Goal: Task Accomplishment & Management: Complete application form

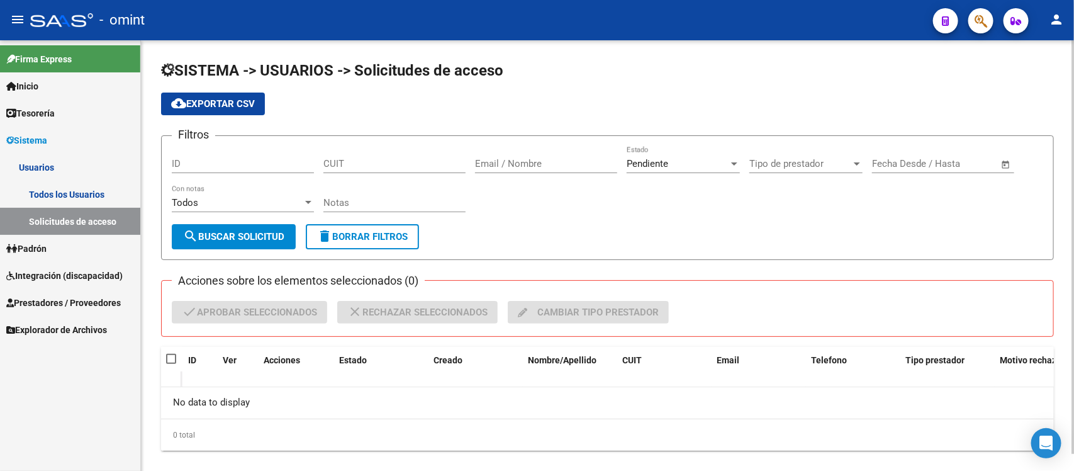
click at [356, 211] on div "Notas" at bounding box center [394, 204] width 142 height 39
click at [55, 279] on span "Integración (discapacidad)" at bounding box center [64, 276] width 116 height 14
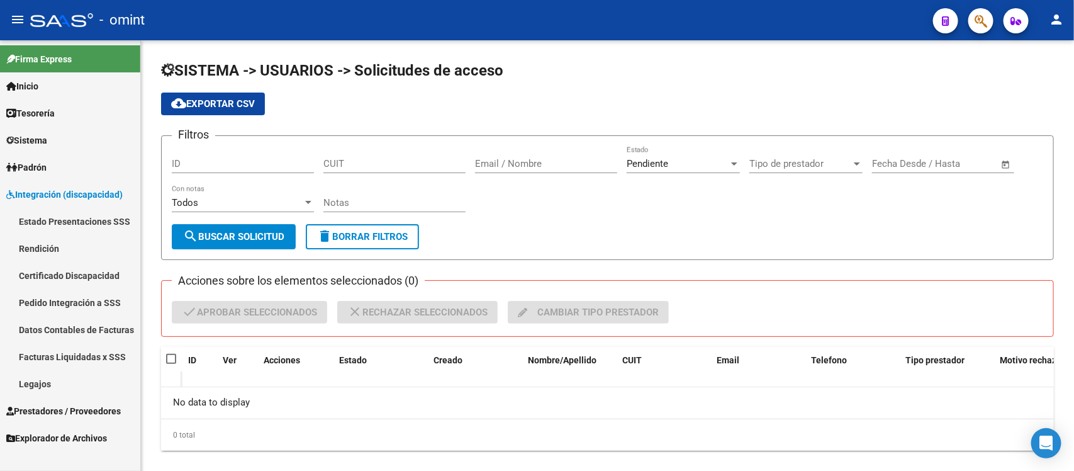
click at [79, 404] on span "Prestadores / Proveedores" at bounding box center [63, 411] width 114 height 14
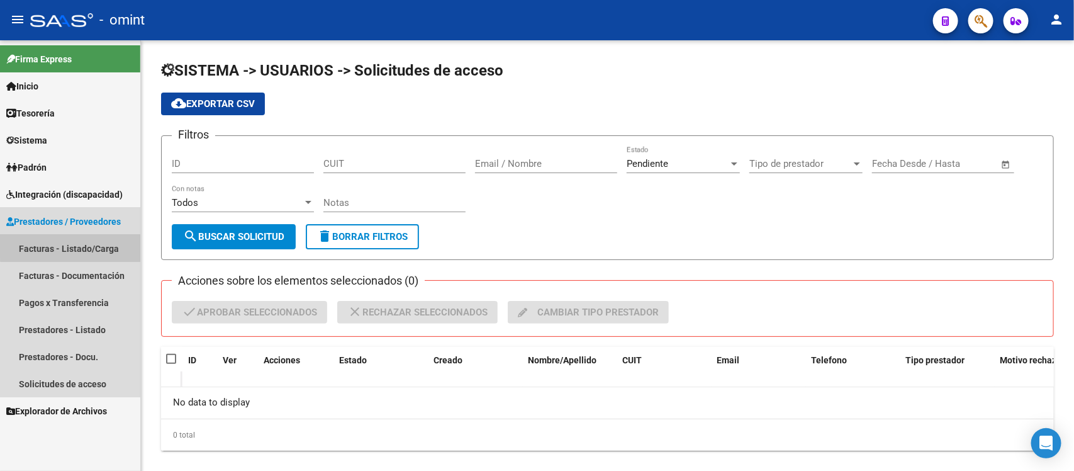
click at [73, 241] on link "Facturas - Listado/Carga" at bounding box center [70, 248] width 140 height 27
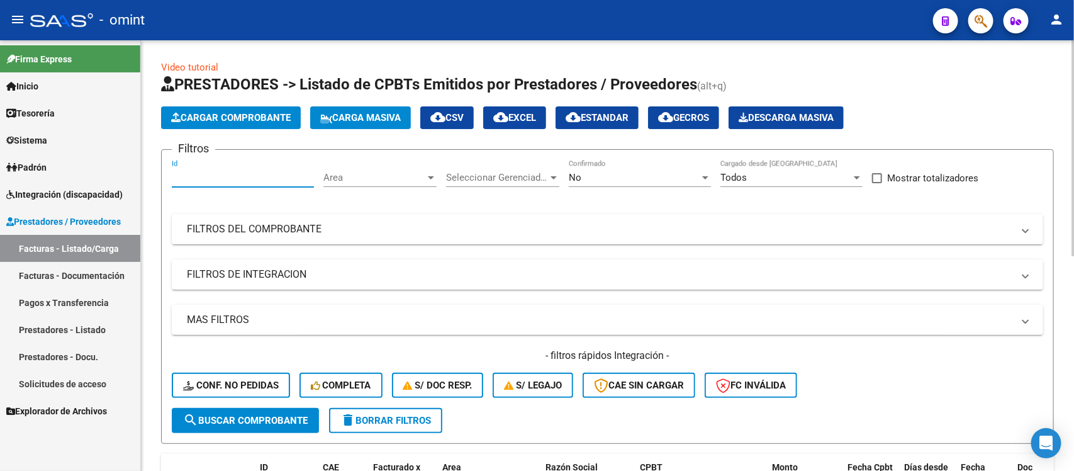
click at [217, 177] on input "Id" at bounding box center [243, 177] width 142 height 11
paste input "24137"
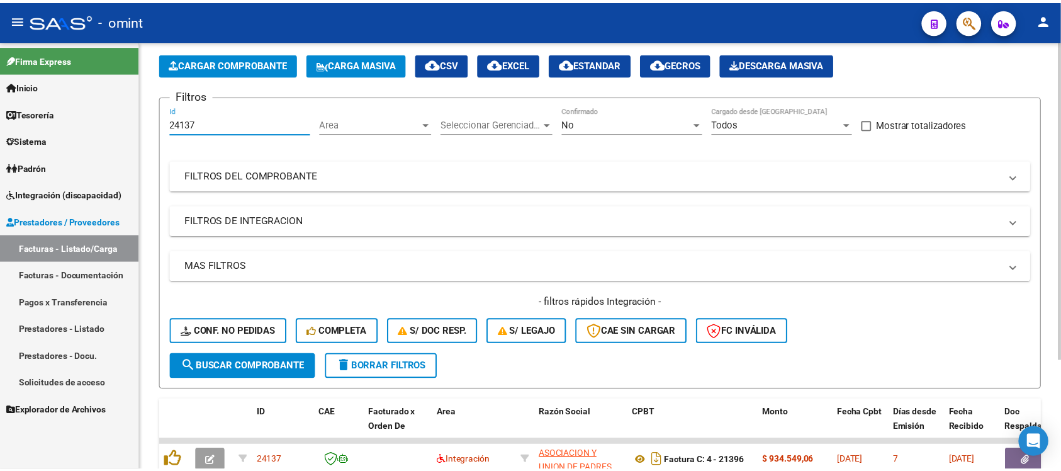
scroll to position [79, 0]
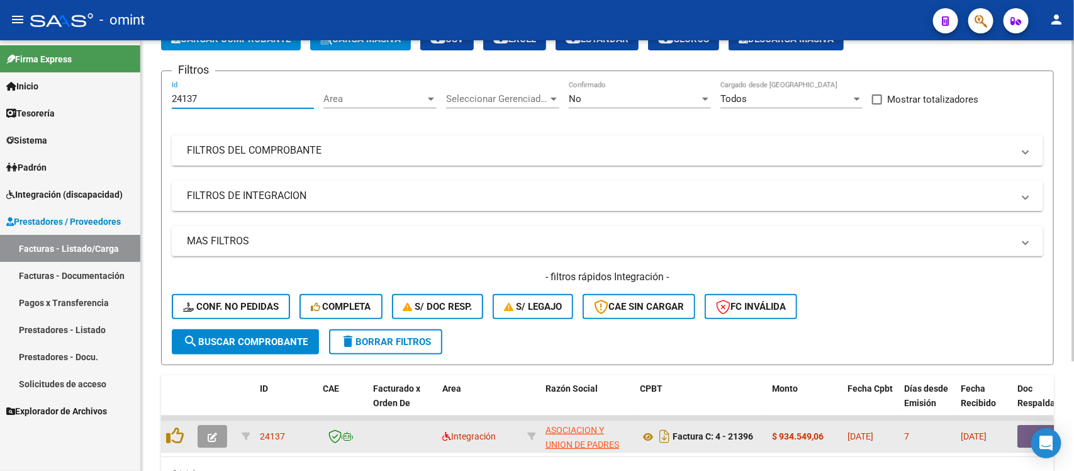
type input "24137"
click at [211, 432] on icon "button" at bounding box center [212, 436] width 9 height 9
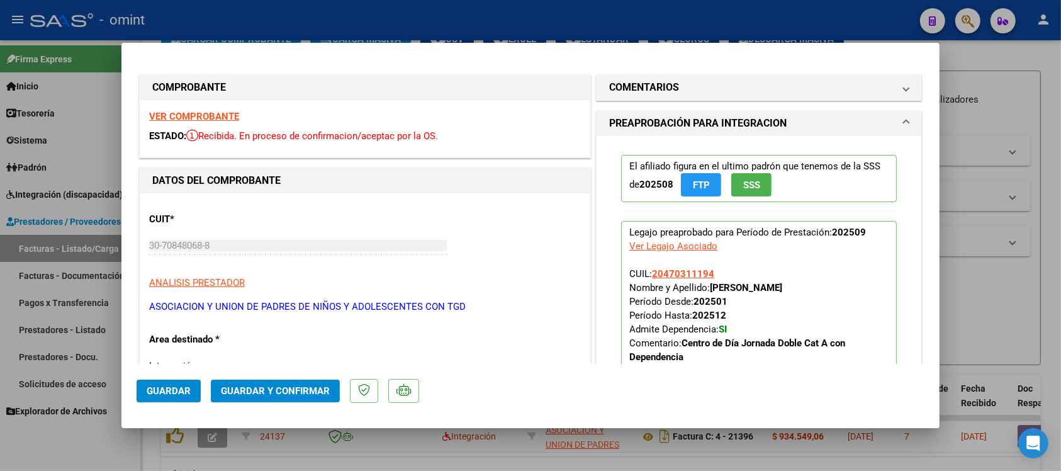
click at [204, 113] on strong "VER COMPROBANTE" at bounding box center [194, 116] width 90 height 11
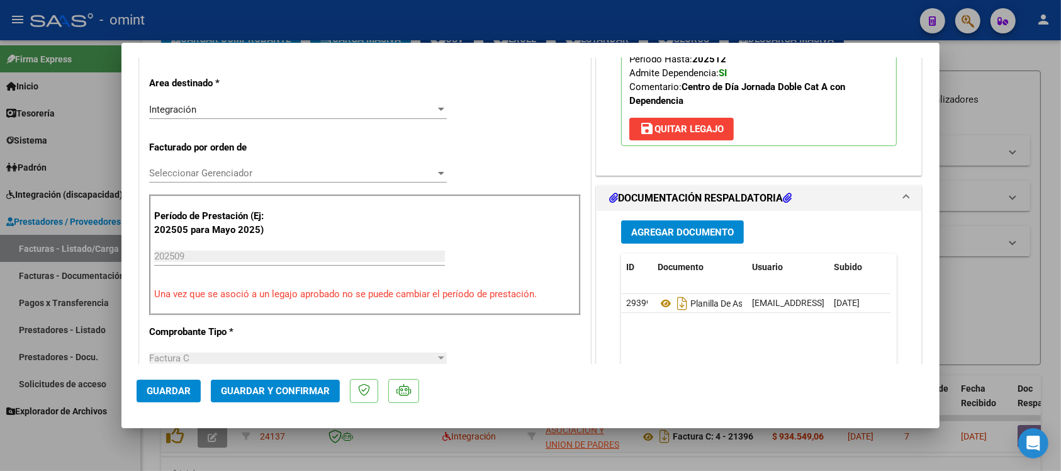
scroll to position [315, 0]
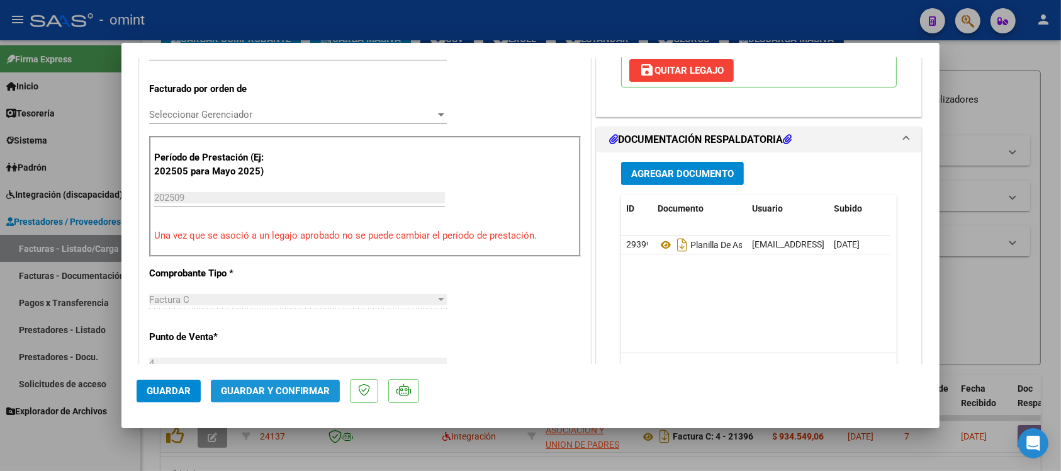
click at [267, 382] on button "Guardar y Confirmar" at bounding box center [275, 390] width 129 height 23
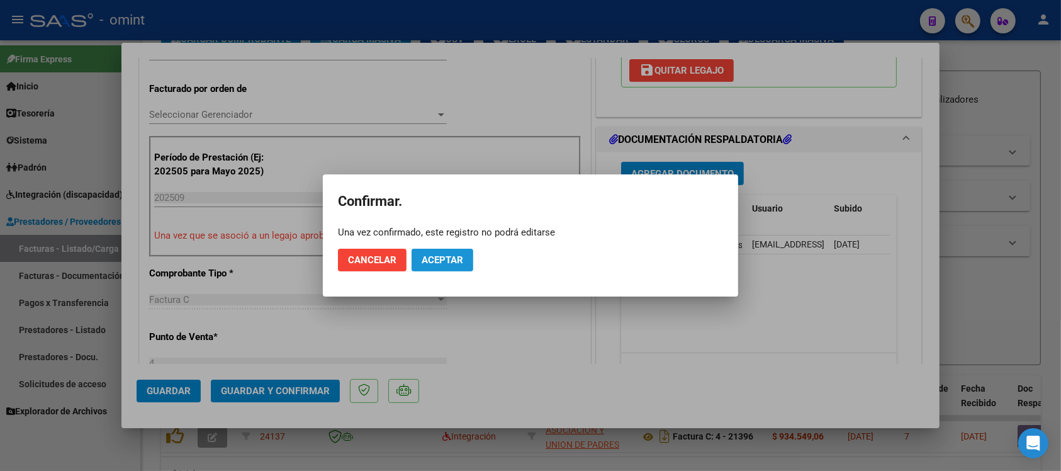
click at [439, 254] on span "Aceptar" at bounding box center [442, 259] width 42 height 11
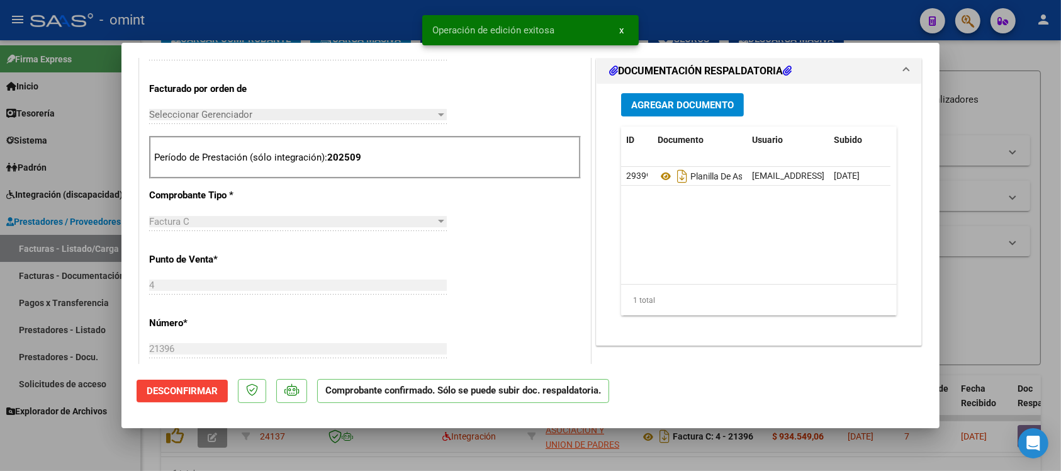
drag, startPoint x: 338, startPoint y: 23, endPoint x: 347, endPoint y: 11, distance: 15.7
click at [338, 24] on div at bounding box center [530, 235] width 1061 height 471
type input "$ 0,00"
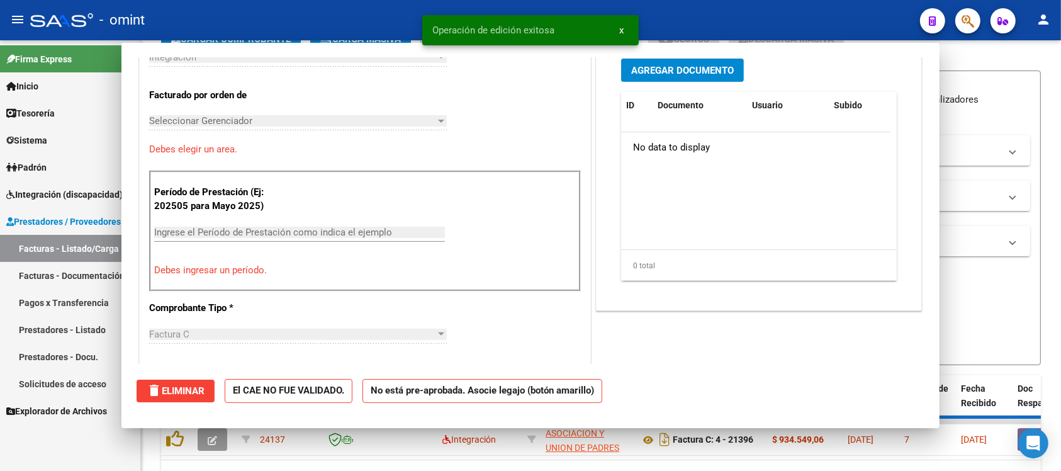
scroll to position [0, 0]
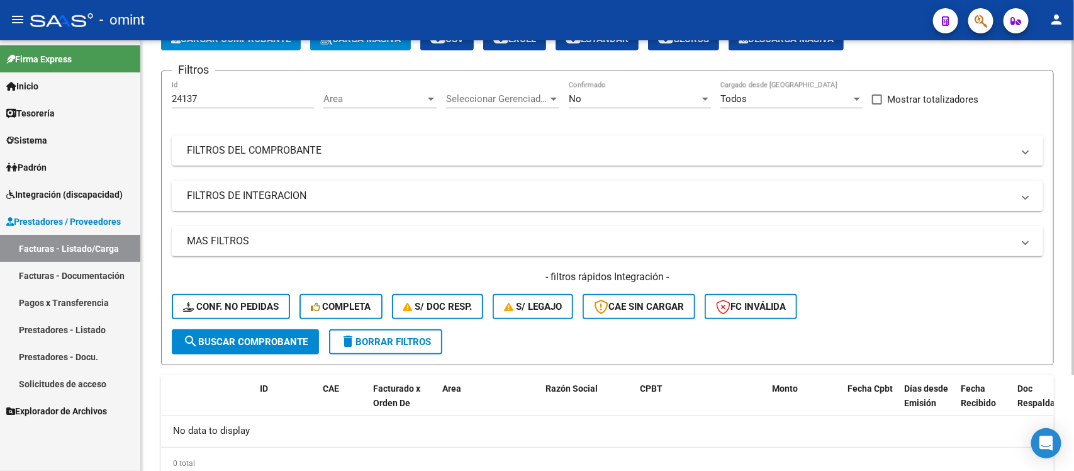
click at [212, 104] on div "24137 Id" at bounding box center [243, 94] width 142 height 27
click at [212, 102] on input "24137" at bounding box center [243, 98] width 142 height 11
click at [212, 101] on input "24137" at bounding box center [243, 98] width 142 height 11
click at [212, 97] on input "24137" at bounding box center [243, 98] width 142 height 11
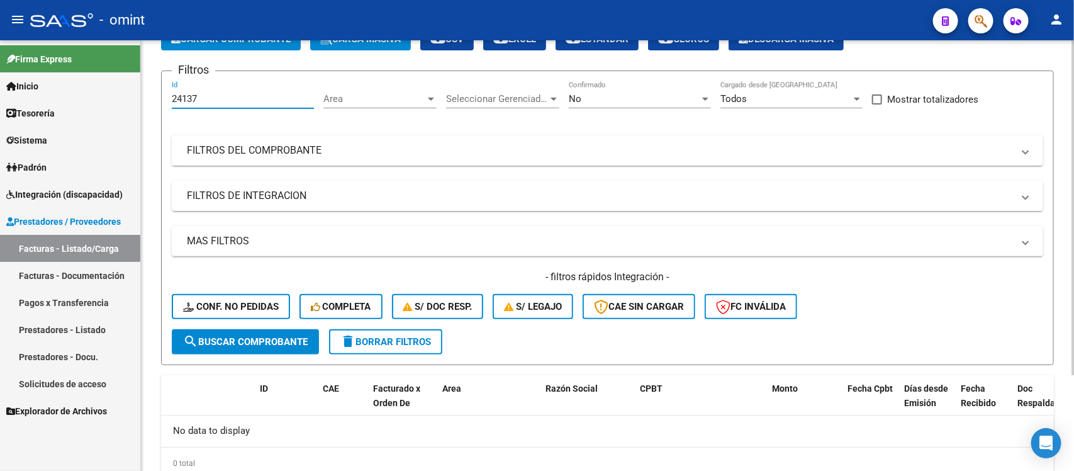
click at [212, 97] on input "24137" at bounding box center [243, 98] width 142 height 11
click at [212, 98] on input "24137" at bounding box center [243, 98] width 142 height 11
paste input "3988"
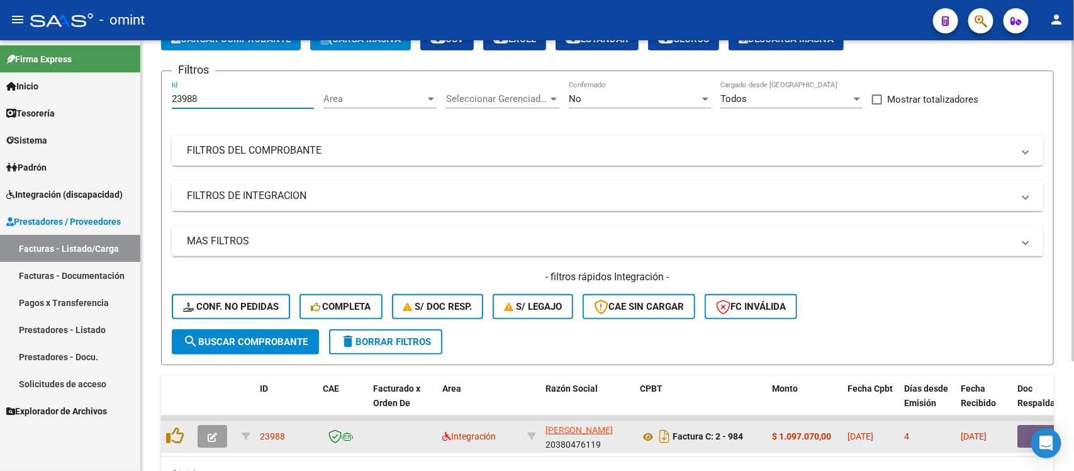
type input "23988"
click at [198, 436] on button "button" at bounding box center [213, 436] width 30 height 23
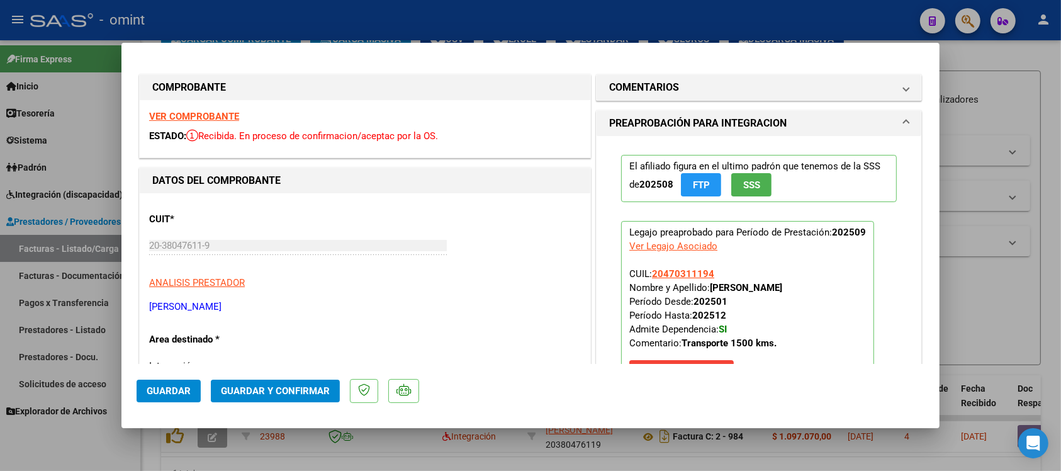
click at [228, 117] on strong "VER COMPROBANTE" at bounding box center [194, 116] width 90 height 11
click at [307, 392] on span "Guardar y Confirmar" at bounding box center [275, 390] width 109 height 11
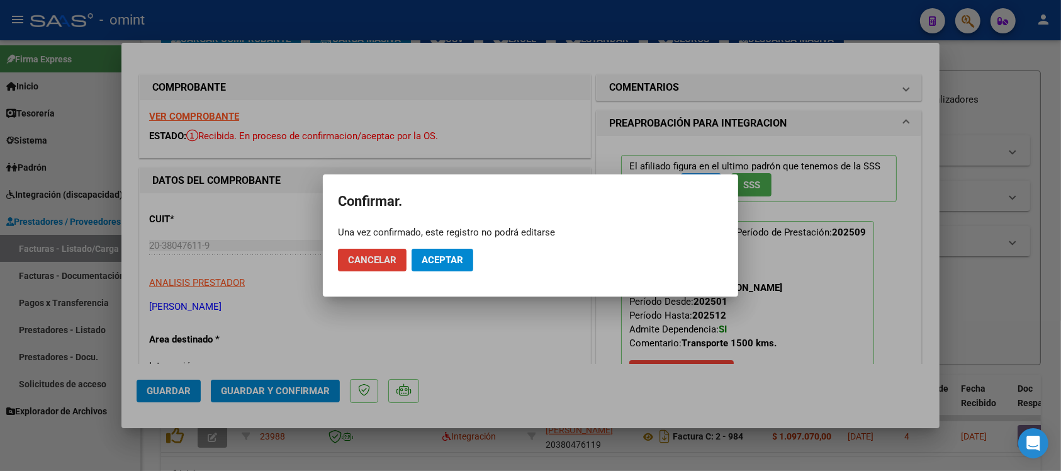
click at [438, 265] on span "Aceptar" at bounding box center [442, 259] width 42 height 11
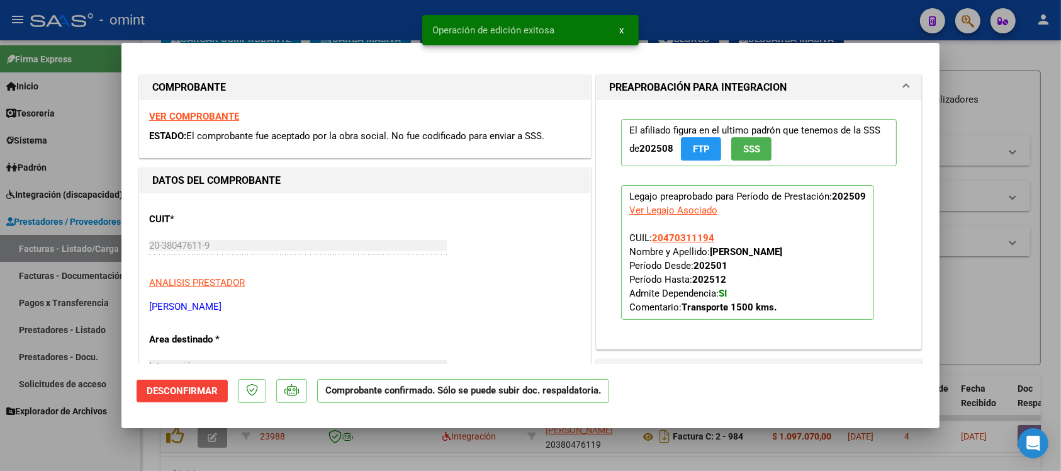
click at [328, 24] on div at bounding box center [530, 235] width 1061 height 471
type input "$ 0,00"
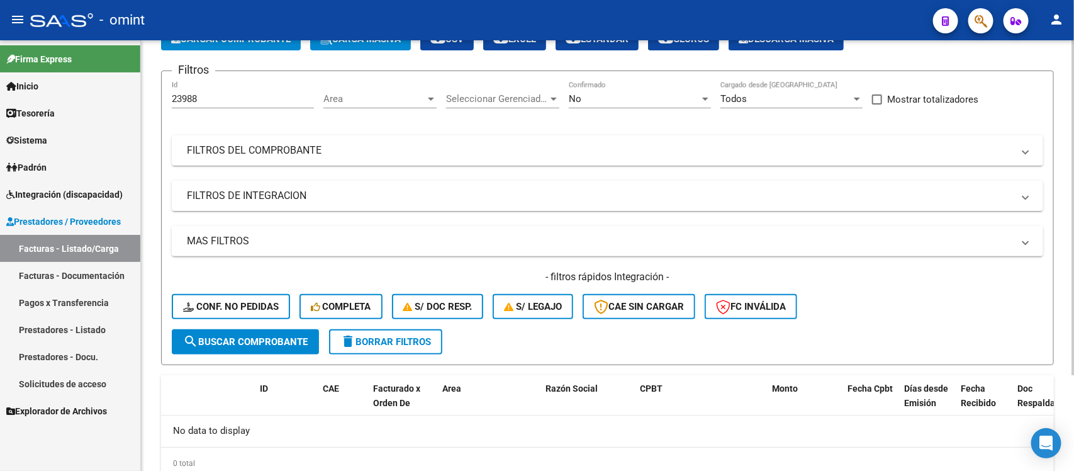
click at [215, 93] on input "23988" at bounding box center [243, 98] width 142 height 11
click at [215, 91] on div "23988 Id" at bounding box center [243, 94] width 142 height 27
drag, startPoint x: 209, startPoint y: 95, endPoint x: 63, endPoint y: 108, distance: 146.5
click at [63, 107] on mat-sidenav-container "Firma Express Inicio Calendario SSS Instructivos Contacto OS Tesorería Extracto…" at bounding box center [537, 255] width 1074 height 430
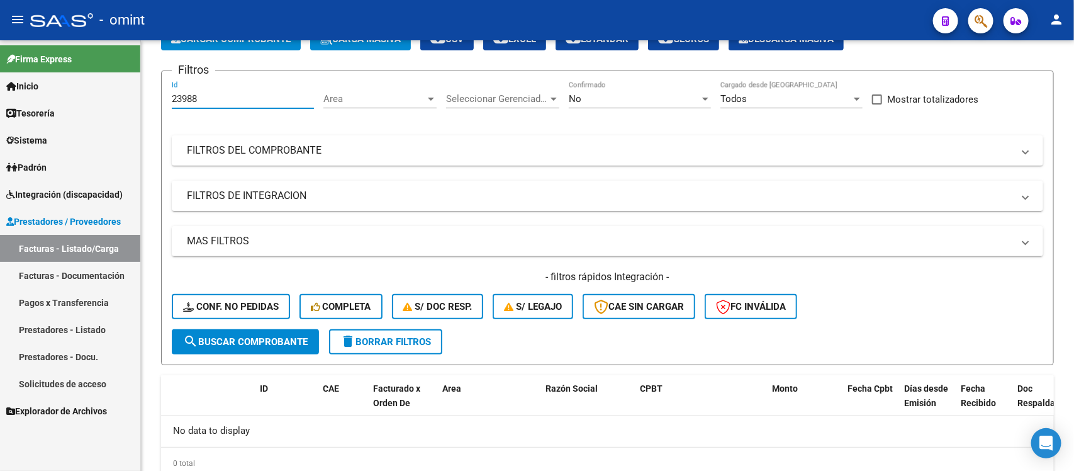
paste input "01"
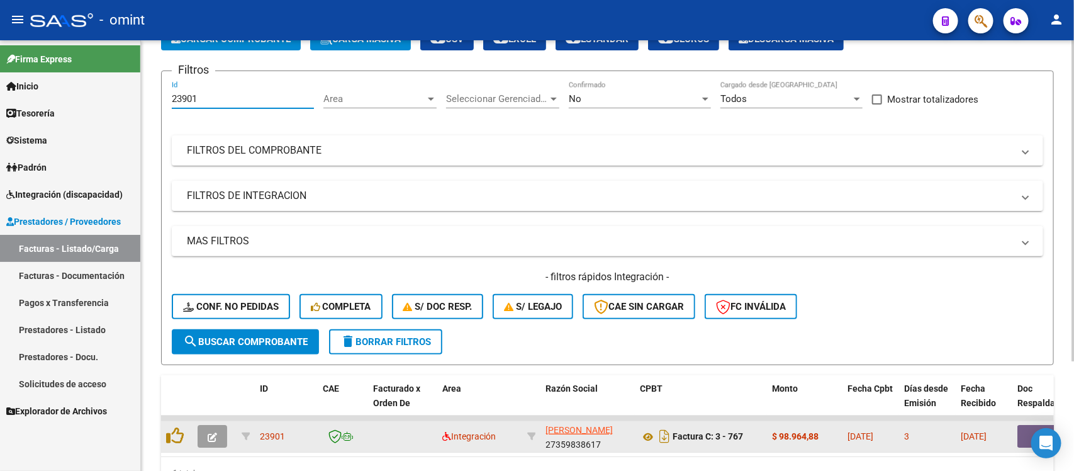
type input "23901"
click at [216, 432] on icon "button" at bounding box center [212, 436] width 9 height 9
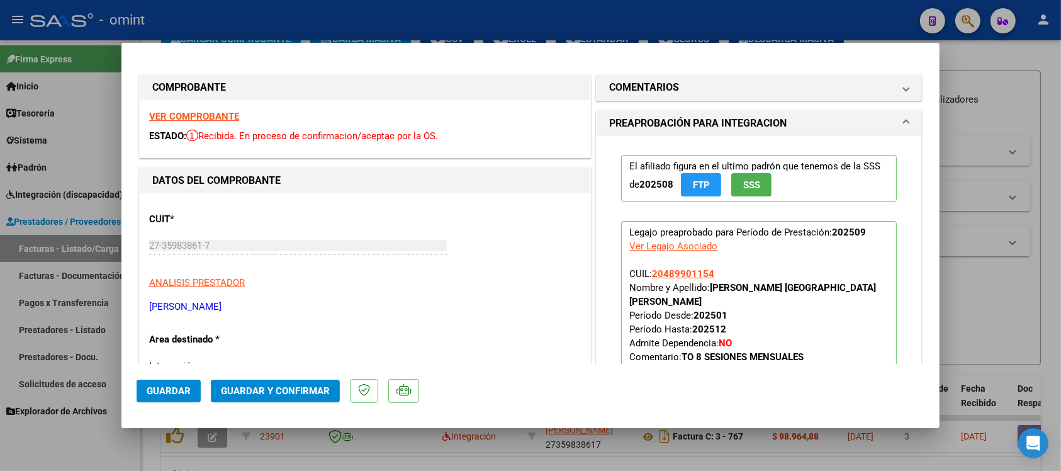
click at [199, 114] on strong "VER COMPROBANTE" at bounding box center [194, 116] width 90 height 11
click at [289, 382] on button "Guardar y Confirmar" at bounding box center [275, 390] width 129 height 23
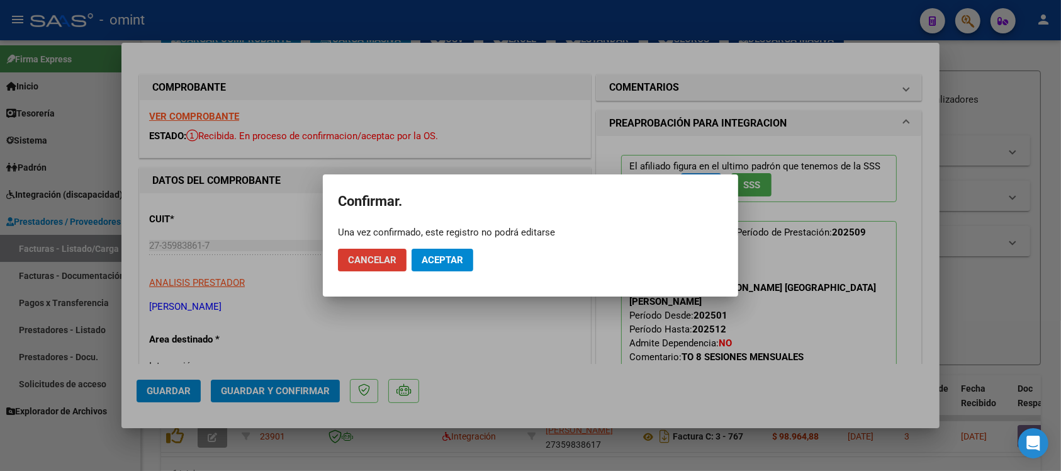
click at [454, 262] on span "Aceptar" at bounding box center [442, 259] width 42 height 11
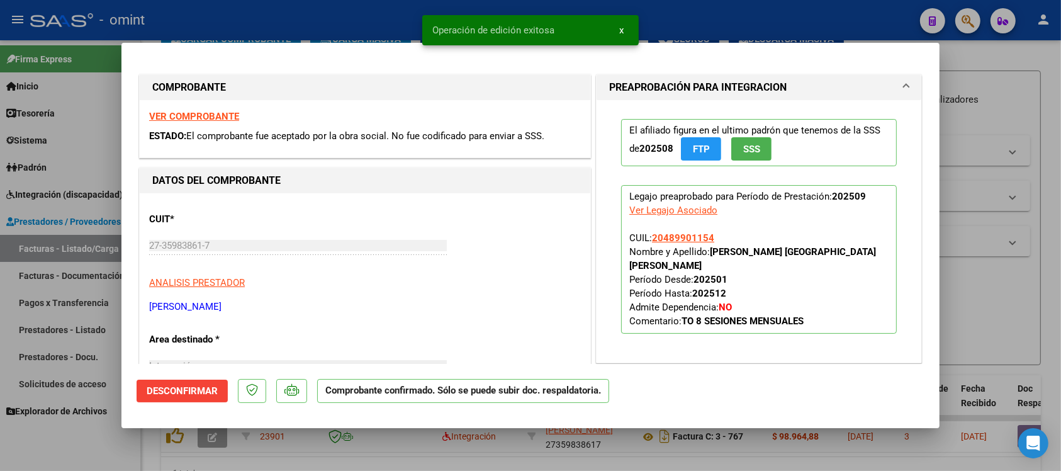
click at [283, 14] on div at bounding box center [530, 235] width 1061 height 471
type input "$ 0,00"
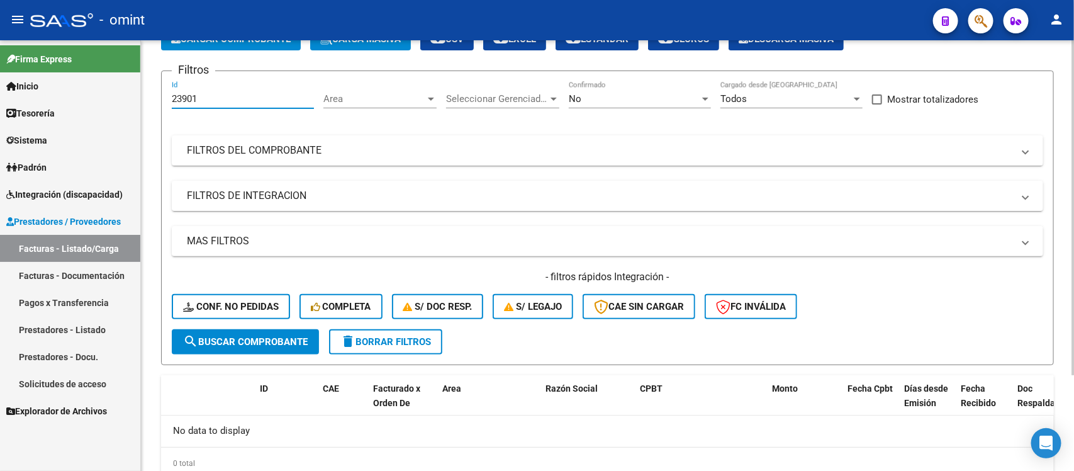
drag, startPoint x: 212, startPoint y: 96, endPoint x: 148, endPoint y: 86, distance: 64.9
click at [148, 86] on div "Video tutorial PRESTADORES -> Listado de CPBTs Emitidos por Prestadores / Prove…" at bounding box center [607, 240] width 933 height 557
paste input "4434"
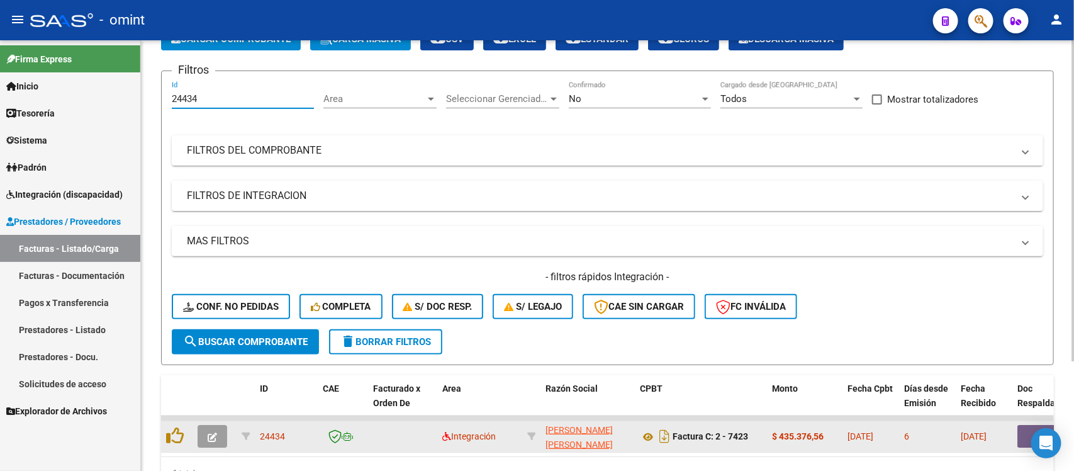
type input "24434"
click at [222, 439] on button "button" at bounding box center [213, 436] width 30 height 23
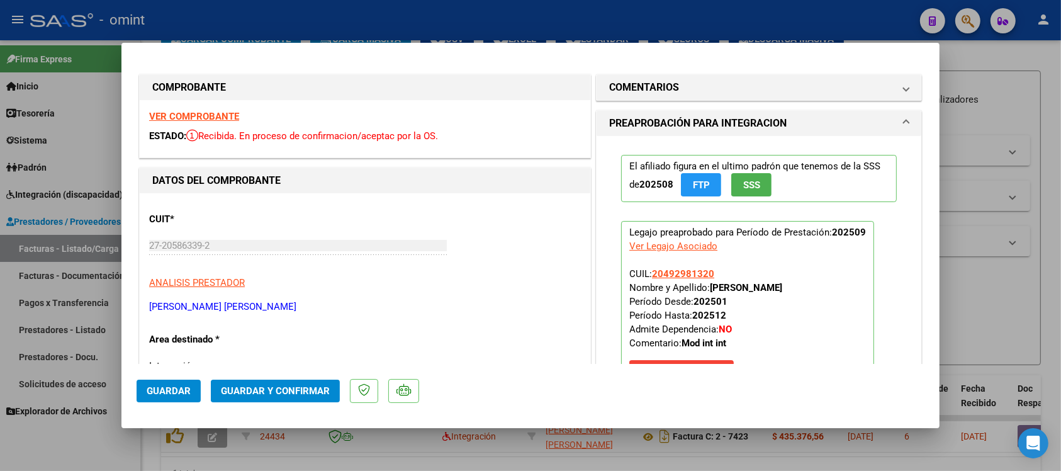
click at [225, 113] on strong "VER COMPROBANTE" at bounding box center [194, 116] width 90 height 11
click at [296, 389] on span "Guardar y Confirmar" at bounding box center [275, 390] width 109 height 11
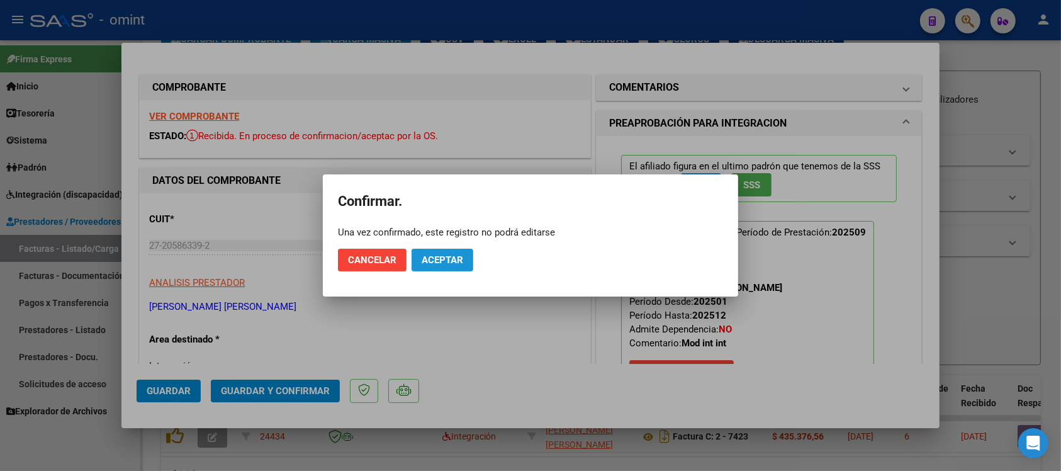
click at [452, 255] on span "Aceptar" at bounding box center [442, 259] width 42 height 11
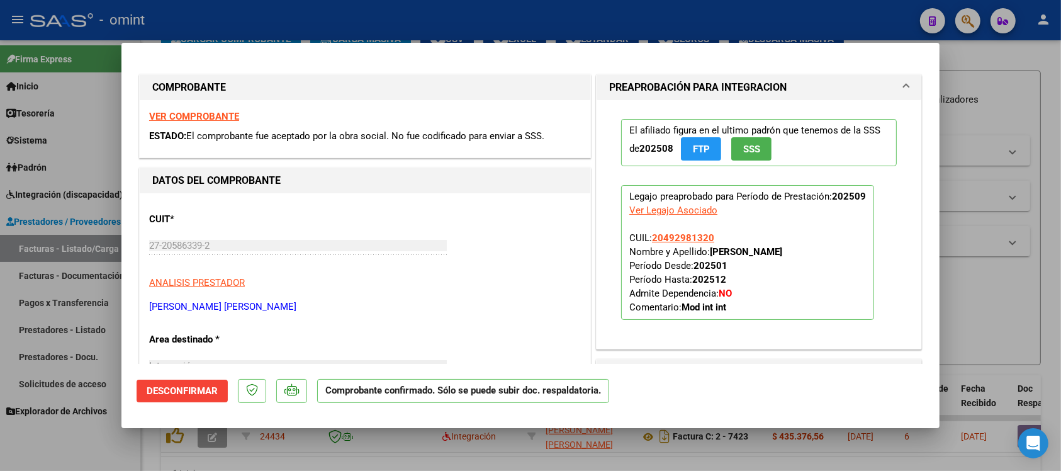
click at [329, 30] on div at bounding box center [530, 235] width 1061 height 471
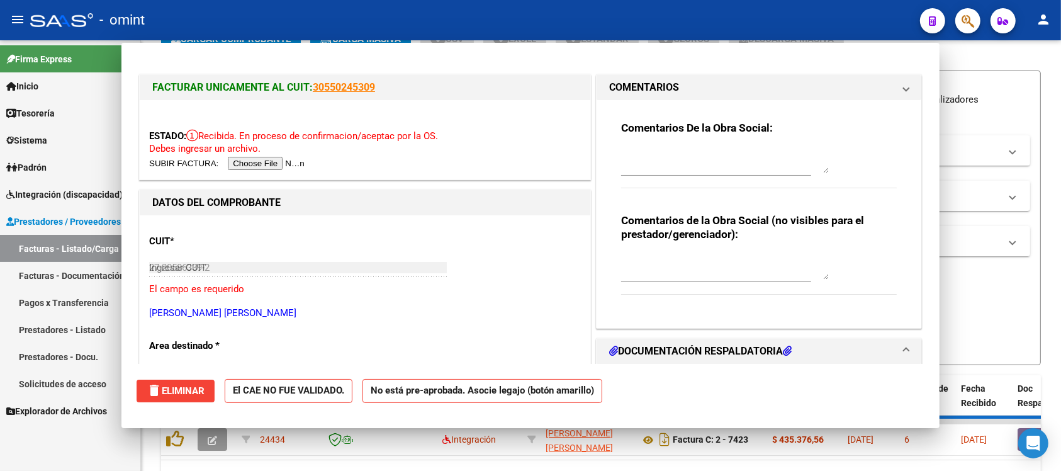
type input "$ 0,00"
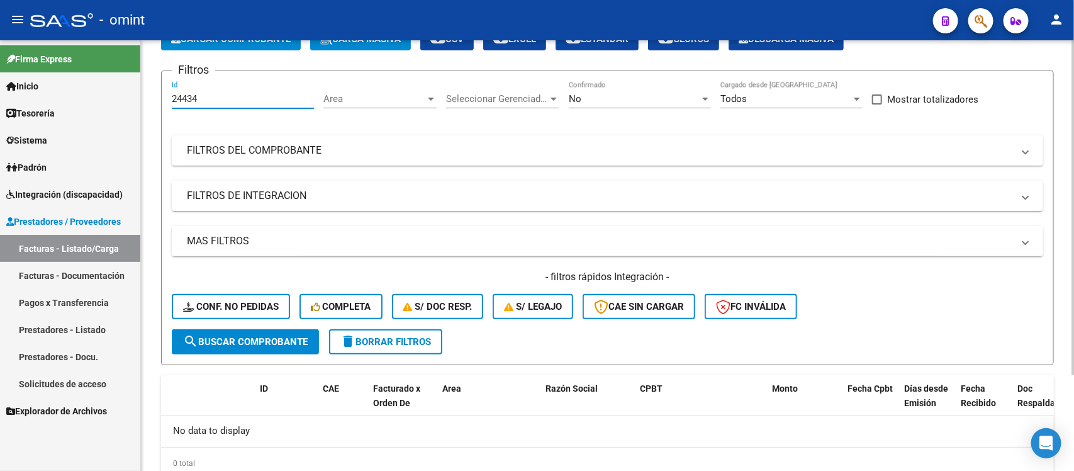
drag, startPoint x: 198, startPoint y: 95, endPoint x: 159, endPoint y: 98, distance: 39.8
click at [159, 99] on div "Video tutorial PRESTADORES -> Listado de CPBTs Emitidos por Prestadores / Prove…" at bounding box center [607, 240] width 933 height 557
paste input "3862"
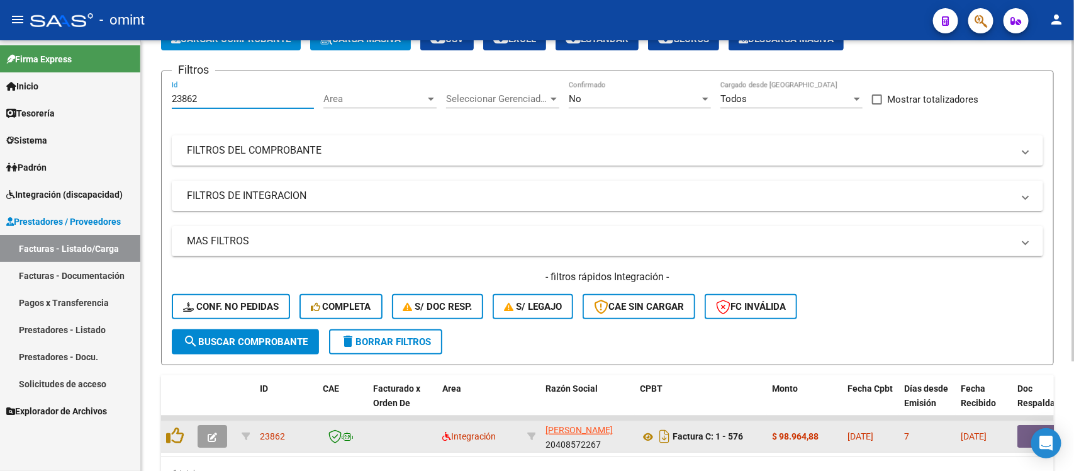
type input "23862"
click at [208, 432] on icon "button" at bounding box center [212, 436] width 9 height 9
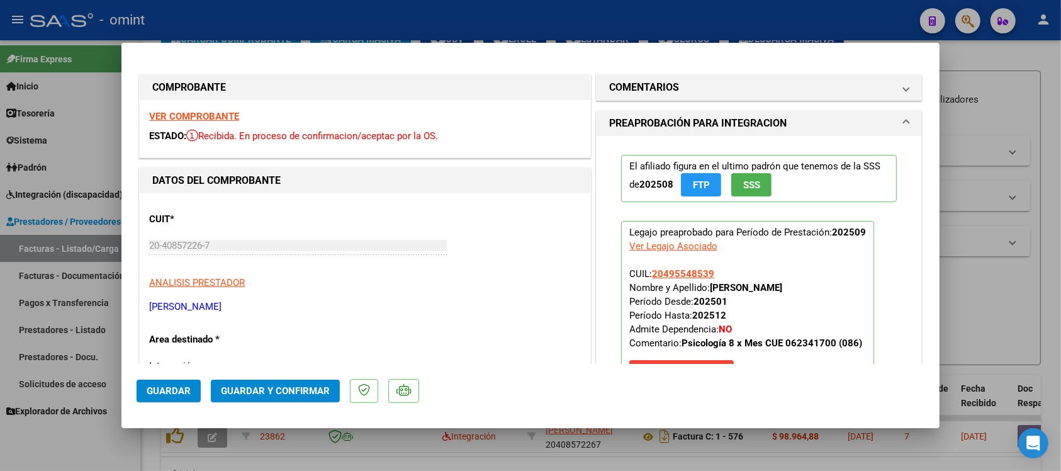
click at [214, 114] on strong "VER COMPROBANTE" at bounding box center [194, 116] width 90 height 11
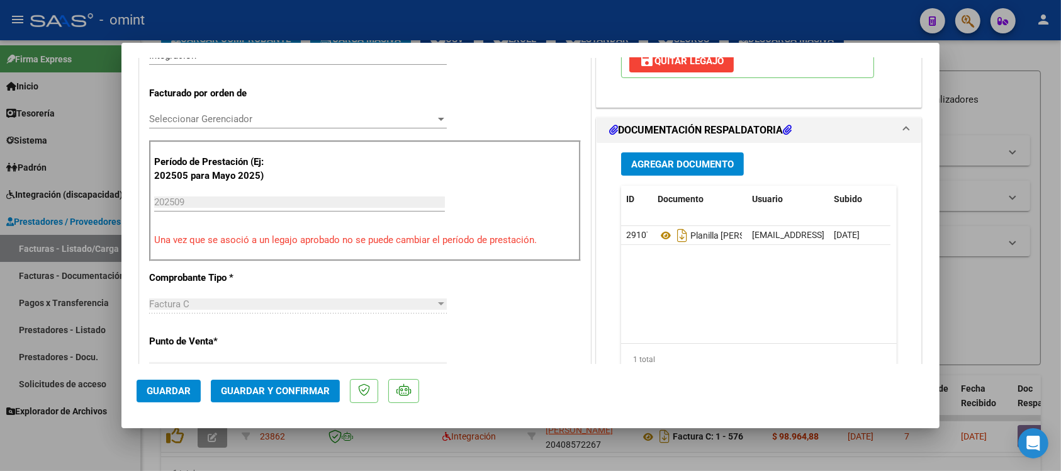
scroll to position [315, 0]
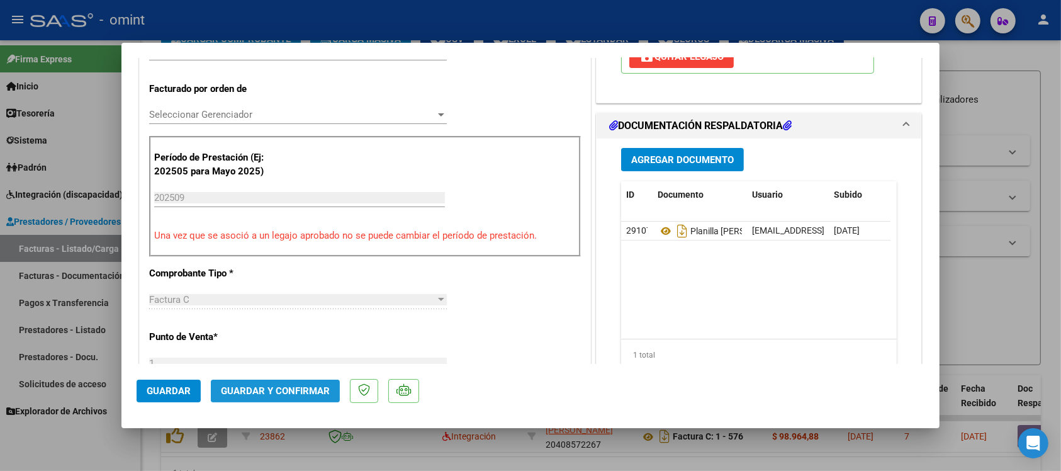
click at [306, 385] on span "Guardar y Confirmar" at bounding box center [275, 390] width 109 height 11
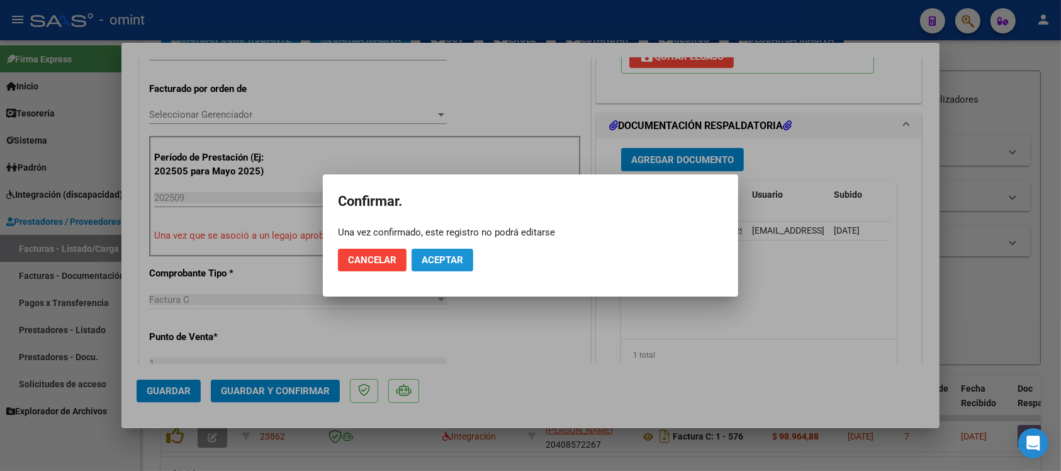
click at [447, 256] on span "Aceptar" at bounding box center [442, 259] width 42 height 11
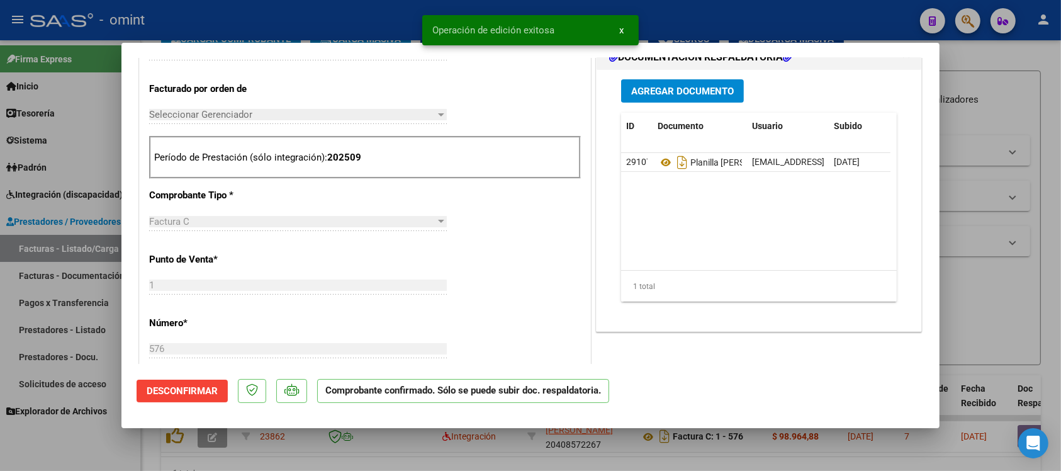
click at [316, 23] on div at bounding box center [530, 235] width 1061 height 471
type input "$ 0,00"
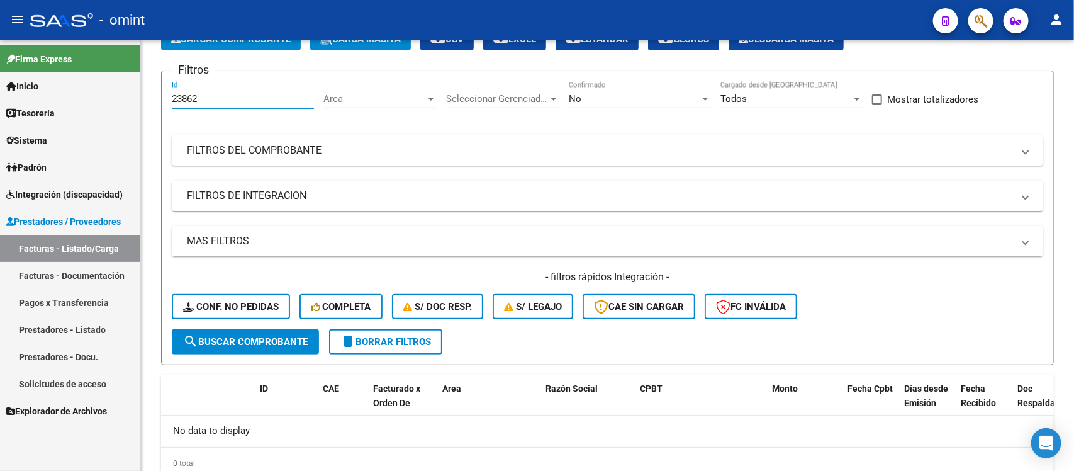
drag, startPoint x: 202, startPoint y: 96, endPoint x: 138, endPoint y: 88, distance: 64.1
click at [138, 88] on mat-sidenav-container "Firma Express Inicio Calendario SSS Instructivos Contacto OS Tesorería Extracto…" at bounding box center [537, 255] width 1074 height 430
paste input "246"
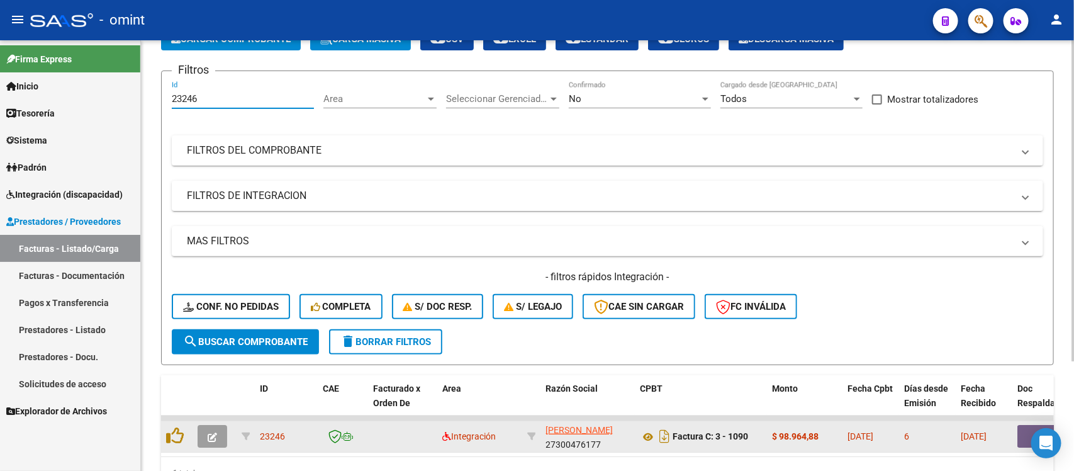
type input "23246"
click at [209, 437] on icon "button" at bounding box center [212, 436] width 9 height 9
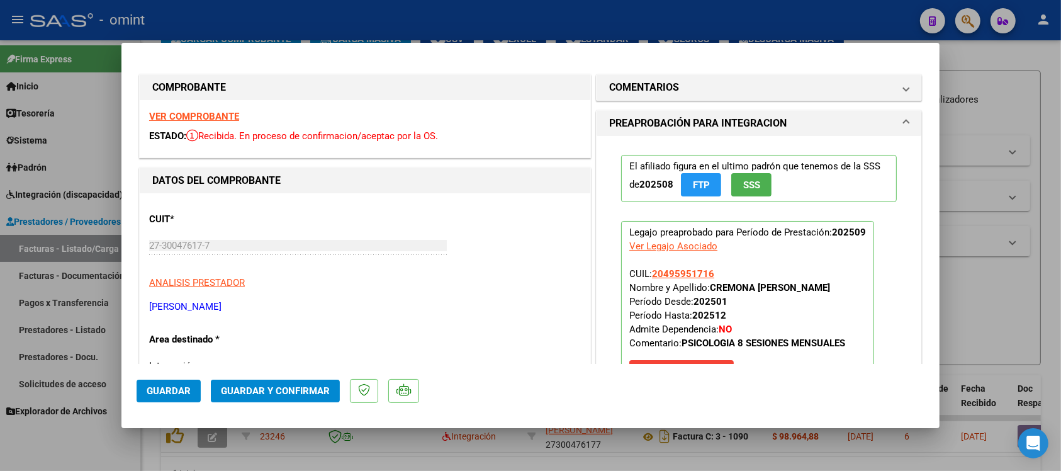
click at [189, 118] on strong "VER COMPROBANTE" at bounding box center [194, 116] width 90 height 11
click at [302, 385] on span "Guardar y Confirmar" at bounding box center [275, 390] width 109 height 11
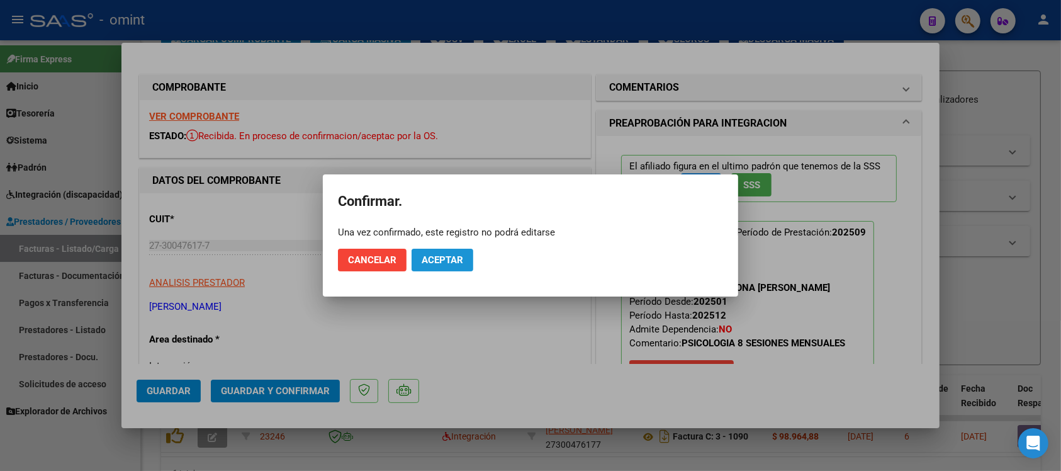
click at [447, 250] on button "Aceptar" at bounding box center [442, 259] width 62 height 23
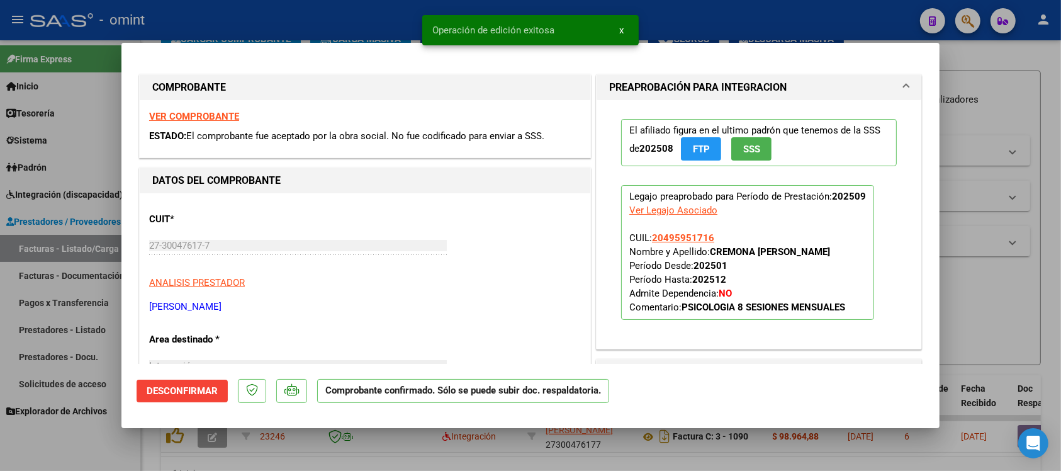
click at [244, 13] on div at bounding box center [530, 235] width 1061 height 471
type input "$ 0,00"
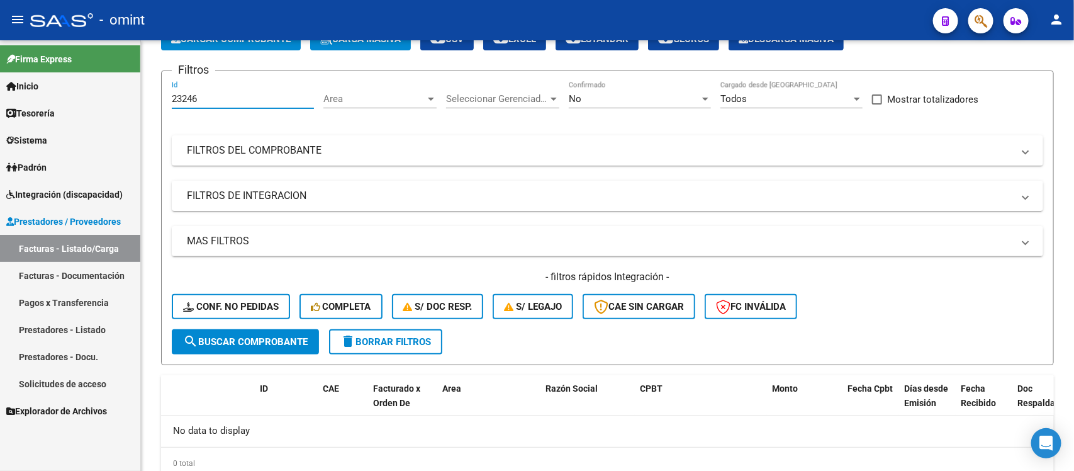
drag, startPoint x: 205, startPoint y: 97, endPoint x: 123, endPoint y: 97, distance: 82.4
click at [123, 97] on mat-sidenav-container "Firma Express Inicio Calendario SSS Instructivos Contacto OS Tesorería Extracto…" at bounding box center [537, 255] width 1074 height 430
paste input "2928"
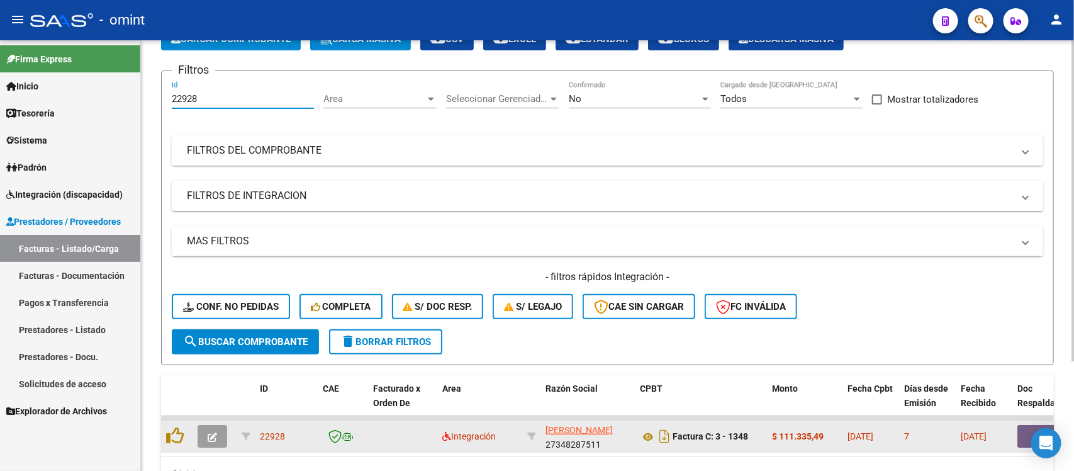
type input "22928"
click at [214, 435] on icon "button" at bounding box center [212, 436] width 9 height 9
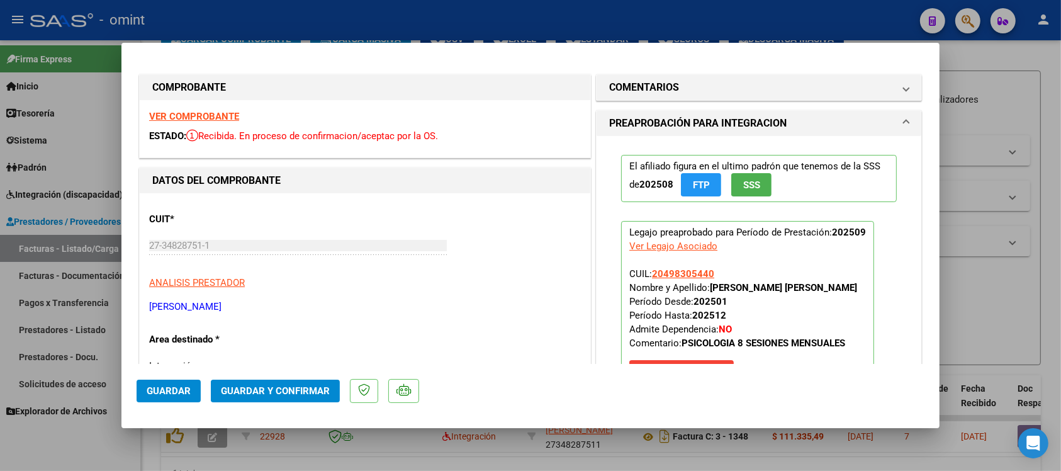
click at [209, 111] on strong "VER COMPROBANTE" at bounding box center [194, 116] width 90 height 11
click at [269, 390] on span "Guardar y Confirmar" at bounding box center [275, 390] width 109 height 11
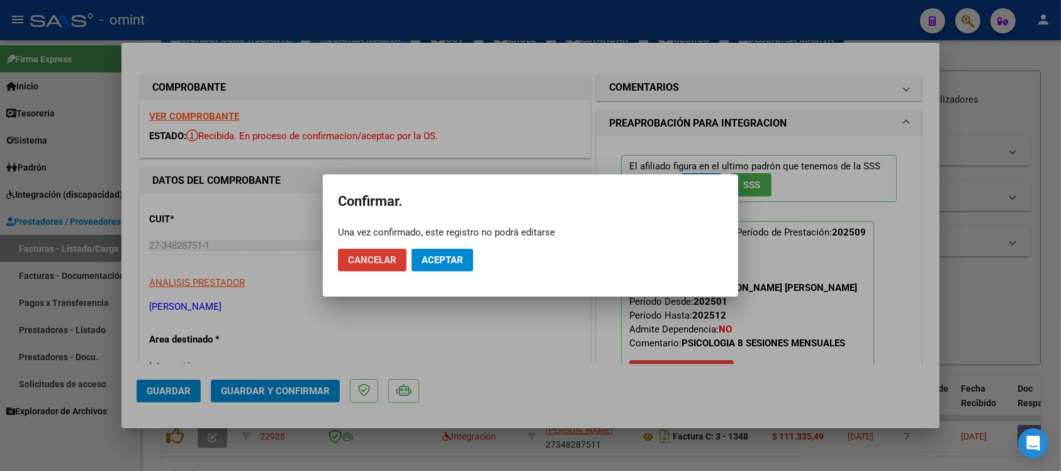
click at [451, 262] on span "Aceptar" at bounding box center [442, 259] width 42 height 11
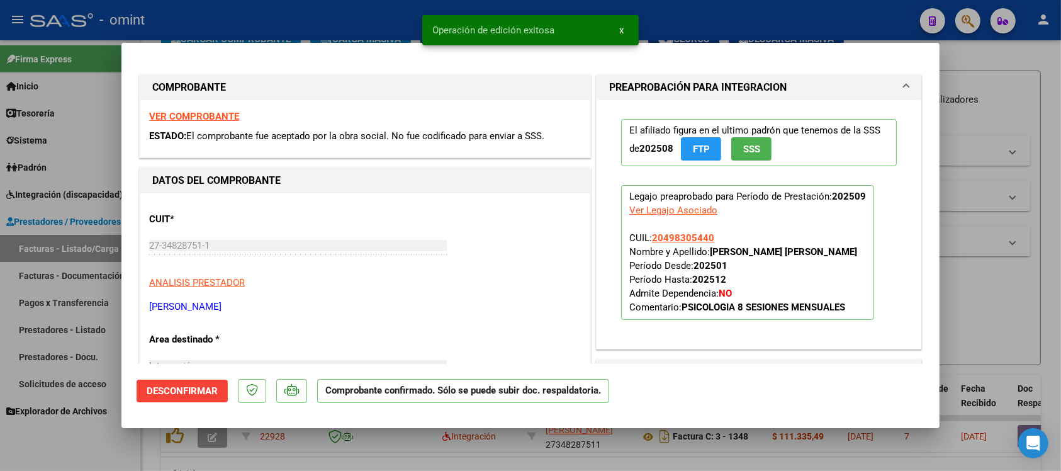
click at [369, 22] on div at bounding box center [530, 235] width 1061 height 471
type input "$ 0,00"
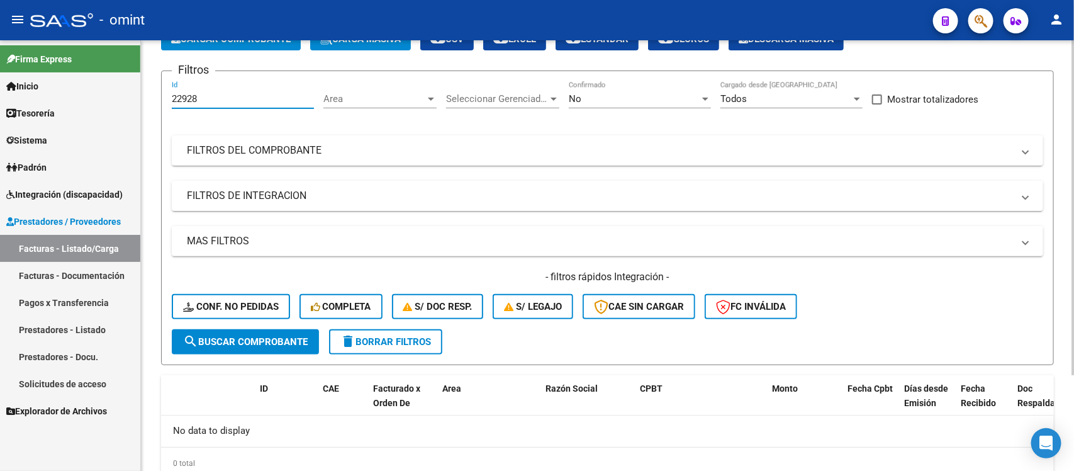
drag, startPoint x: 198, startPoint y: 92, endPoint x: 155, endPoint y: 111, distance: 47.1
click at [155, 108] on div "Video tutorial PRESTADORES -> Listado de CPBTs Emitidos por Prestadores / Prove…" at bounding box center [607, 240] width 933 height 557
paste input "4436"
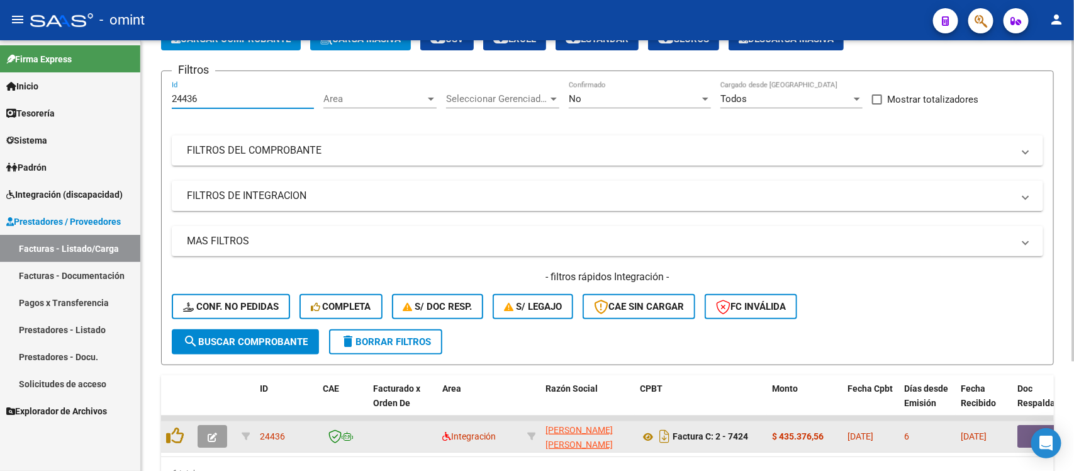
type input "24436"
click at [218, 433] on button "button" at bounding box center [213, 436] width 30 height 23
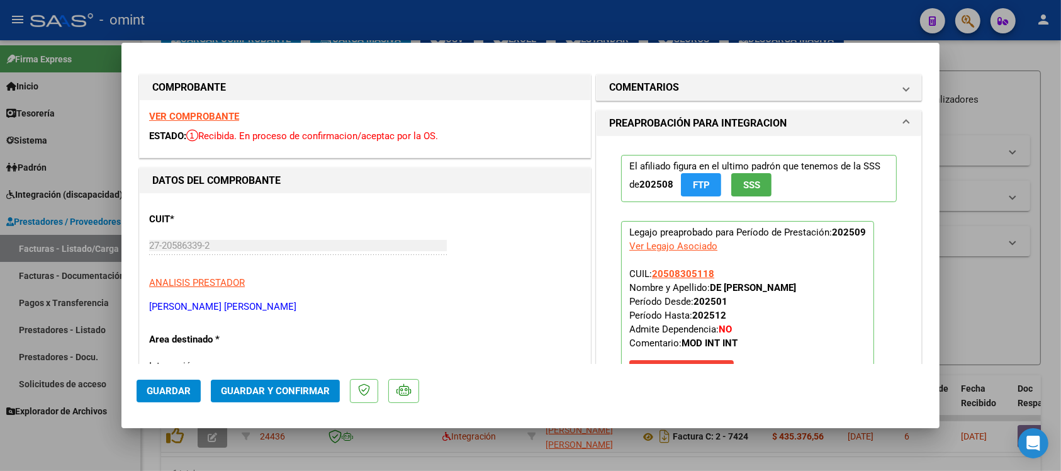
click at [216, 114] on strong "VER COMPROBANTE" at bounding box center [194, 116] width 90 height 11
click at [233, 114] on strong "VER COMPROBANTE" at bounding box center [194, 116] width 90 height 11
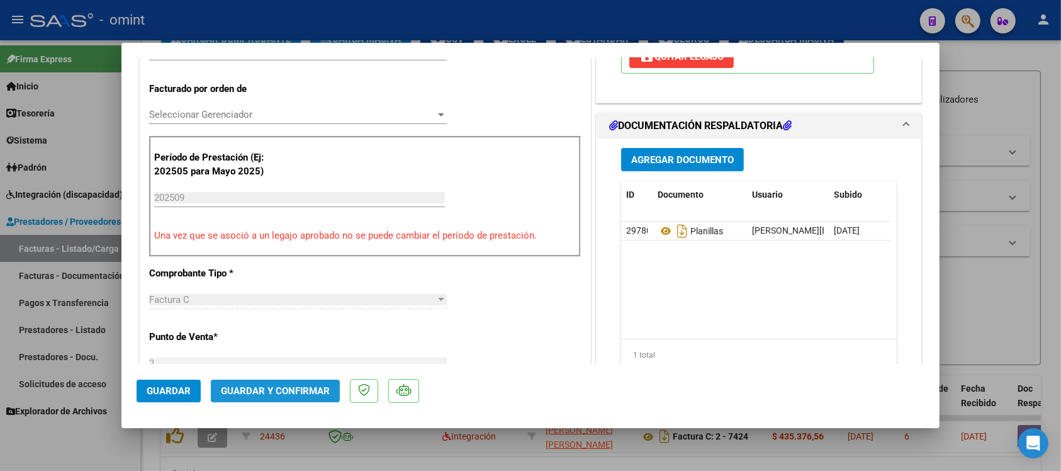
click at [328, 387] on button "Guardar y Confirmar" at bounding box center [275, 390] width 129 height 23
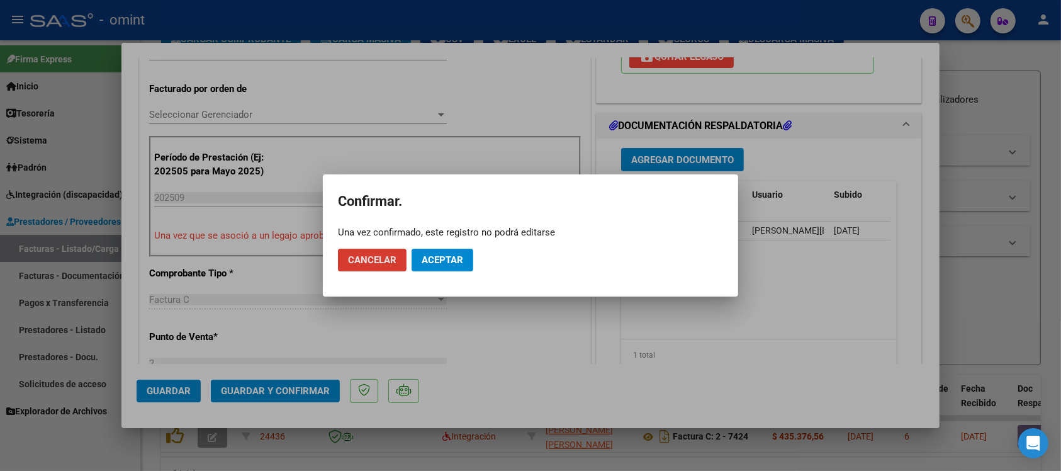
click at [448, 268] on button "Aceptar" at bounding box center [442, 259] width 62 height 23
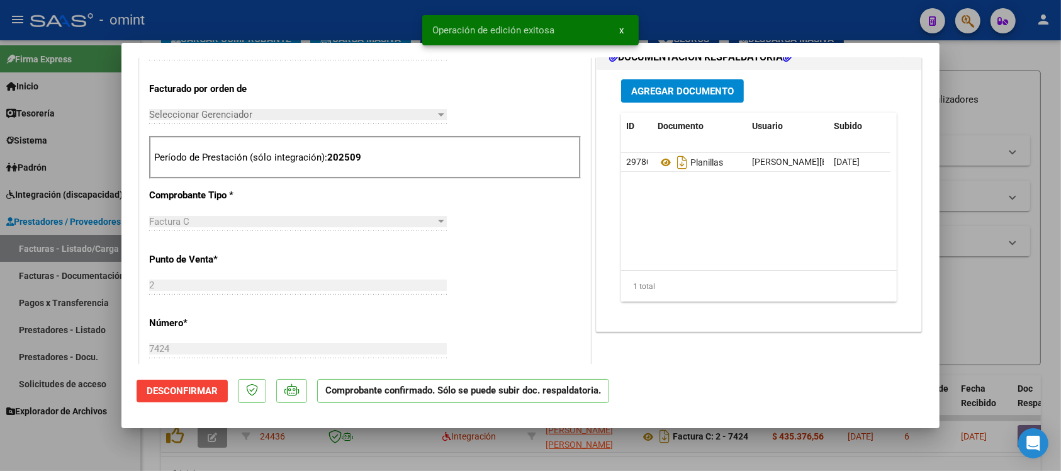
click at [387, 21] on div at bounding box center [530, 235] width 1061 height 471
type input "$ 0,00"
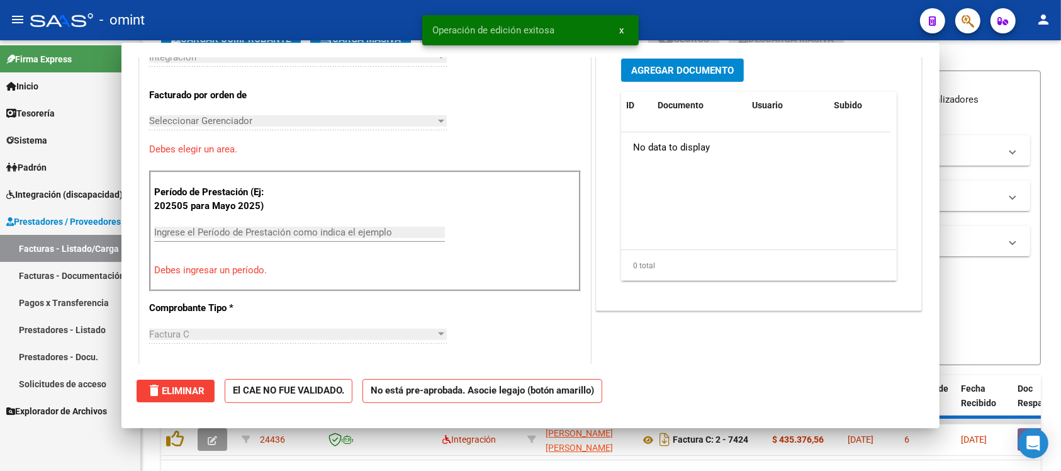
scroll to position [0, 0]
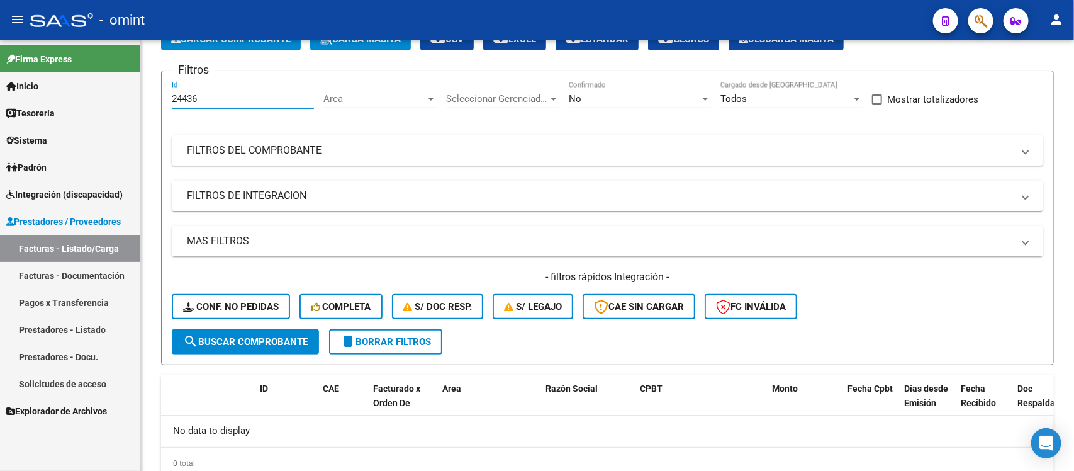
drag, startPoint x: 212, startPoint y: 98, endPoint x: 140, endPoint y: 109, distance: 73.1
click at [140, 108] on mat-sidenav-container "Firma Express Inicio Calendario SSS Instructivos Contacto OS Tesorería Extracto…" at bounding box center [537, 255] width 1074 height 430
paste input "3645"
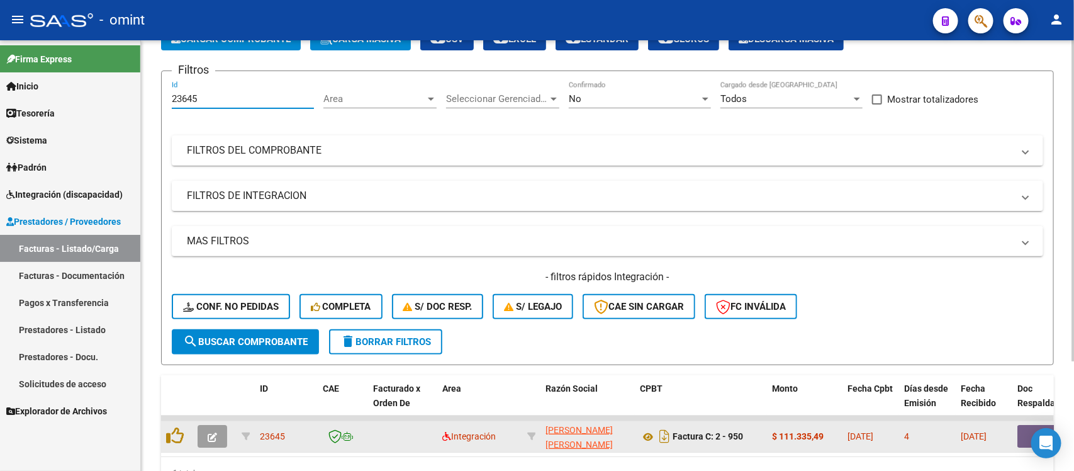
type input "23645"
click at [209, 438] on icon "button" at bounding box center [212, 436] width 9 height 9
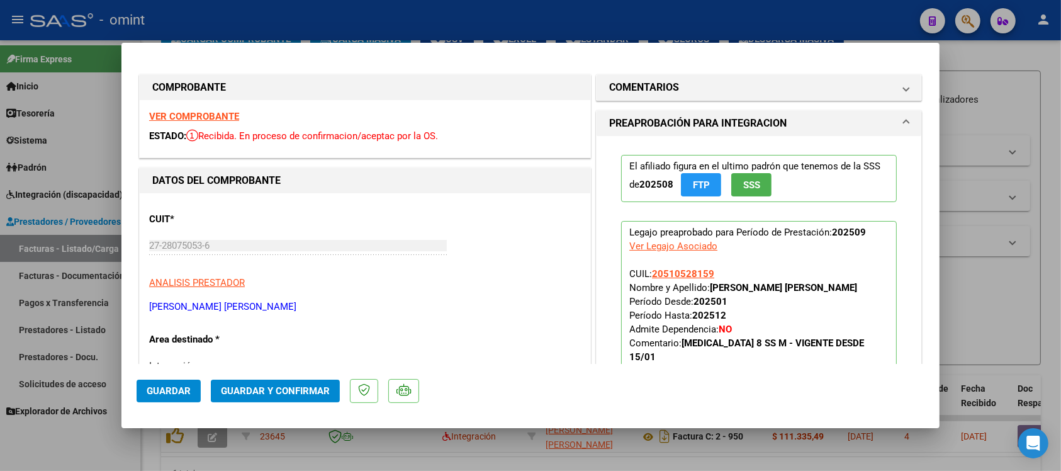
click at [225, 118] on strong "VER COMPROBANTE" at bounding box center [194, 116] width 90 height 11
click at [651, 88] on h1 "COMENTARIOS" at bounding box center [644, 87] width 70 height 15
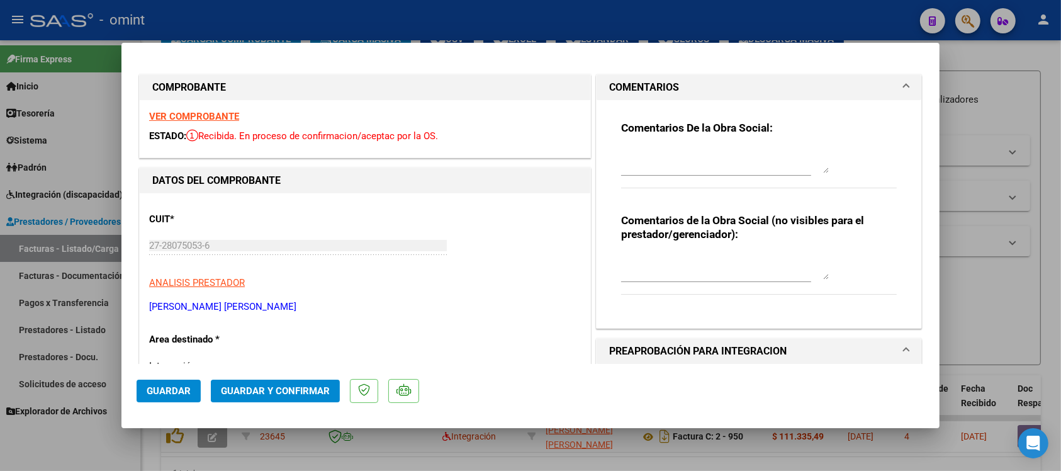
click at [225, 120] on strong "VER COMPROBANTE" at bounding box center [194, 116] width 90 height 11
click at [691, 162] on textarea at bounding box center [725, 160] width 208 height 25
paste textarea "Se rechaza el comprobante. La cantidad de sesiones habilitadas son XXXXX SS/MES…"
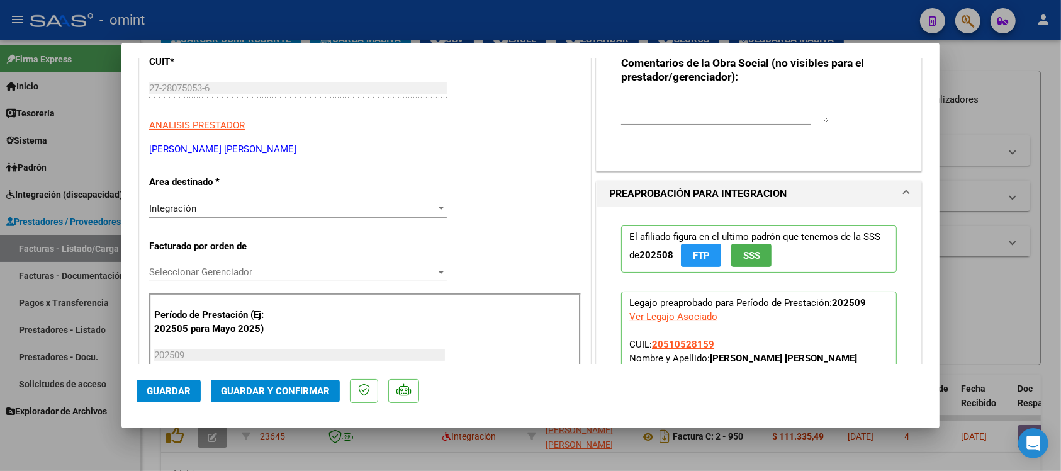
type textarea "Se rechaza el comprobante. La cantidad de sesiones habilitadas son 8 SS/MES. Po…"
click at [200, 208] on div "Integración" at bounding box center [292, 208] width 286 height 11
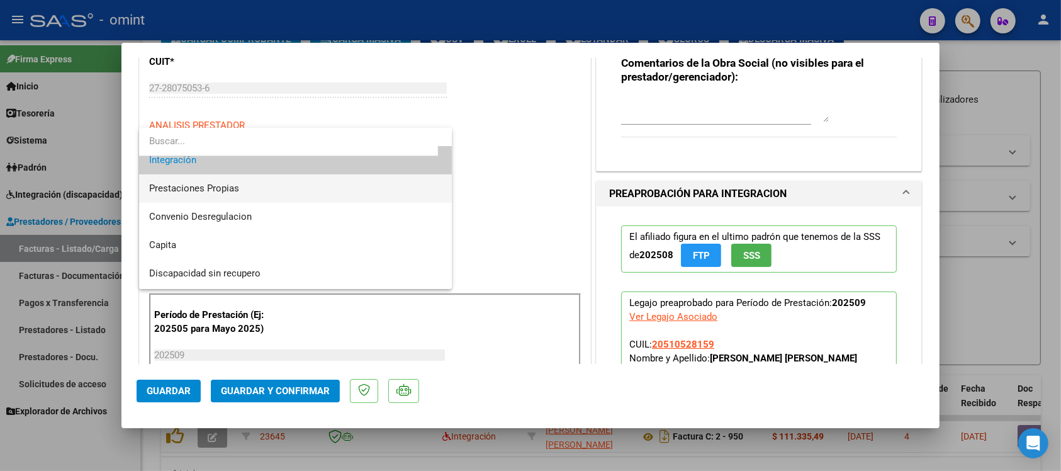
scroll to position [121, 0]
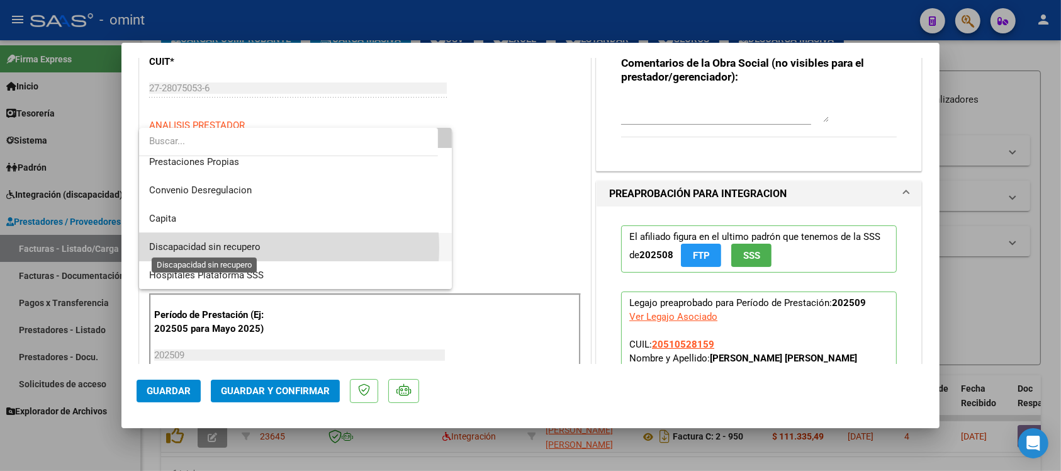
drag, startPoint x: 250, startPoint y: 247, endPoint x: 252, endPoint y: 255, distance: 7.7
click at [252, 247] on span "Discapacidad sin recupero" at bounding box center [204, 246] width 111 height 11
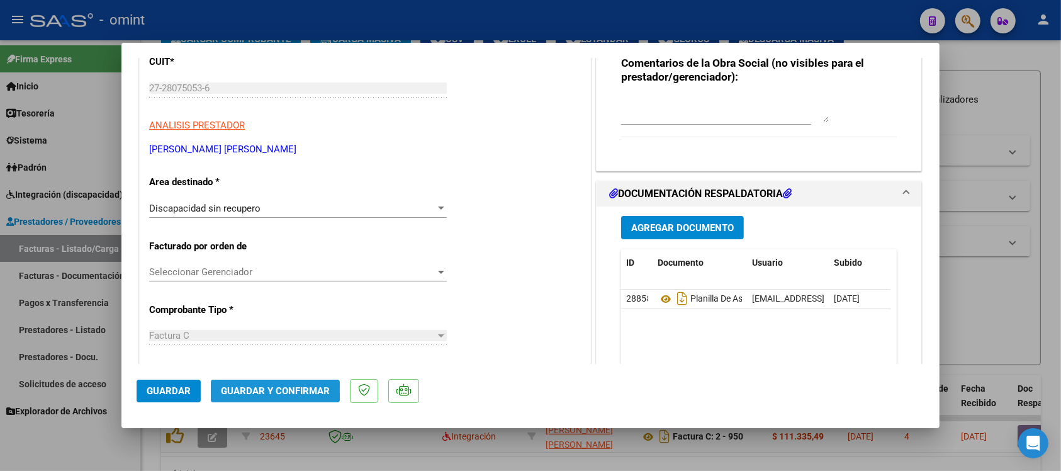
click at [253, 390] on span "Guardar y Confirmar" at bounding box center [275, 390] width 109 height 11
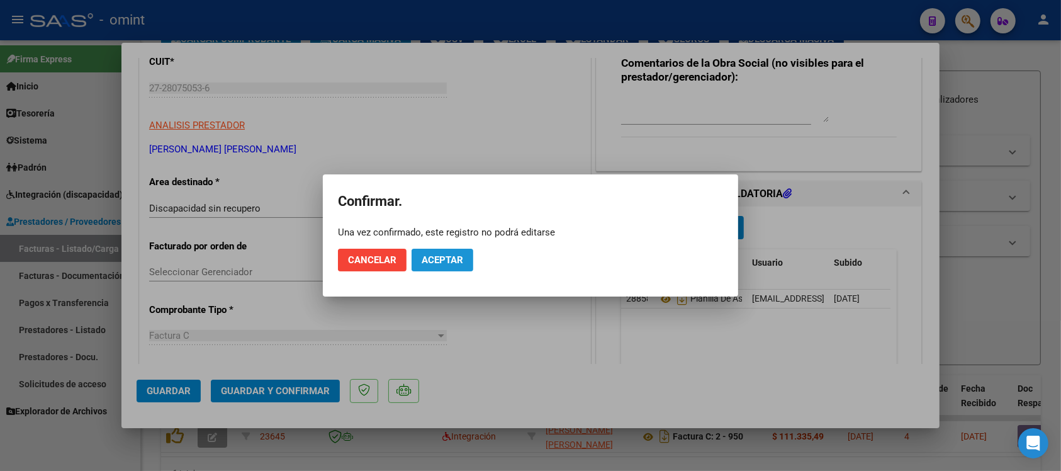
click at [439, 258] on span "Aceptar" at bounding box center [442, 259] width 42 height 11
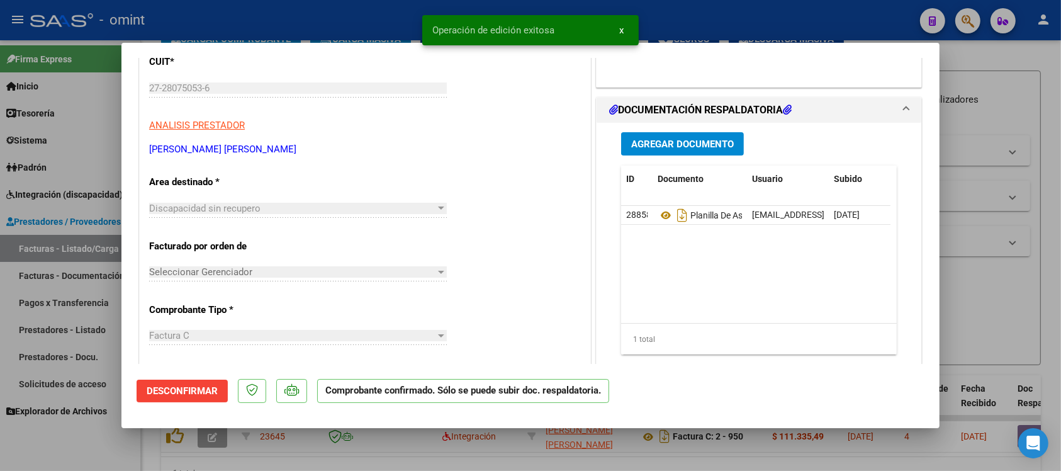
click at [364, 16] on div at bounding box center [530, 235] width 1061 height 471
type input "$ 0,00"
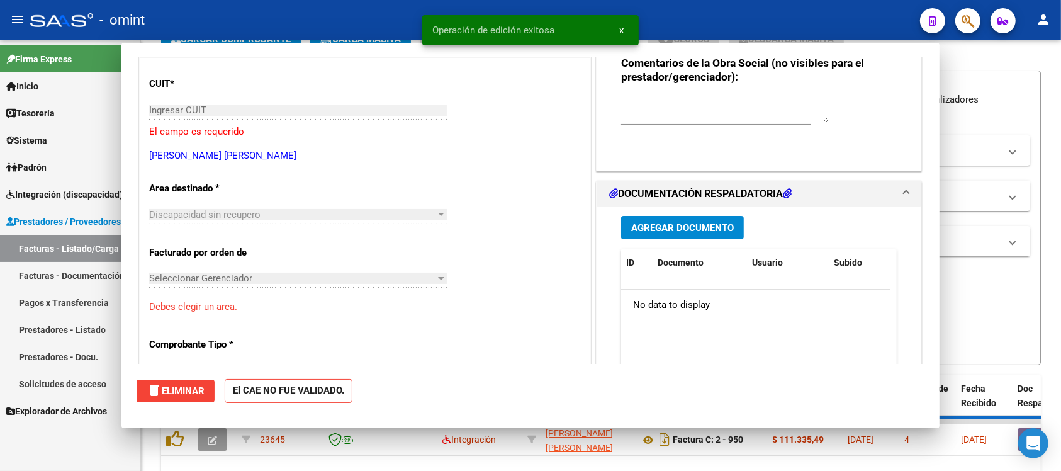
scroll to position [0, 0]
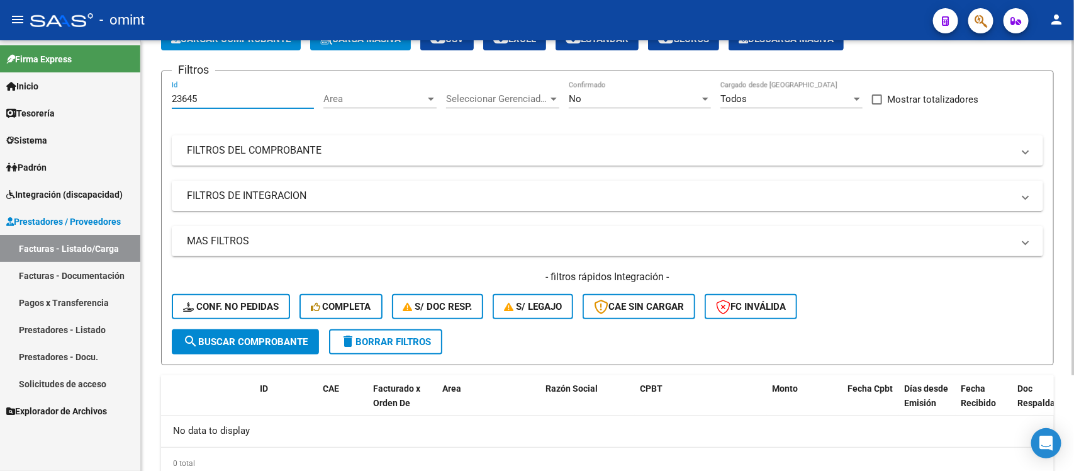
drag, startPoint x: 205, startPoint y: 99, endPoint x: 150, endPoint y: 109, distance: 56.3
click at [145, 108] on div "Video tutorial PRESTADORES -> Listado de CPBTs Emitidos por Prestadores / Prove…" at bounding box center [607, 240] width 933 height 557
paste input "947"
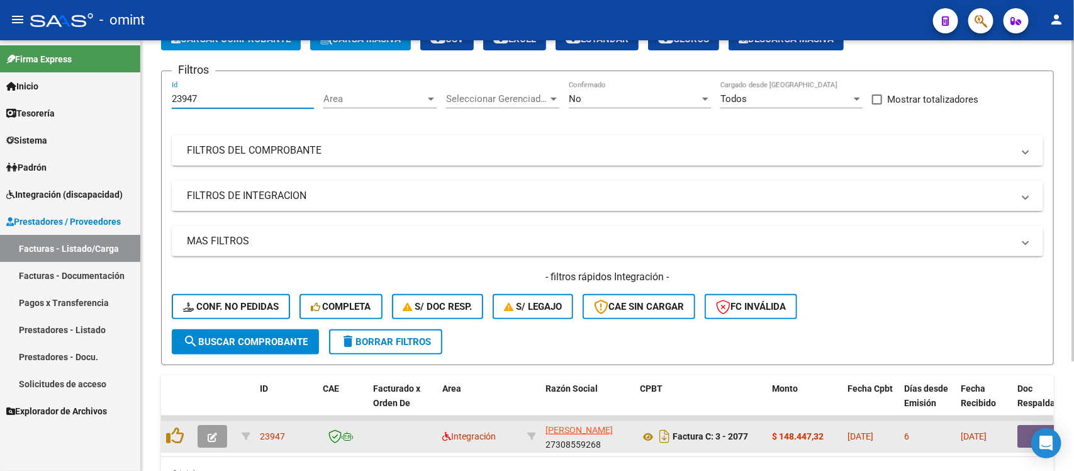
type input "23947"
click at [214, 440] on button "button" at bounding box center [213, 436] width 30 height 23
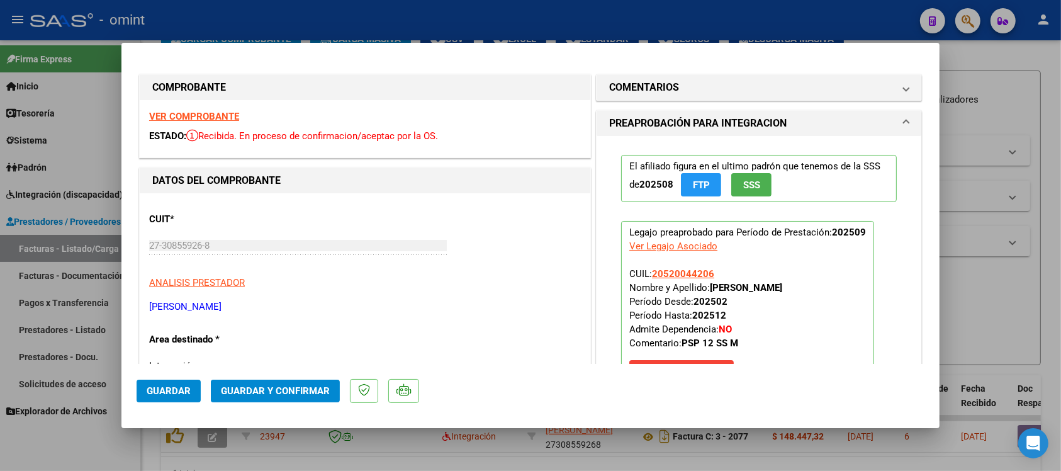
click at [203, 111] on strong "VER COMPROBANTE" at bounding box center [194, 116] width 90 height 11
click at [218, 110] on div "VER COMPROBANTE ESTADO: Recibida. En proceso de confirmacion/aceptac por la OS." at bounding box center [365, 128] width 450 height 57
click at [224, 114] on strong "VER COMPROBANTE" at bounding box center [194, 116] width 90 height 11
click at [309, 397] on button "Guardar y Confirmar" at bounding box center [275, 390] width 129 height 23
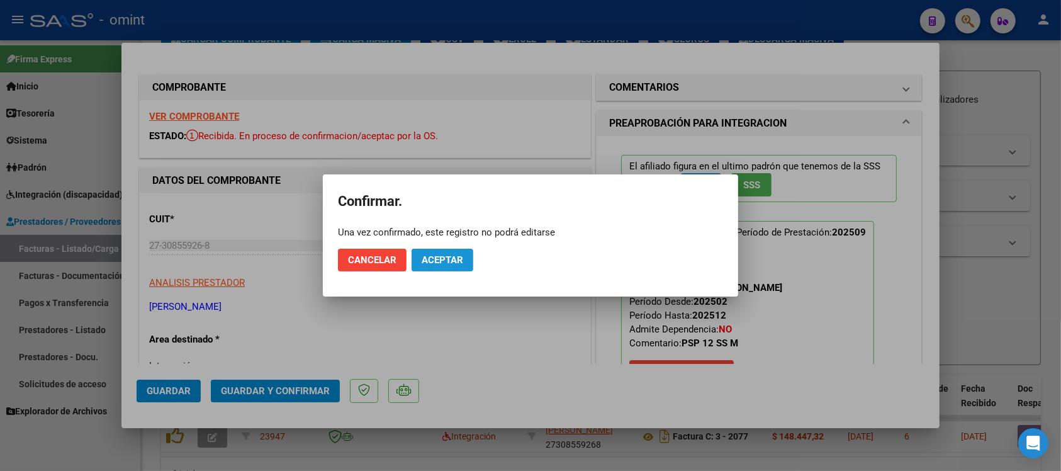
click at [454, 266] on button "Aceptar" at bounding box center [442, 259] width 62 height 23
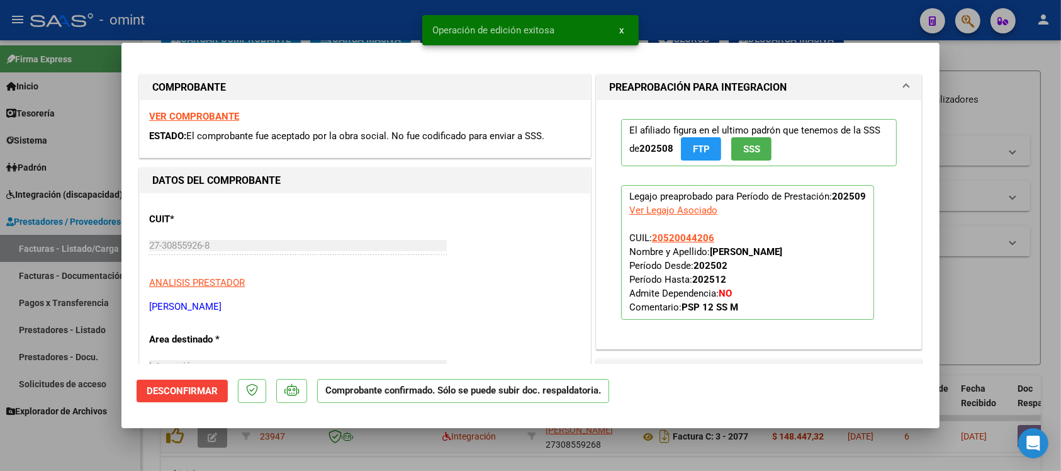
click at [343, 19] on div at bounding box center [530, 235] width 1061 height 471
type input "$ 0,00"
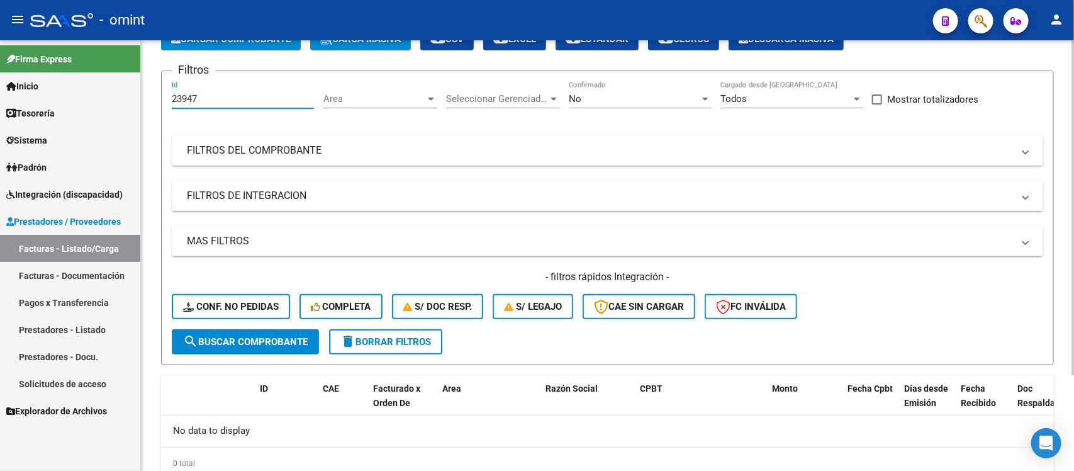
drag, startPoint x: 214, startPoint y: 99, endPoint x: 145, endPoint y: 111, distance: 70.7
click at [145, 111] on div "Video tutorial PRESTADORES -> Listado de CPBTs Emitidos por Prestadores / Prove…" at bounding box center [607, 240] width 933 height 557
paste input "0"
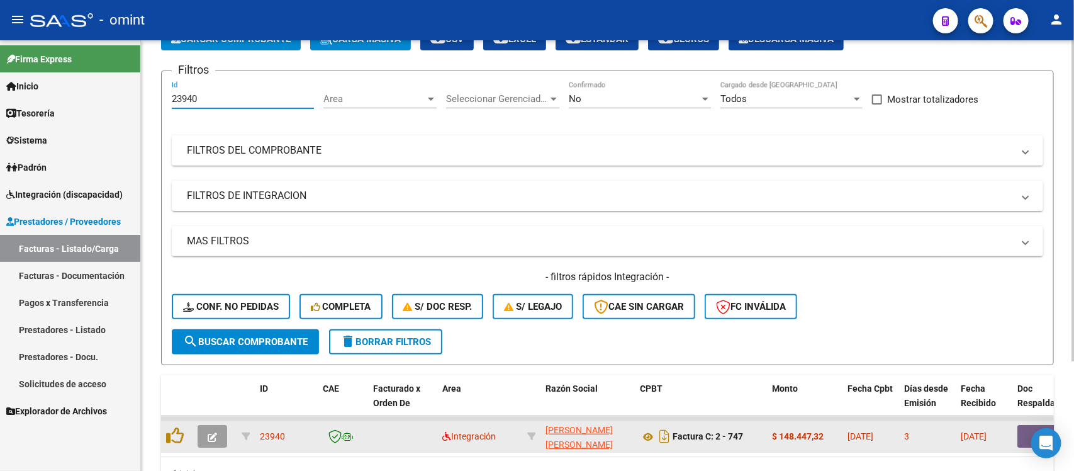
type input "23940"
click at [218, 429] on button "button" at bounding box center [213, 436] width 30 height 23
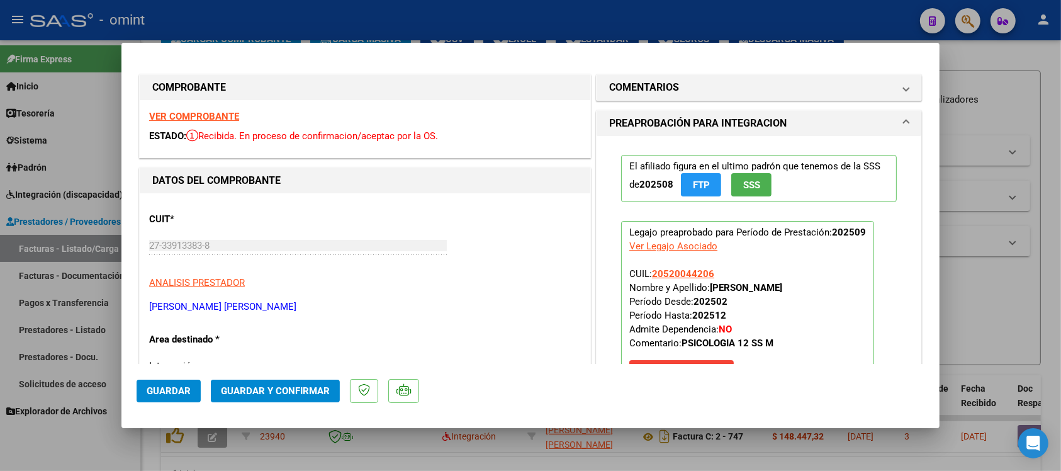
click at [209, 120] on strong "VER COMPROBANTE" at bounding box center [194, 116] width 90 height 11
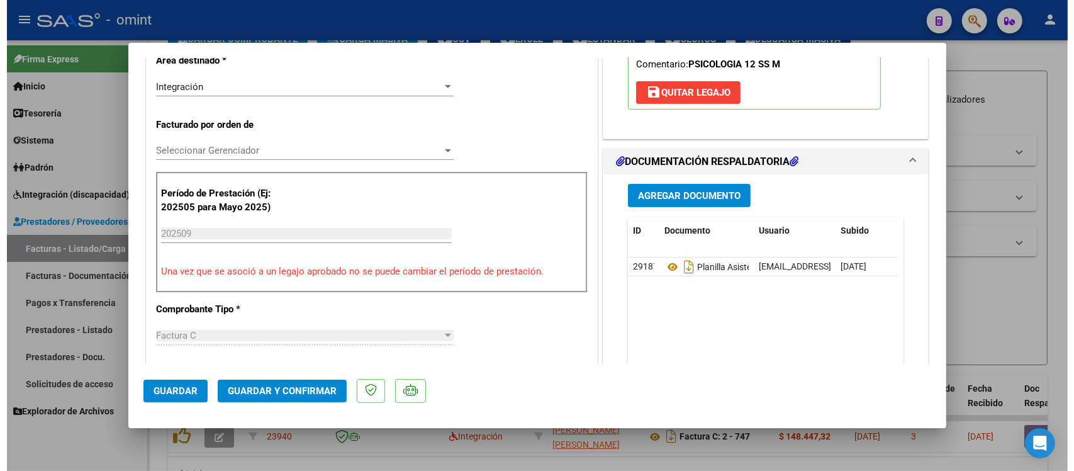
scroll to position [315, 0]
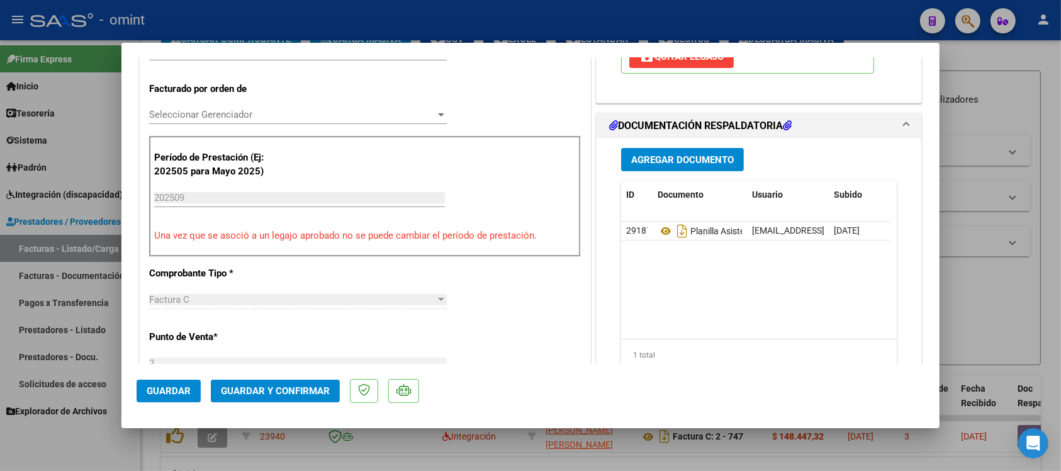
click at [262, 392] on span "Guardar y Confirmar" at bounding box center [275, 390] width 109 height 11
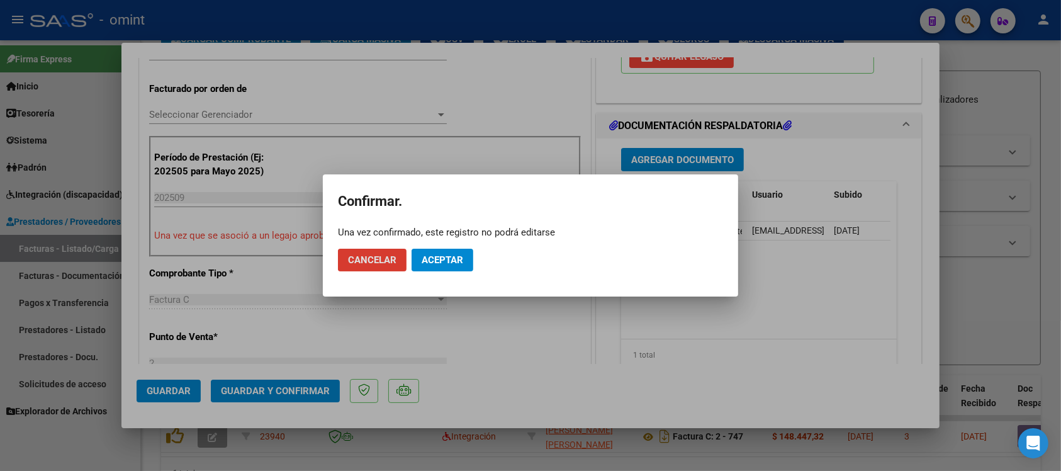
click at [454, 256] on span "Aceptar" at bounding box center [442, 259] width 42 height 11
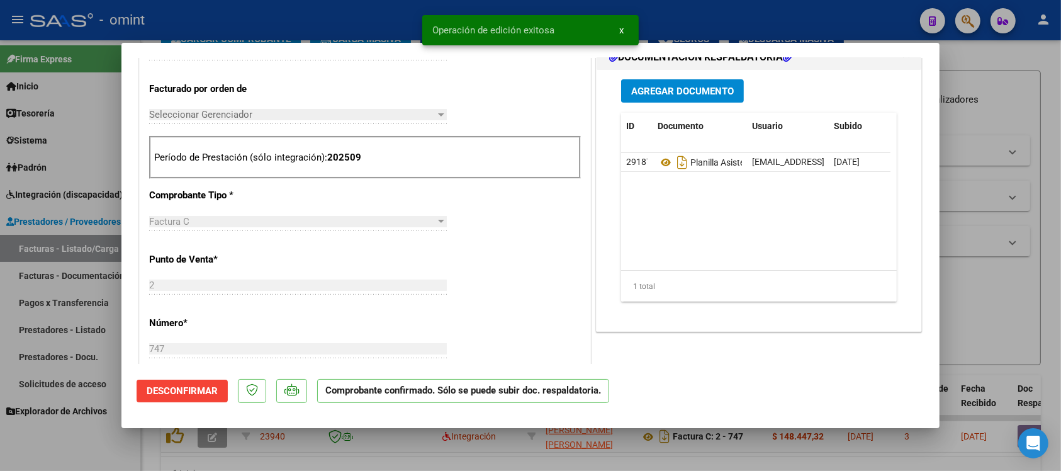
click at [369, 16] on div at bounding box center [530, 235] width 1061 height 471
type input "$ 0,00"
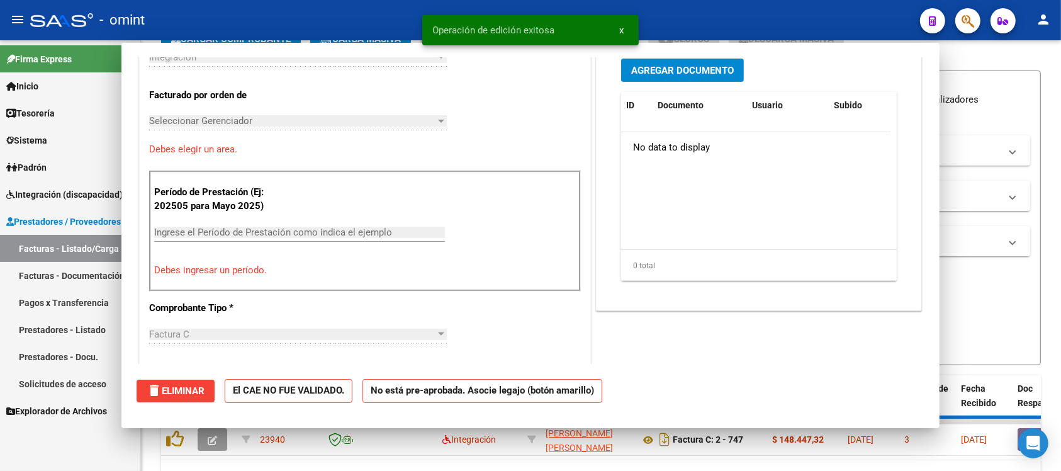
scroll to position [0, 0]
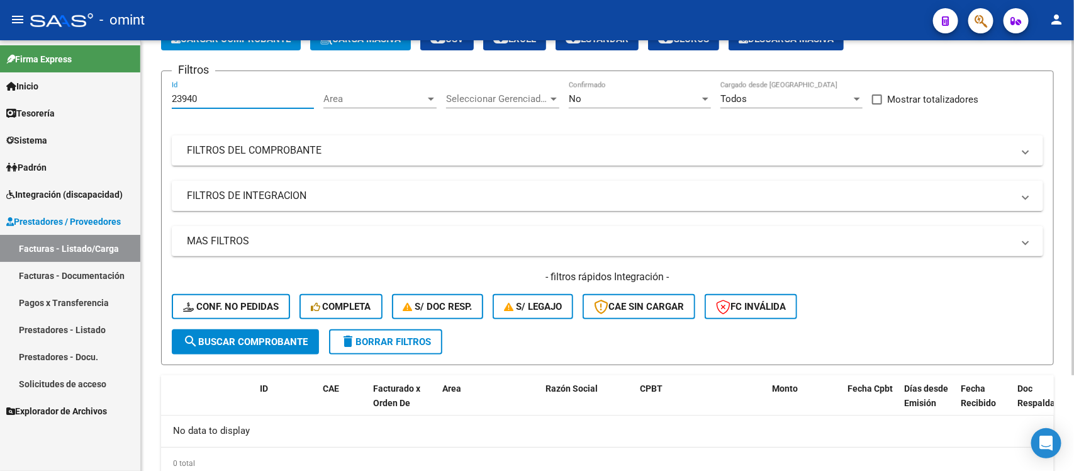
drag, startPoint x: 205, startPoint y: 96, endPoint x: 158, endPoint y: 104, distance: 48.0
click at [158, 104] on div "Video tutorial PRESTADORES -> Listado de CPBTs Emitidos por Prestadores / Prove…" at bounding box center [607, 240] width 933 height 557
paste input "804"
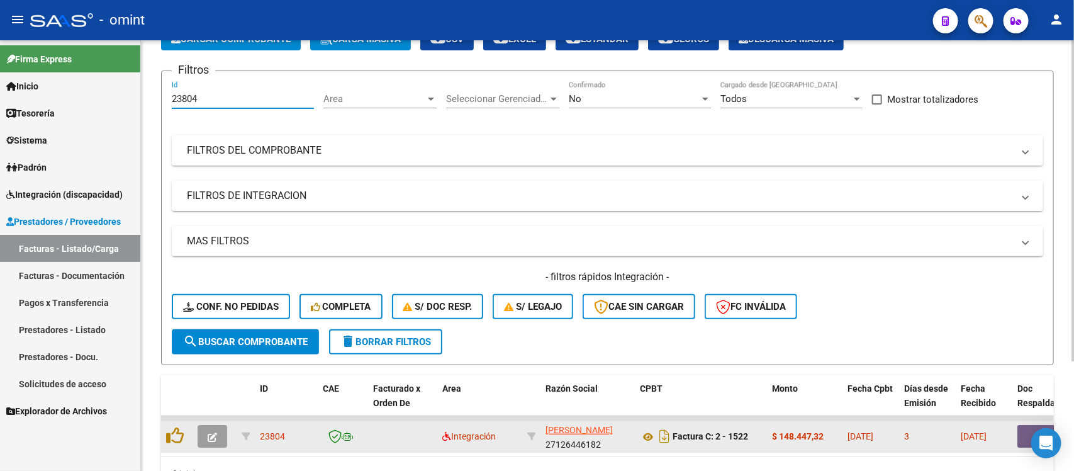
type input "23804"
click at [209, 426] on button "button" at bounding box center [213, 436] width 30 height 23
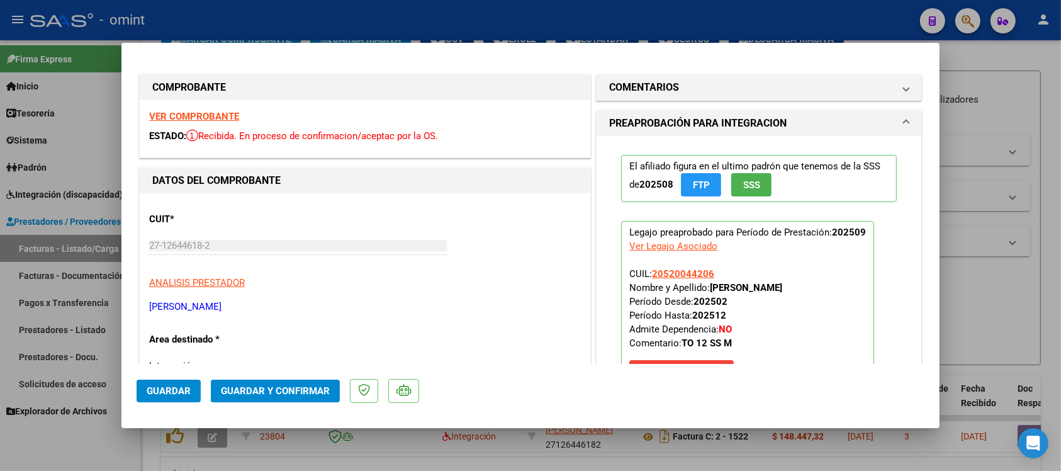
click at [221, 109] on div "VER COMPROBANTE ESTADO: Recibida. En proceso de confirmacion/aceptac por la OS." at bounding box center [365, 128] width 450 height 57
click at [226, 114] on strong "VER COMPROBANTE" at bounding box center [194, 116] width 90 height 11
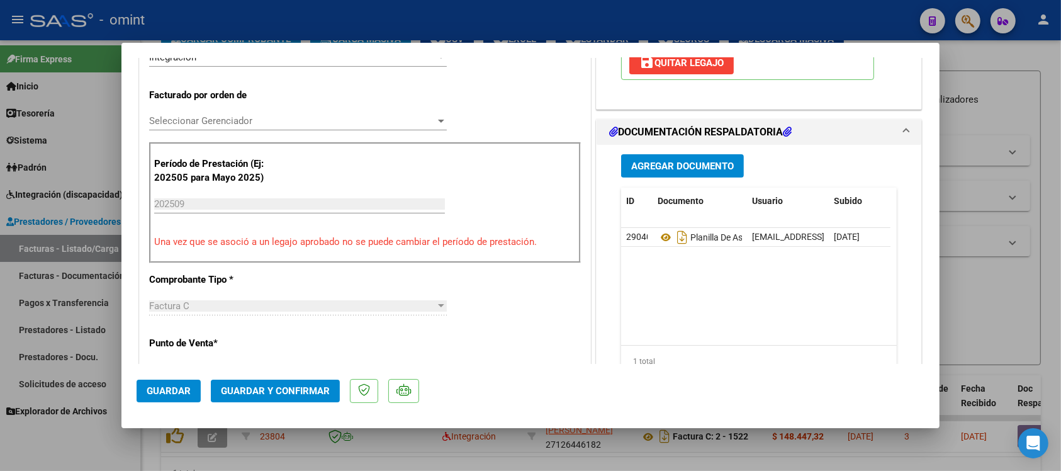
scroll to position [315, 0]
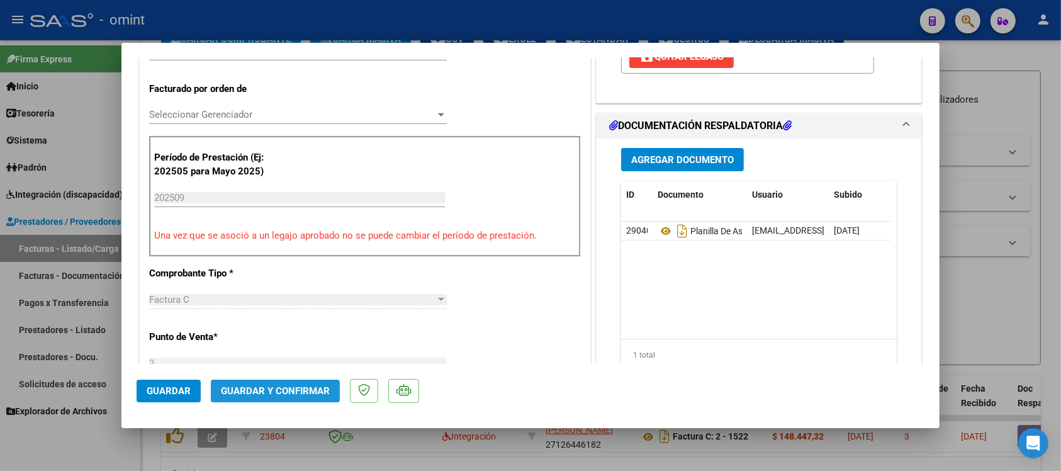
click at [304, 395] on button "Guardar y Confirmar" at bounding box center [275, 390] width 129 height 23
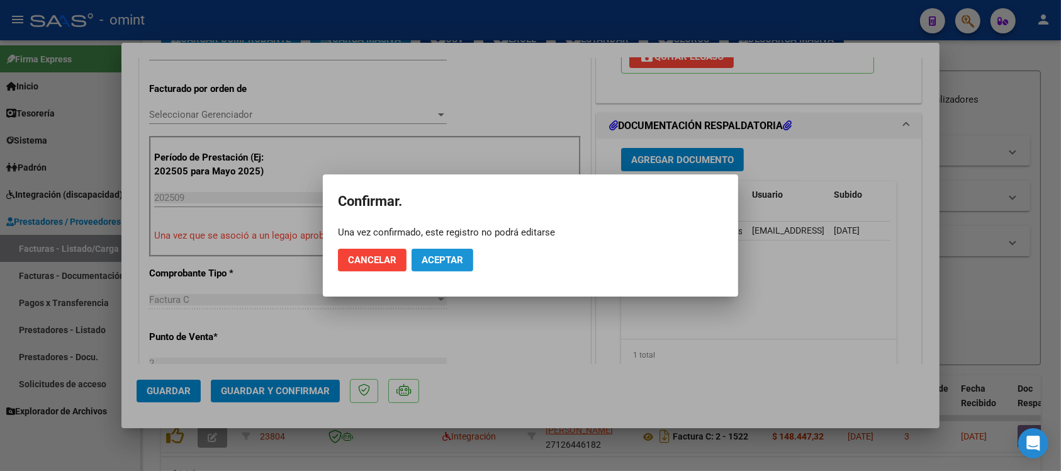
click at [428, 263] on span "Aceptar" at bounding box center [442, 259] width 42 height 11
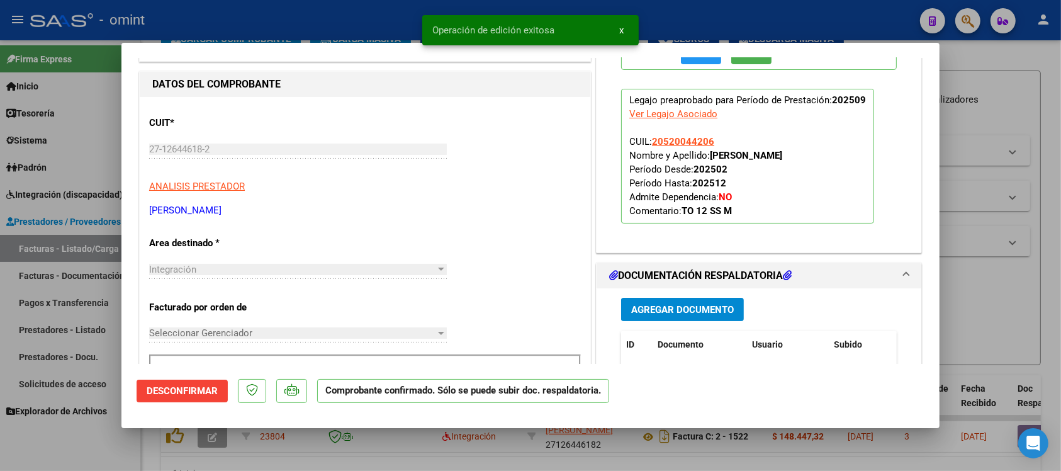
scroll to position [0, 0]
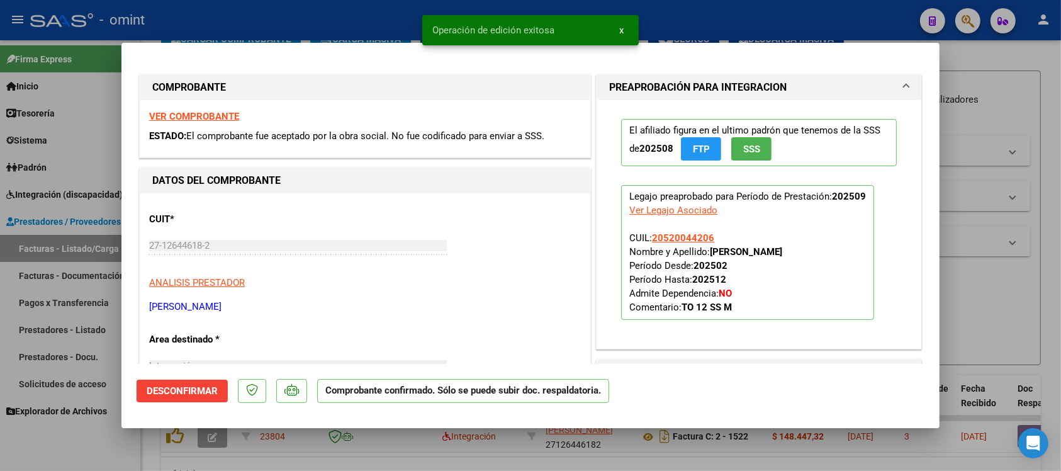
click at [365, 16] on div at bounding box center [530, 235] width 1061 height 471
type input "$ 0,00"
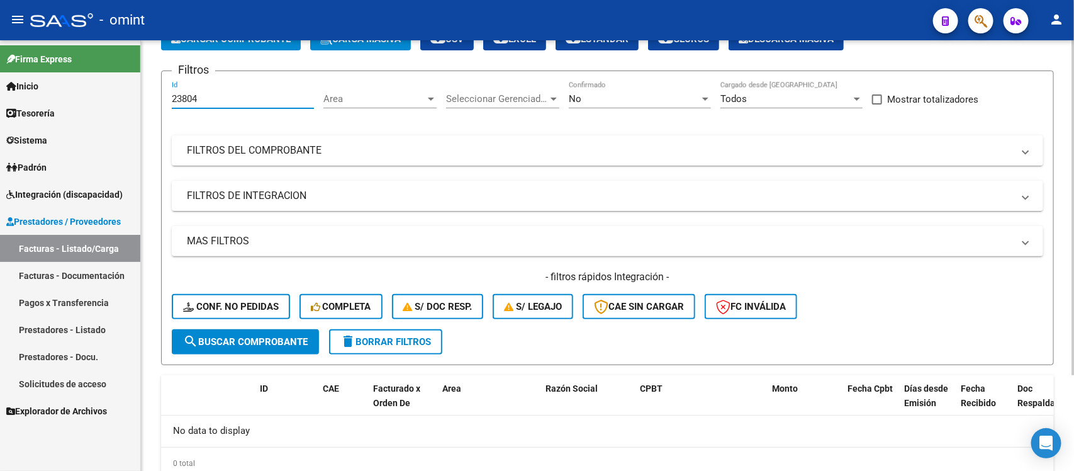
drag, startPoint x: 209, startPoint y: 93, endPoint x: 156, endPoint y: 111, distance: 55.9
click at [156, 112] on div "Video tutorial PRESTADORES -> Listado de CPBTs Emitidos por Prestadores / Prove…" at bounding box center [607, 240] width 933 height 557
paste input "2645"
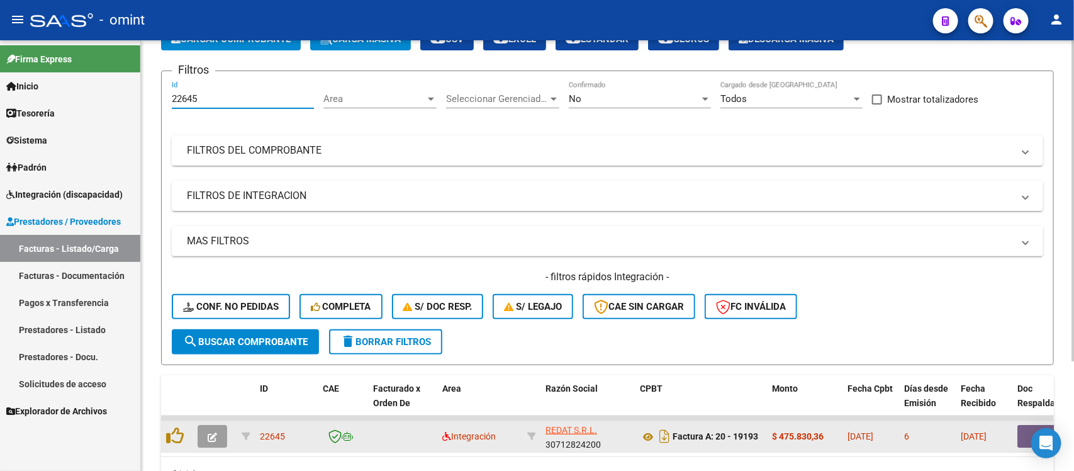
type input "22645"
click at [221, 429] on button "button" at bounding box center [213, 436] width 30 height 23
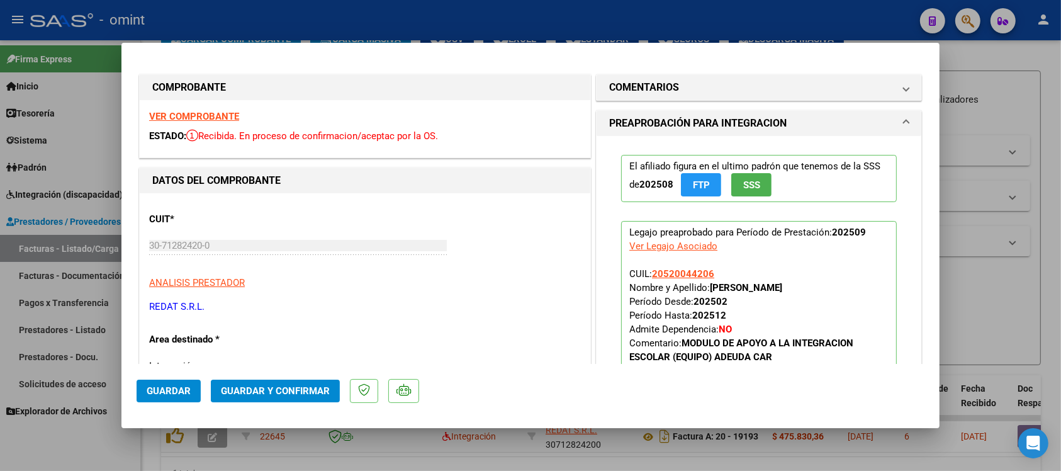
click at [174, 114] on strong "VER COMPROBANTE" at bounding box center [194, 116] width 90 height 11
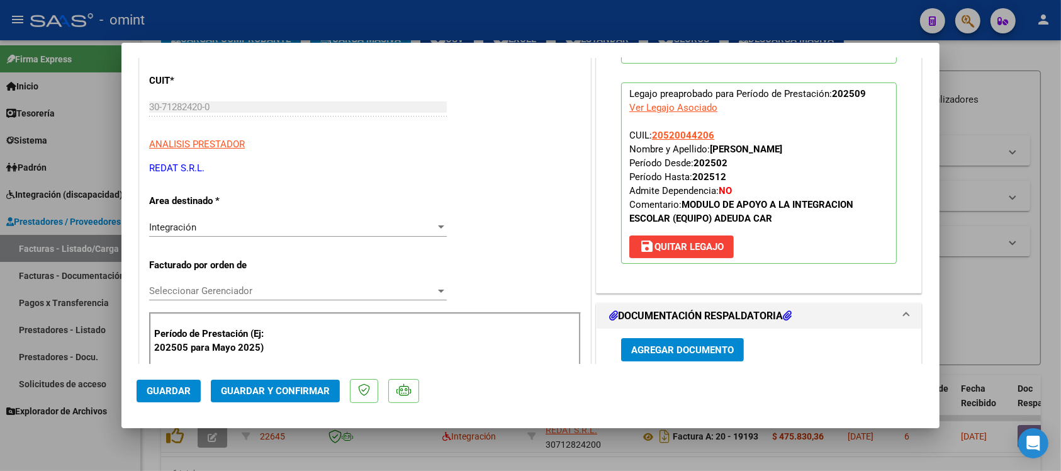
scroll to position [236, 0]
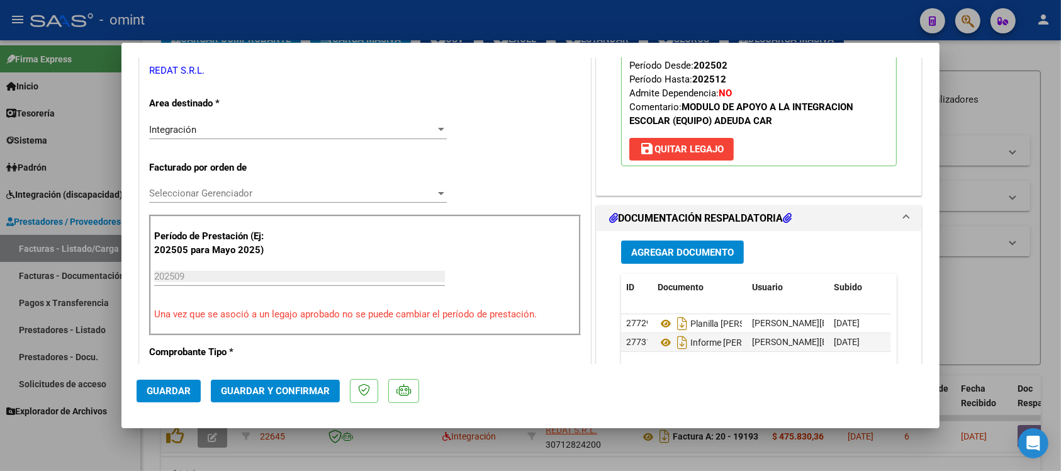
click at [289, 389] on span "Guardar y Confirmar" at bounding box center [275, 390] width 109 height 11
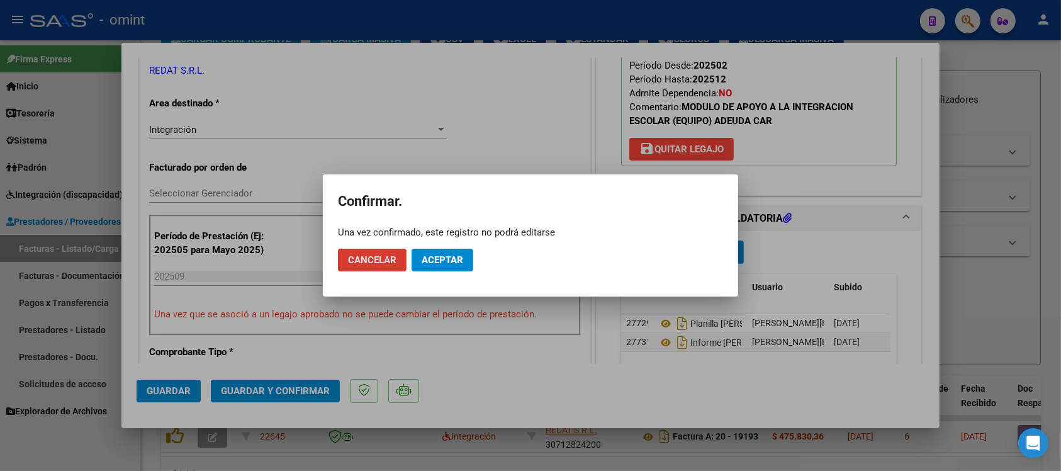
click at [442, 274] on mat-dialog-actions "Cancelar Aceptar" at bounding box center [530, 259] width 385 height 43
click at [438, 262] on span "Aceptar" at bounding box center [442, 259] width 42 height 11
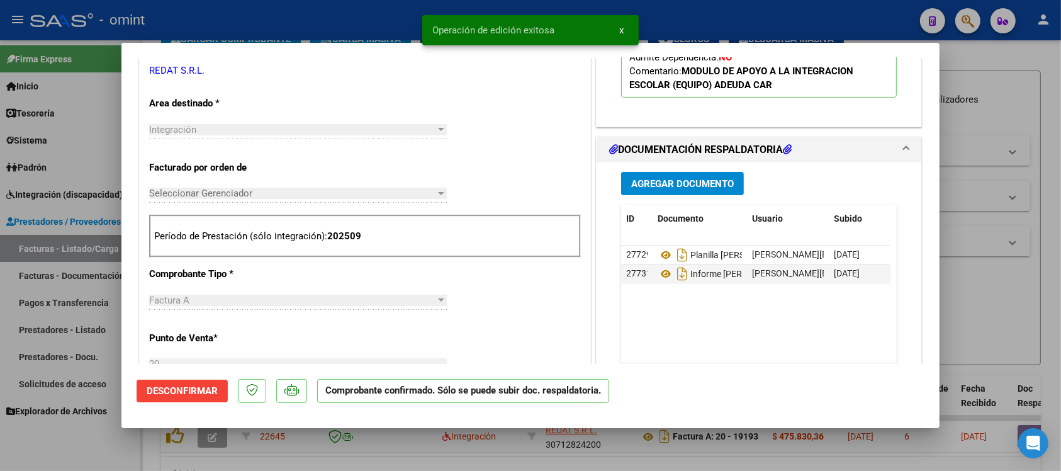
click at [258, 8] on div at bounding box center [530, 235] width 1061 height 471
type input "$ 0,00"
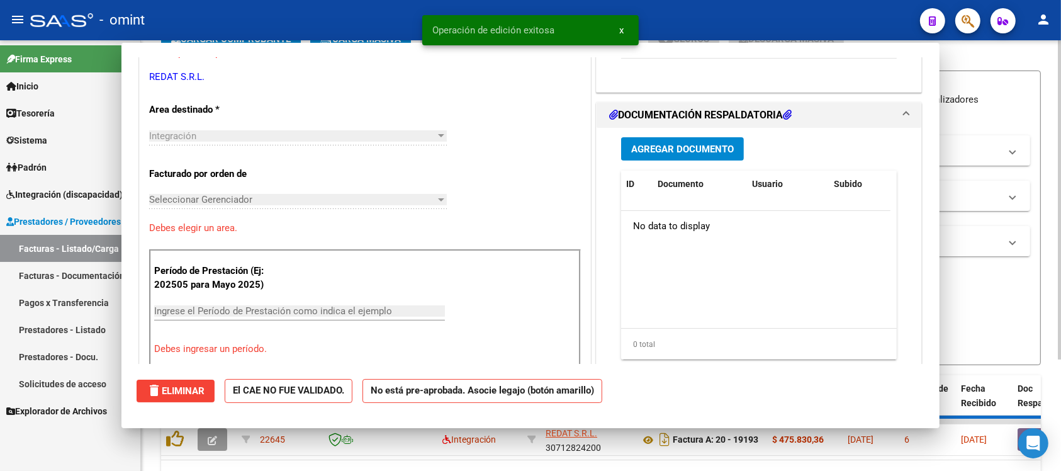
scroll to position [0, 0]
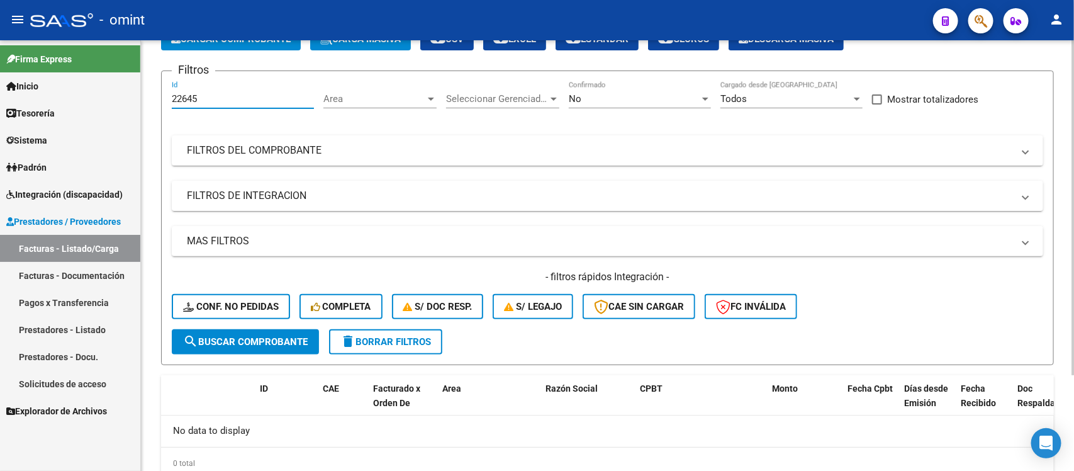
drag, startPoint x: 203, startPoint y: 94, endPoint x: 148, endPoint y: 108, distance: 55.7
click at [147, 108] on div "Video tutorial PRESTADORES -> Listado de CPBTs Emitidos por Prestadores / Prove…" at bounding box center [607, 240] width 933 height 557
paste input "376"
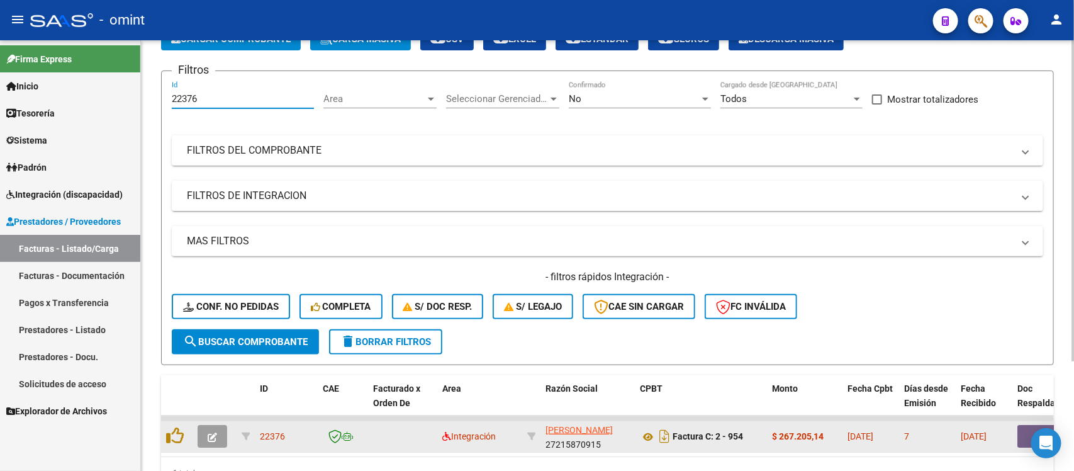
type input "22376"
click at [208, 432] on icon "button" at bounding box center [212, 436] width 9 height 9
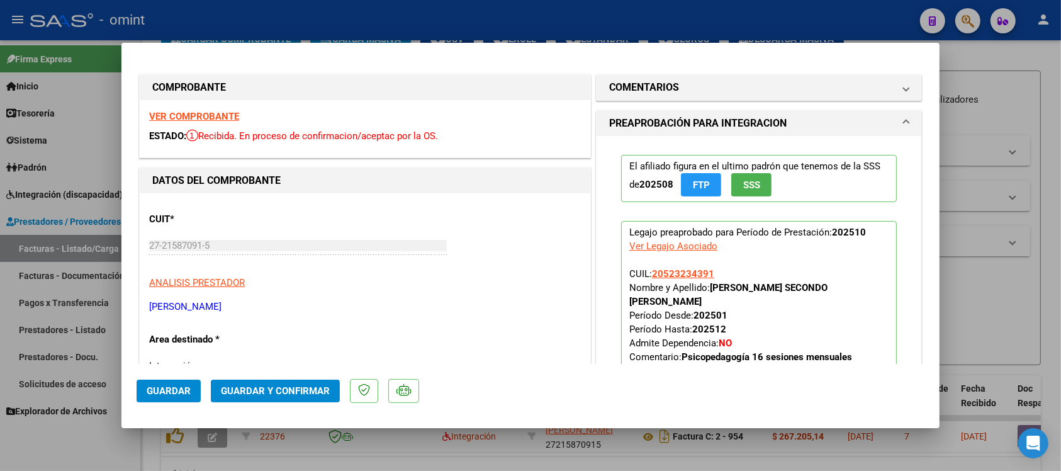
click at [197, 108] on div "VER COMPROBANTE ESTADO: Recibida. En proceso de confirmacion/aceptac por la OS." at bounding box center [365, 128] width 450 height 57
click at [200, 113] on strong "VER COMPROBANTE" at bounding box center [194, 116] width 90 height 11
click at [711, 87] on mat-panel-title "COMENTARIOS" at bounding box center [751, 87] width 284 height 15
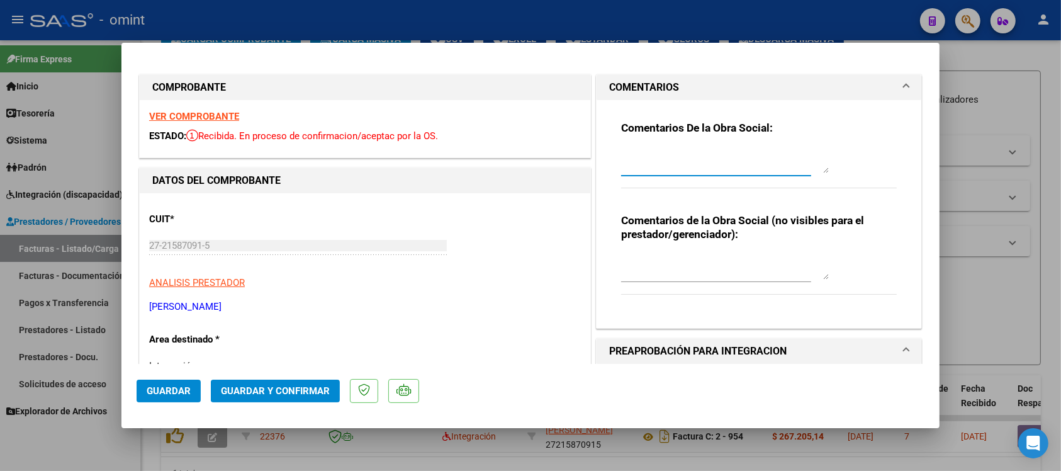
click at [696, 153] on textarea at bounding box center [725, 160] width 208 height 25
paste textarea "Se rechaza el comprobante. La cantidad de sesiones habilitadas son XXXXX SS/MES…"
click at [746, 160] on textarea "Se rechaza el comprobante. La cantidad de sesiones habilitadas son XXXXX SS/MES…" at bounding box center [725, 160] width 208 height 25
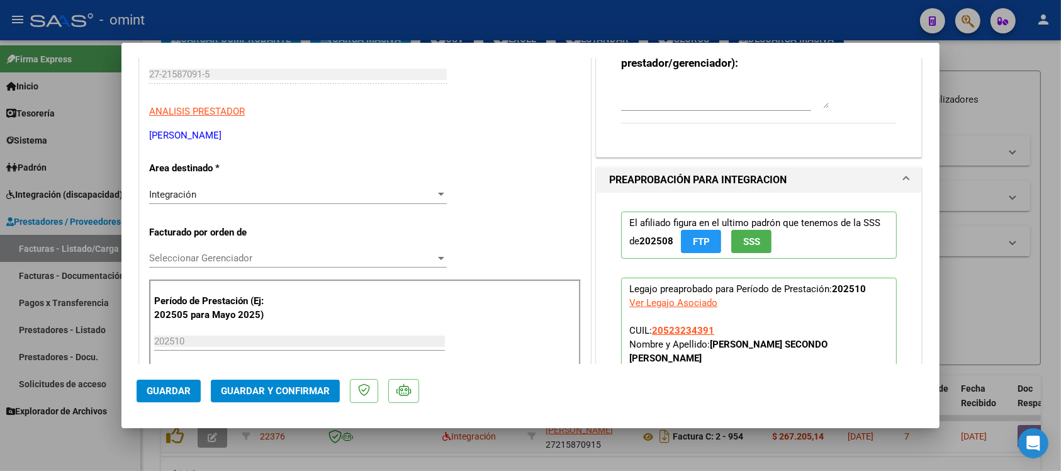
scroll to position [157, 0]
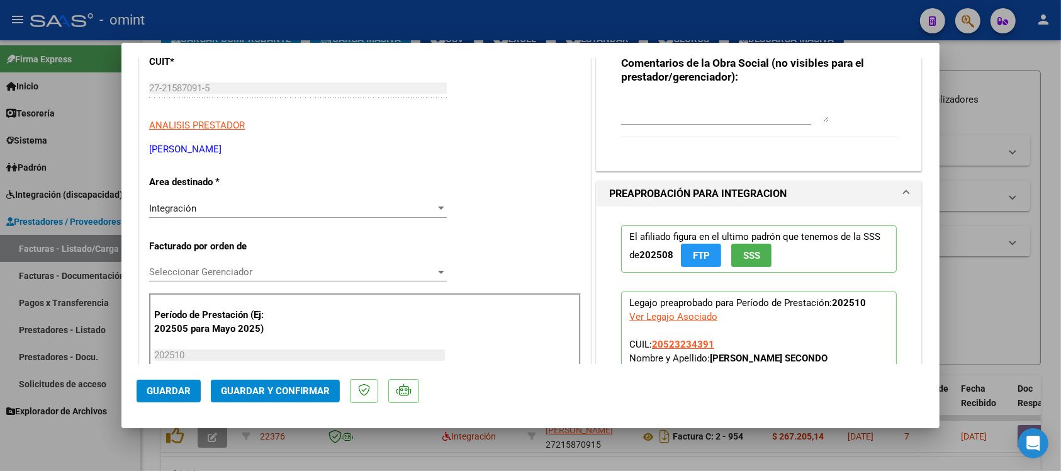
type textarea "Se rechaza el comprobante. La cantidad de sesiones habilitadas son 16 SS/MES. P…"
click at [231, 203] on div "Integración" at bounding box center [292, 208] width 286 height 11
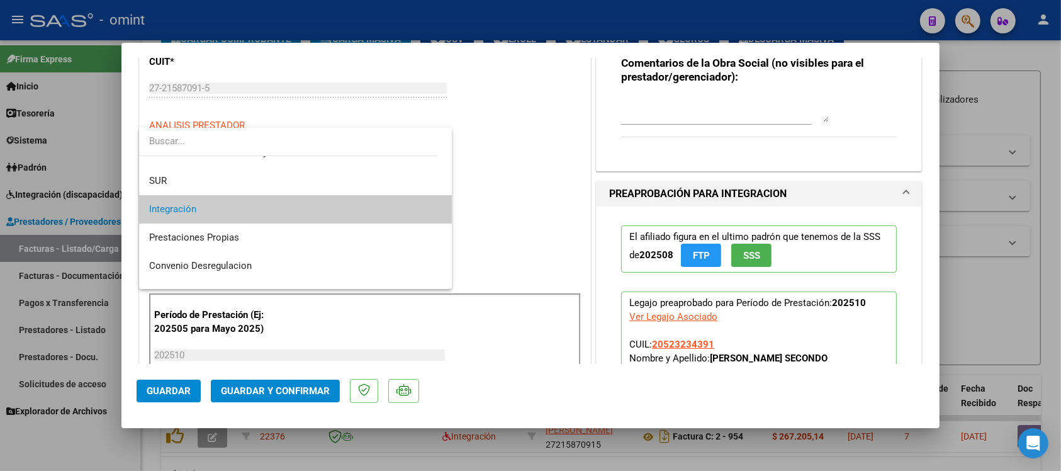
scroll to position [121, 0]
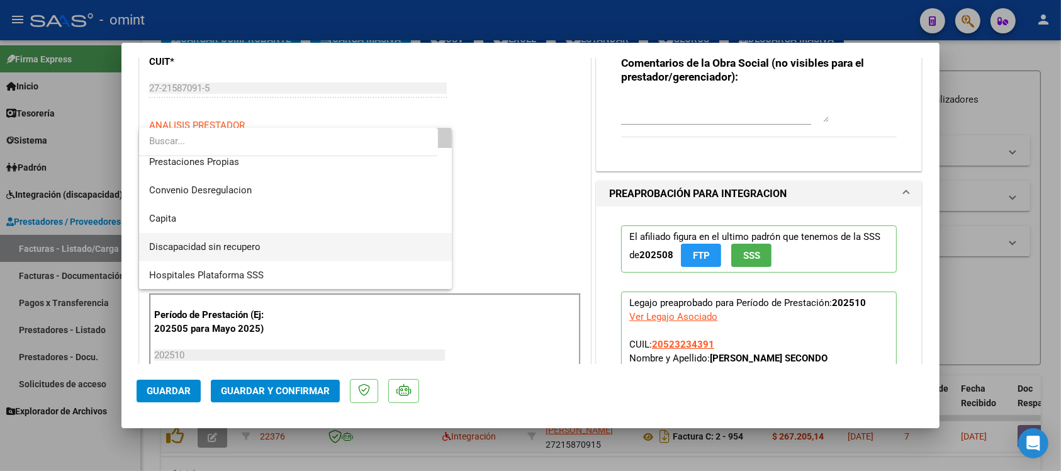
click at [282, 239] on span "Discapacidad sin recupero" at bounding box center [295, 247] width 292 height 28
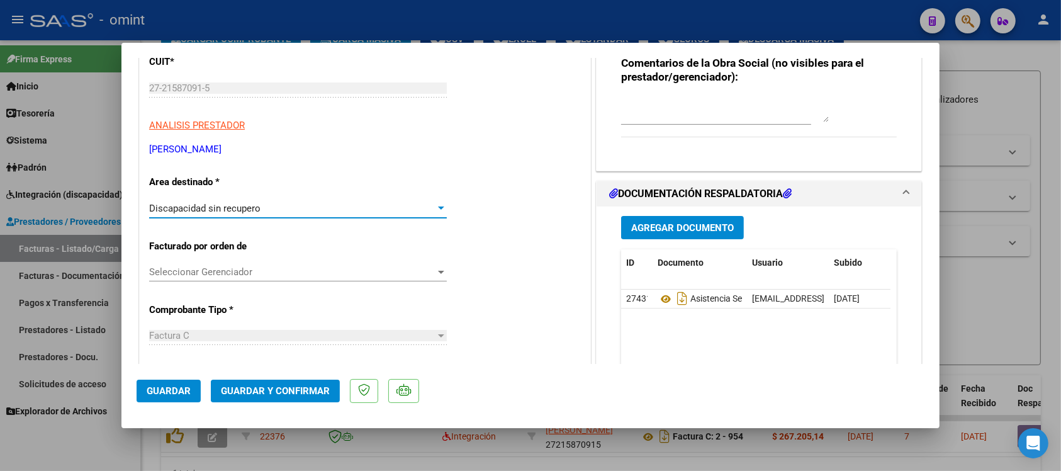
click at [290, 398] on button "Guardar y Confirmar" at bounding box center [275, 390] width 129 height 23
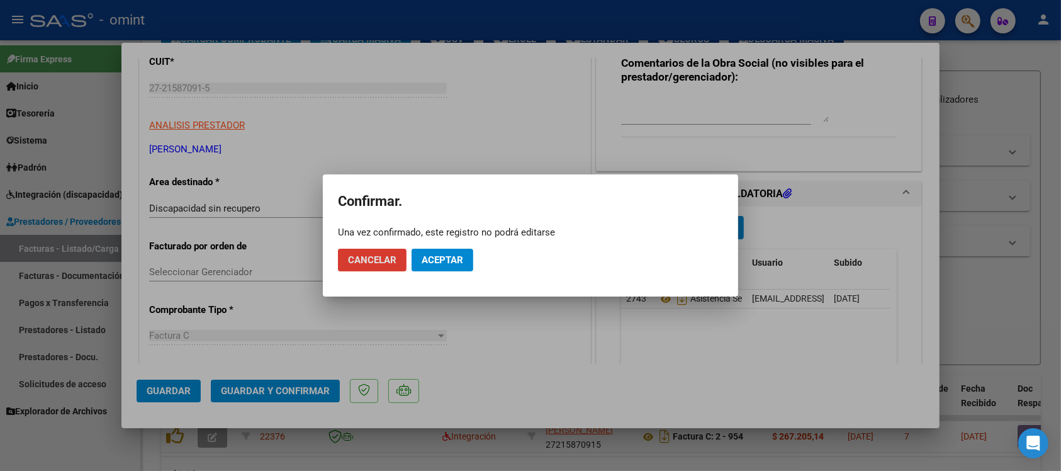
click at [437, 263] on span "Aceptar" at bounding box center [442, 259] width 42 height 11
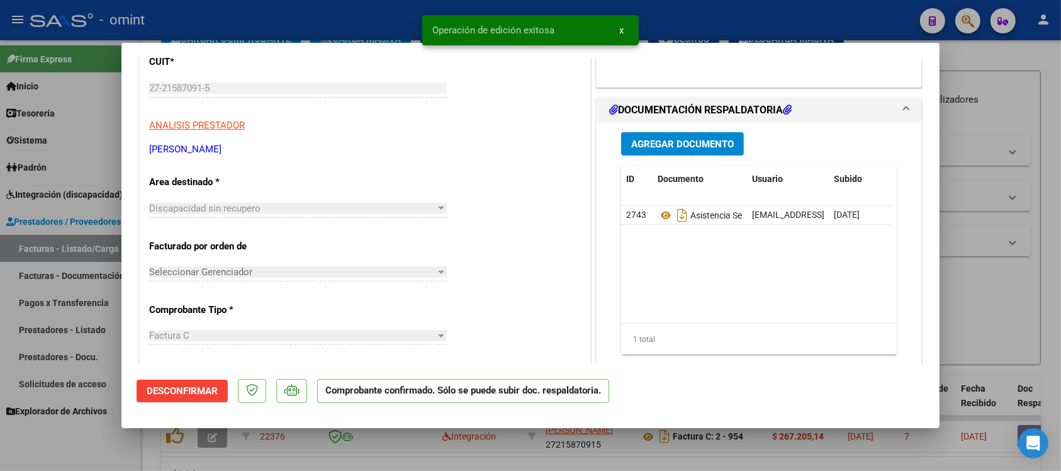
click at [371, 10] on div at bounding box center [530, 235] width 1061 height 471
type input "$ 0,00"
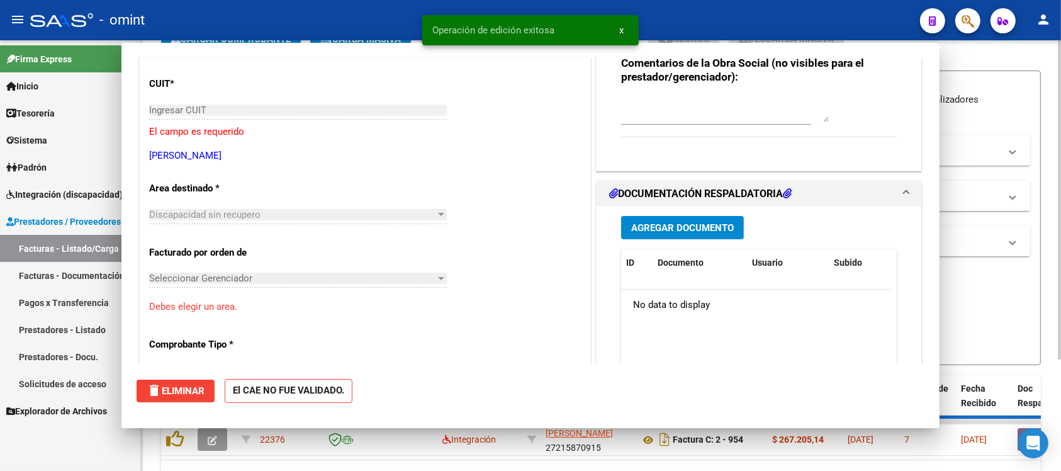
scroll to position [0, 0]
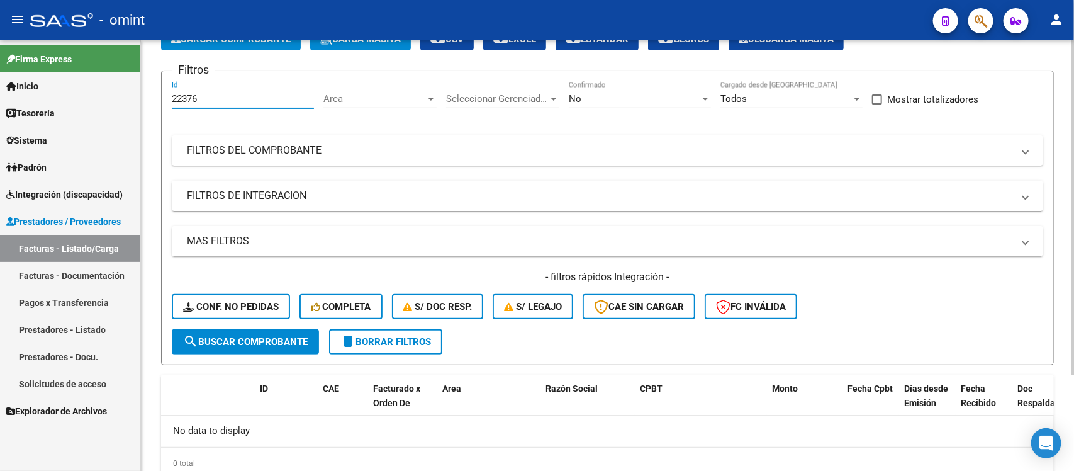
drag, startPoint x: 233, startPoint y: 98, endPoint x: 150, endPoint y: 90, distance: 83.4
click at [150, 90] on div "Video tutorial PRESTADORES -> Listado de CPBTs Emitidos por Prestadores / Prove…" at bounding box center [607, 240] width 933 height 557
paste input "424"
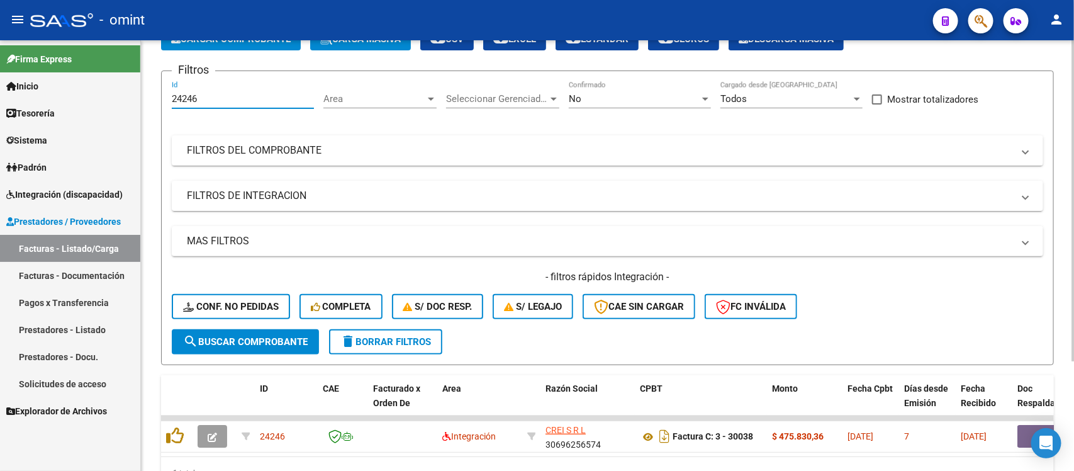
type input "24246"
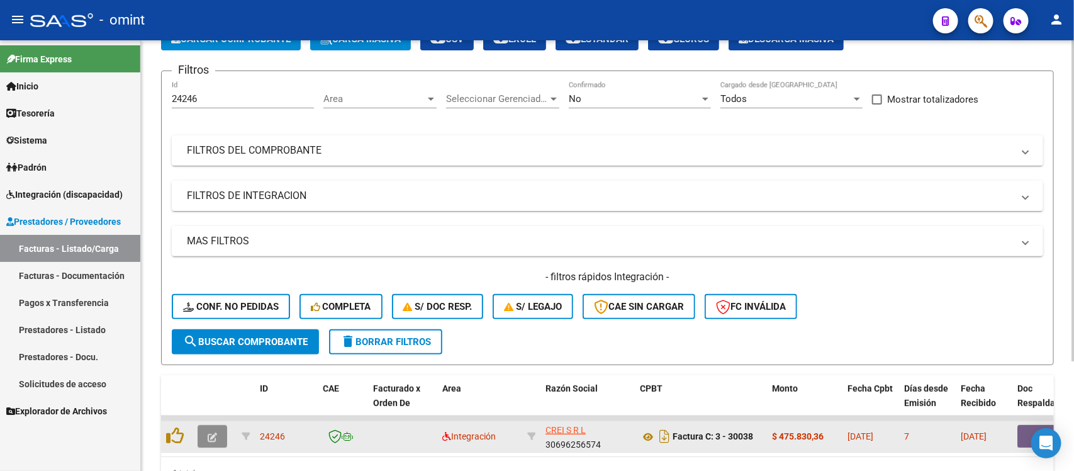
click at [215, 438] on button "button" at bounding box center [213, 436] width 30 height 23
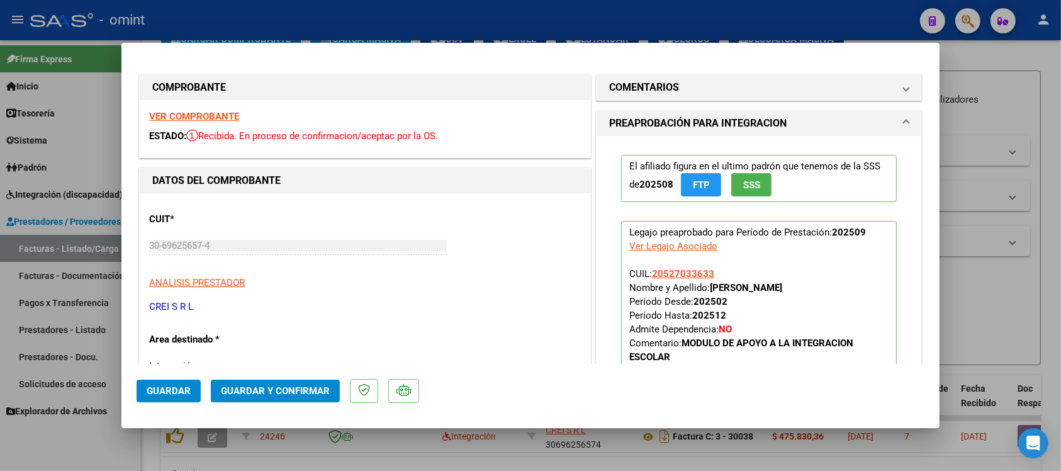
click at [230, 116] on strong "VER COMPROBANTE" at bounding box center [194, 116] width 90 height 11
click at [305, 381] on button "Guardar y Confirmar" at bounding box center [275, 390] width 129 height 23
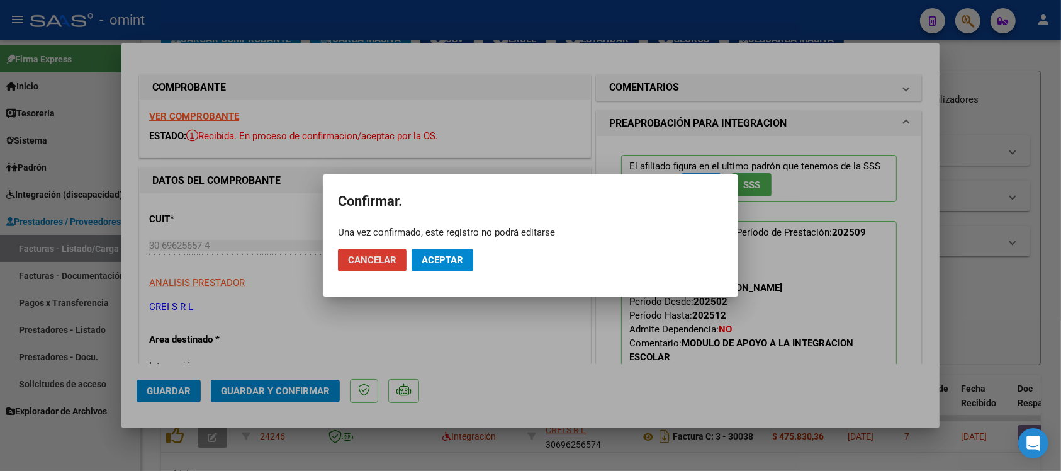
click at [435, 257] on span "Aceptar" at bounding box center [442, 259] width 42 height 11
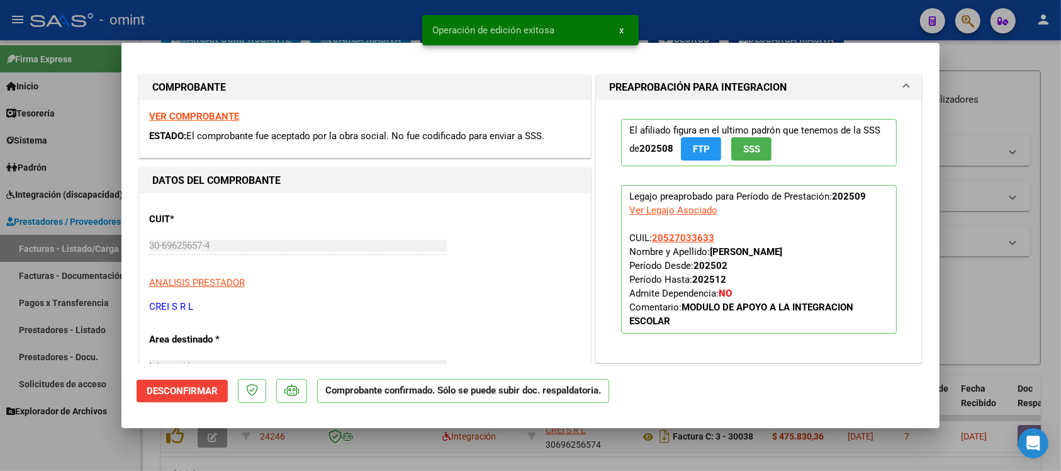
click at [363, 13] on div at bounding box center [530, 235] width 1061 height 471
type input "$ 0,00"
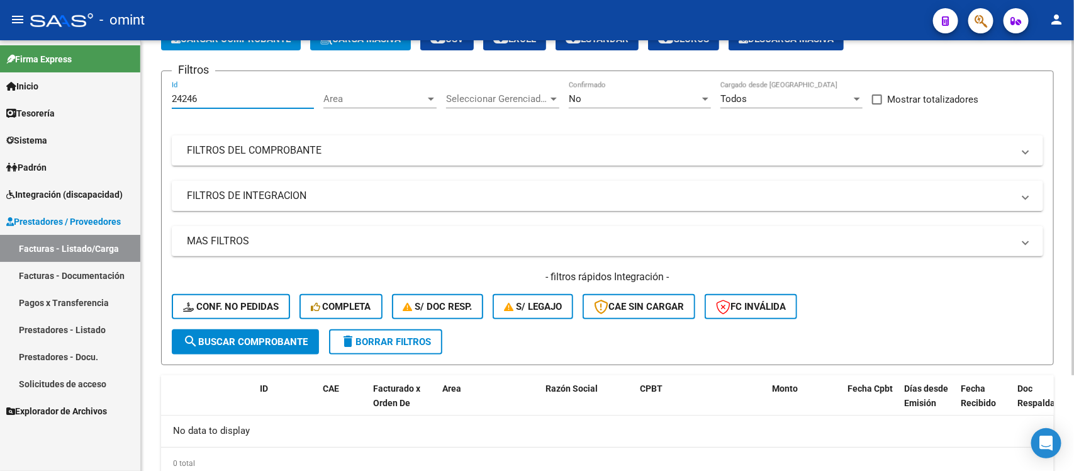
drag, startPoint x: 228, startPoint y: 95, endPoint x: 167, endPoint y: 114, distance: 64.7
click at [167, 114] on form "Filtros 24246 Id Area Area Seleccionar Gerenciador Seleccionar Gerenciador No C…" at bounding box center [607, 217] width 893 height 294
paste input "3818"
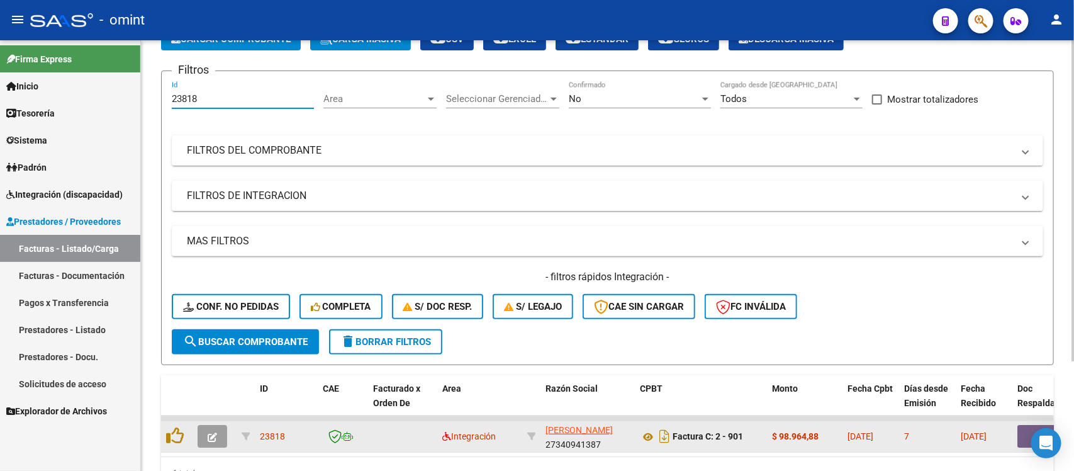
type input "23818"
click at [211, 435] on icon "button" at bounding box center [212, 436] width 9 height 9
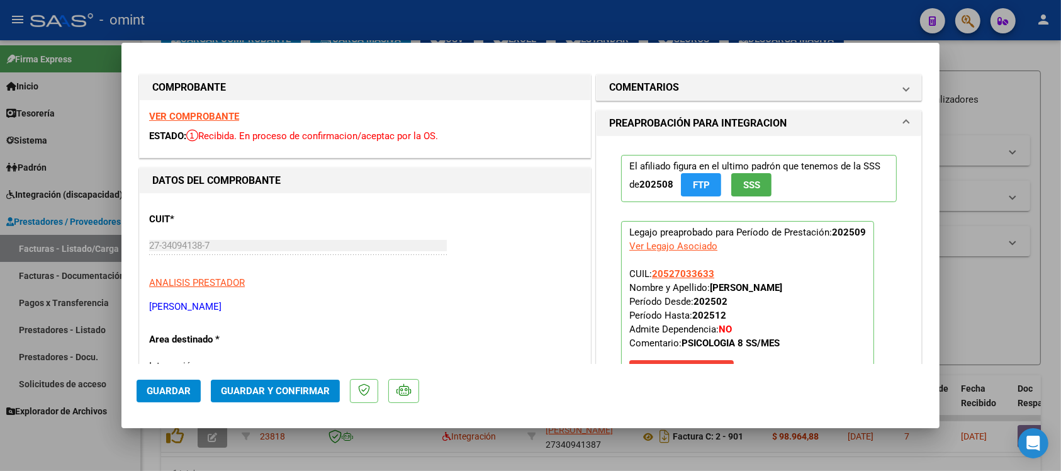
click at [209, 118] on strong "VER COMPROBANTE" at bounding box center [194, 116] width 90 height 11
click at [303, 393] on span "Guardar y Confirmar" at bounding box center [275, 390] width 109 height 11
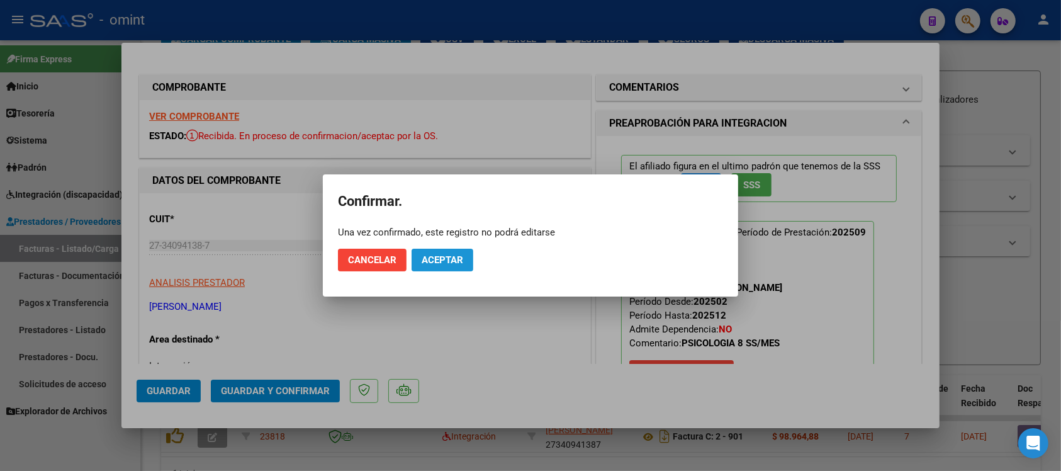
click at [458, 249] on button "Aceptar" at bounding box center [442, 259] width 62 height 23
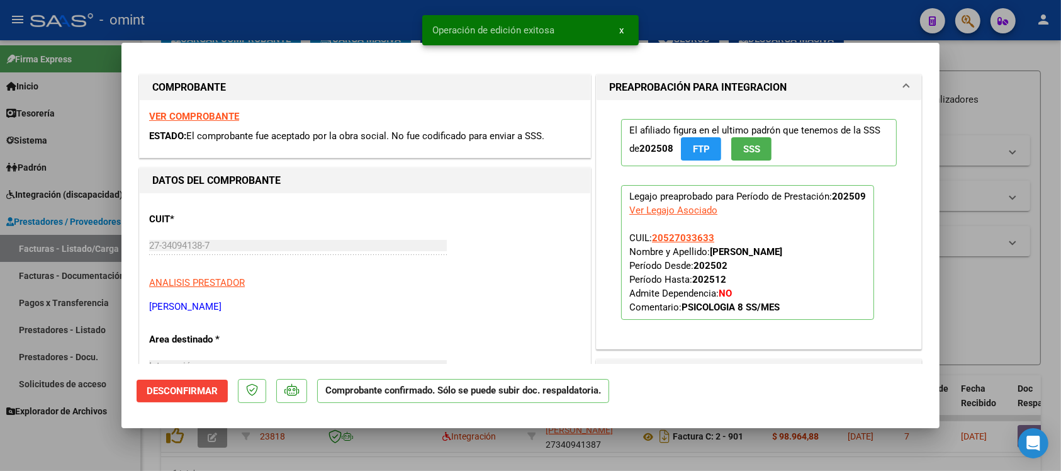
click at [381, 14] on div at bounding box center [530, 235] width 1061 height 471
type input "$ 0,00"
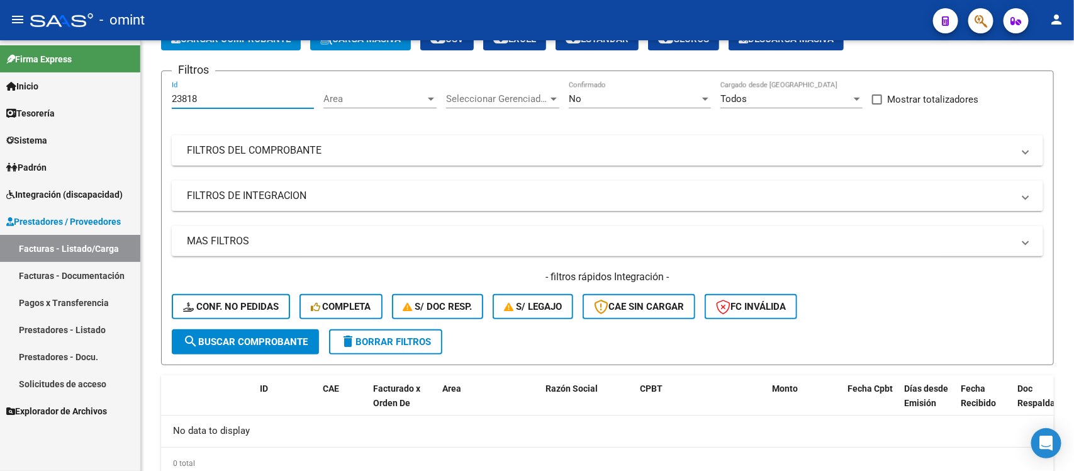
drag, startPoint x: 230, startPoint y: 96, endPoint x: 137, endPoint y: 118, distance: 95.7
click at [137, 118] on mat-sidenav-container "Firma Express Inicio Calendario SSS Instructivos Contacto OS Tesorería Extracto…" at bounding box center [537, 255] width 1074 height 430
paste input "4"
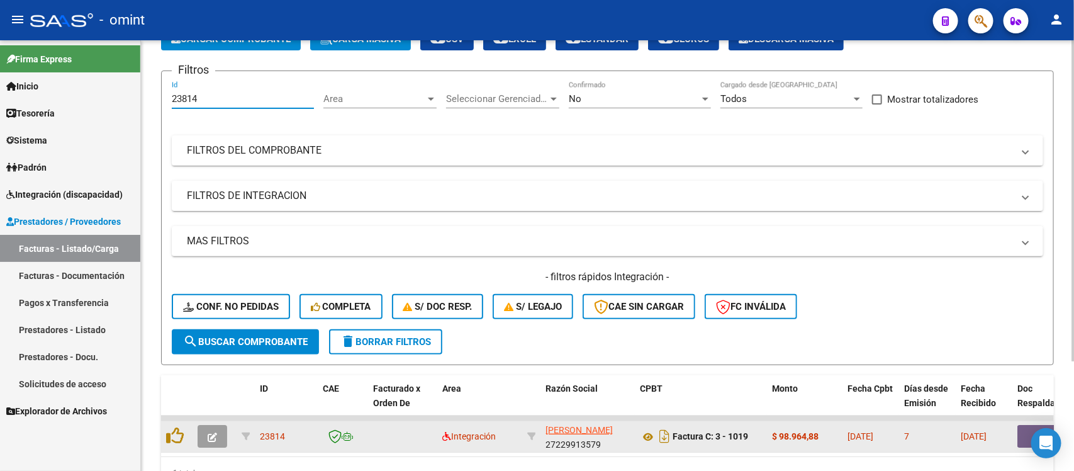
type input "23814"
click at [215, 425] on button "button" at bounding box center [213, 436] width 30 height 23
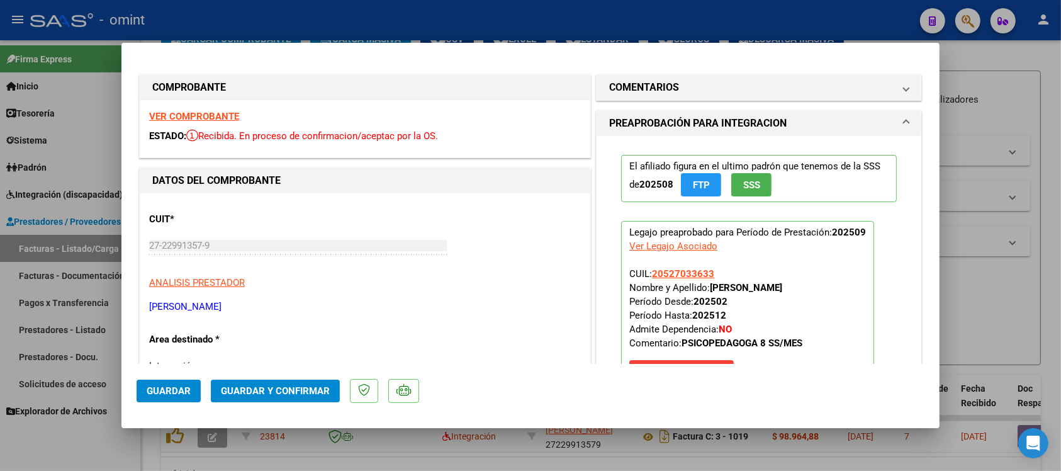
click at [214, 111] on strong "VER COMPROBANTE" at bounding box center [194, 116] width 90 height 11
click at [300, 386] on span "Guardar y Confirmar" at bounding box center [275, 390] width 109 height 11
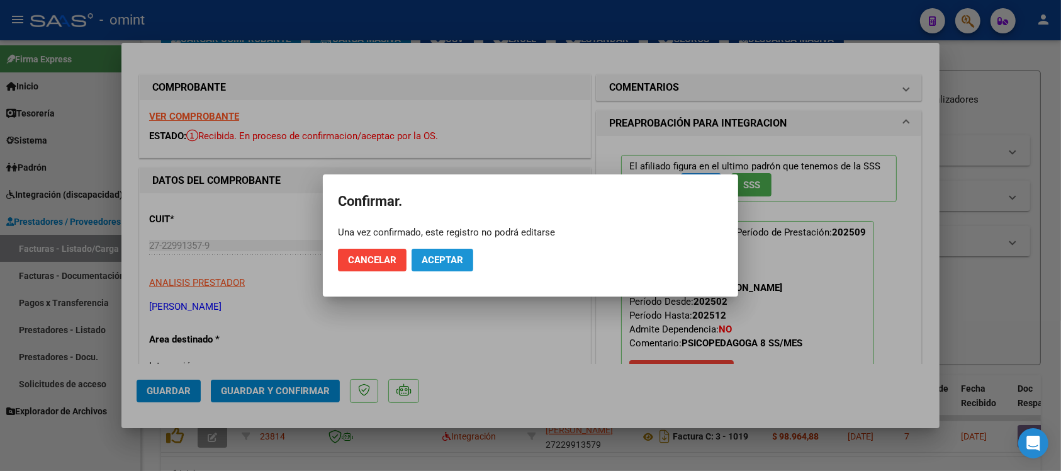
click at [439, 256] on span "Aceptar" at bounding box center [442, 259] width 42 height 11
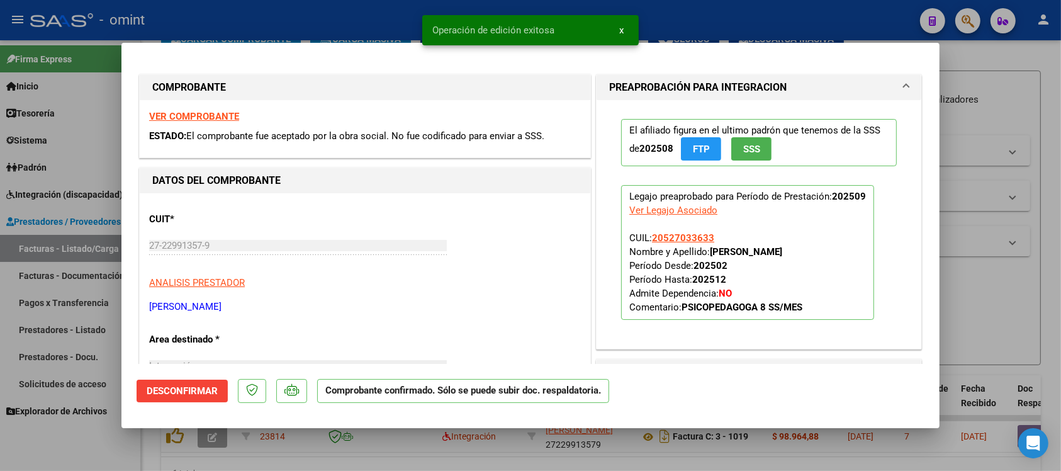
click at [378, 24] on div at bounding box center [530, 235] width 1061 height 471
type input "$ 0,00"
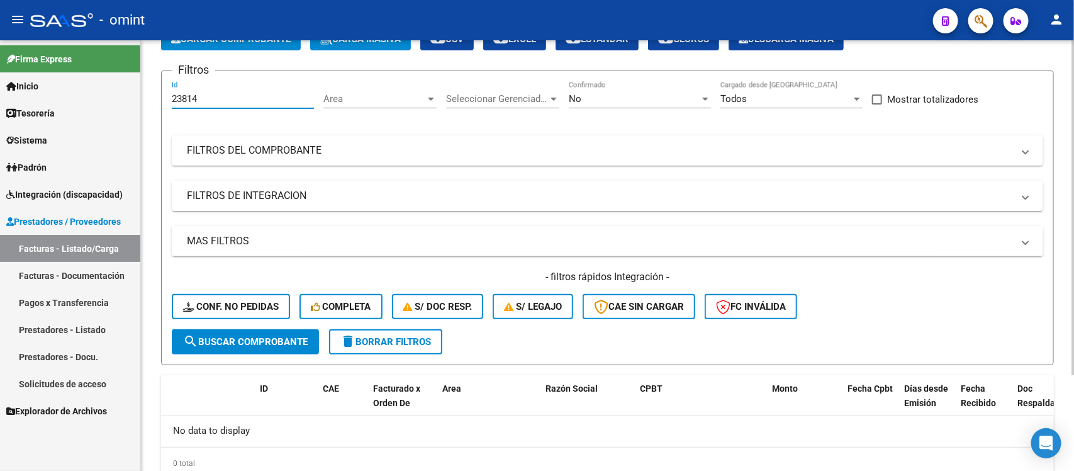
drag, startPoint x: 208, startPoint y: 97, endPoint x: 174, endPoint y: 89, distance: 34.3
click at [174, 89] on div "23814 Id" at bounding box center [243, 94] width 142 height 27
type input "2"
paste input "24382"
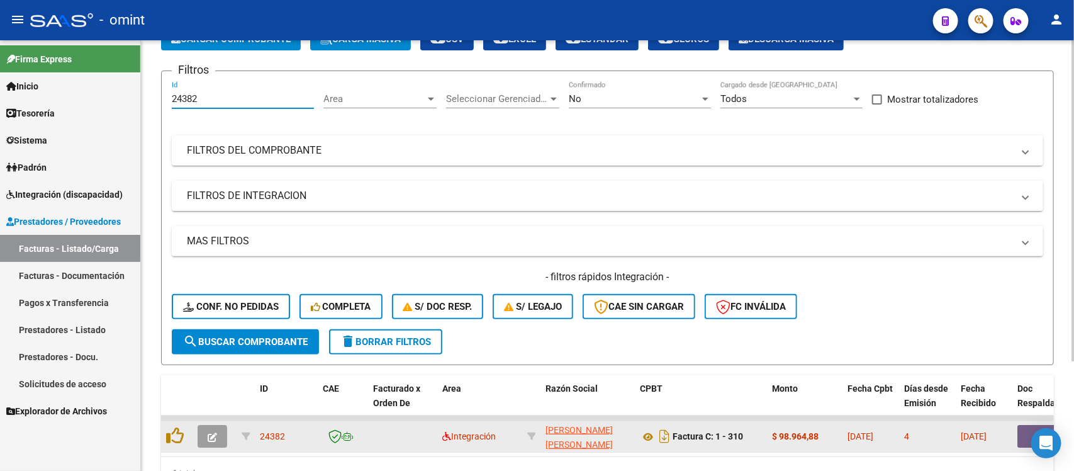
type input "24382"
click at [208, 434] on icon "button" at bounding box center [212, 436] width 9 height 9
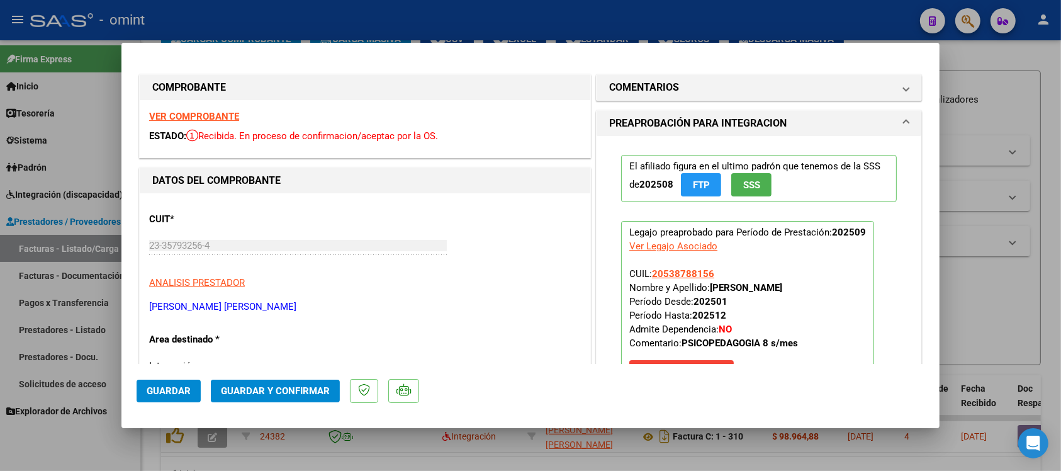
click at [228, 111] on strong "VER COMPROBANTE" at bounding box center [194, 116] width 90 height 11
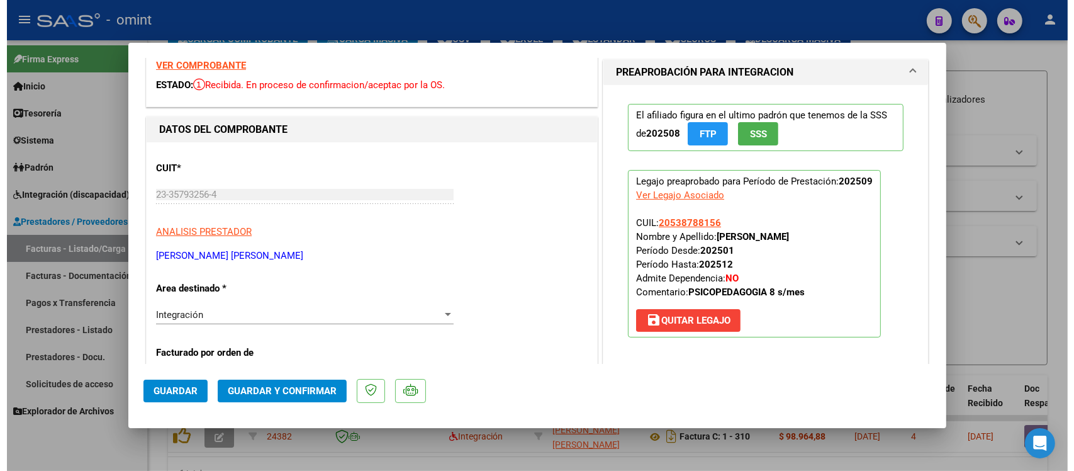
scroll to position [79, 0]
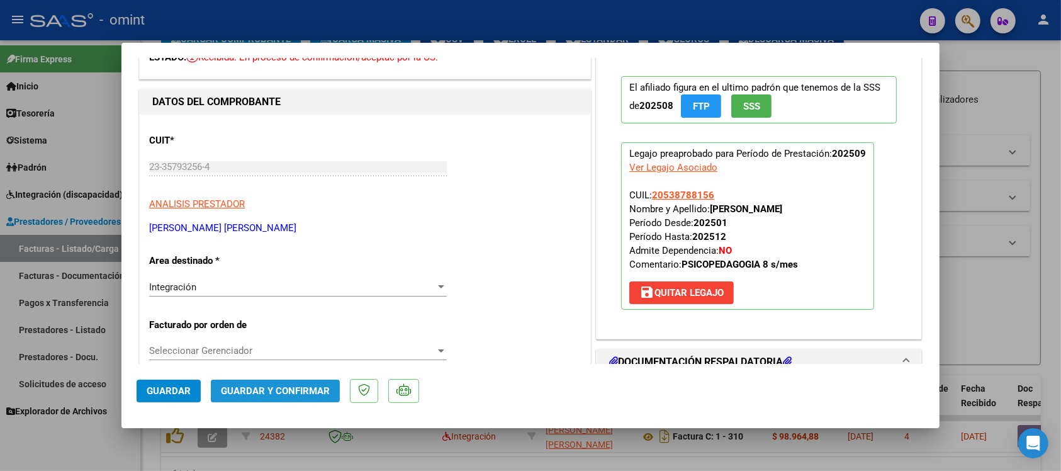
click at [305, 394] on span "Guardar y Confirmar" at bounding box center [275, 390] width 109 height 11
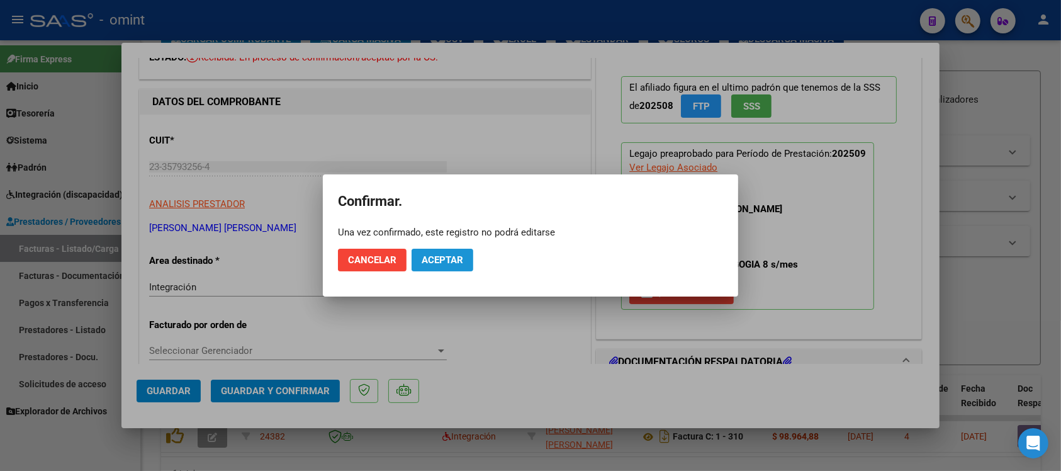
click at [444, 259] on span "Aceptar" at bounding box center [442, 259] width 42 height 11
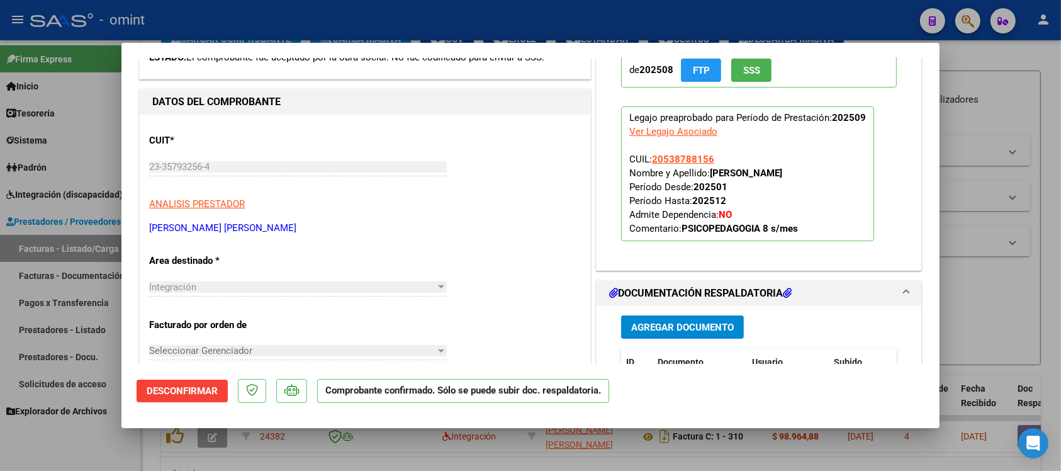
click at [330, 7] on div at bounding box center [530, 235] width 1061 height 471
type input "$ 0,00"
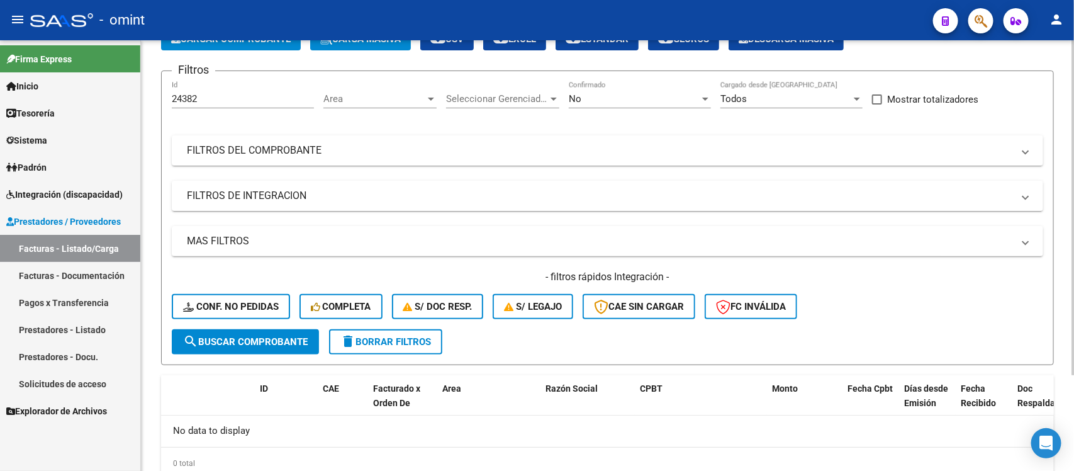
scroll to position [0, 0]
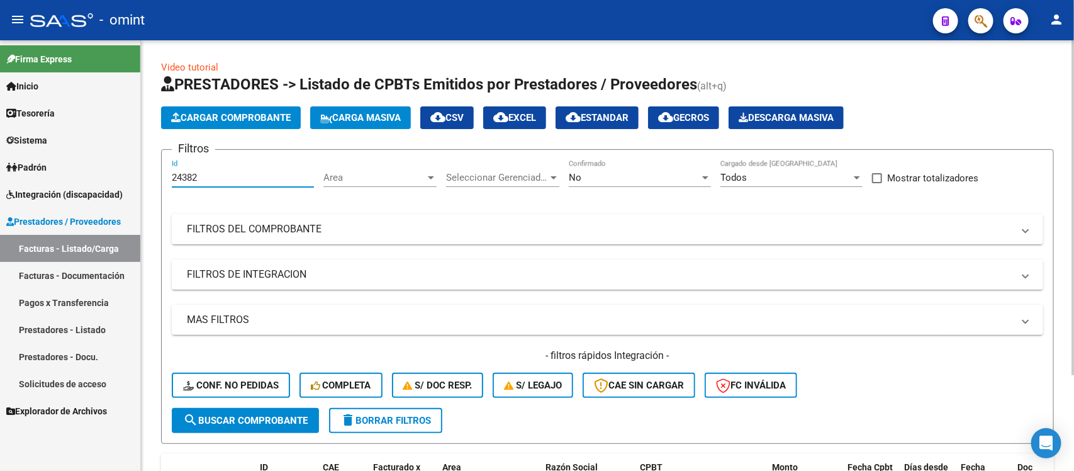
drag, startPoint x: 205, startPoint y: 174, endPoint x: 162, endPoint y: 176, distance: 43.4
click at [162, 176] on form "Filtros 24382 Id Area Area Seleccionar Gerenciador Seleccionar Gerenciador No C…" at bounding box center [607, 296] width 893 height 294
paste input "2554"
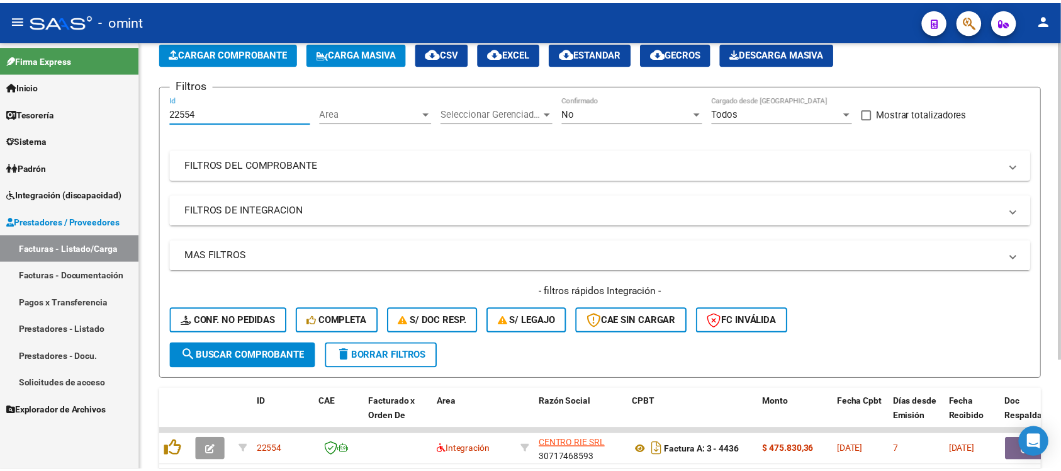
scroll to position [148, 0]
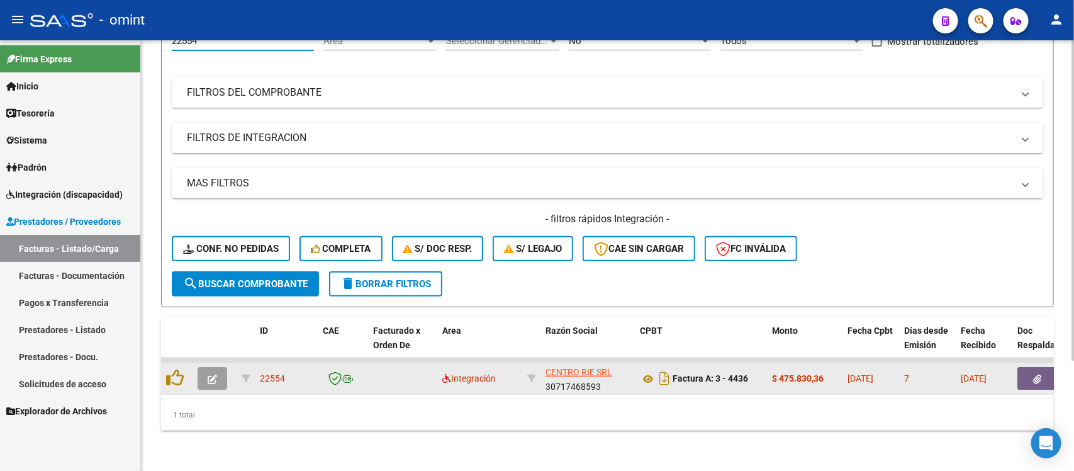
type input "22554"
click at [209, 367] on button "button" at bounding box center [213, 378] width 30 height 23
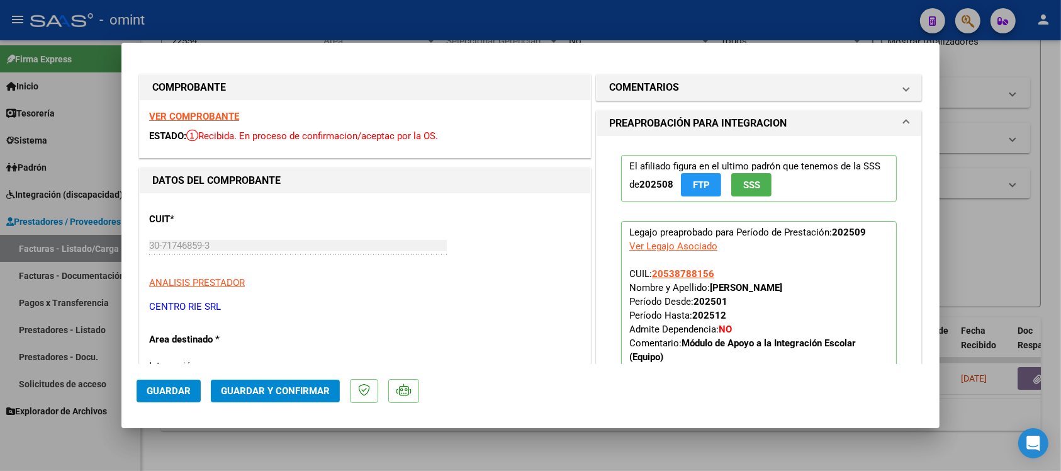
click at [201, 115] on strong "VER COMPROBANTE" at bounding box center [194, 116] width 90 height 11
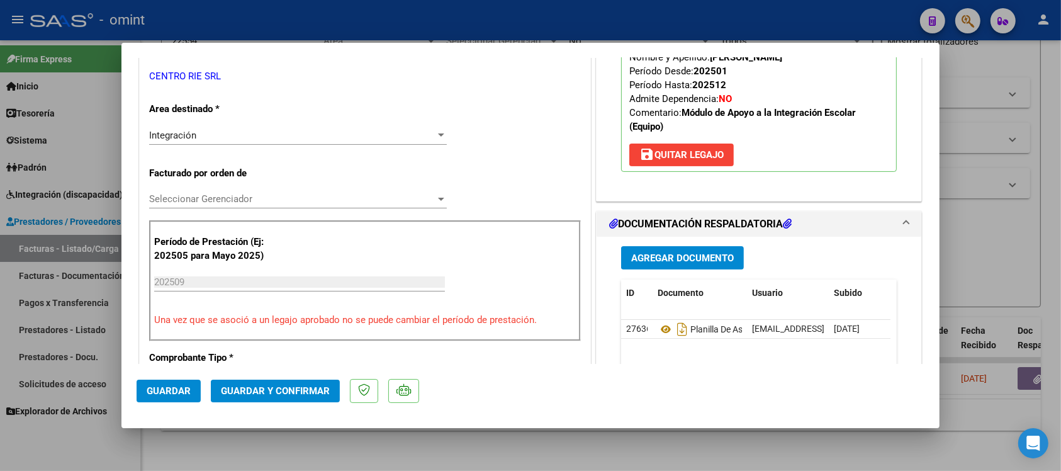
scroll to position [236, 0]
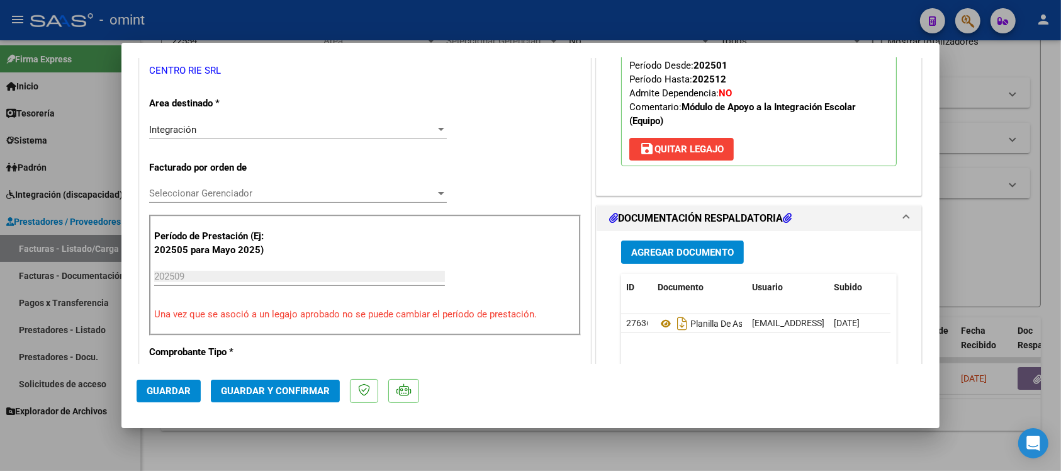
click at [269, 391] on span "Guardar y Confirmar" at bounding box center [275, 390] width 109 height 11
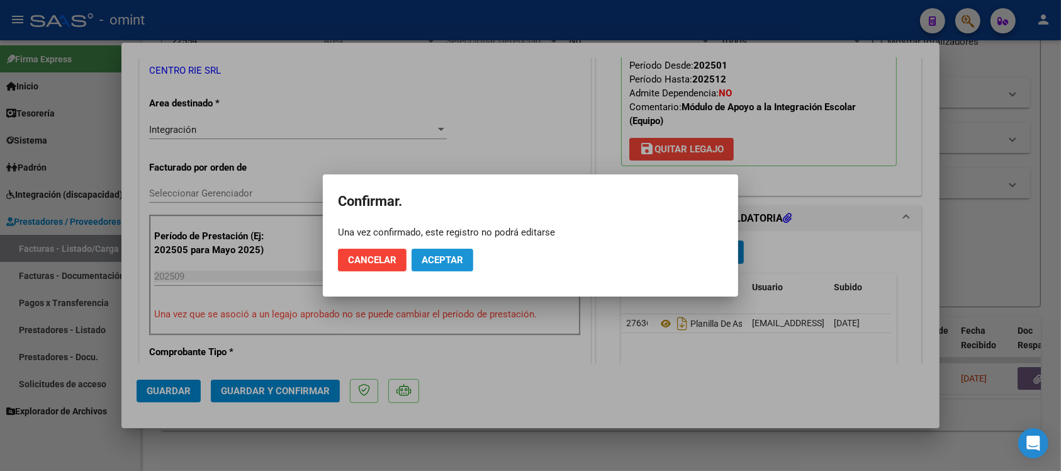
click at [426, 264] on span "Aceptar" at bounding box center [442, 259] width 42 height 11
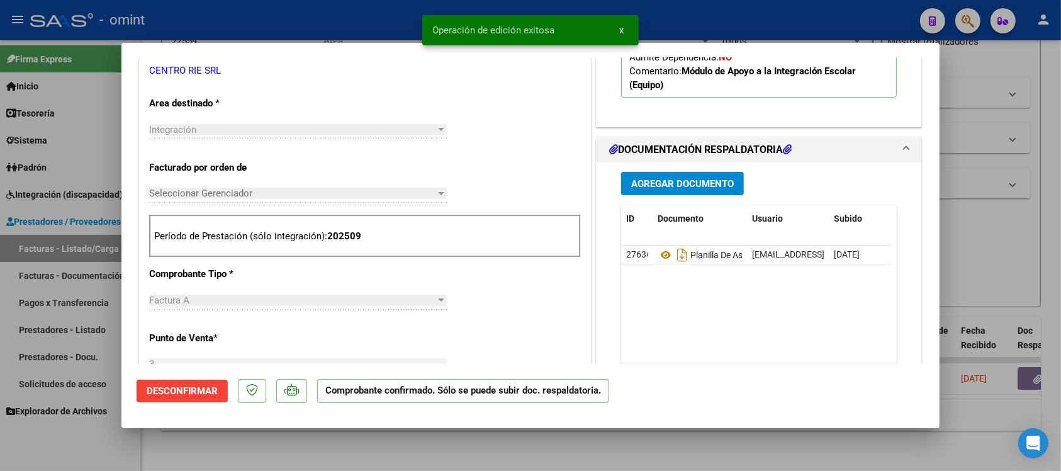
click at [328, 20] on div at bounding box center [530, 235] width 1061 height 471
type input "$ 0,00"
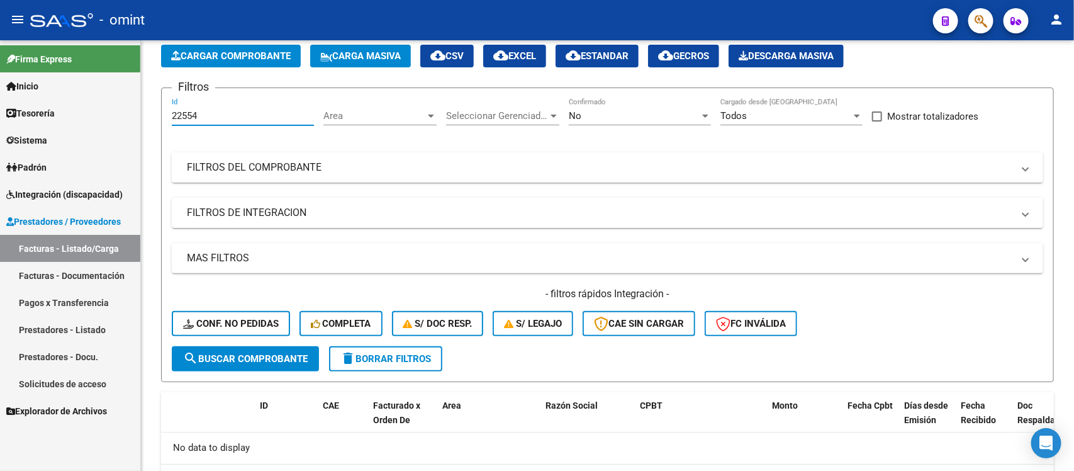
scroll to position [52, 0]
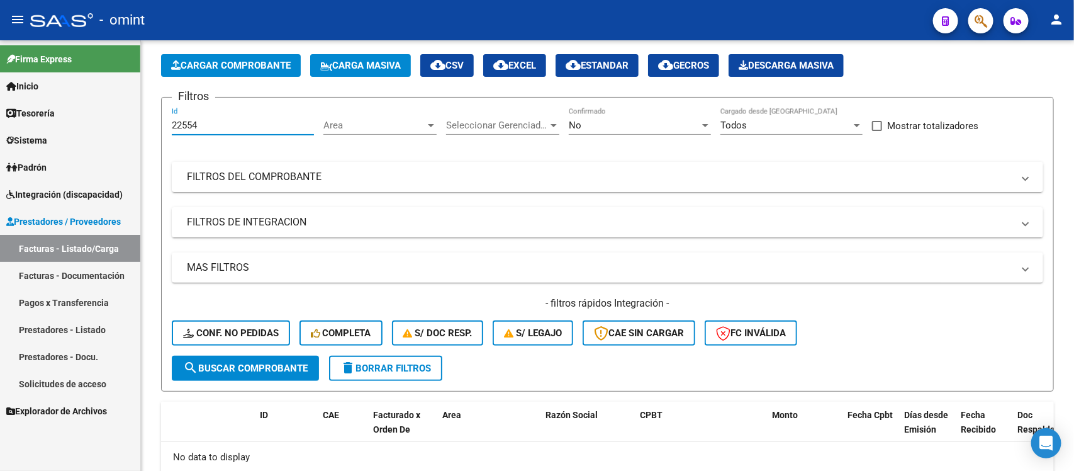
drag, startPoint x: 206, startPoint y: 48, endPoint x: 133, endPoint y: 77, distance: 79.3
click at [133, 77] on mat-sidenav-container "Firma Express Inicio Calendario SSS Instructivos Contacto OS Tesorería Extracto…" at bounding box center [537, 255] width 1074 height 430
paste input "4251"
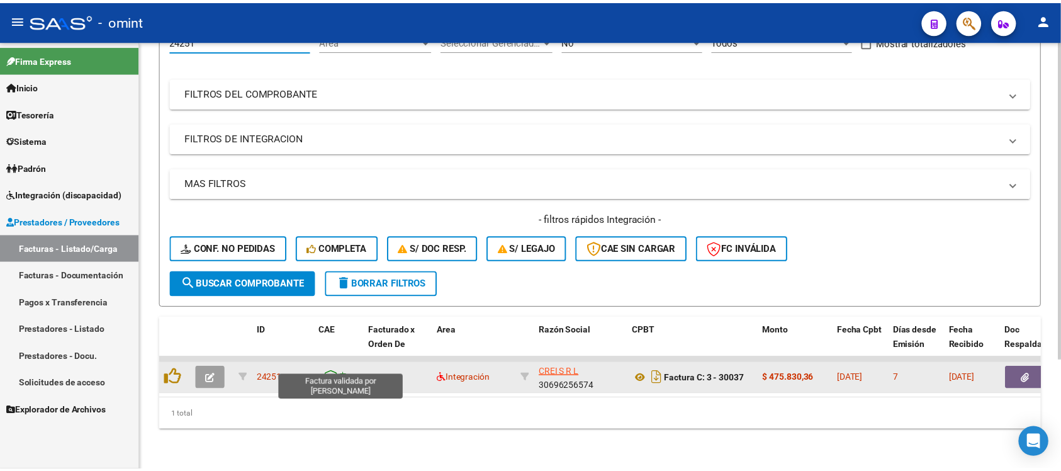
scroll to position [148, 0]
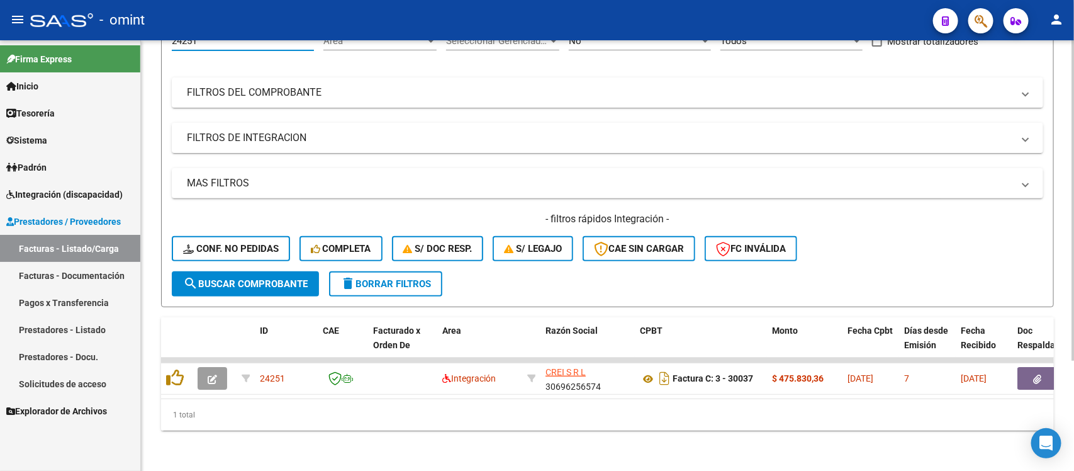
type input "24251"
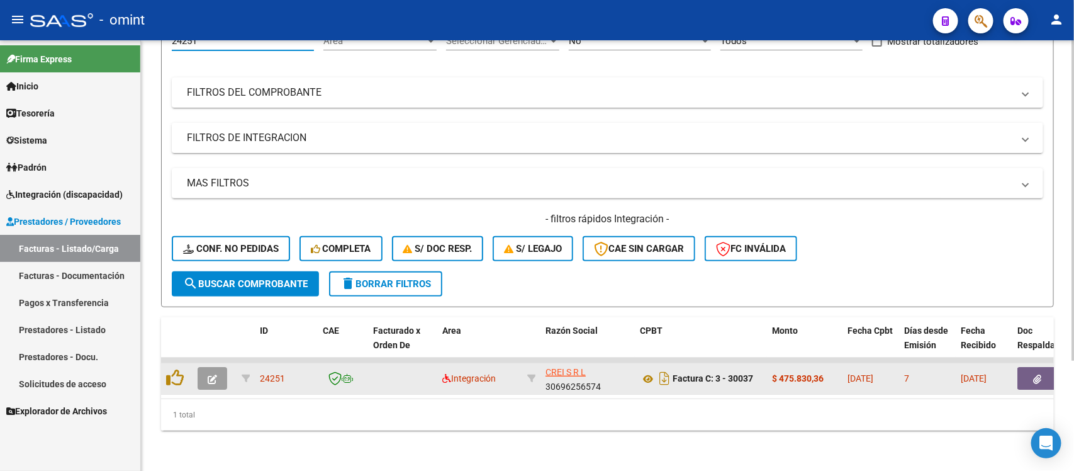
click at [213, 367] on button "button" at bounding box center [213, 378] width 30 height 23
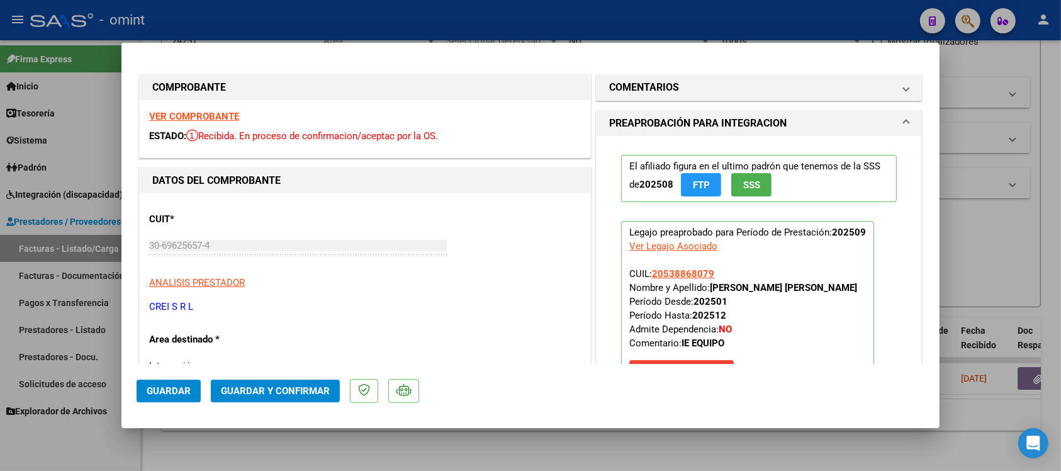
click at [225, 114] on strong "VER COMPROBANTE" at bounding box center [194, 116] width 90 height 11
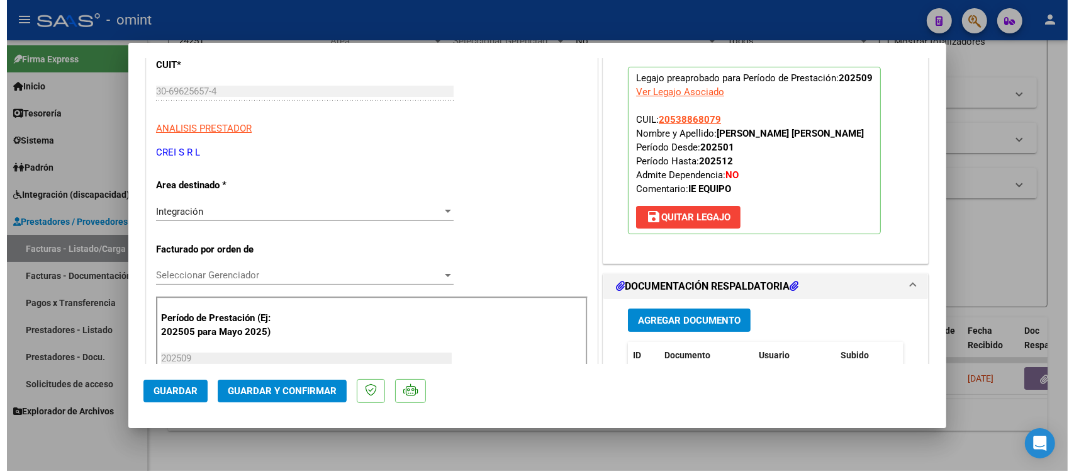
scroll to position [0, 0]
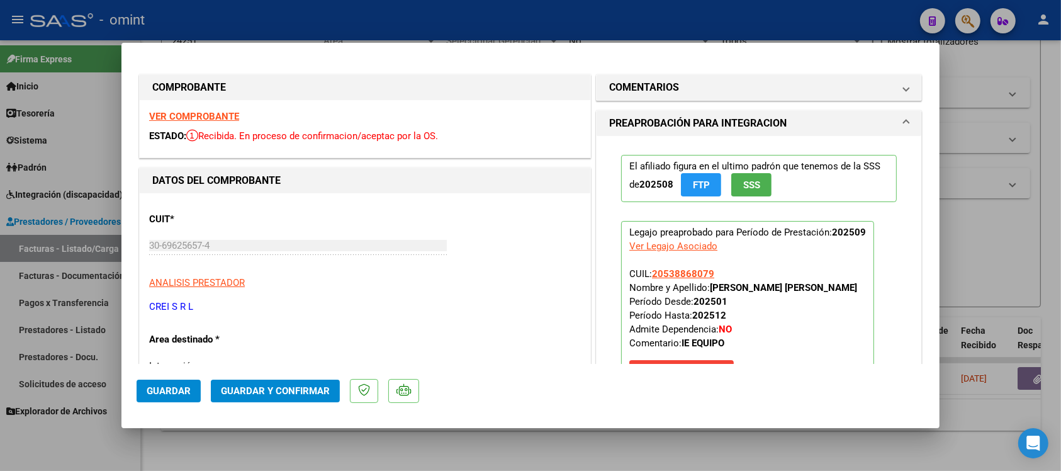
click at [221, 118] on strong "VER COMPROBANTE" at bounding box center [194, 116] width 90 height 11
click at [309, 395] on span "Guardar y Confirmar" at bounding box center [275, 390] width 109 height 11
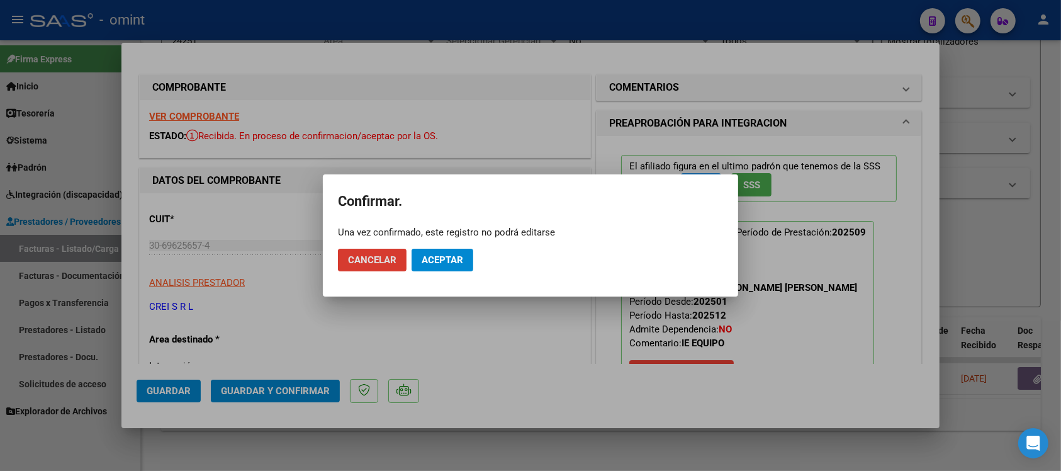
click at [436, 256] on span "Aceptar" at bounding box center [442, 259] width 42 height 11
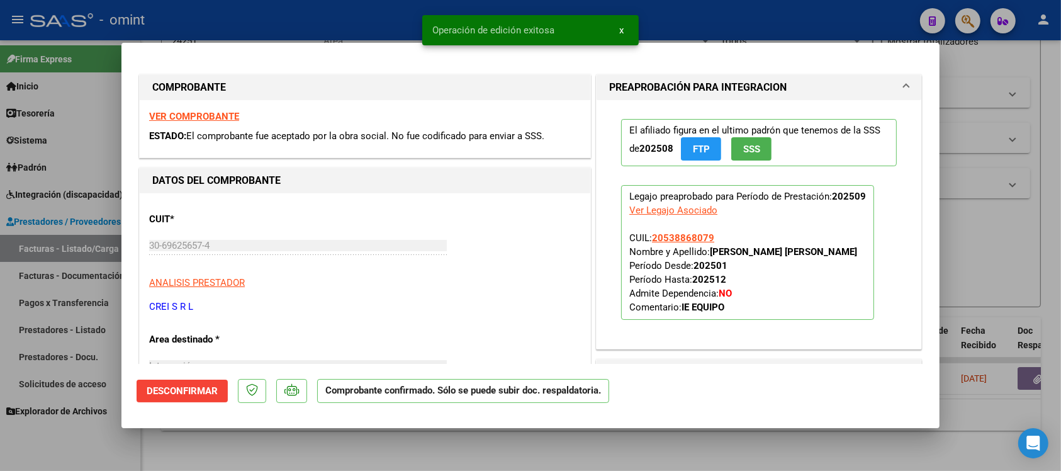
click at [422, 26] on snack-bar-container "Operación de edición exitosa x" at bounding box center [530, 30] width 216 height 30
click at [369, 21] on div at bounding box center [530, 235] width 1061 height 471
type input "$ 0,00"
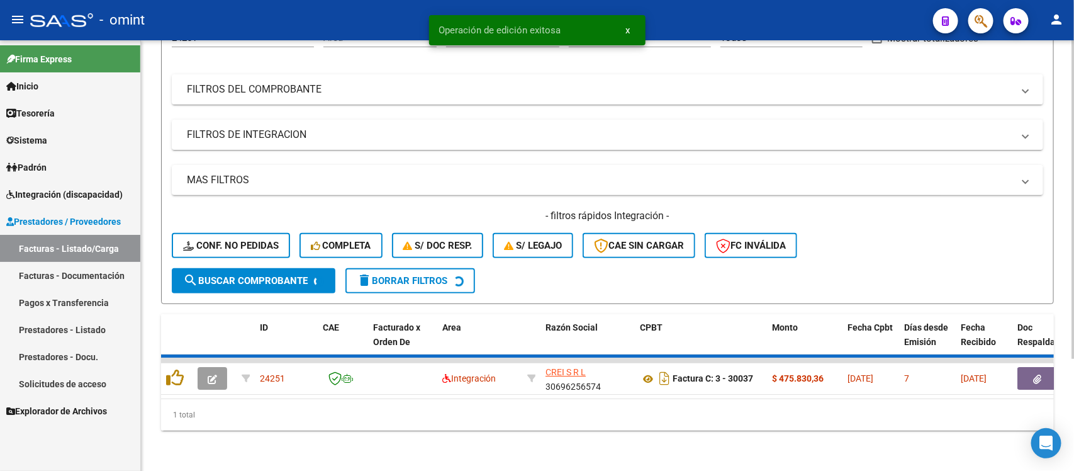
scroll to position [124, 0]
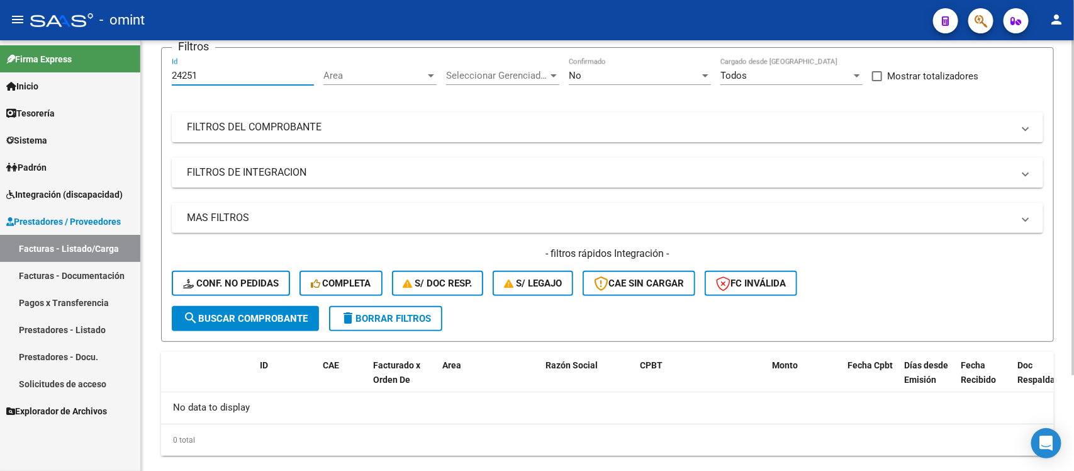
drag, startPoint x: 228, startPoint y: 51, endPoint x: 156, endPoint y: 70, distance: 74.8
click at [156, 69] on div "Video tutorial PRESTADORES -> Listado de CPBTs Emitidos por Prestadores / Prove…" at bounding box center [607, 216] width 933 height 557
paste input "2879"
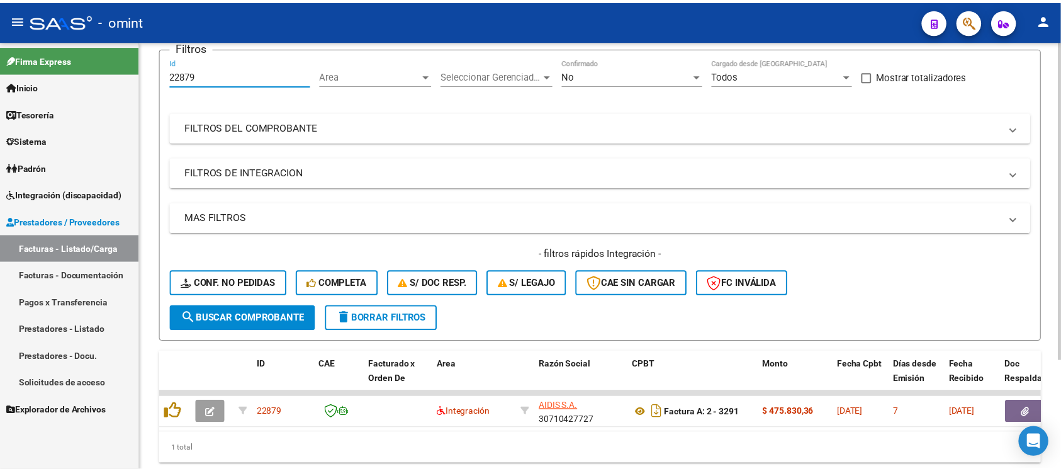
scroll to position [148, 0]
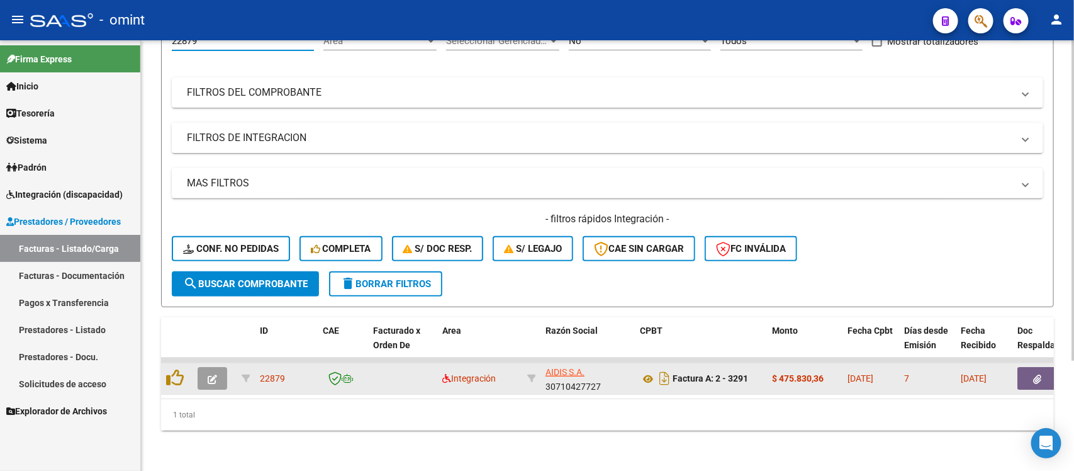
type input "22879"
click at [200, 367] on button "button" at bounding box center [213, 378] width 30 height 23
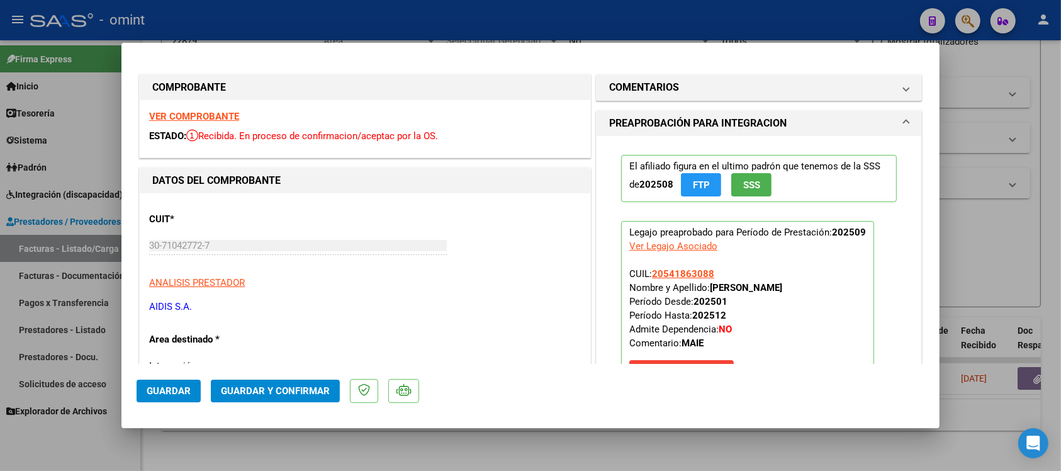
click at [211, 118] on strong "VER COMPROBANTE" at bounding box center [194, 116] width 90 height 11
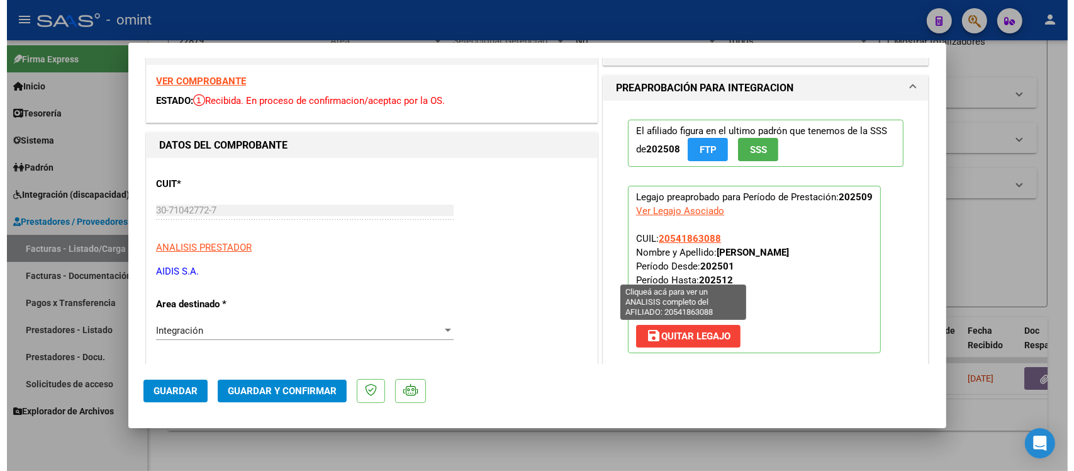
scroll to position [0, 0]
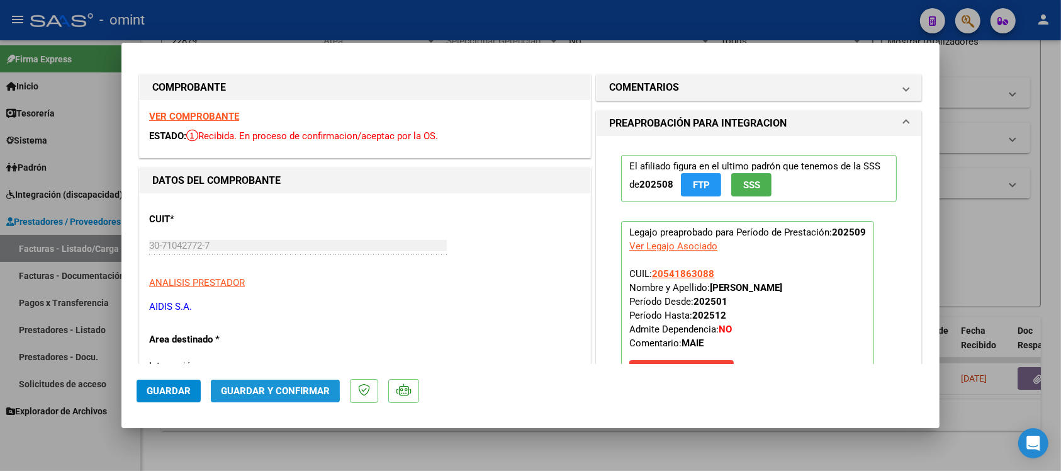
click at [241, 385] on span "Guardar y Confirmar" at bounding box center [275, 390] width 109 height 11
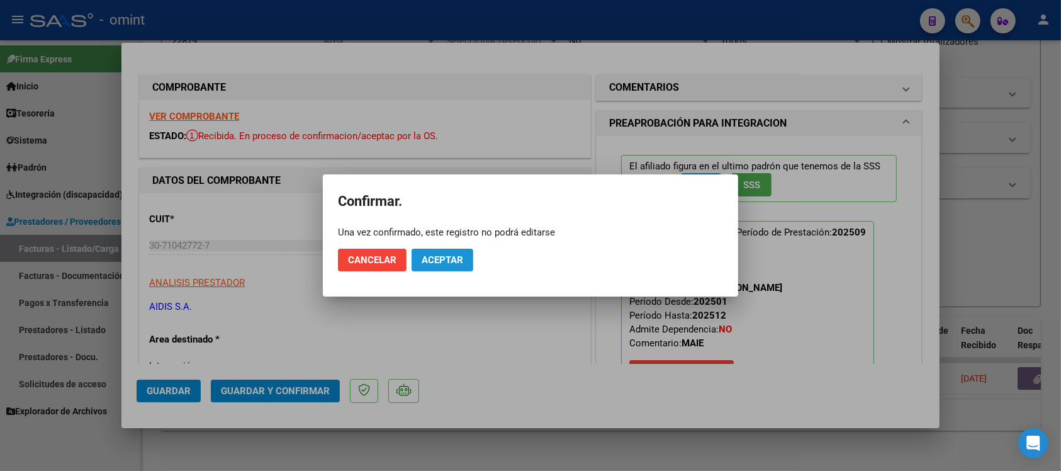
click at [448, 259] on span "Aceptar" at bounding box center [442, 259] width 42 height 11
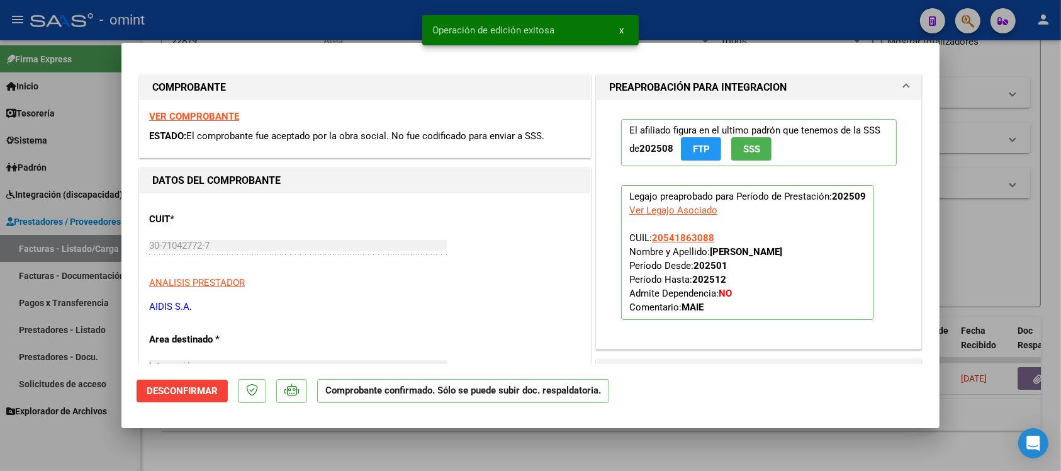
click at [381, 8] on div at bounding box center [530, 235] width 1061 height 471
type input "$ 0,00"
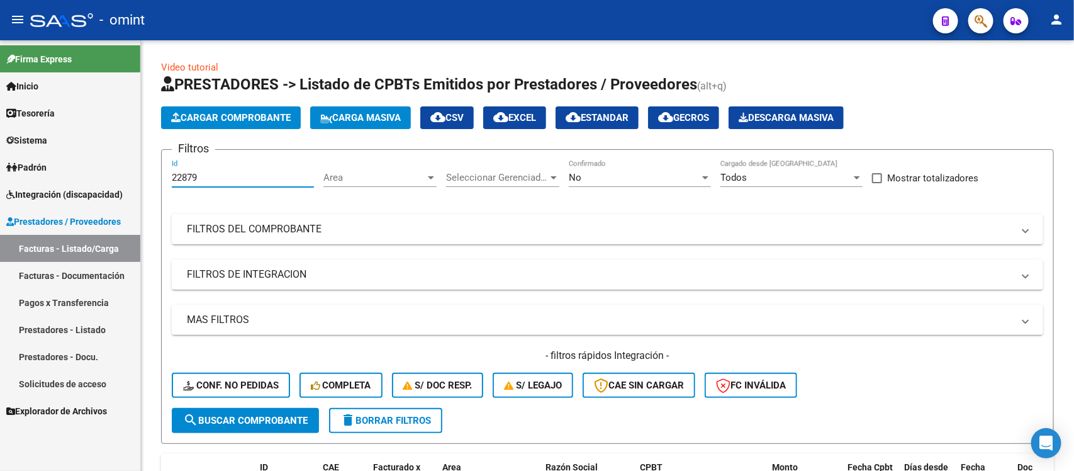
drag, startPoint x: 203, startPoint y: 172, endPoint x: 121, endPoint y: 182, distance: 82.5
click at [121, 182] on mat-sidenav-container "Firma Express Inicio Calendario SSS Instructivos Contacto OS Tesorería Extracto…" at bounding box center [537, 255] width 1074 height 430
paste input "3861"
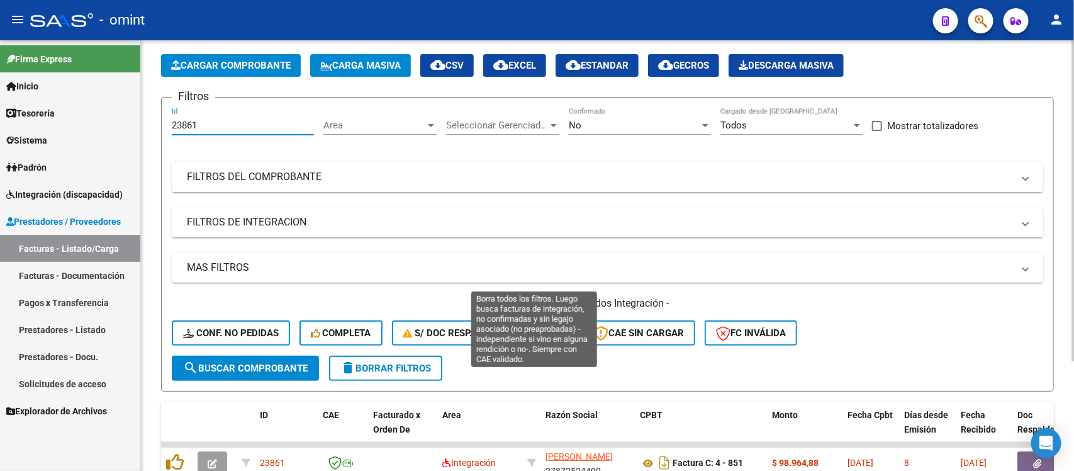
scroll to position [148, 0]
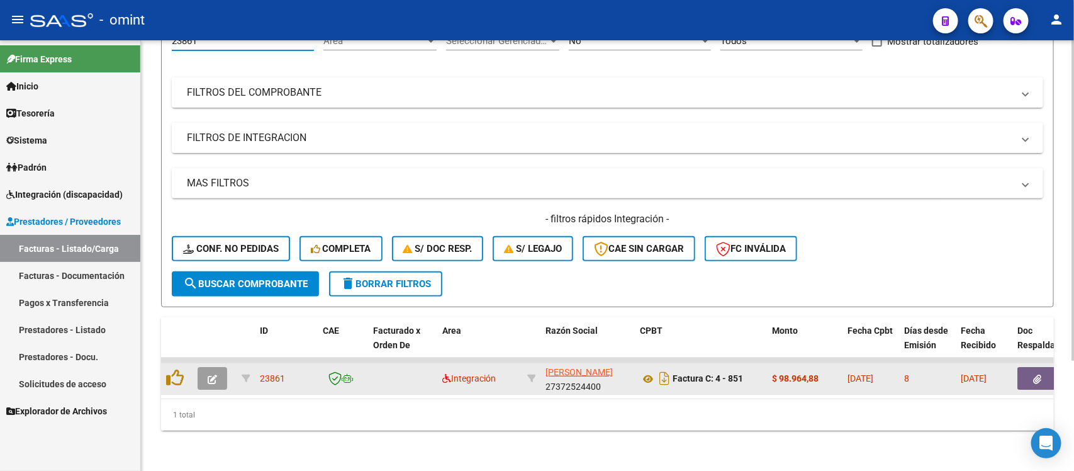
type input "23861"
click at [209, 372] on button "button" at bounding box center [213, 378] width 30 height 23
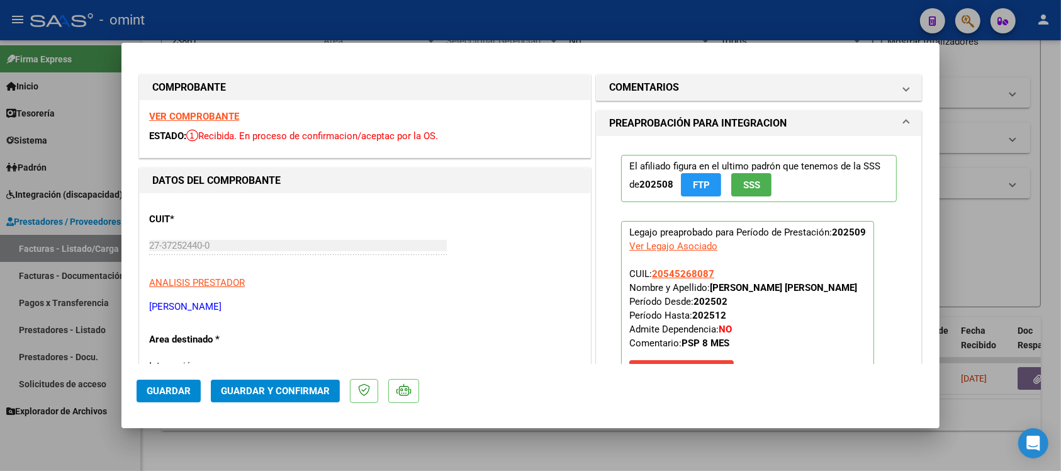
click at [223, 118] on strong "VER COMPROBANTE" at bounding box center [194, 116] width 90 height 11
click at [247, 386] on span "Guardar y Confirmar" at bounding box center [275, 390] width 109 height 11
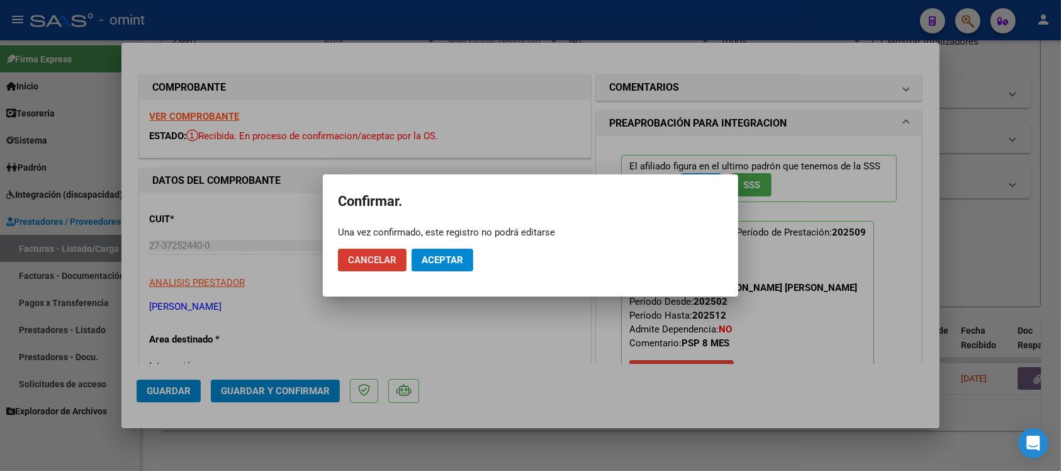
click at [460, 260] on span "Aceptar" at bounding box center [442, 259] width 42 height 11
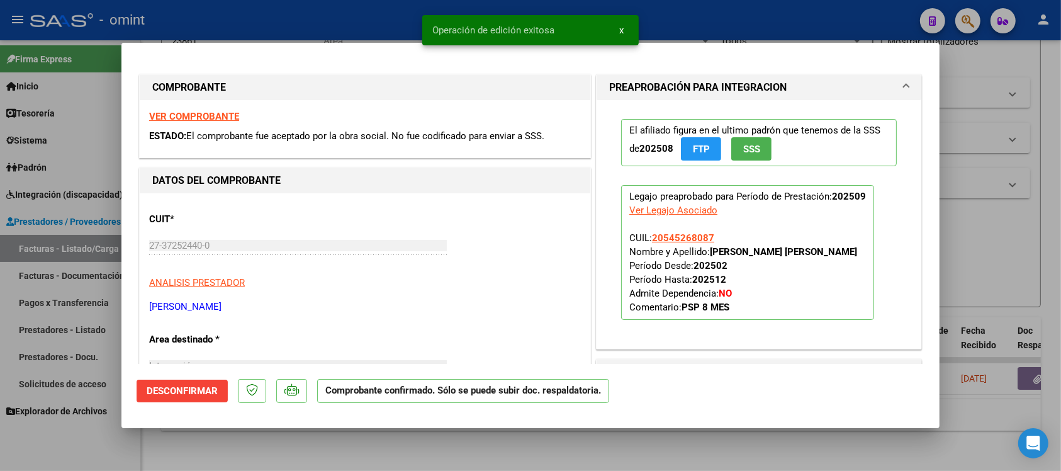
click at [374, 16] on div at bounding box center [530, 235] width 1061 height 471
type input "$ 0,00"
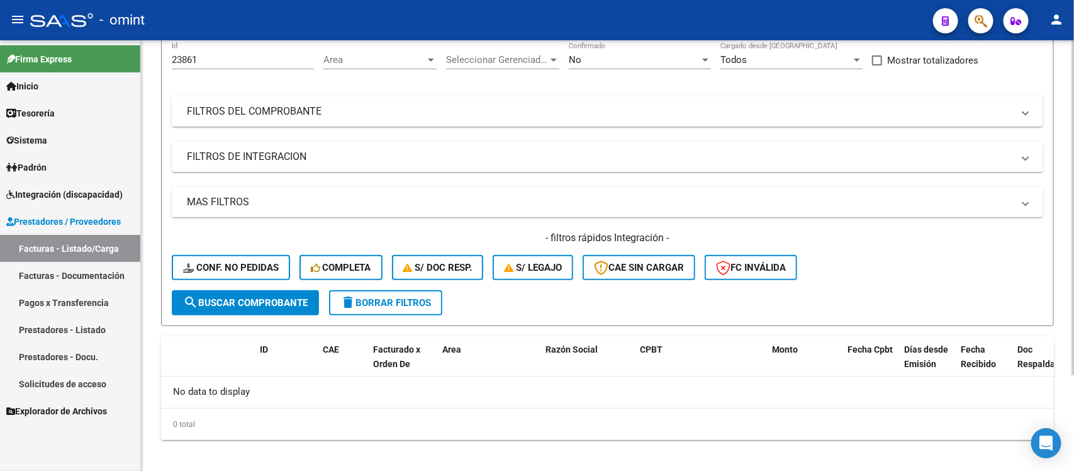
scroll to position [124, 0]
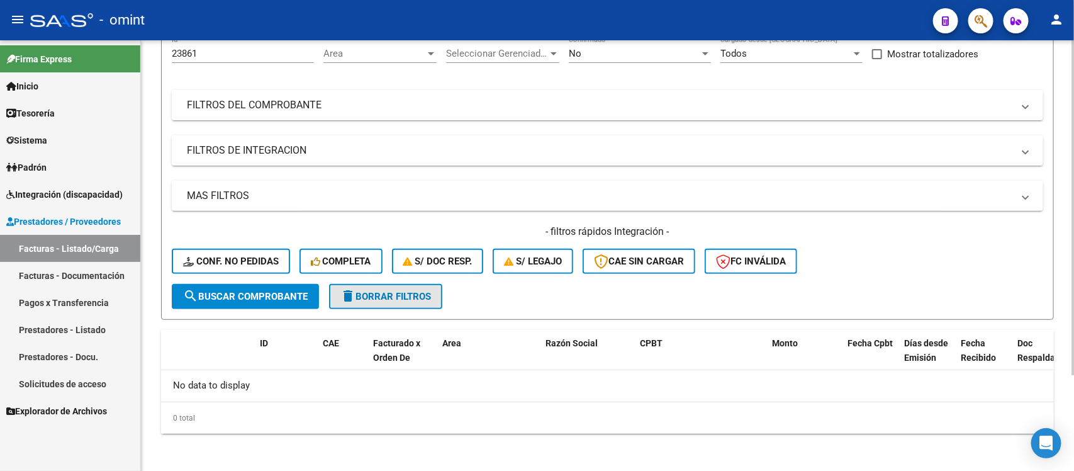
click at [436, 299] on button "delete Borrar Filtros" at bounding box center [385, 296] width 113 height 25
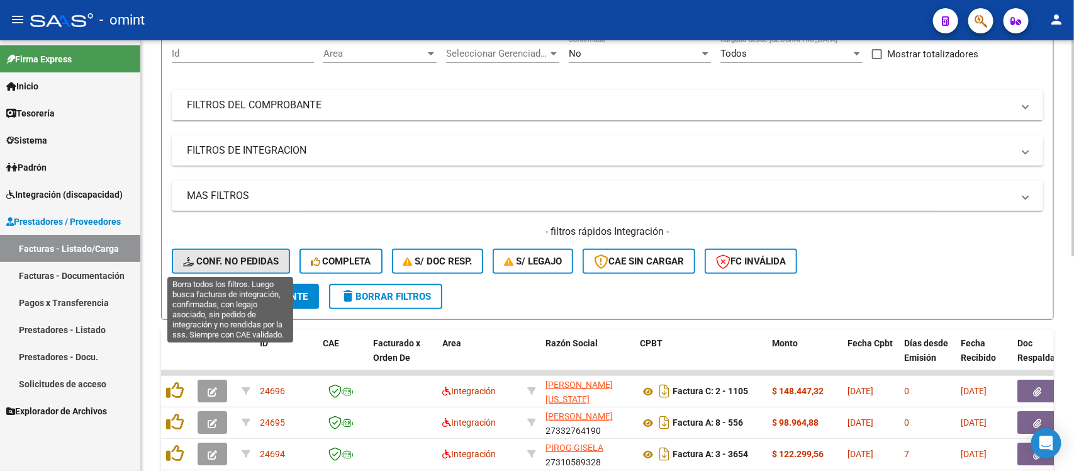
click at [225, 250] on button "Conf. no pedidas" at bounding box center [231, 260] width 118 height 25
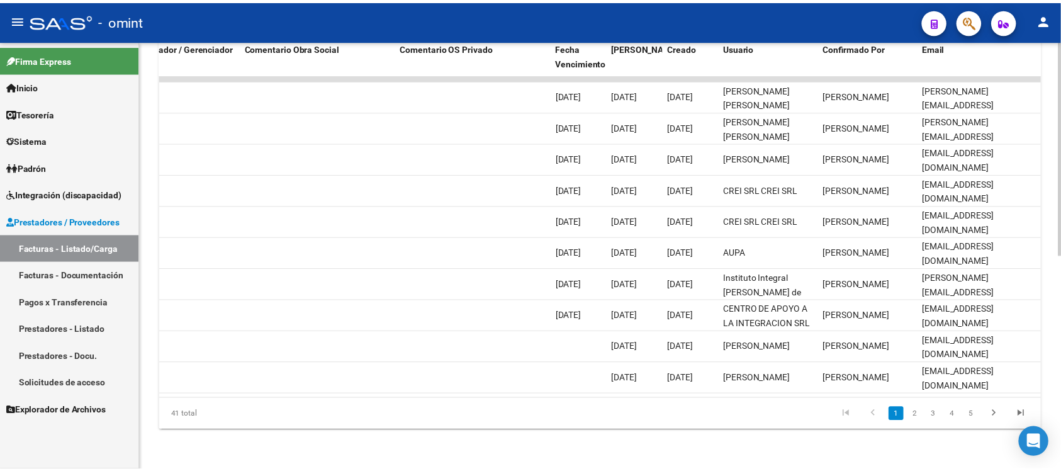
scroll to position [0, 0]
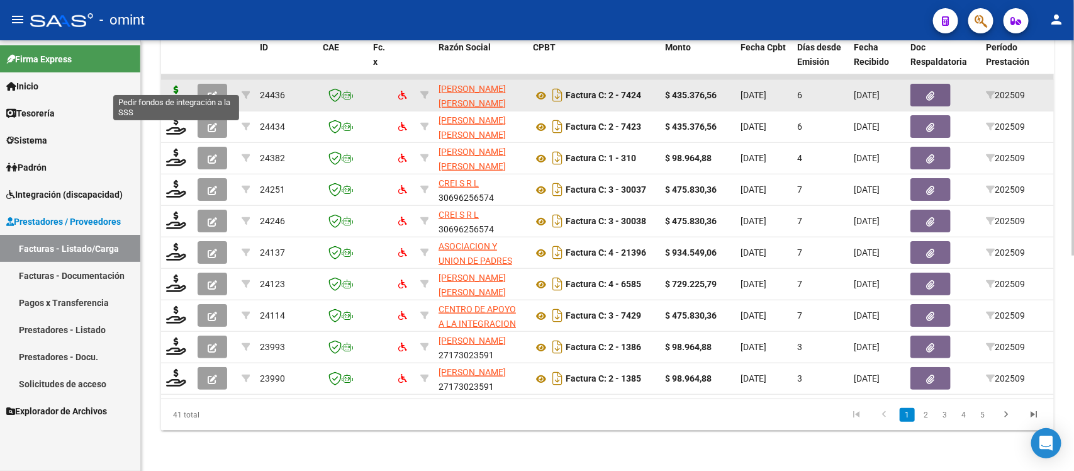
click at [170, 86] on icon at bounding box center [176, 95] width 20 height 18
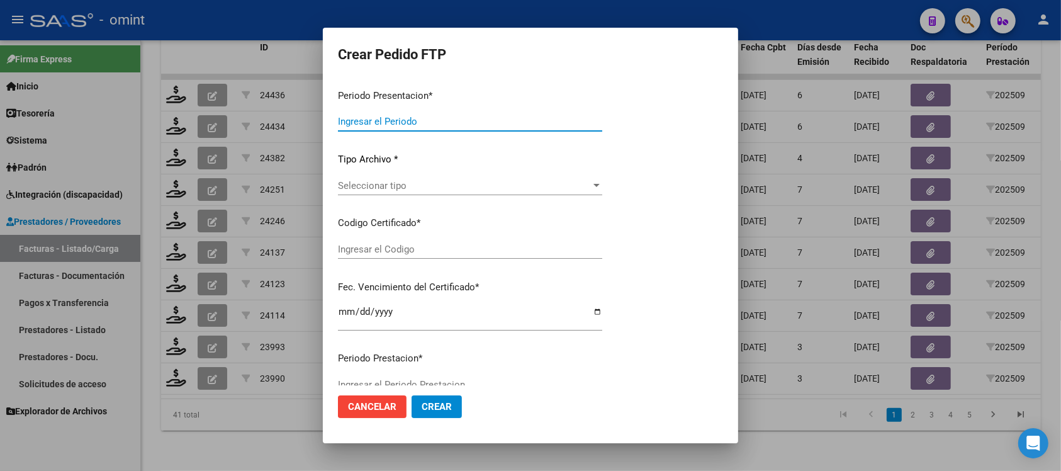
type input "202509"
type input "$ 435.376,56"
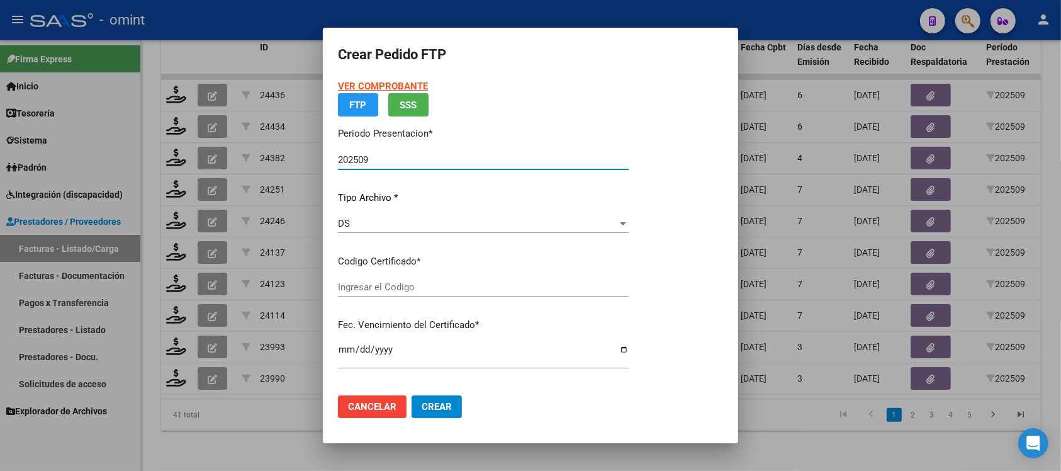
type input "4911143782"
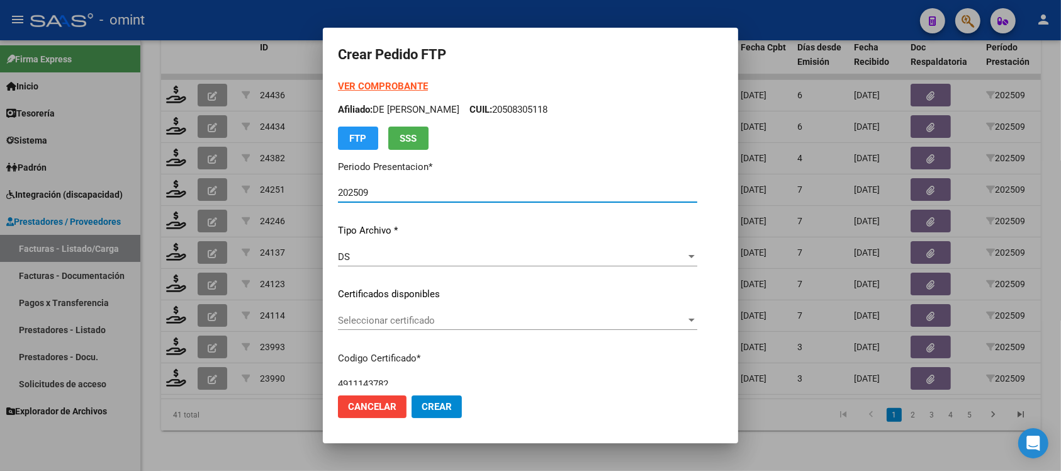
click at [409, 285] on div "VER COMPROBANTE ARCA Padrón Afiliado: DE FIGUEROA FELIX EMANUEL CUIL: 205083051…" at bounding box center [517, 284] width 359 height 411
click at [387, 316] on span "Seleccionar certificado" at bounding box center [512, 320] width 348 height 11
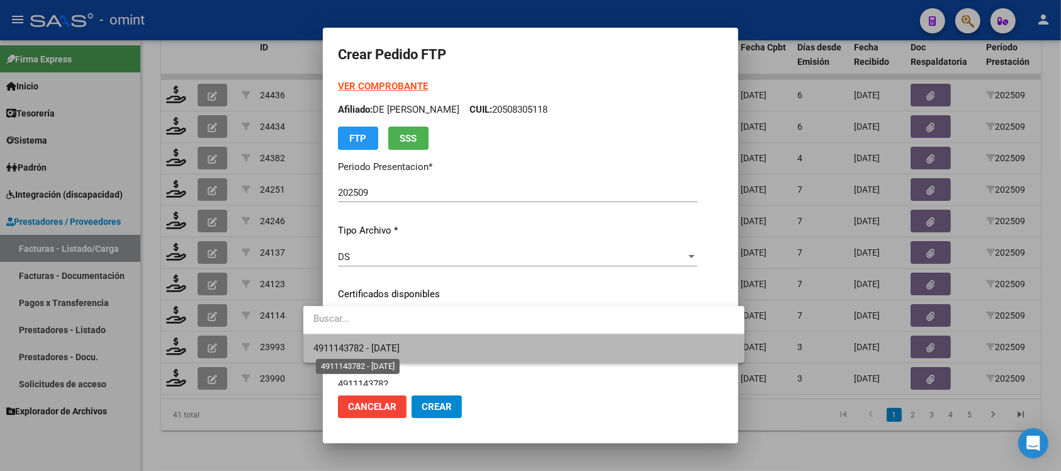
click at [399, 342] on span "4911143782 - 2032-02-11" at bounding box center [356, 347] width 86 height 11
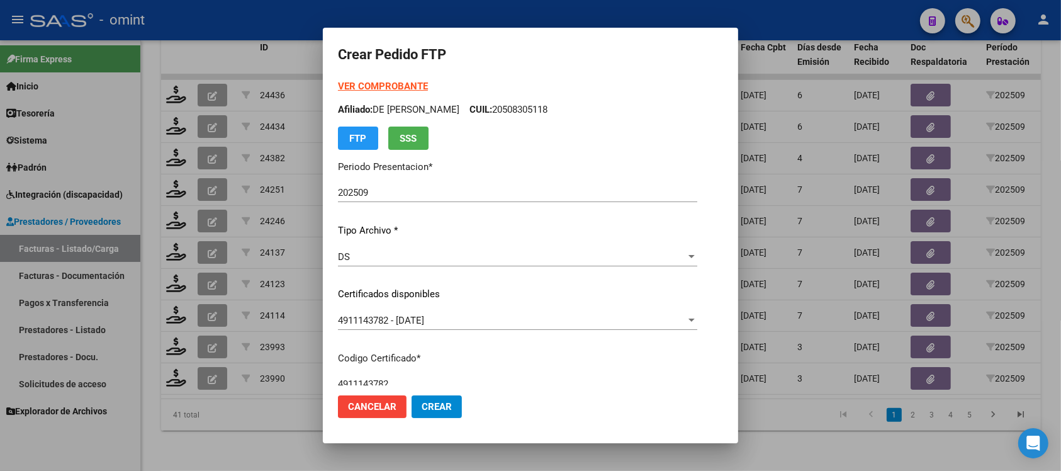
click at [376, 79] on div "VER COMPROBANTE ARCA Padrón Afiliado: DE FIGUEROA FELIX EMANUEL CUIL: 205083051…" at bounding box center [517, 114] width 359 height 70
click at [378, 82] on strong "VER COMPROBANTE" at bounding box center [383, 86] width 90 height 11
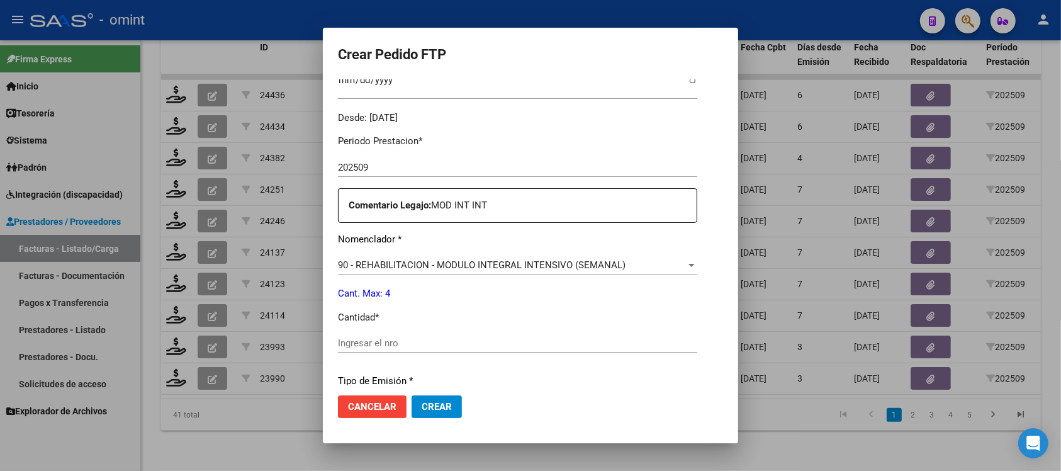
scroll to position [393, 0]
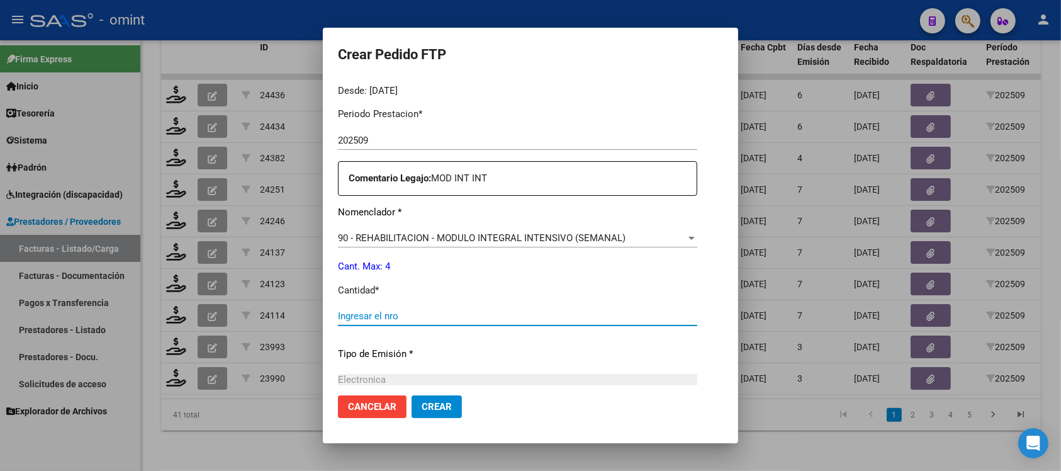
click at [389, 320] on input "Ingresar el nro" at bounding box center [517, 315] width 359 height 11
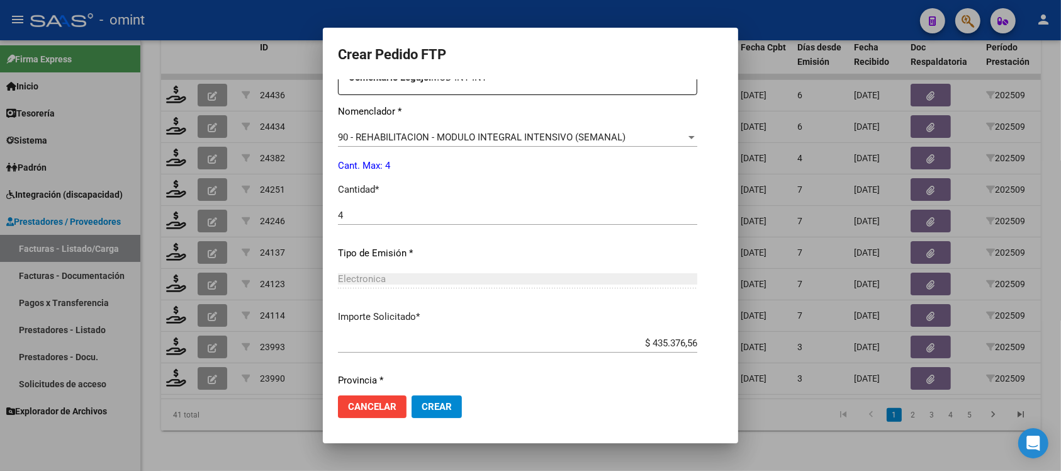
scroll to position [536, 0]
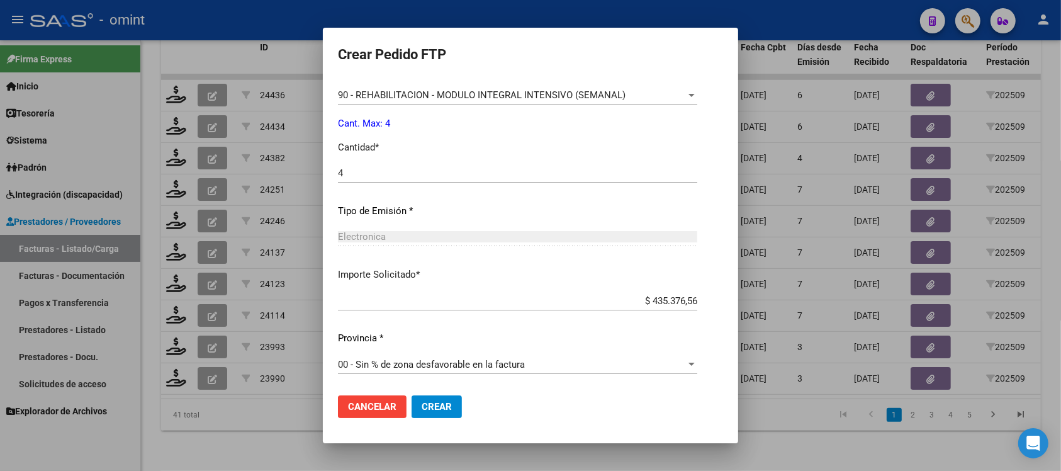
click at [425, 406] on span "Crear" at bounding box center [436, 406] width 30 height 11
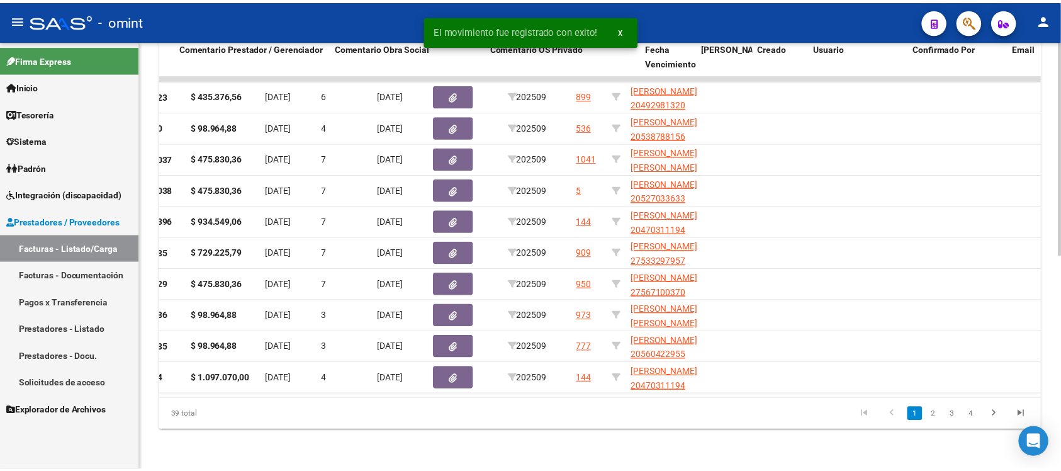
scroll to position [0, 0]
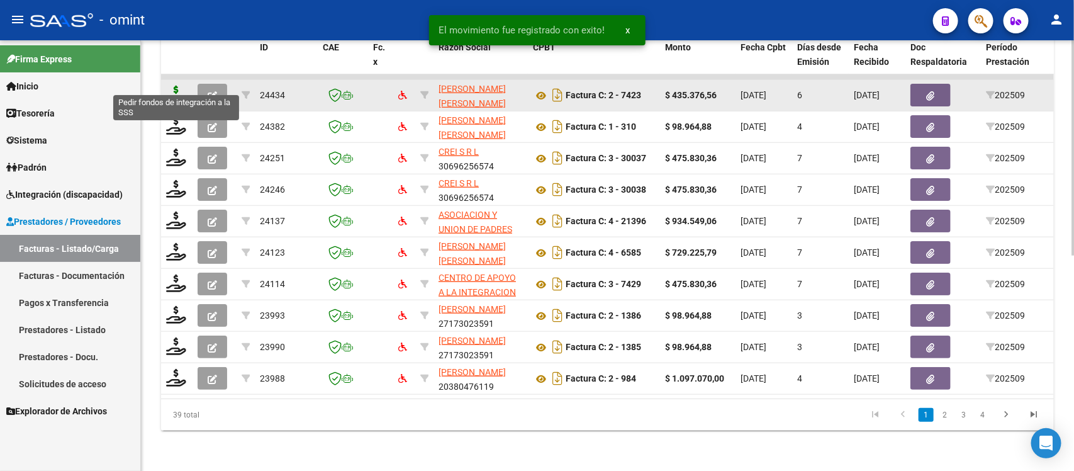
click at [180, 86] on icon at bounding box center [176, 95] width 20 height 18
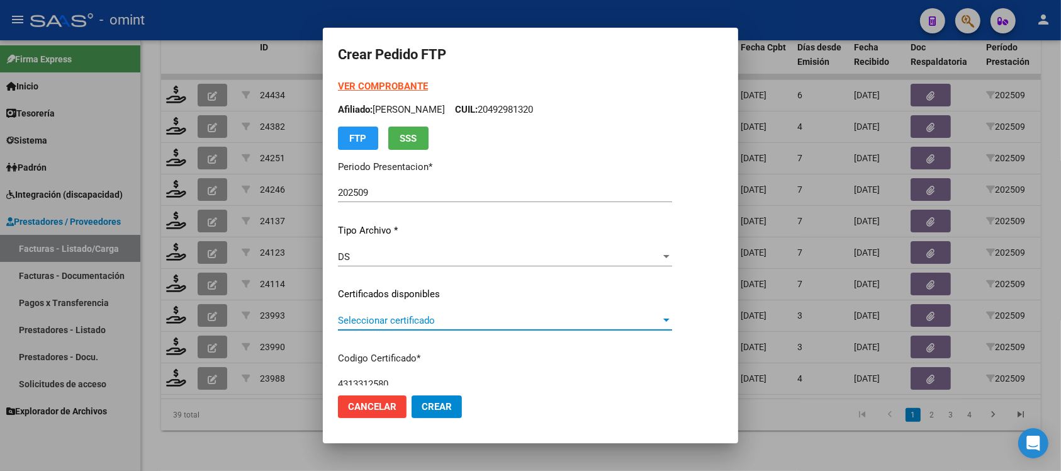
click at [400, 320] on span "Seleccionar certificado" at bounding box center [499, 320] width 323 height 11
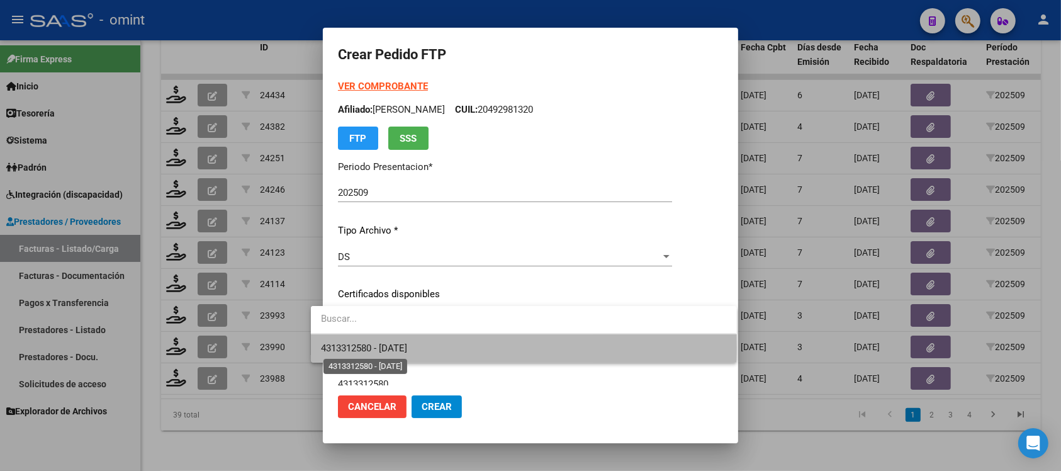
click at [407, 347] on span "4313312580 - 2039-06-30" at bounding box center [364, 347] width 86 height 11
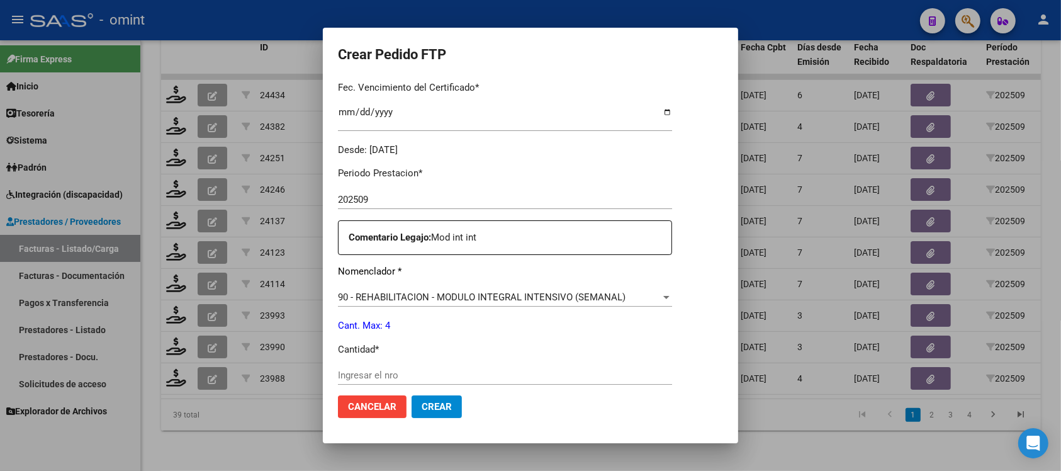
scroll to position [393, 0]
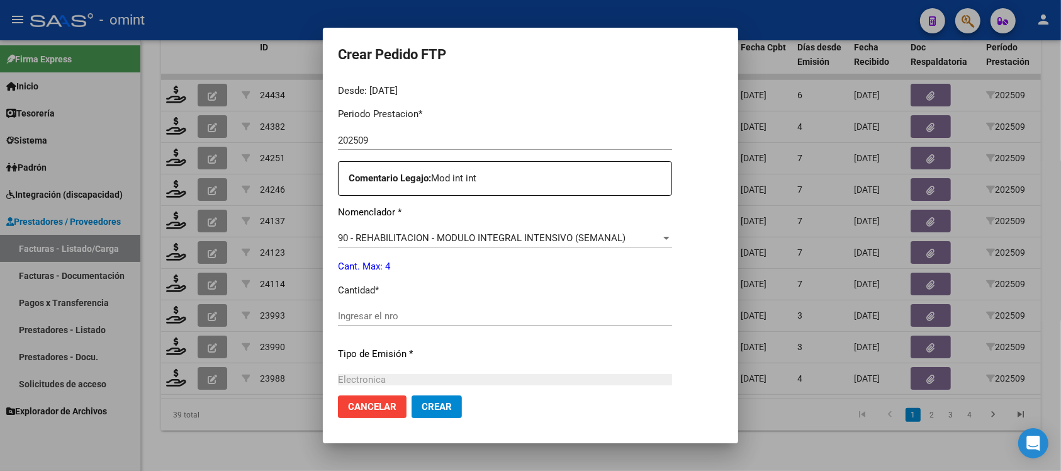
click at [401, 318] on input "Ingresar el nro" at bounding box center [505, 315] width 334 height 11
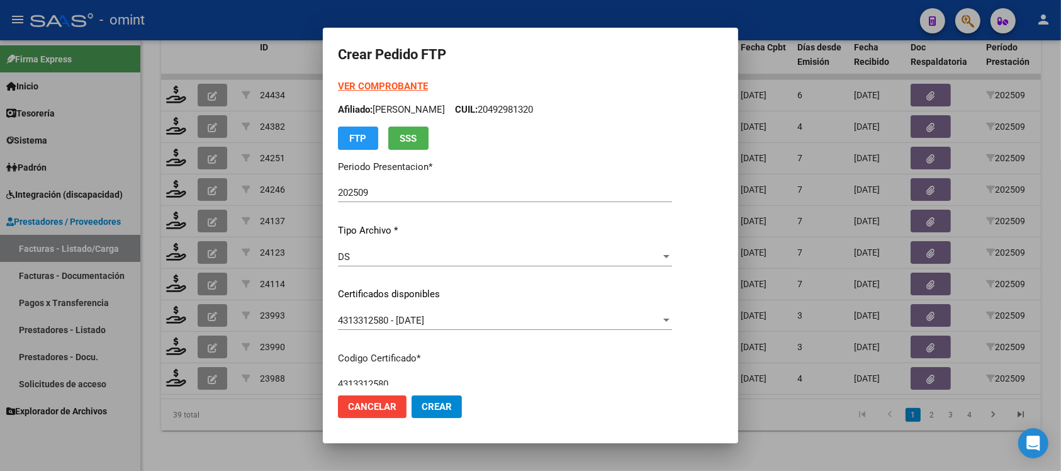
click at [370, 81] on strong "VER COMPROBANTE" at bounding box center [383, 86] width 90 height 11
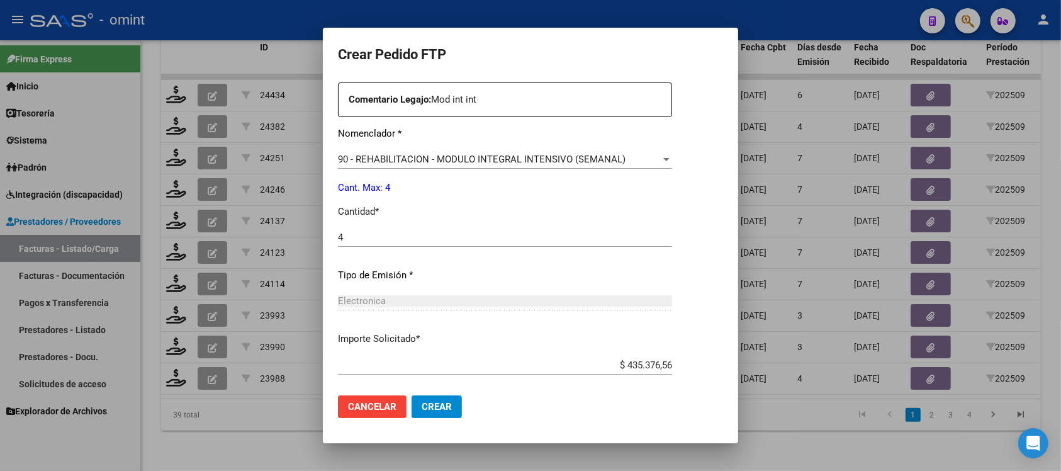
scroll to position [536, 0]
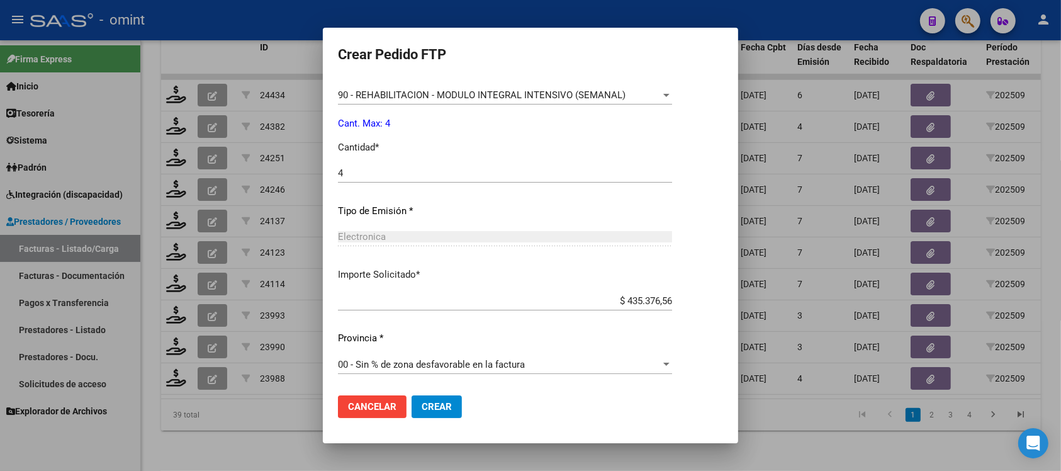
click at [432, 410] on span "Crear" at bounding box center [436, 406] width 30 height 11
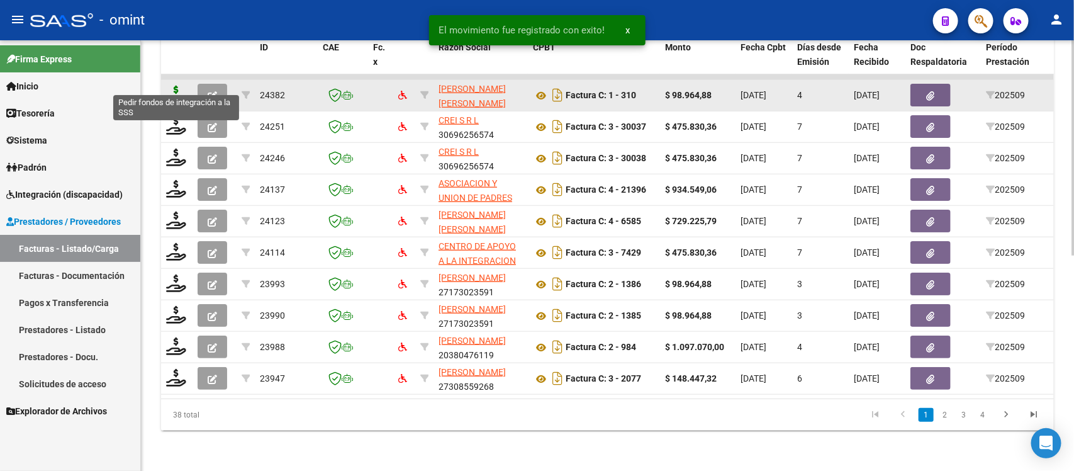
click at [169, 87] on icon at bounding box center [176, 95] width 20 height 18
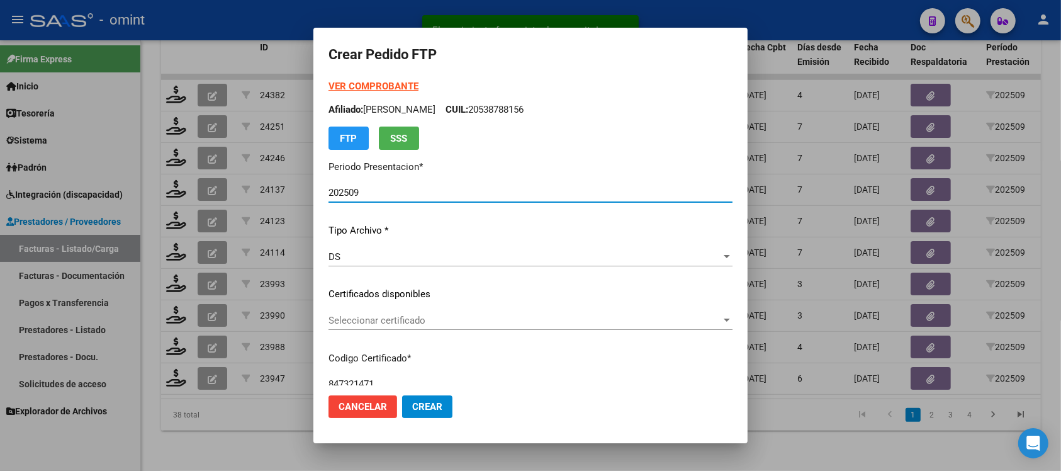
click at [386, 330] on div "Seleccionar certificado Seleccionar certificado" at bounding box center [530, 326] width 404 height 31
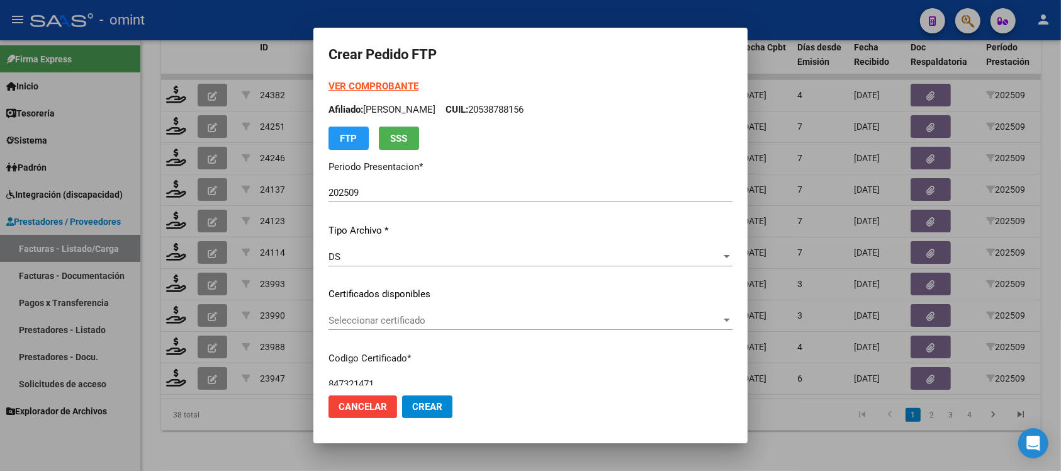
click at [386, 328] on div "Seleccionar certificado Seleccionar certificado" at bounding box center [530, 320] width 404 height 19
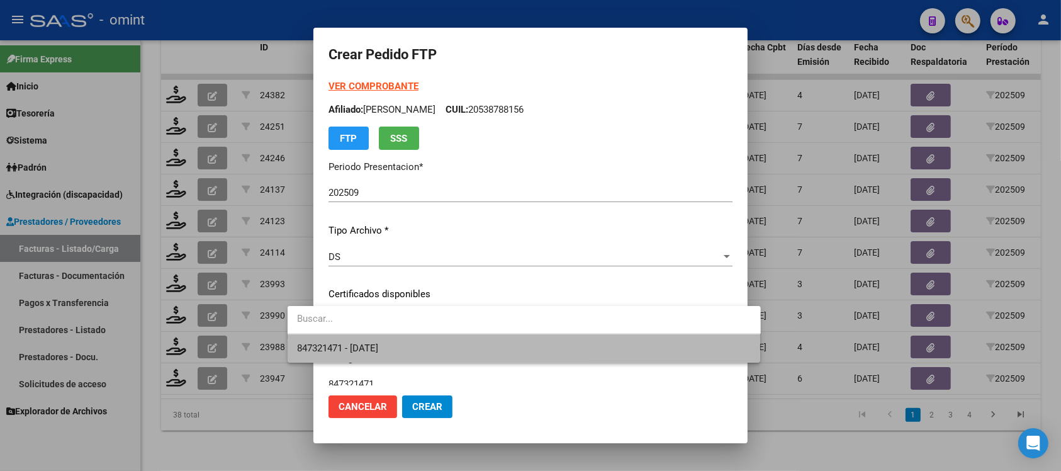
click at [435, 343] on span "847321471 - 2029-07-31" at bounding box center [524, 348] width 453 height 28
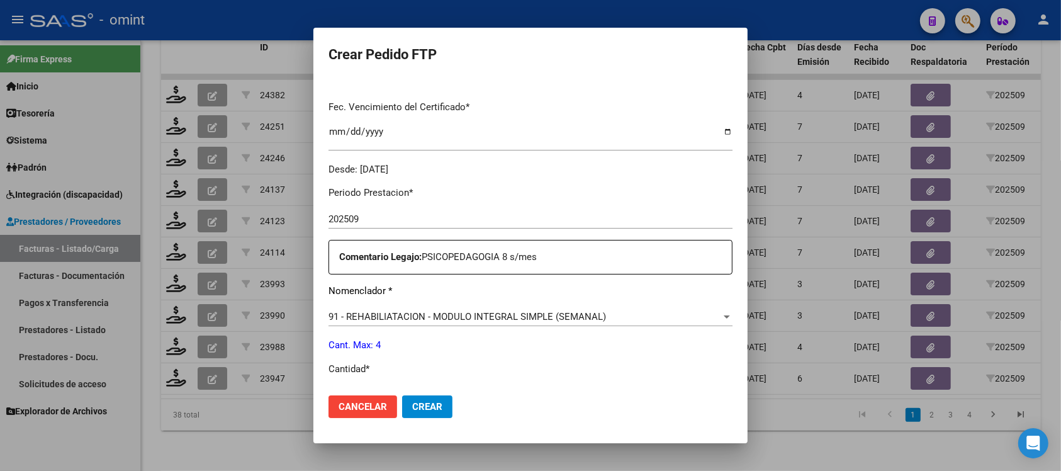
scroll to position [393, 0]
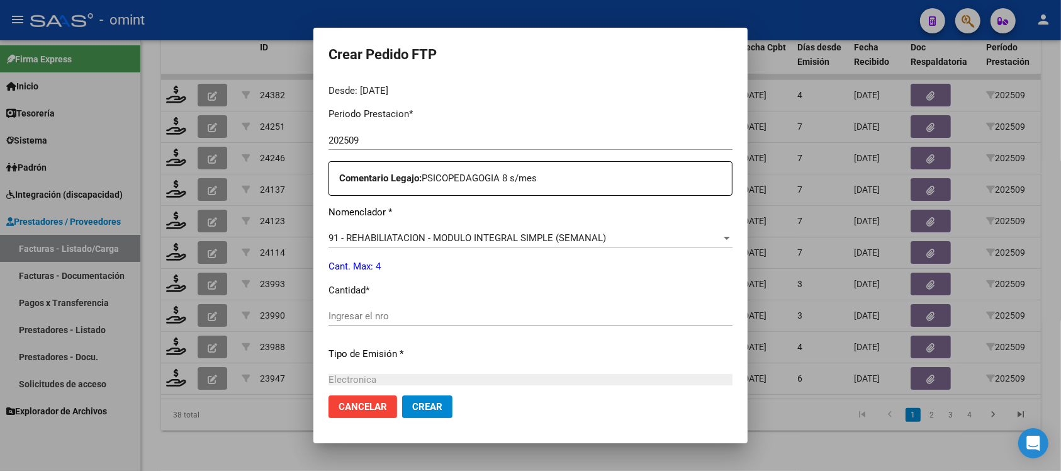
click at [387, 316] on input "Ingresar el nro" at bounding box center [530, 315] width 404 height 11
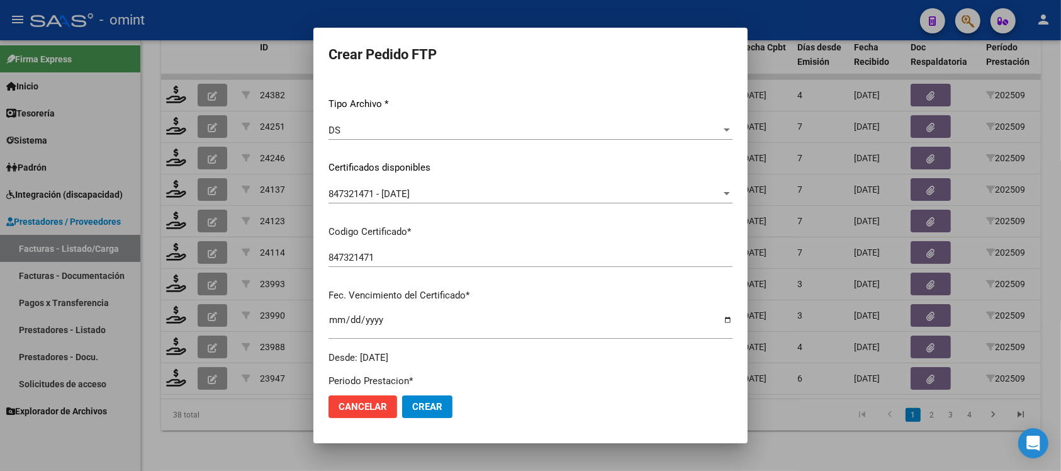
scroll to position [0, 0]
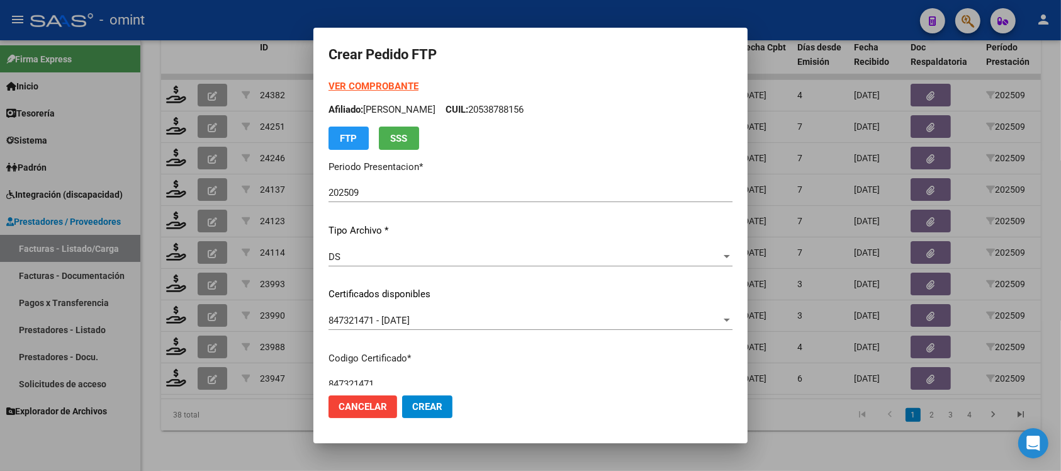
click at [369, 83] on strong "VER COMPROBANTE" at bounding box center [373, 86] width 90 height 11
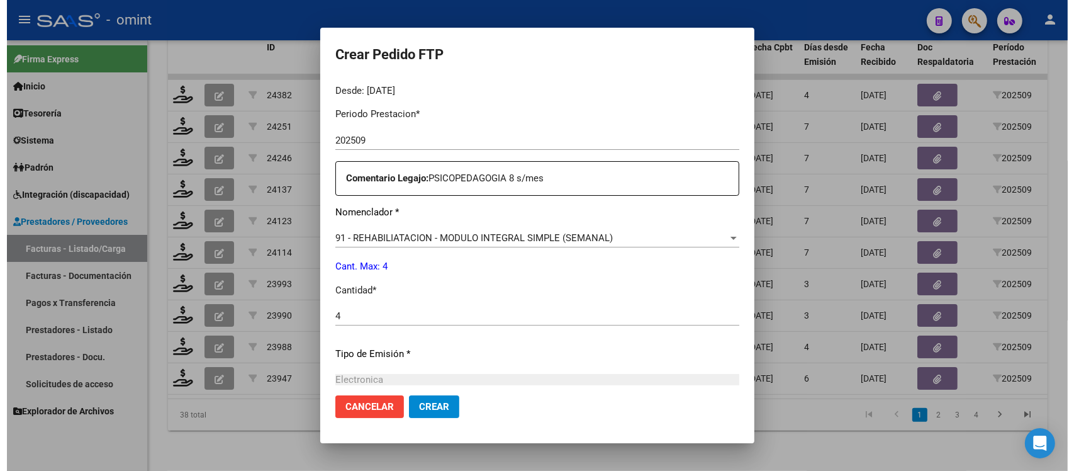
scroll to position [536, 0]
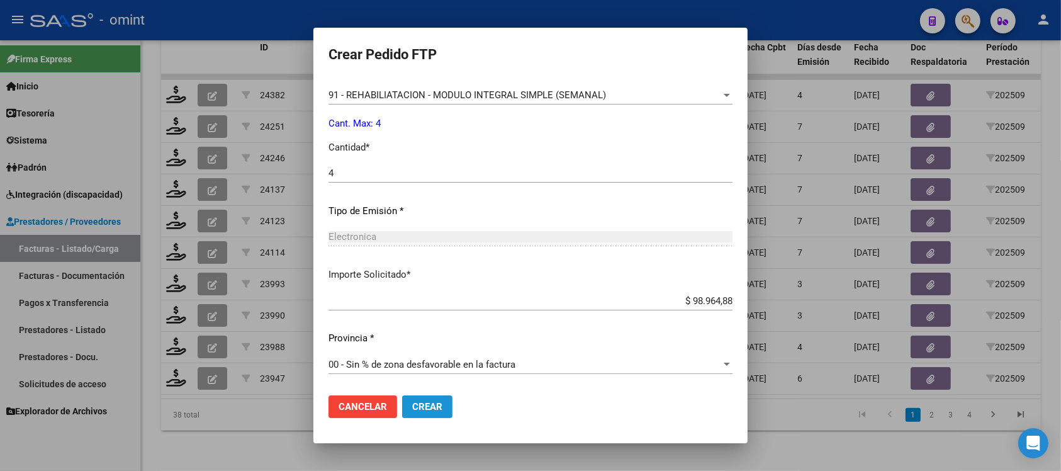
click at [412, 403] on span "Crear" at bounding box center [427, 406] width 30 height 11
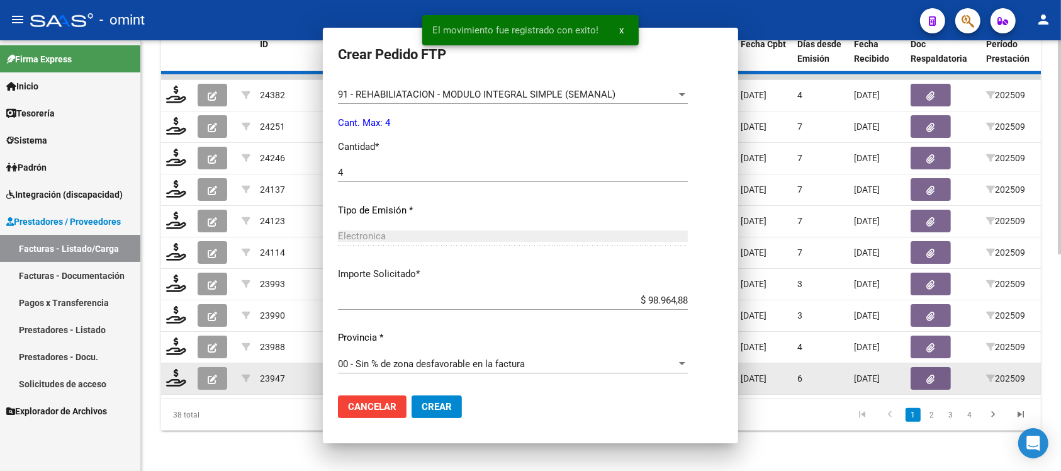
scroll to position [0, 0]
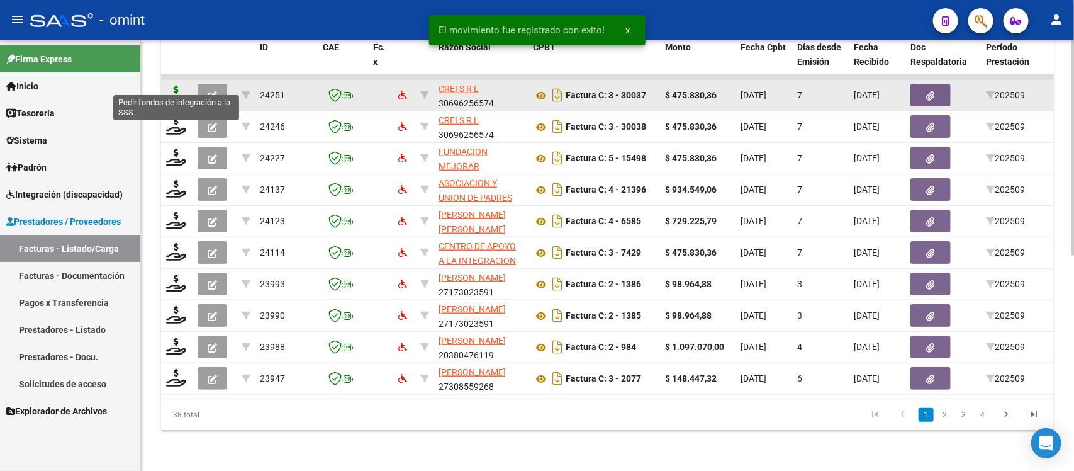
click at [180, 86] on icon at bounding box center [176, 95] width 20 height 18
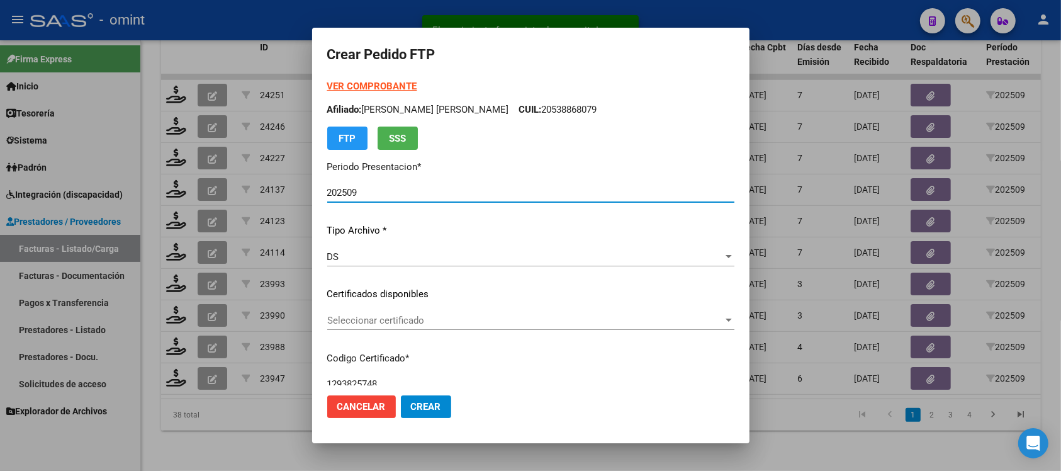
click at [390, 315] on span "Seleccionar certificado" at bounding box center [525, 320] width 396 height 11
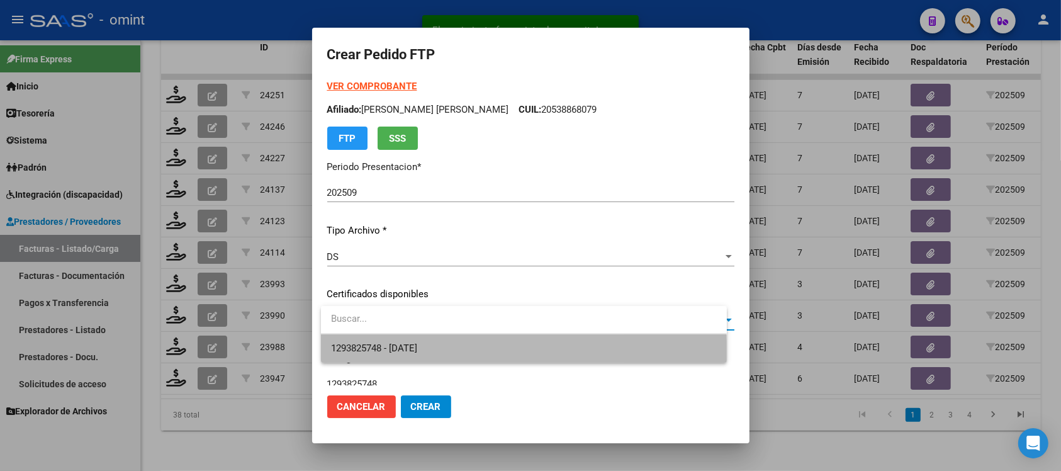
click at [435, 357] on span "1293825748 - 2034-03-31" at bounding box center [524, 348] width 386 height 28
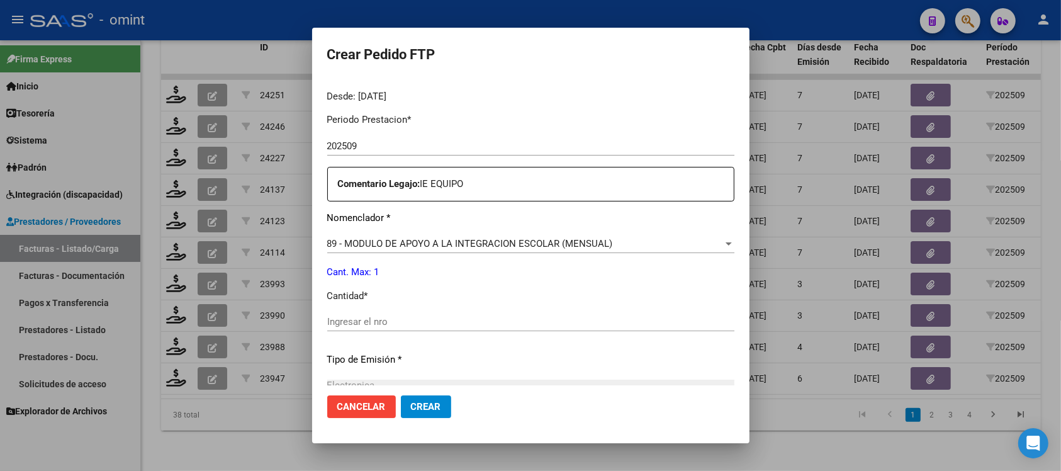
scroll to position [393, 0]
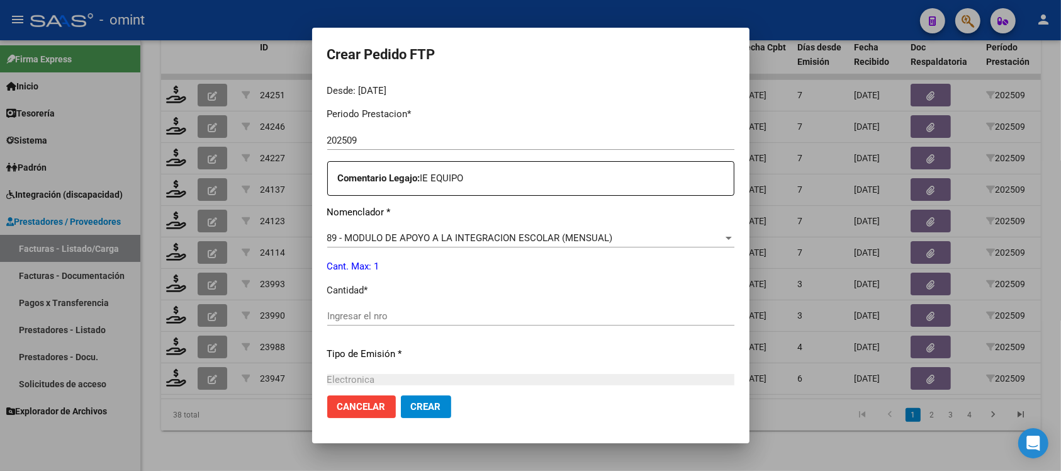
click at [401, 311] on input "Ingresar el nro" at bounding box center [530, 315] width 407 height 11
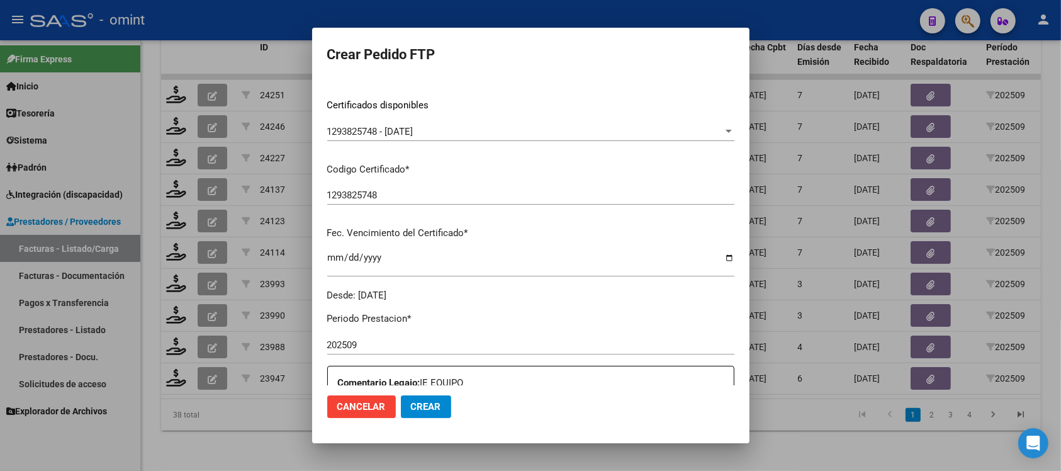
scroll to position [0, 0]
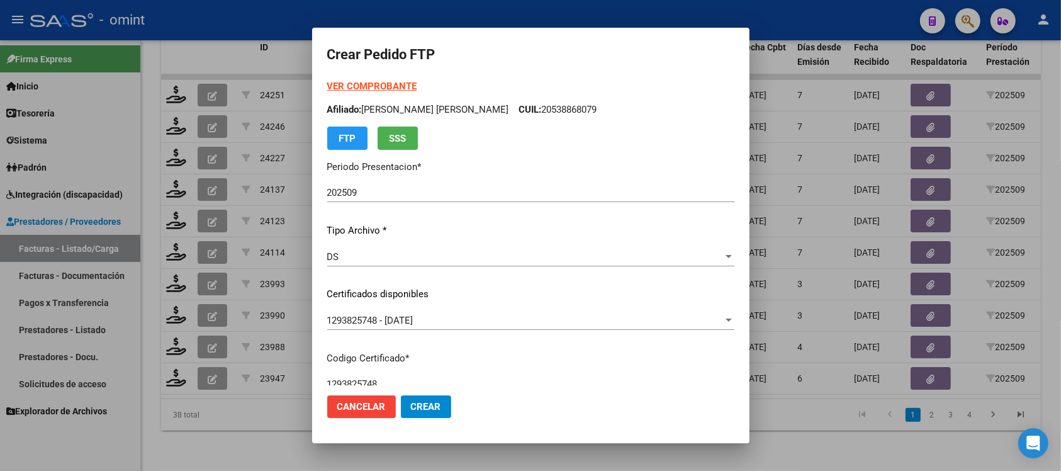
click at [359, 85] on strong "VER COMPROBANTE" at bounding box center [372, 86] width 90 height 11
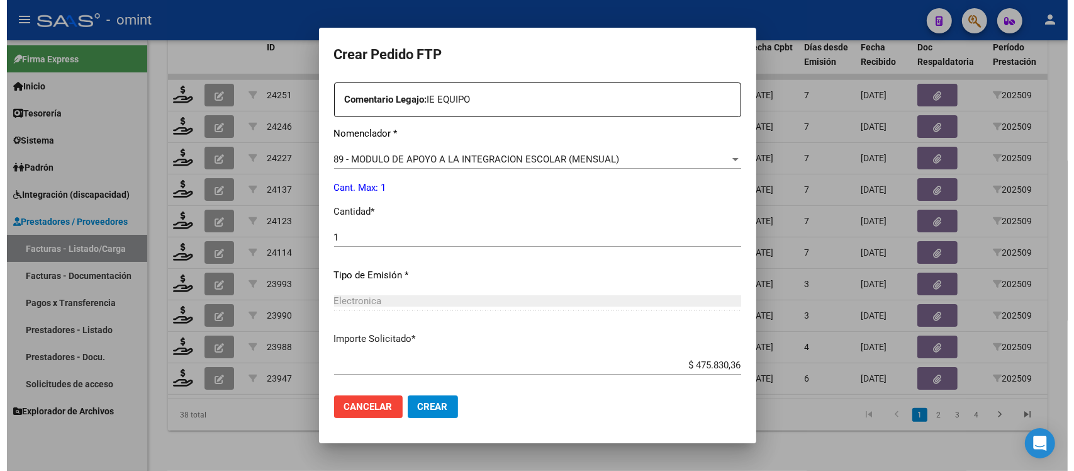
scroll to position [536, 0]
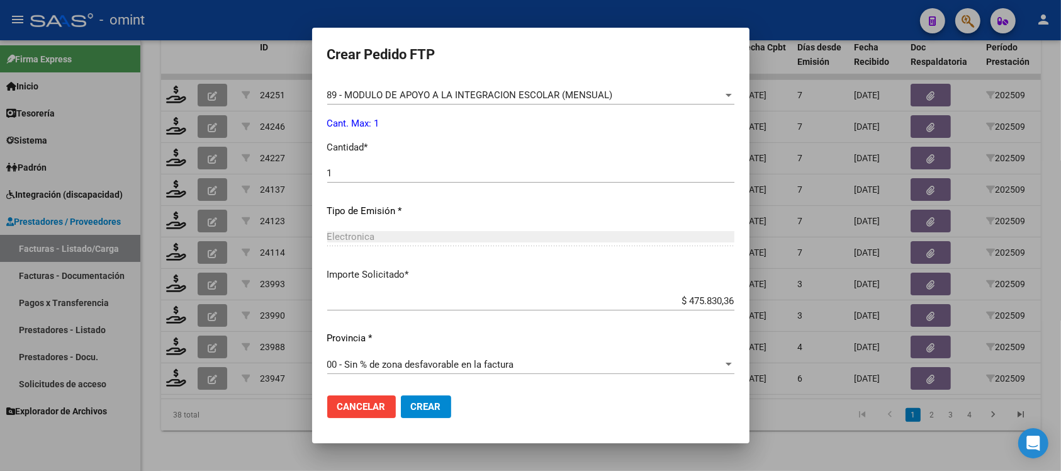
click at [426, 420] on mat-dialog-actions "Cancelar Crear" at bounding box center [530, 406] width 407 height 43
click at [428, 418] on mat-dialog-actions "Cancelar Crear" at bounding box center [530, 406] width 407 height 43
click at [447, 387] on mat-dialog-actions "Cancelar Crear" at bounding box center [530, 406] width 407 height 43
click at [441, 408] on span "Crear" at bounding box center [426, 406] width 30 height 11
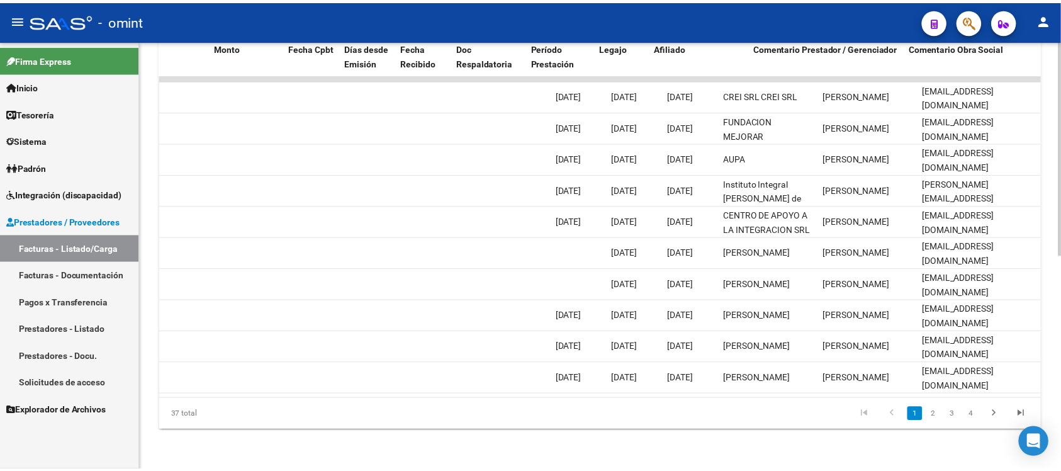
scroll to position [0, 0]
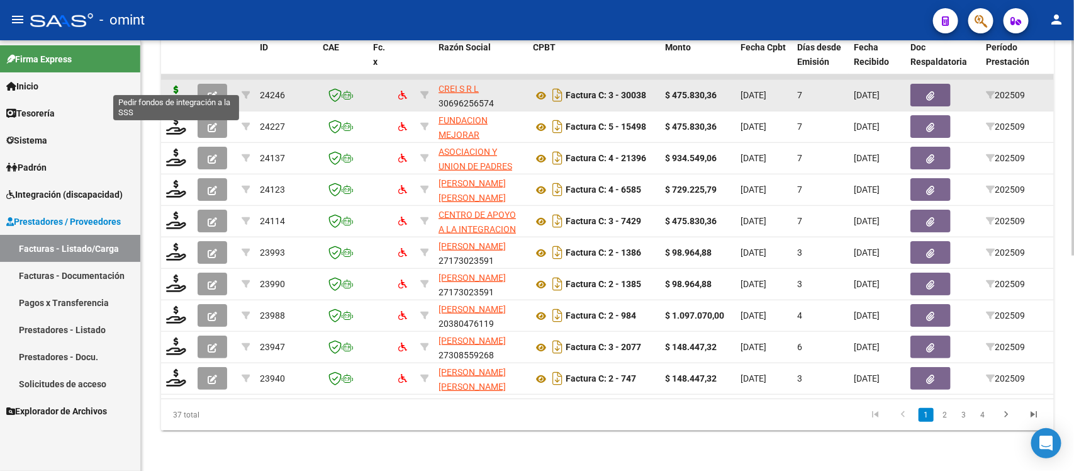
click at [170, 86] on icon at bounding box center [176, 95] width 20 height 18
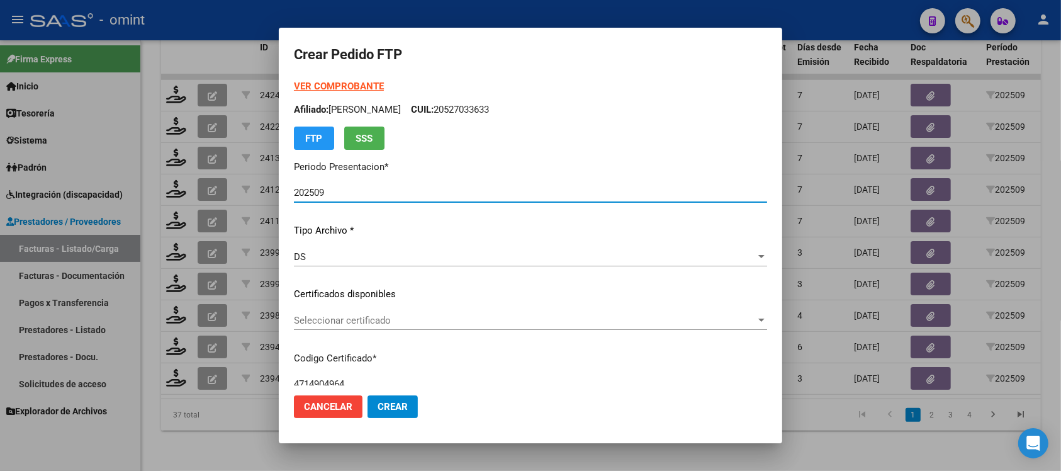
click at [395, 316] on span "Seleccionar certificado" at bounding box center [525, 320] width 462 height 11
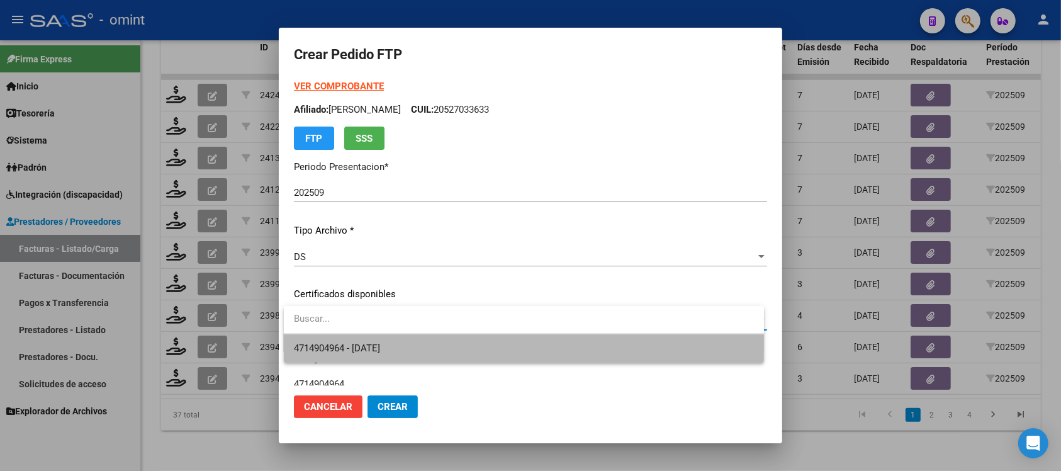
click at [443, 352] on span "4714904964 - 2024-09-06" at bounding box center [524, 348] width 460 height 28
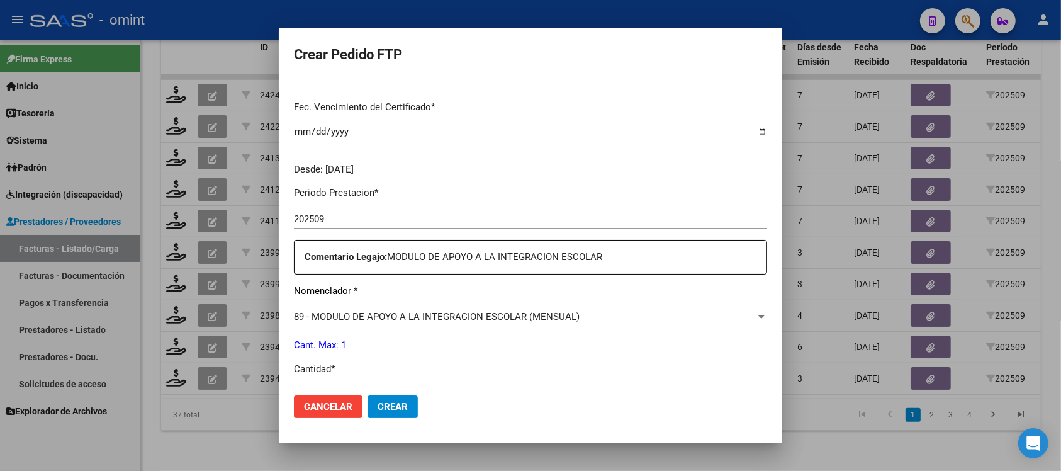
scroll to position [393, 0]
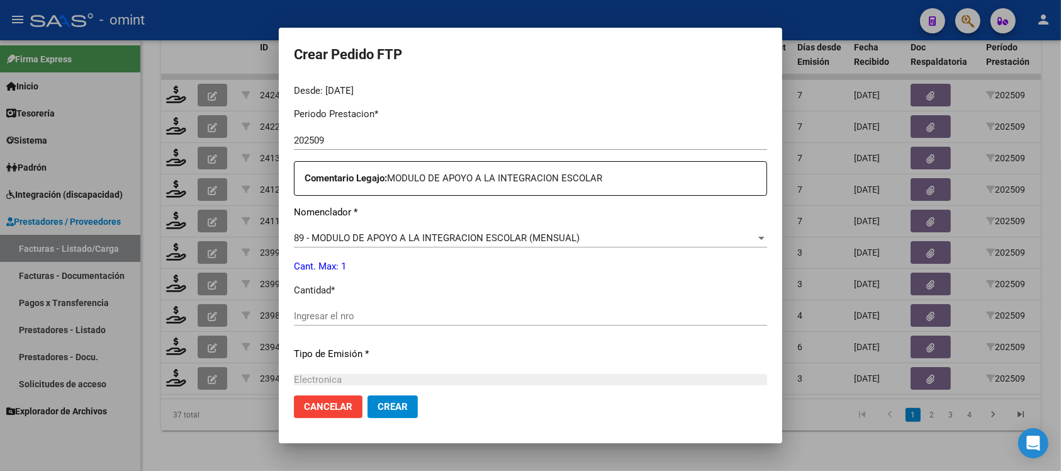
click at [330, 316] on input "Ingresar el nro" at bounding box center [530, 315] width 473 height 11
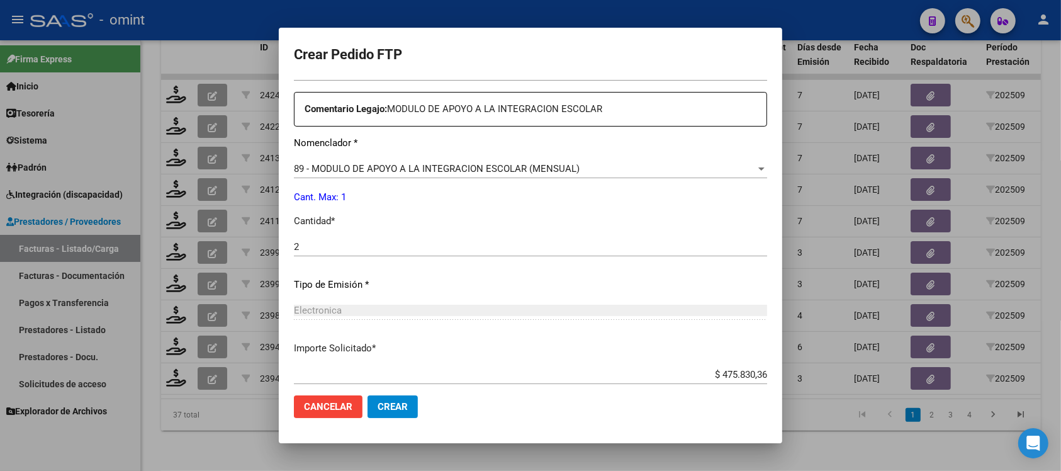
scroll to position [472, 0]
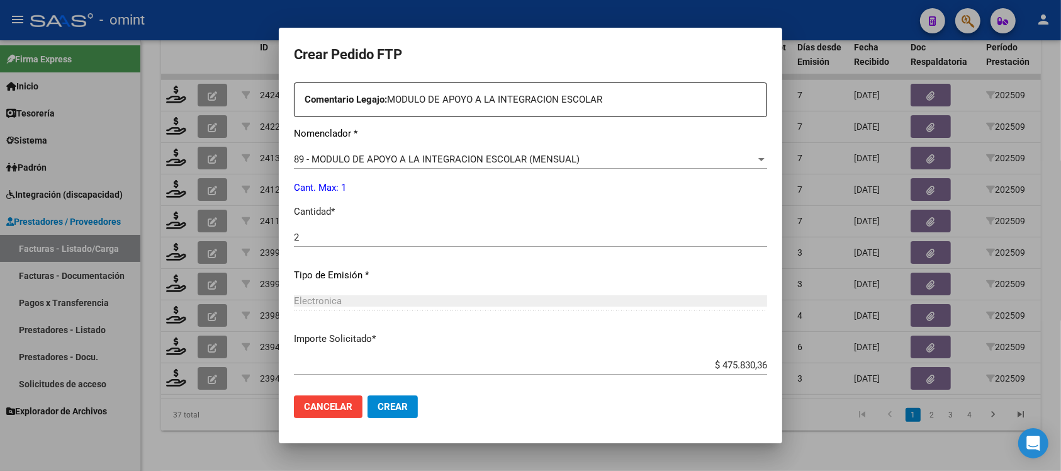
click at [362, 247] on div "2 Ingresar el nro" at bounding box center [530, 243] width 473 height 31
click at [355, 236] on input "2" at bounding box center [530, 236] width 473 height 11
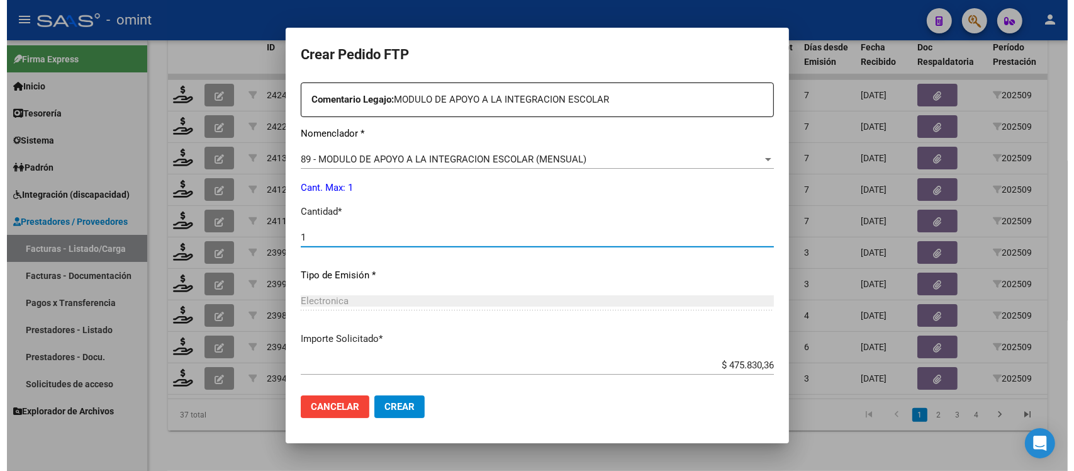
scroll to position [536, 0]
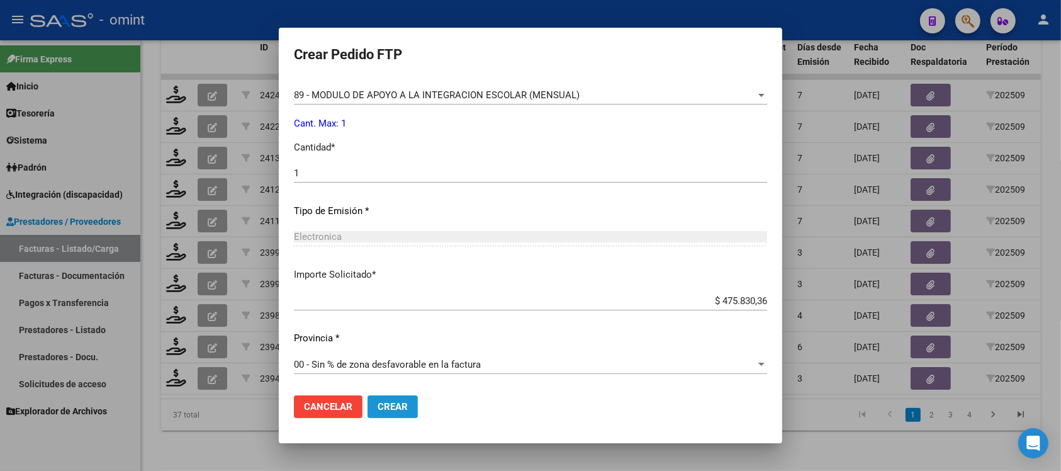
click at [390, 403] on span "Crear" at bounding box center [392, 406] width 30 height 11
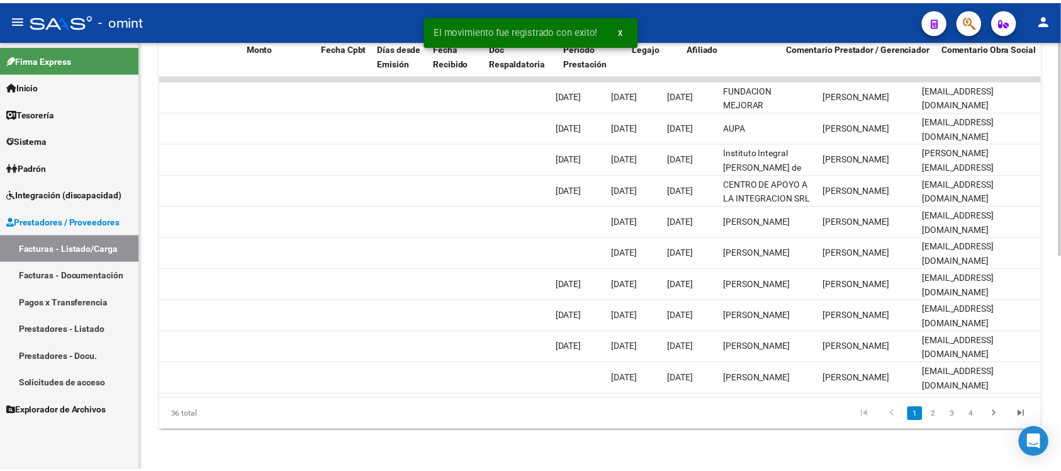
scroll to position [0, 0]
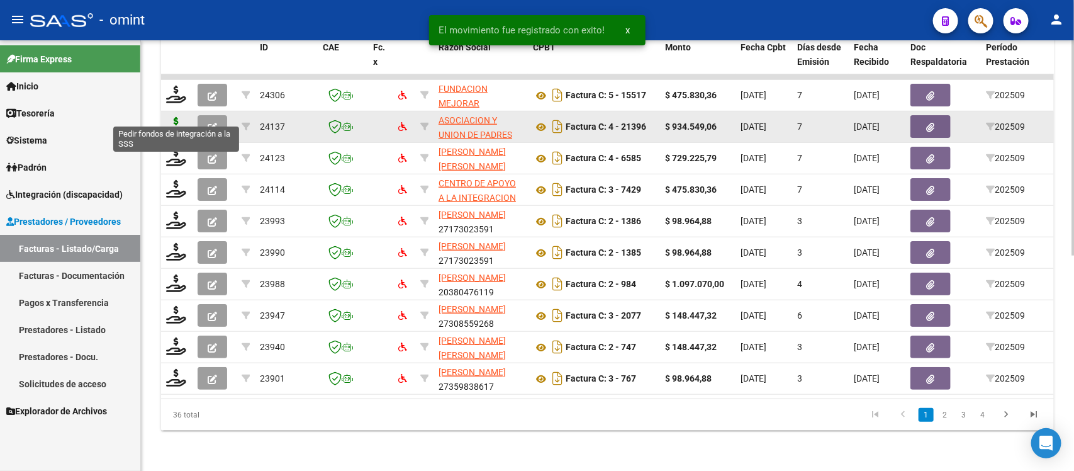
click at [167, 117] on icon at bounding box center [176, 126] width 20 height 18
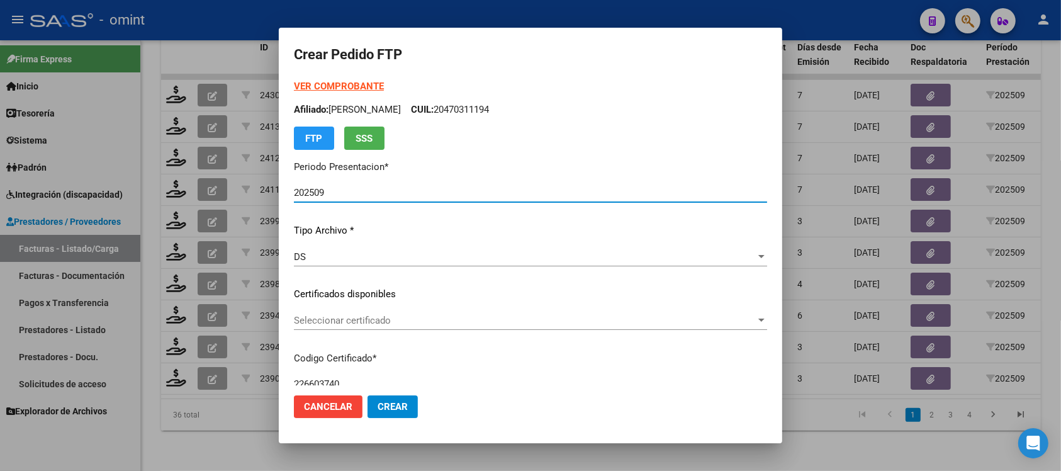
click at [359, 318] on span "Seleccionar certificado" at bounding box center [525, 320] width 462 height 11
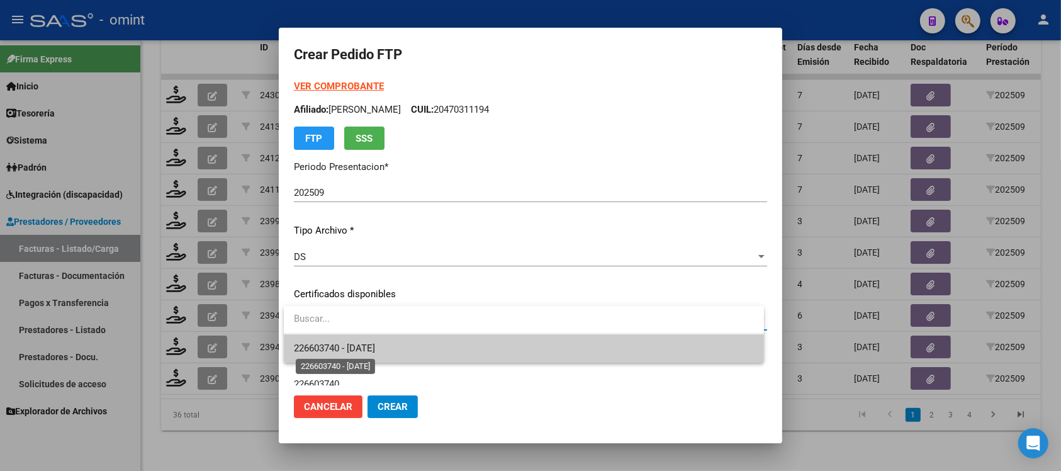
click at [375, 348] on span "226603740 - 2028-11-02" at bounding box center [334, 347] width 81 height 11
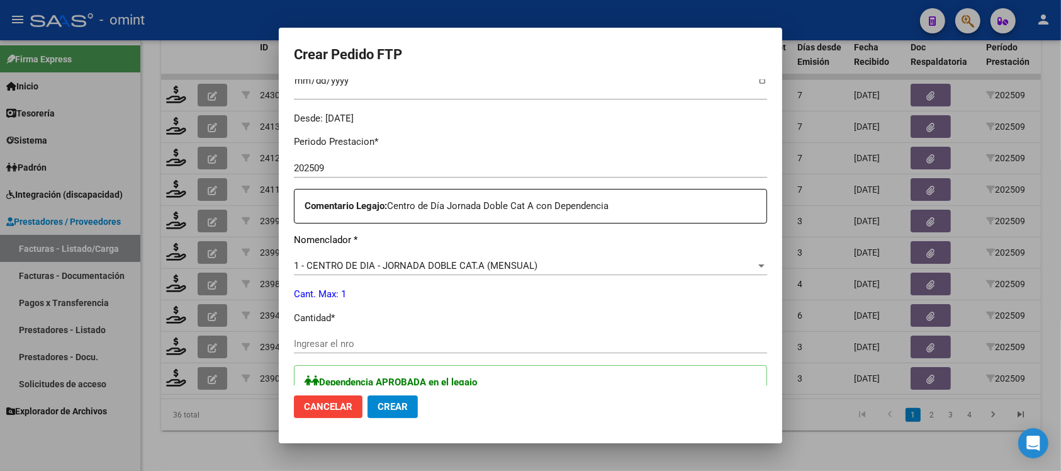
scroll to position [393, 0]
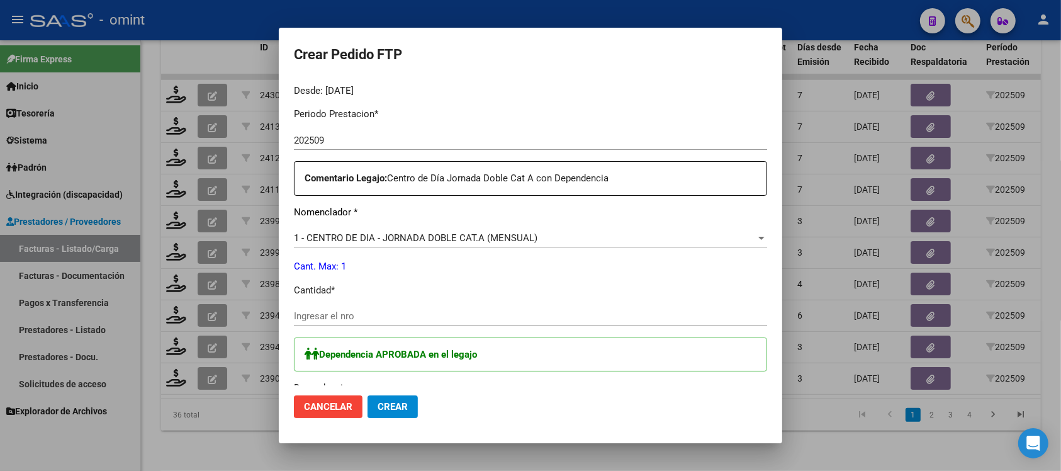
click at [349, 308] on div "Ingresar el nro" at bounding box center [530, 315] width 473 height 19
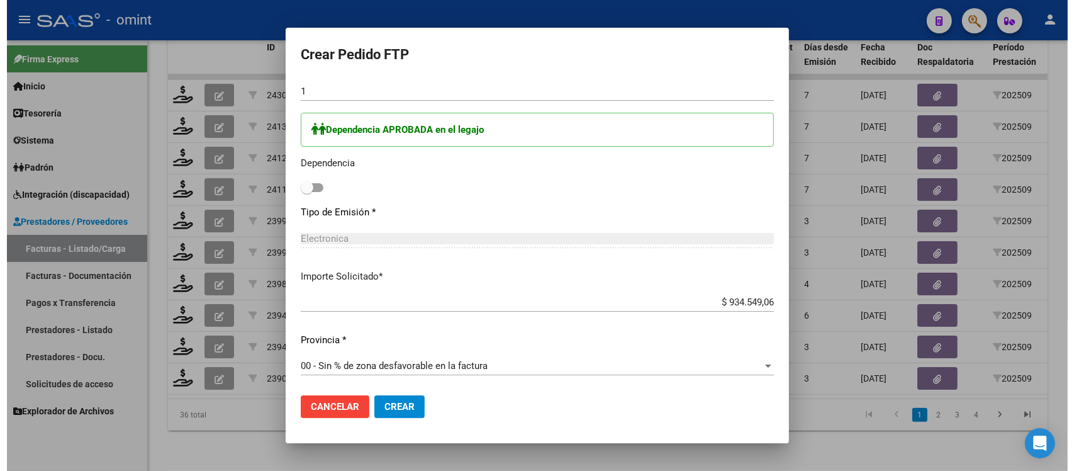
scroll to position [620, 0]
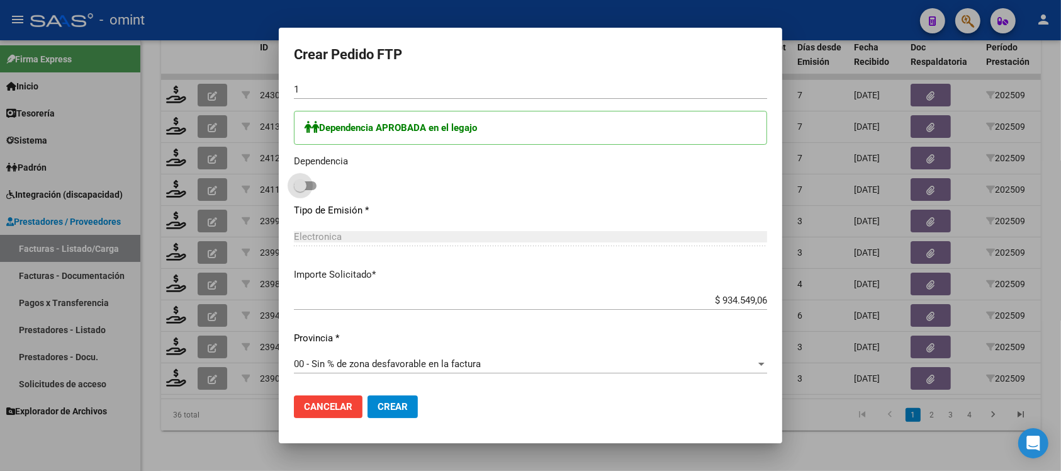
click at [296, 186] on span at bounding box center [300, 185] width 13 height 13
click at [299, 190] on input "checkbox" at bounding box center [299, 190] width 1 height 1
click at [395, 408] on span "Crear" at bounding box center [392, 406] width 30 height 11
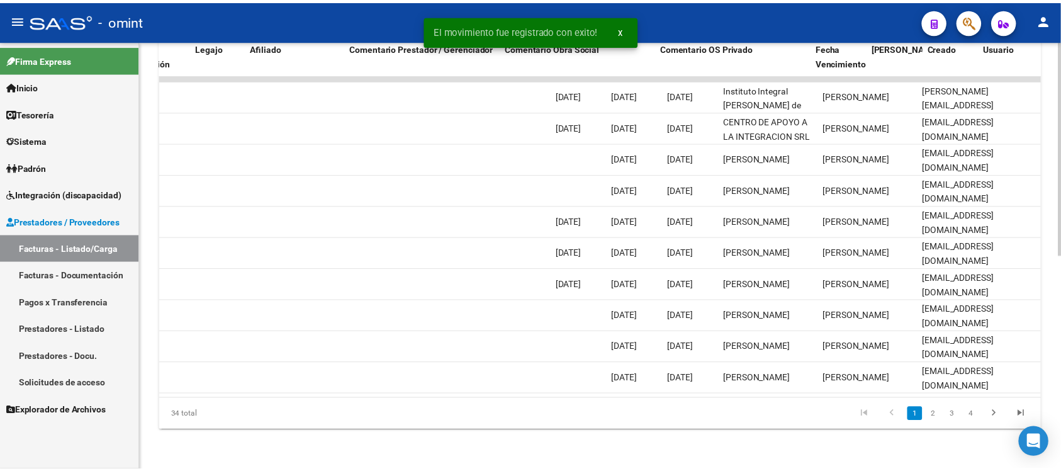
scroll to position [0, 0]
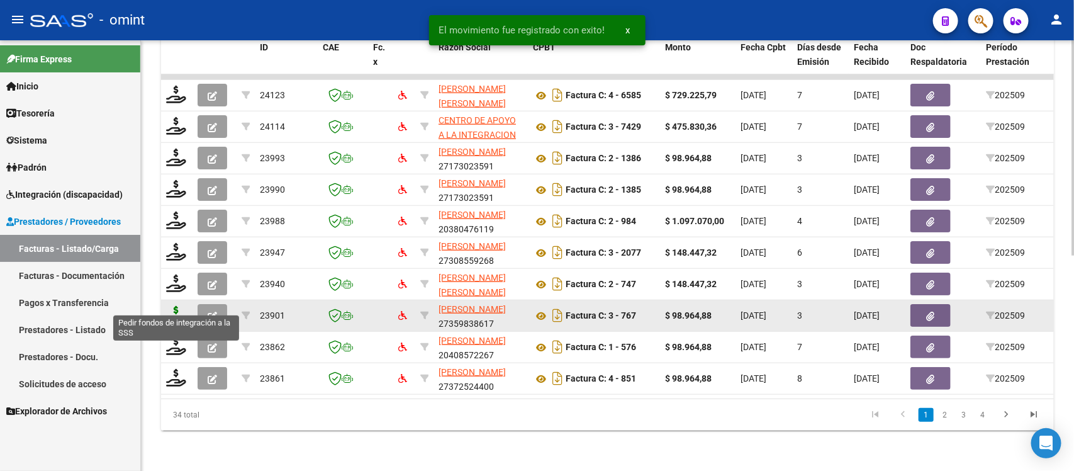
click at [176, 306] on icon at bounding box center [176, 315] width 20 height 18
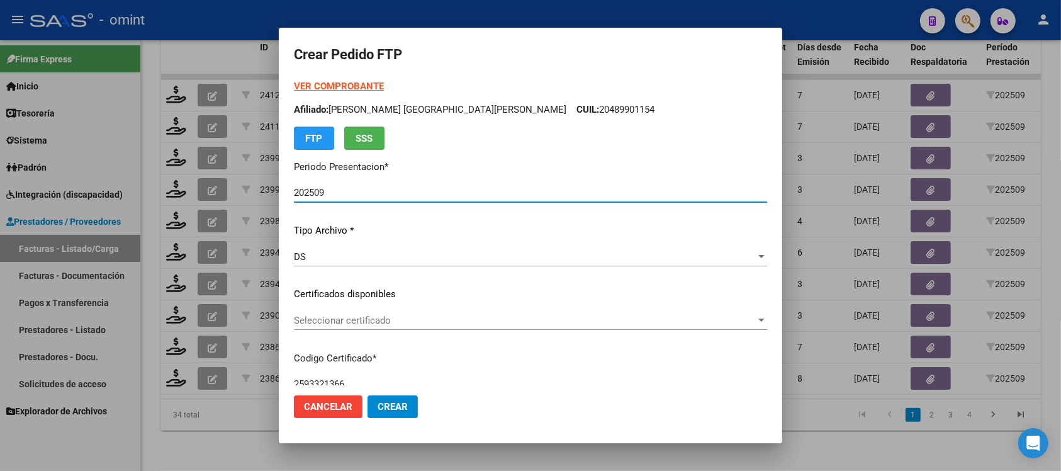
click at [377, 318] on span "Seleccionar certificado" at bounding box center [525, 320] width 462 height 11
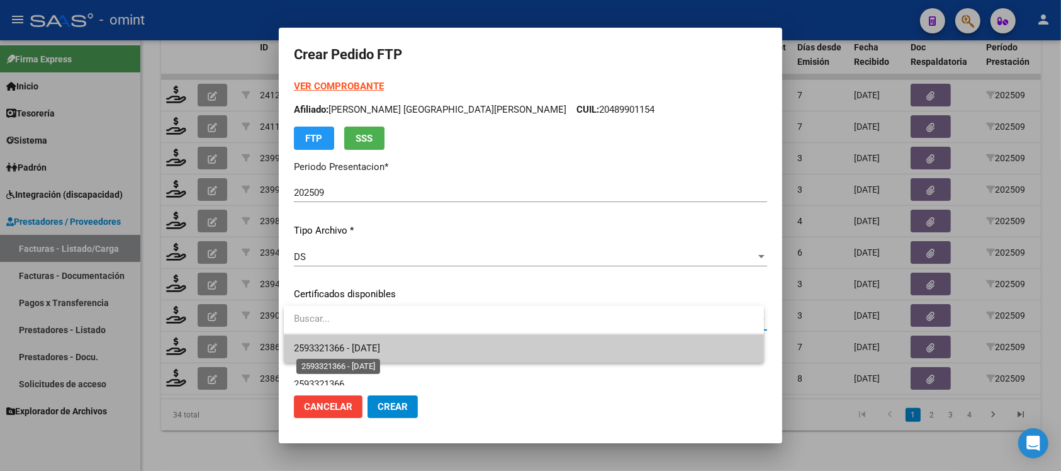
click at [380, 344] on span "2593321366 - 2028-09-30" at bounding box center [337, 347] width 86 height 11
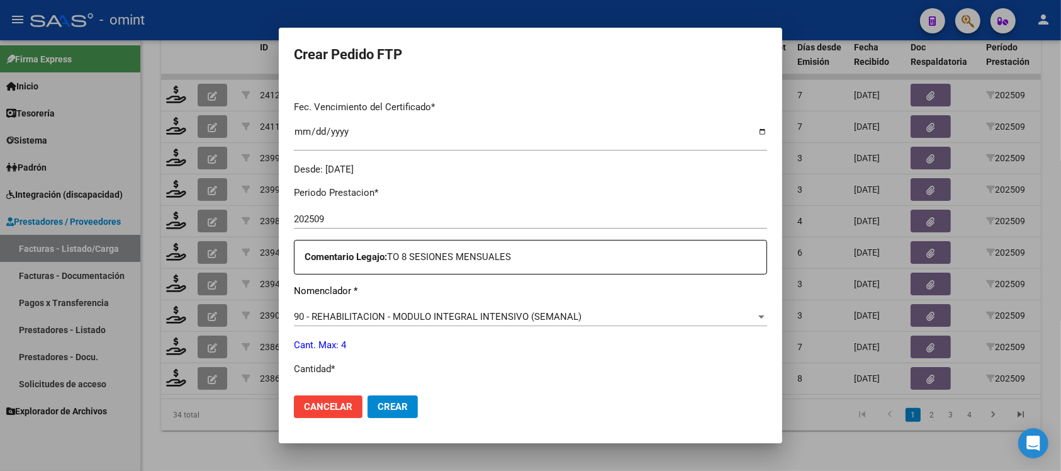
scroll to position [393, 0]
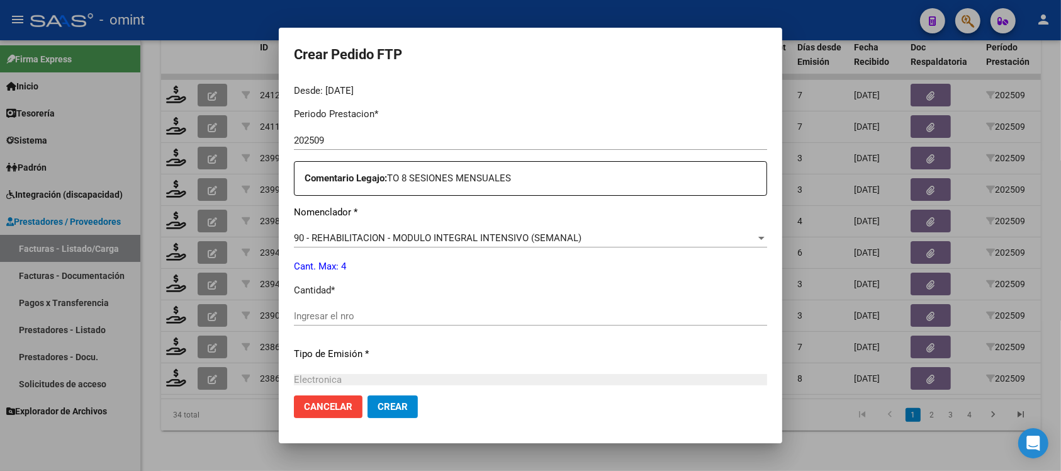
click at [376, 312] on input "Ingresar el nro" at bounding box center [530, 315] width 473 height 11
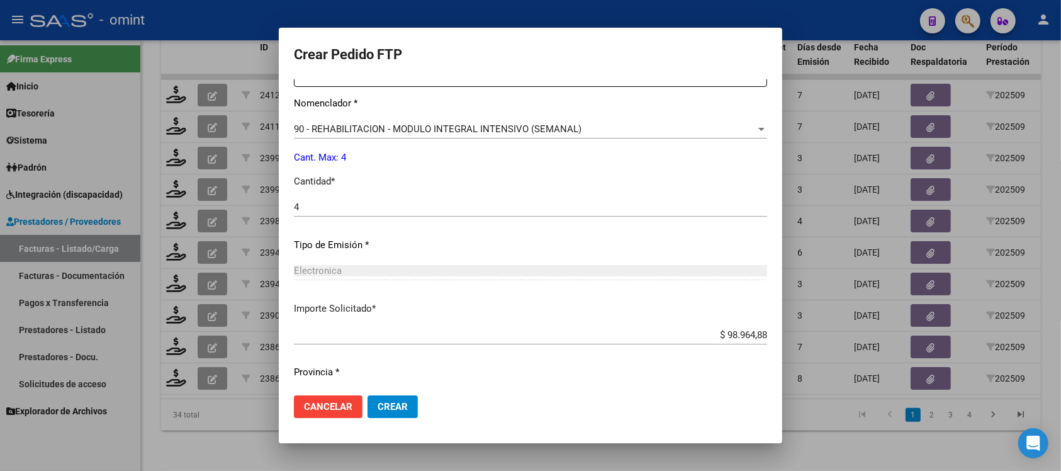
scroll to position [536, 0]
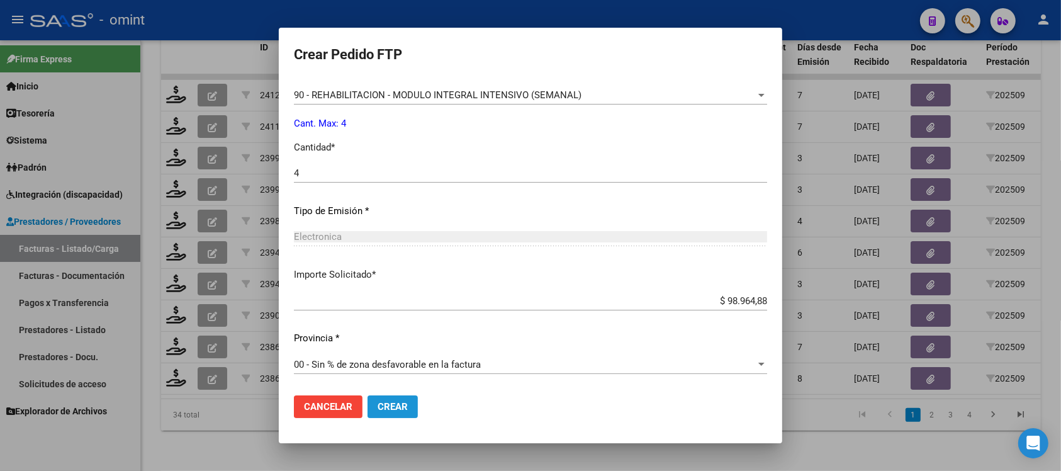
click at [403, 401] on span "Crear" at bounding box center [392, 406] width 30 height 11
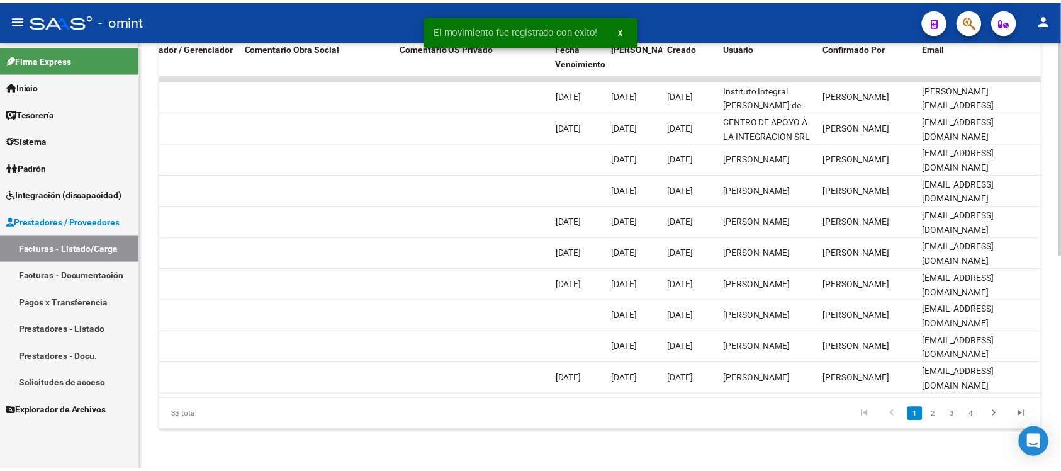
scroll to position [0, 0]
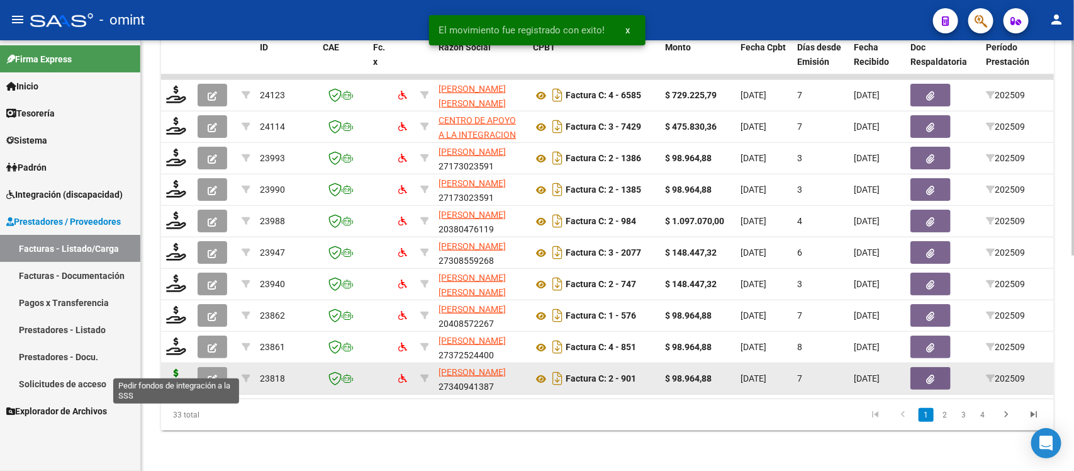
click at [168, 369] on icon at bounding box center [176, 378] width 20 height 18
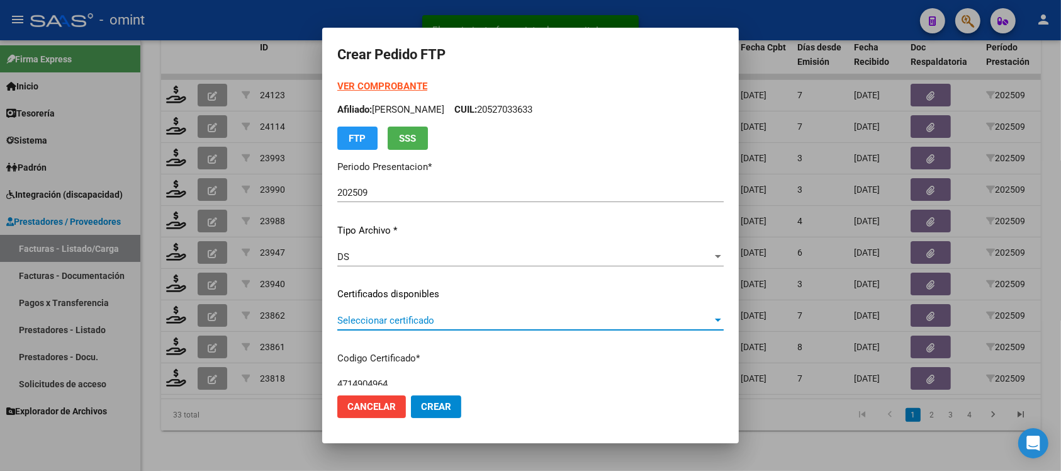
click at [373, 316] on span "Seleccionar certificado" at bounding box center [524, 320] width 375 height 11
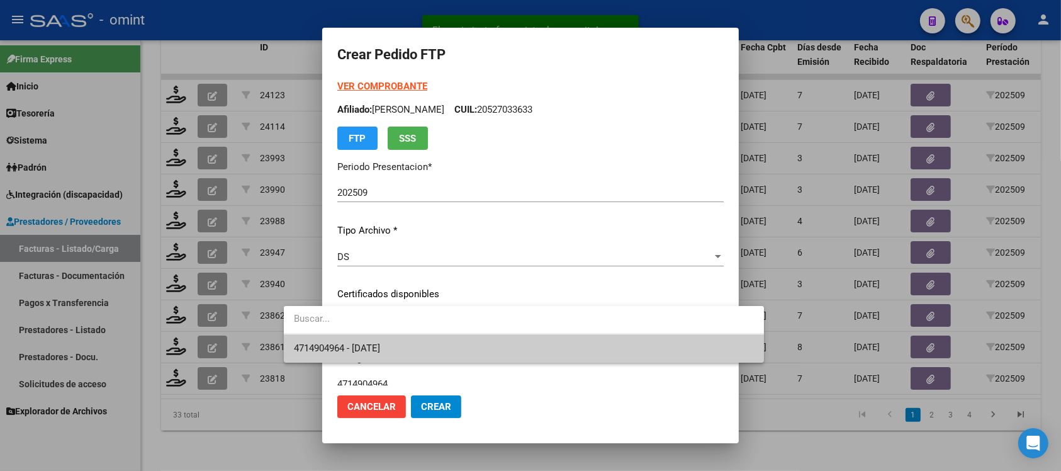
click at [411, 350] on span "4714904964 - 2024-09-06" at bounding box center [524, 348] width 460 height 28
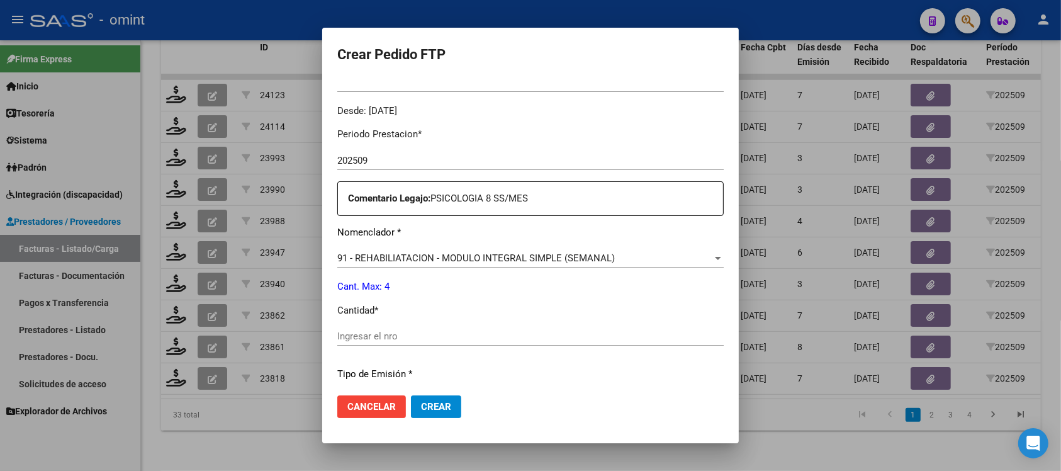
scroll to position [393, 0]
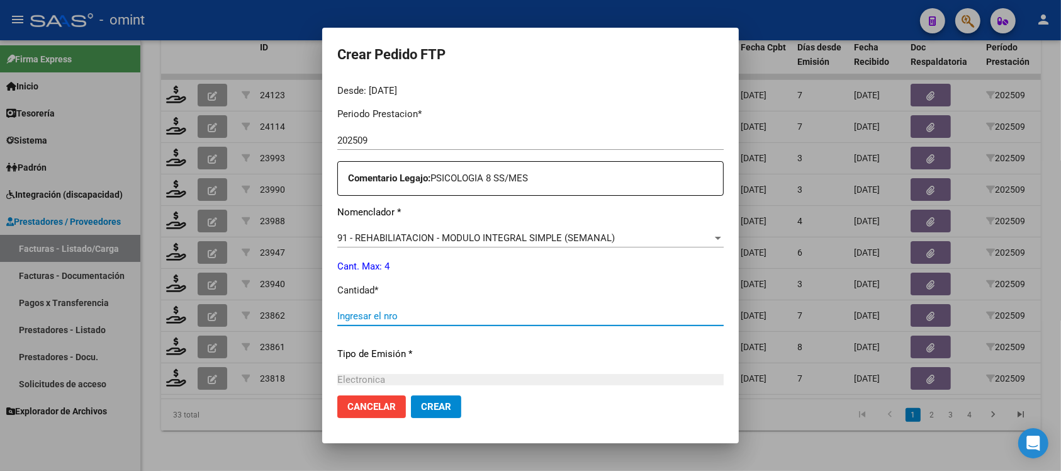
click at [353, 313] on input "Ingresar el nro" at bounding box center [530, 315] width 386 height 11
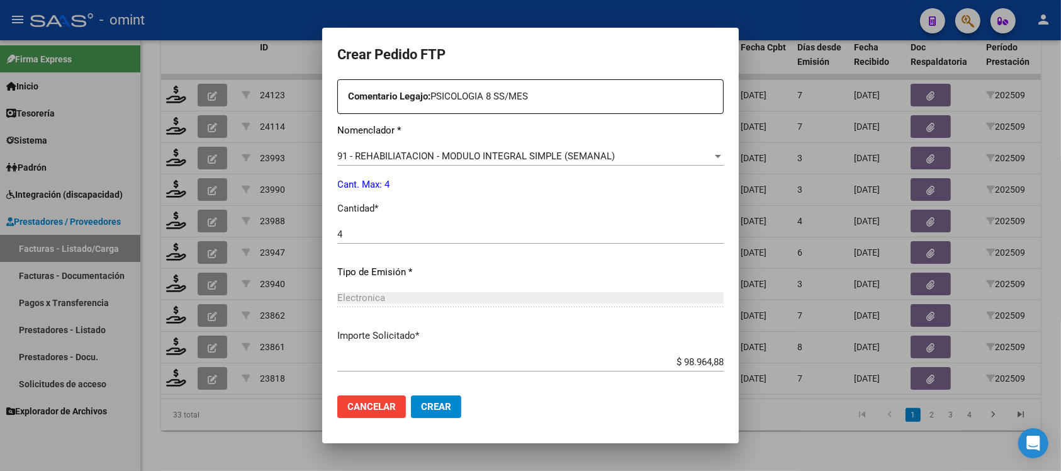
scroll to position [536, 0]
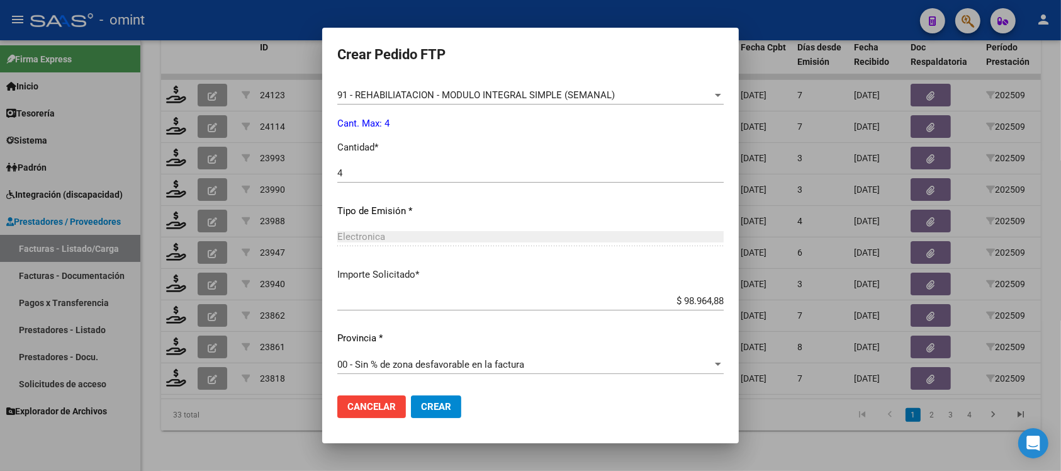
click at [411, 398] on button "Crear" at bounding box center [436, 406] width 50 height 23
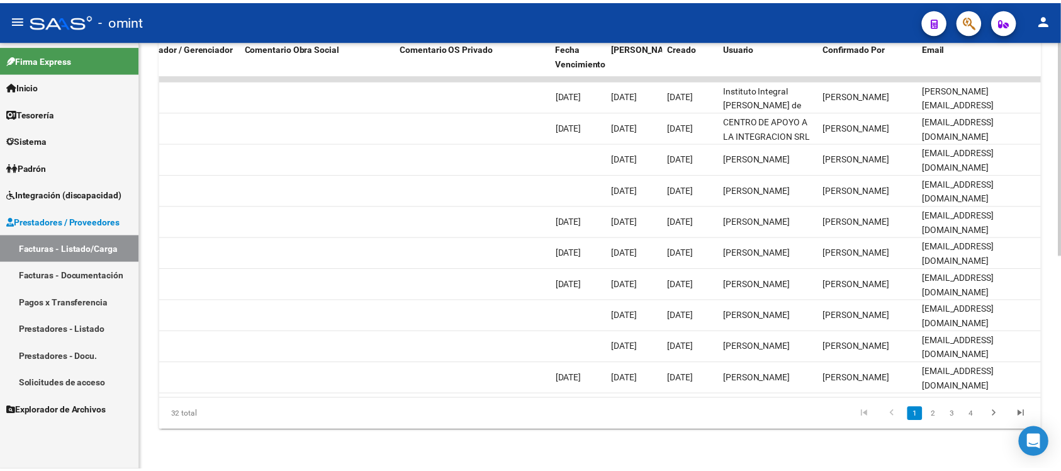
scroll to position [0, 0]
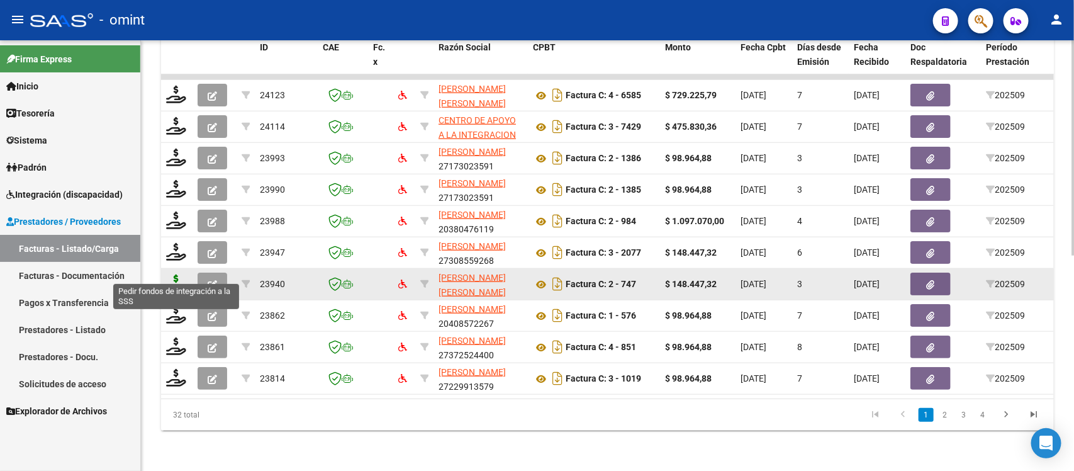
click at [180, 274] on icon at bounding box center [176, 283] width 20 height 18
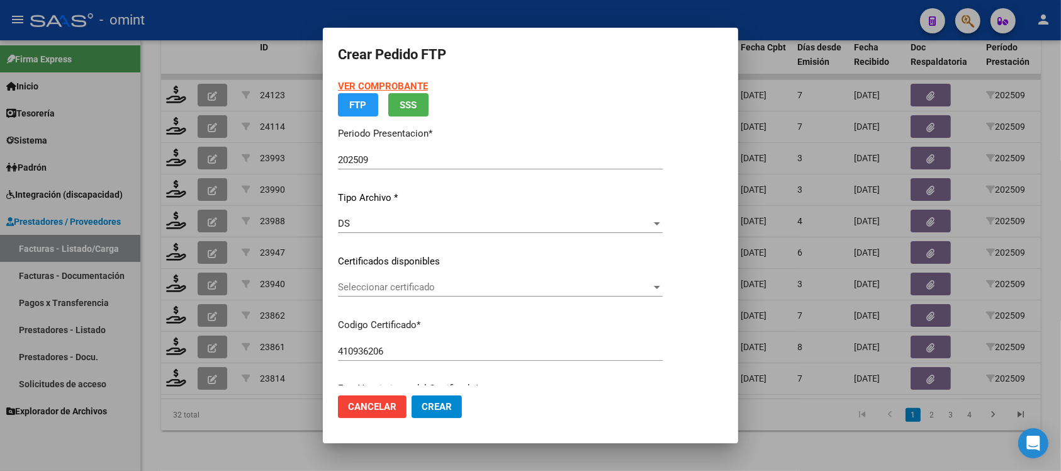
click at [382, 293] on app-drop-down-list "Certificados disponibles Seleccionar certificado Seleccionar certificado" at bounding box center [505, 273] width 335 height 39
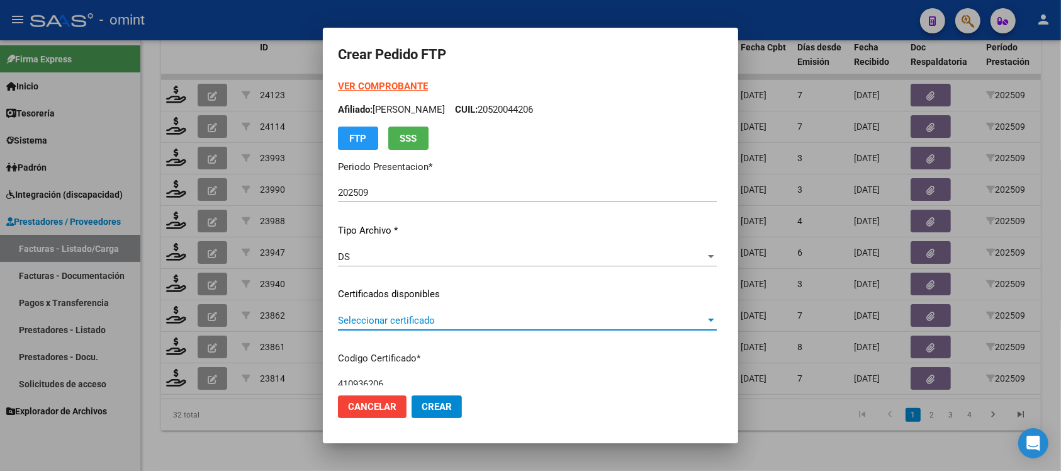
click at [373, 315] on span "Seleccionar certificado" at bounding box center [521, 320] width 367 height 11
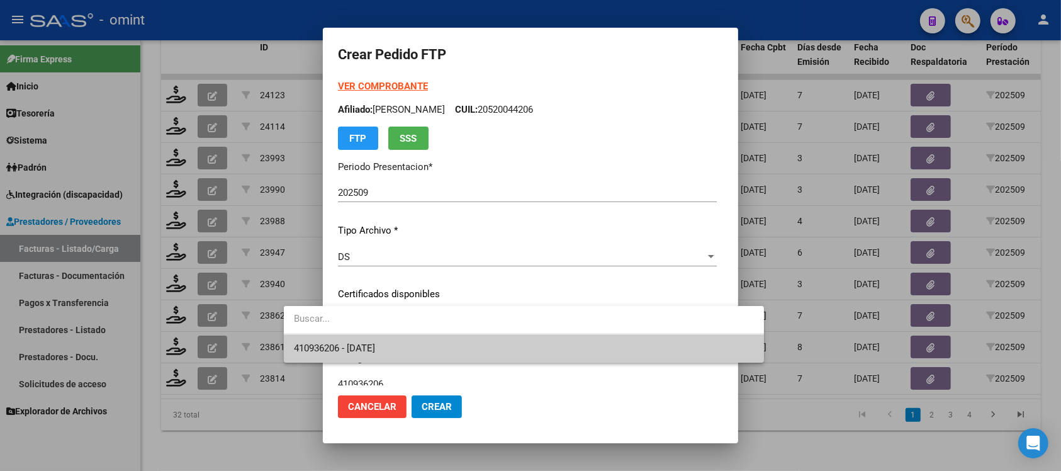
click at [381, 340] on span "410936206 - 2034-04-30" at bounding box center [524, 348] width 460 height 28
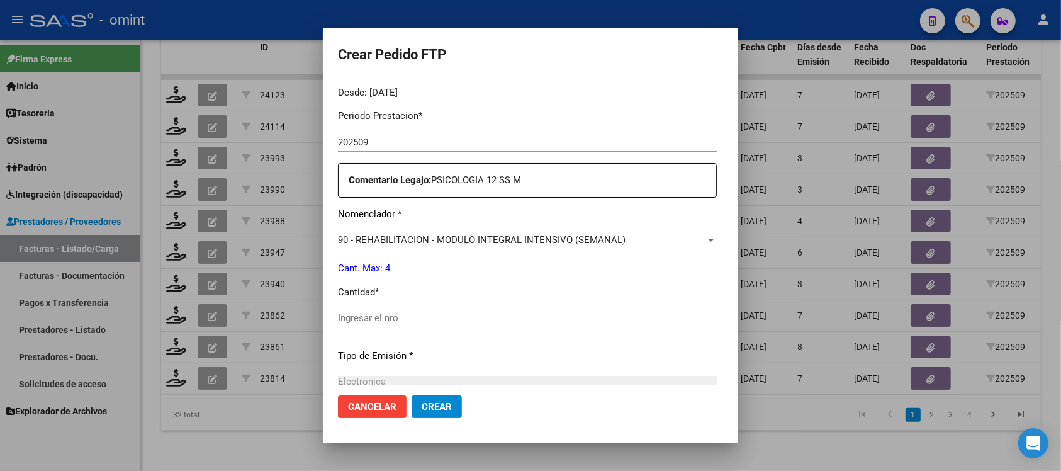
scroll to position [393, 0]
click at [365, 315] on input "Ingresar el nro" at bounding box center [527, 315] width 379 height 11
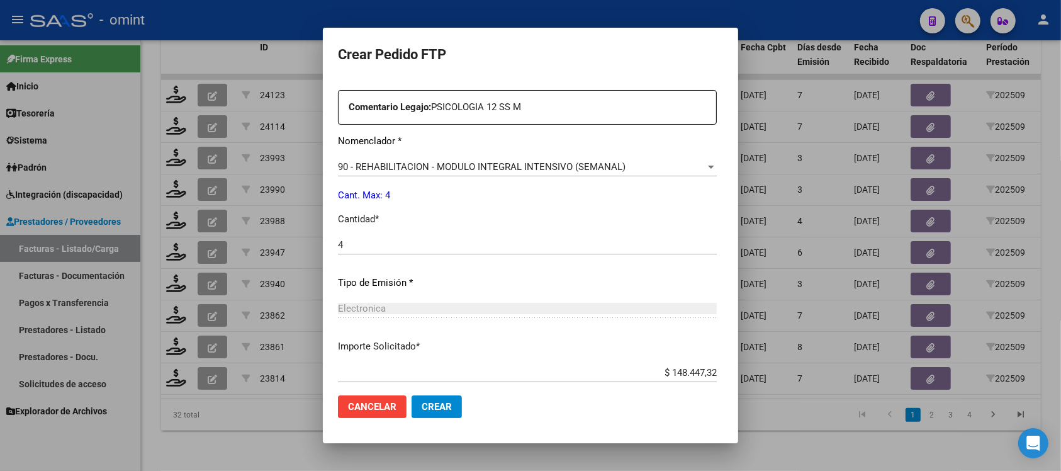
scroll to position [536, 0]
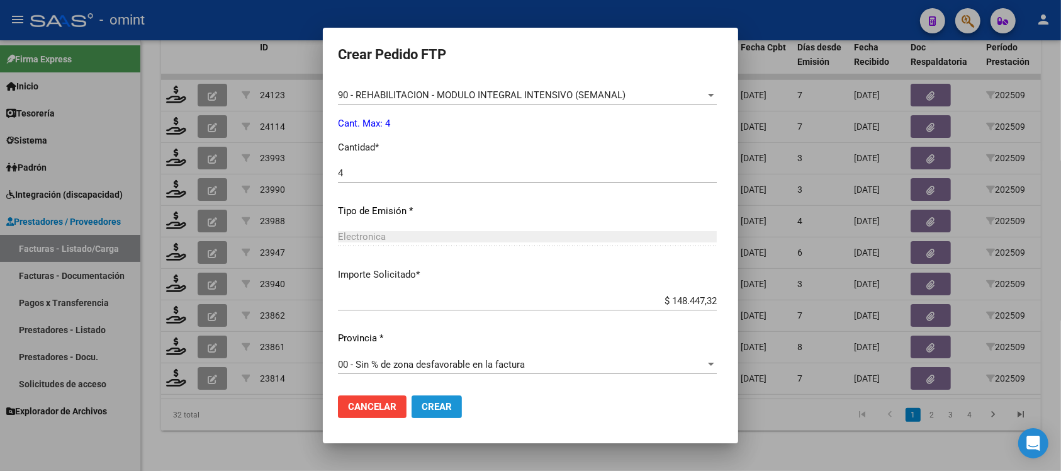
click at [421, 401] on span "Crear" at bounding box center [436, 406] width 30 height 11
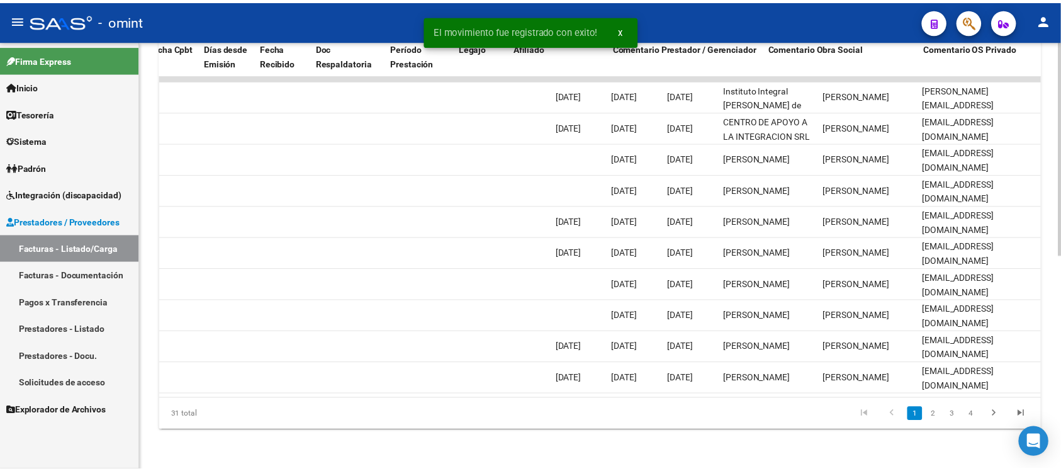
scroll to position [0, 0]
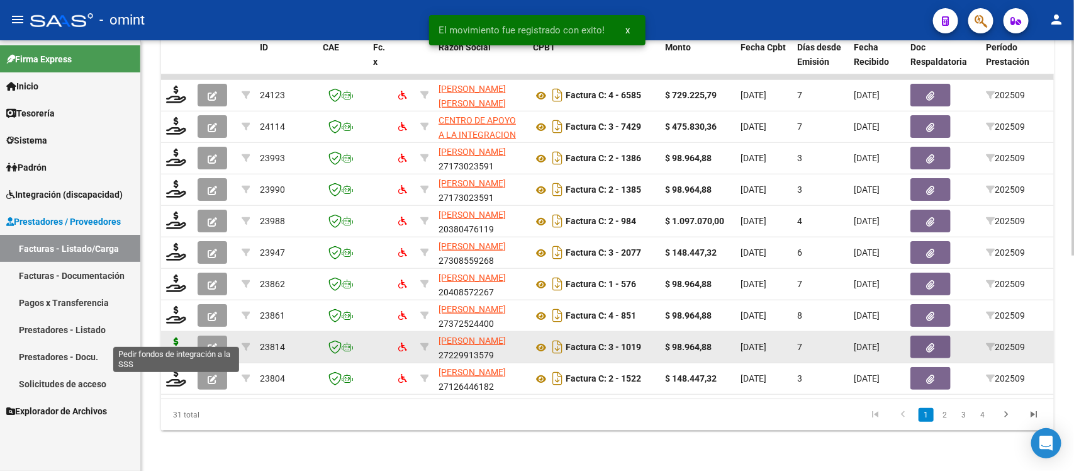
click at [174, 337] on icon at bounding box center [176, 346] width 20 height 18
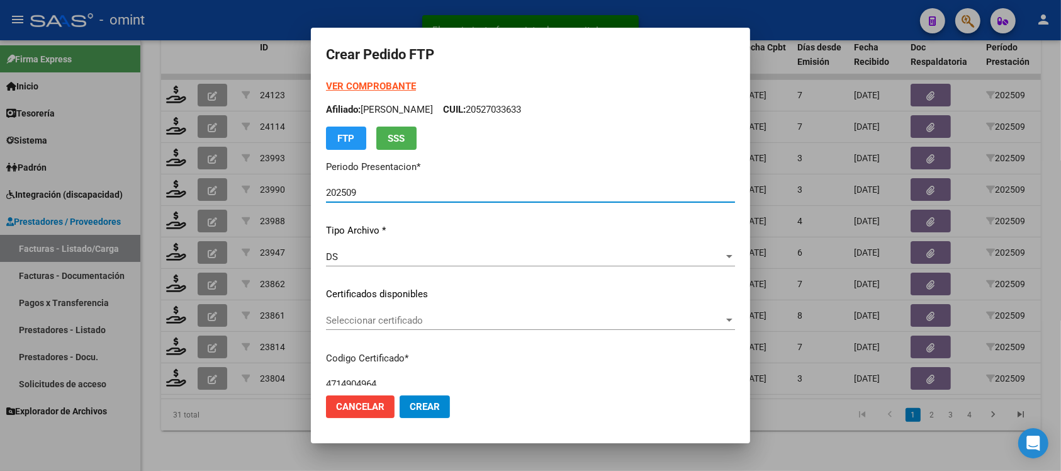
click at [408, 315] on span "Seleccionar certificado" at bounding box center [525, 320] width 398 height 11
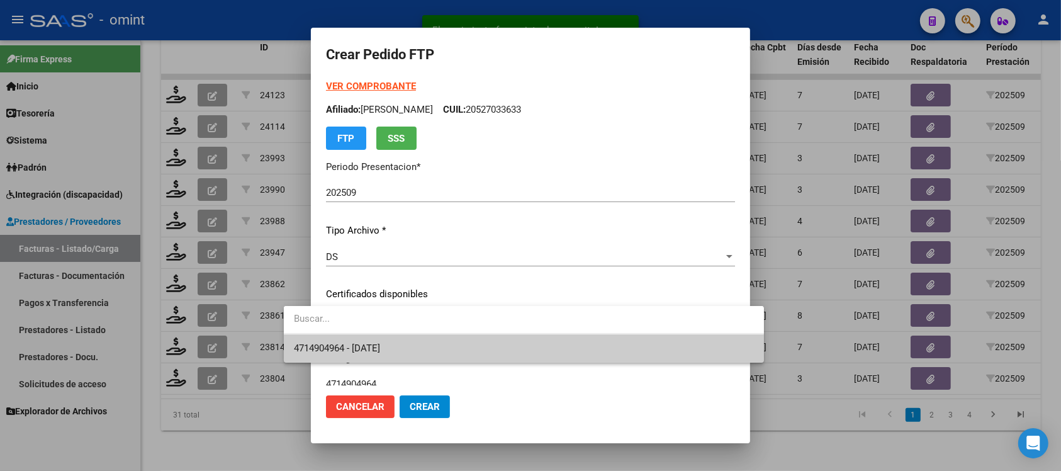
click at [435, 342] on span "4714904964 - 2024-09-06" at bounding box center [524, 348] width 460 height 28
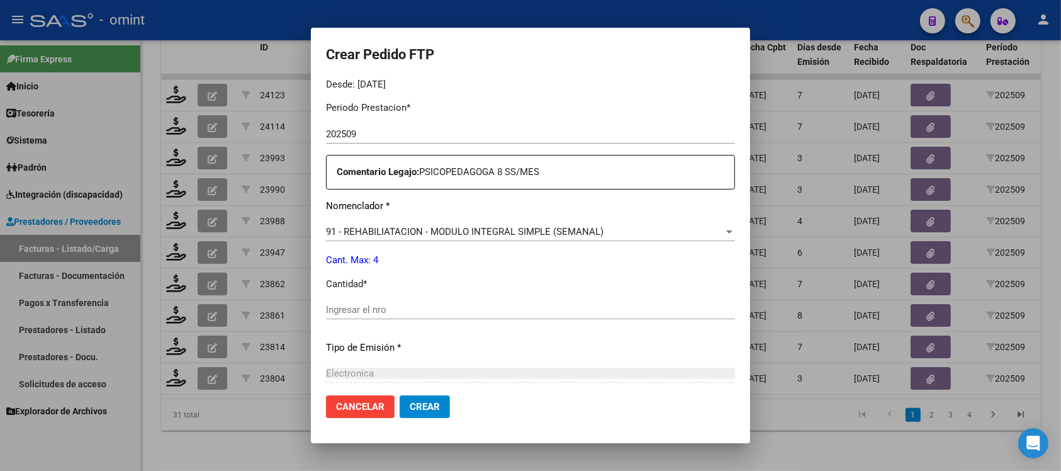
scroll to position [472, 0]
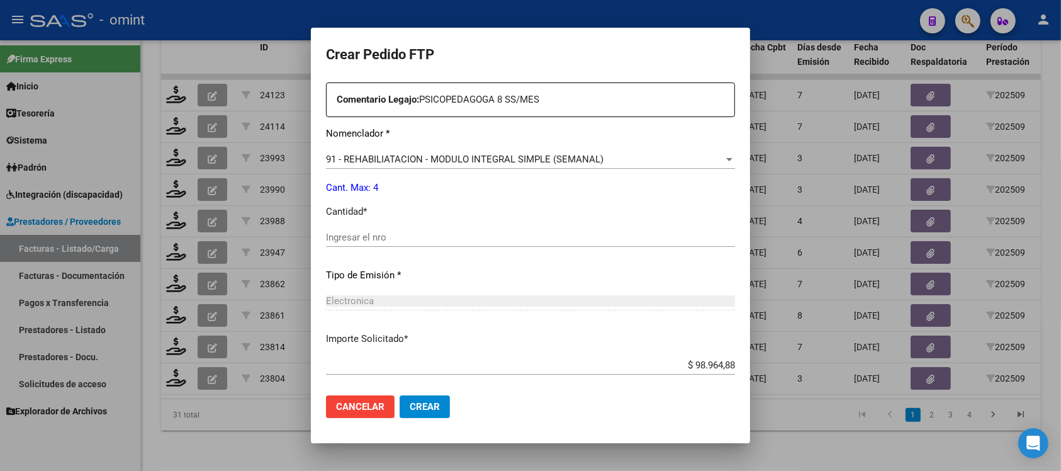
click at [360, 241] on input "Ingresar el nro" at bounding box center [530, 236] width 409 height 11
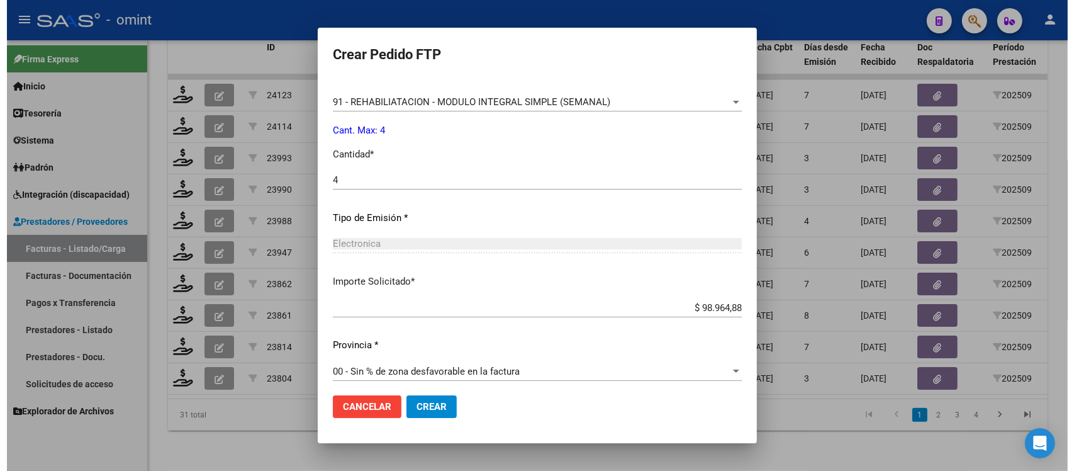
scroll to position [536, 0]
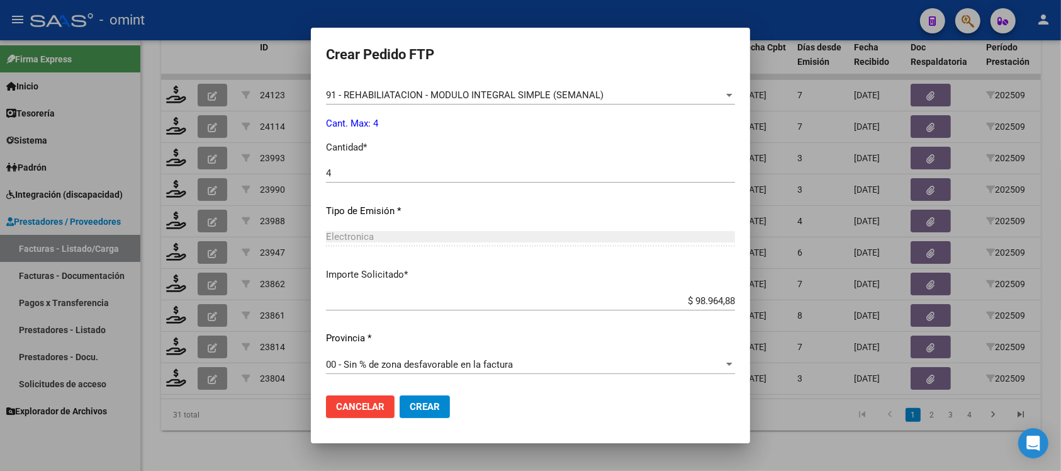
click at [409, 403] on span "Crear" at bounding box center [424, 406] width 30 height 11
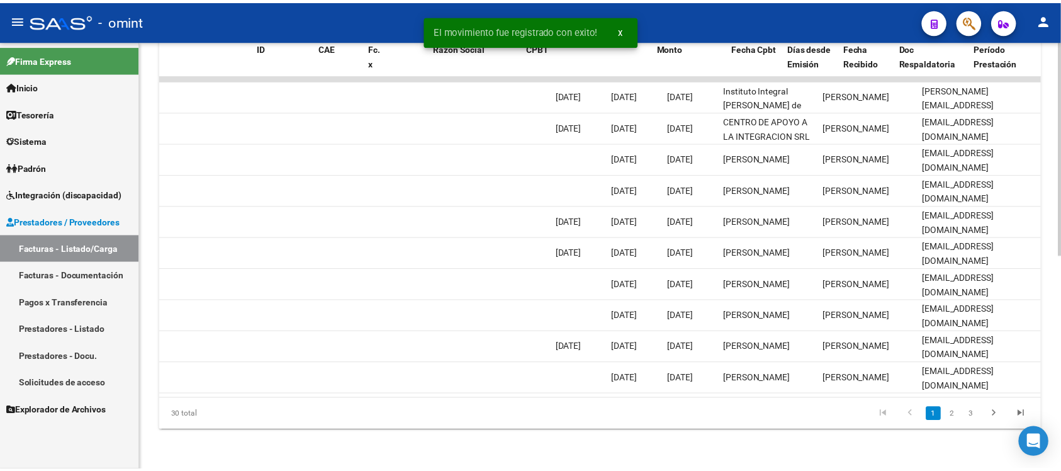
scroll to position [0, 0]
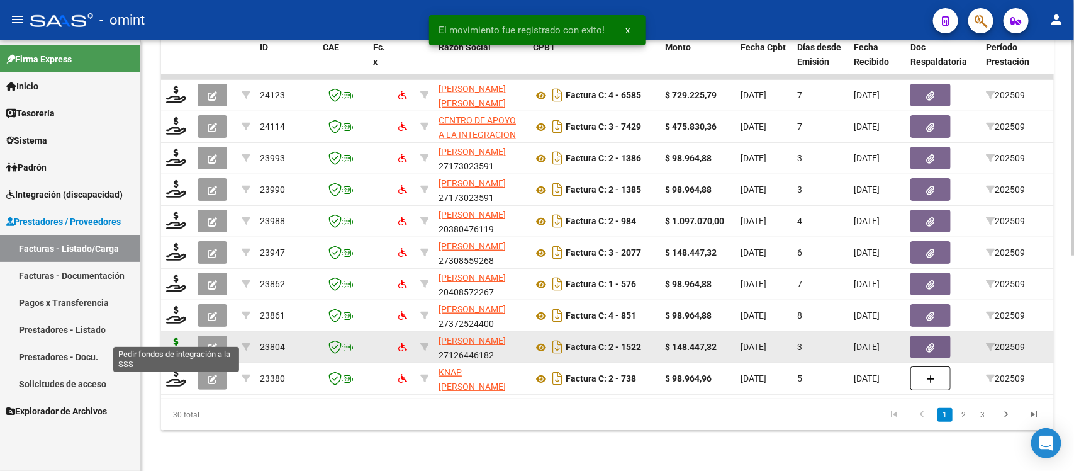
click at [174, 337] on icon at bounding box center [176, 346] width 20 height 18
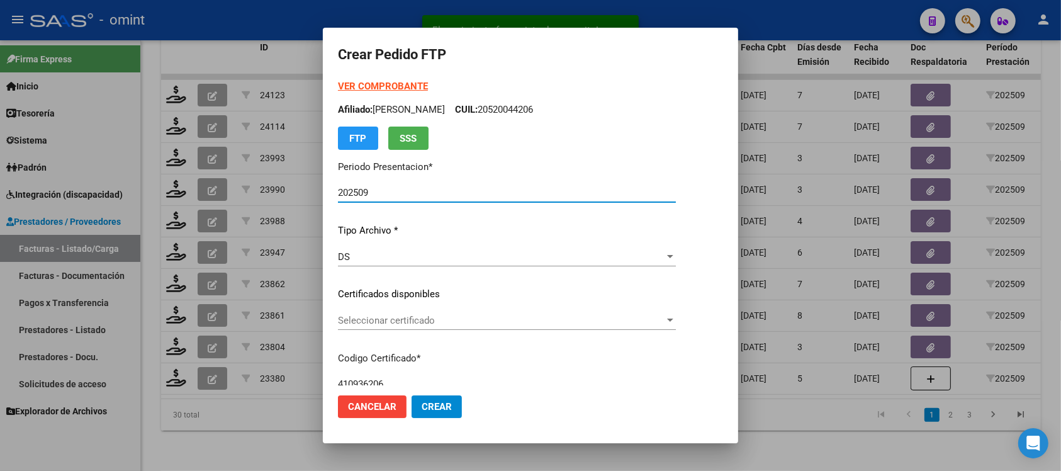
click at [345, 318] on span "Seleccionar certificado" at bounding box center [501, 320] width 326 height 11
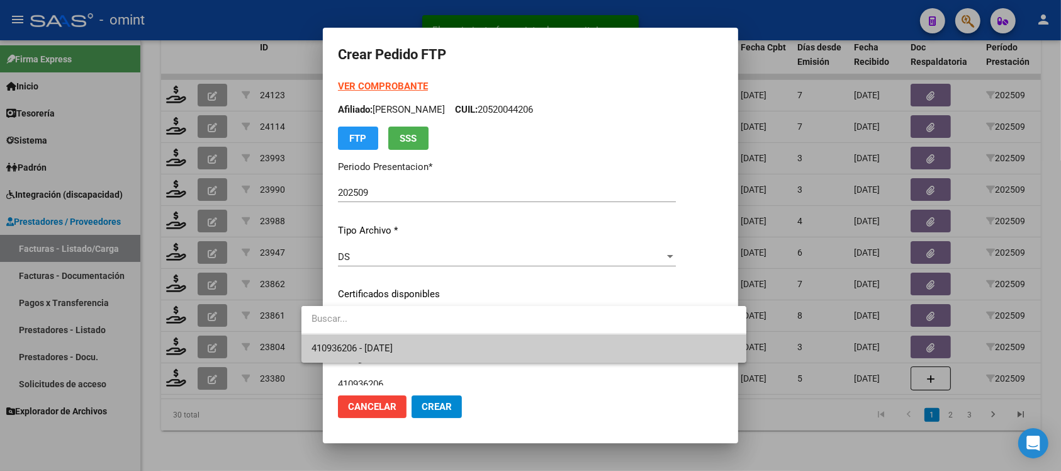
click at [378, 338] on span "410936206 - 2034-04-30" at bounding box center [523, 348] width 425 height 28
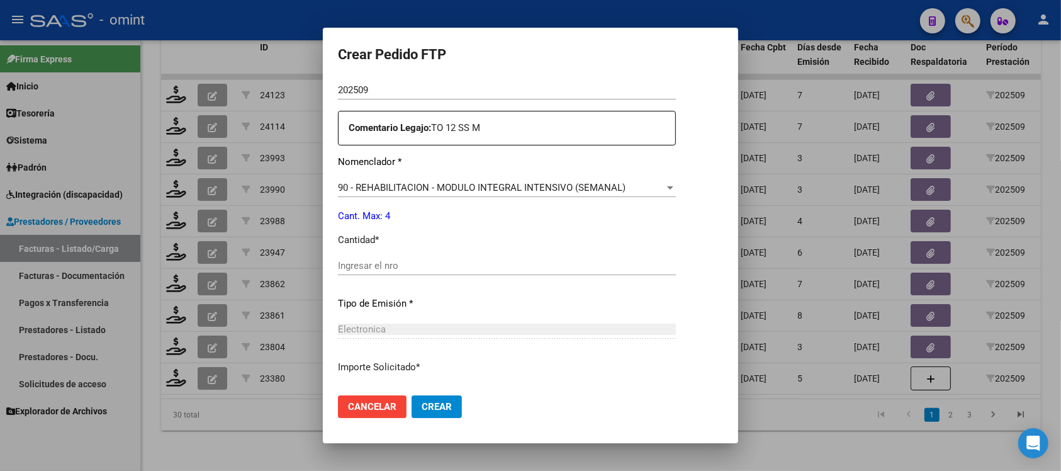
scroll to position [472, 0]
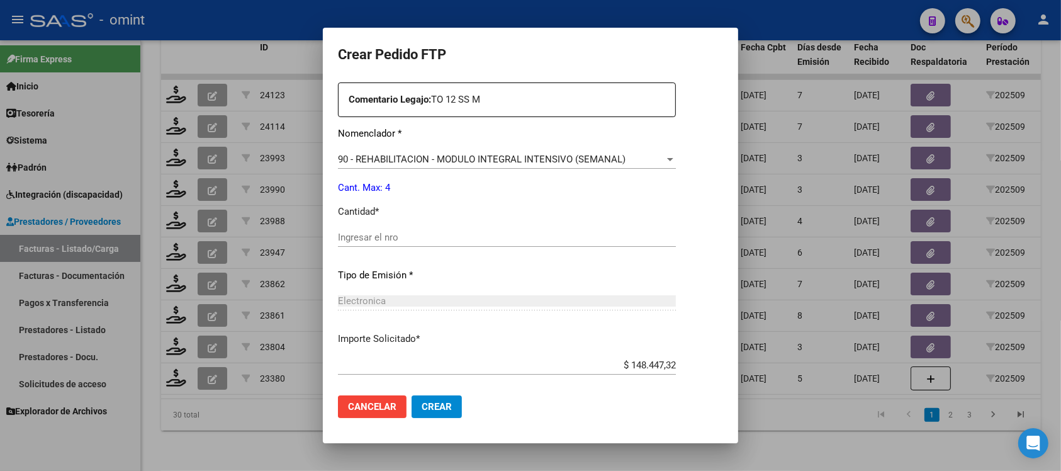
click at [362, 214] on p "Cantidad *" at bounding box center [507, 211] width 338 height 14
click at [375, 240] on input "Ingresar el nro" at bounding box center [507, 236] width 338 height 11
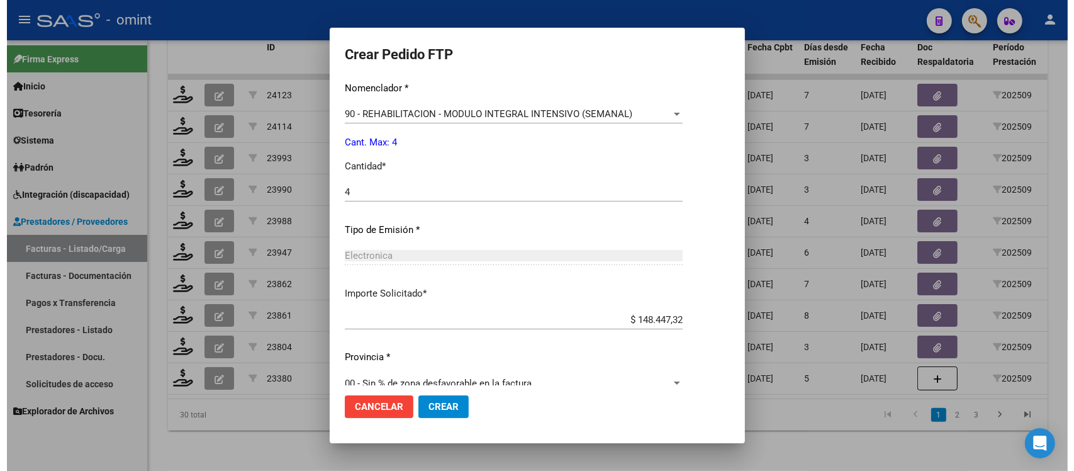
scroll to position [536, 0]
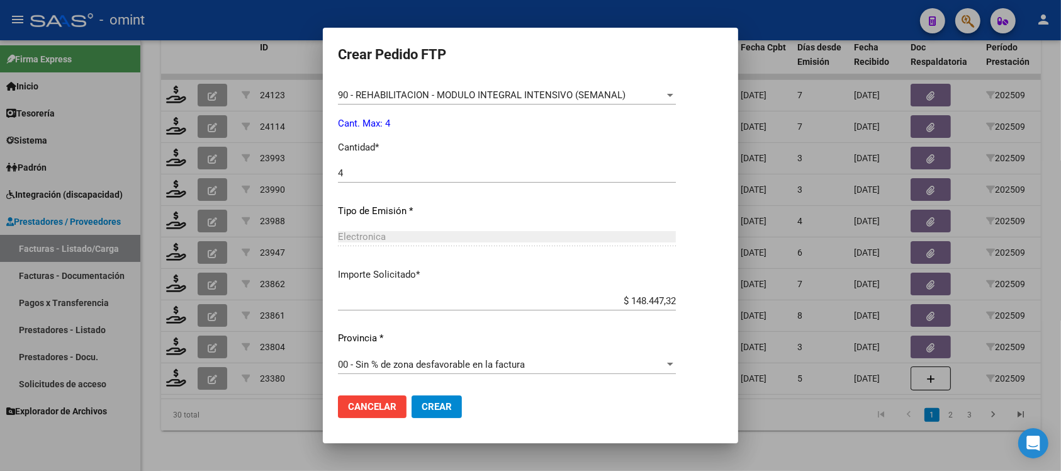
click at [421, 406] on span "Crear" at bounding box center [436, 406] width 30 height 11
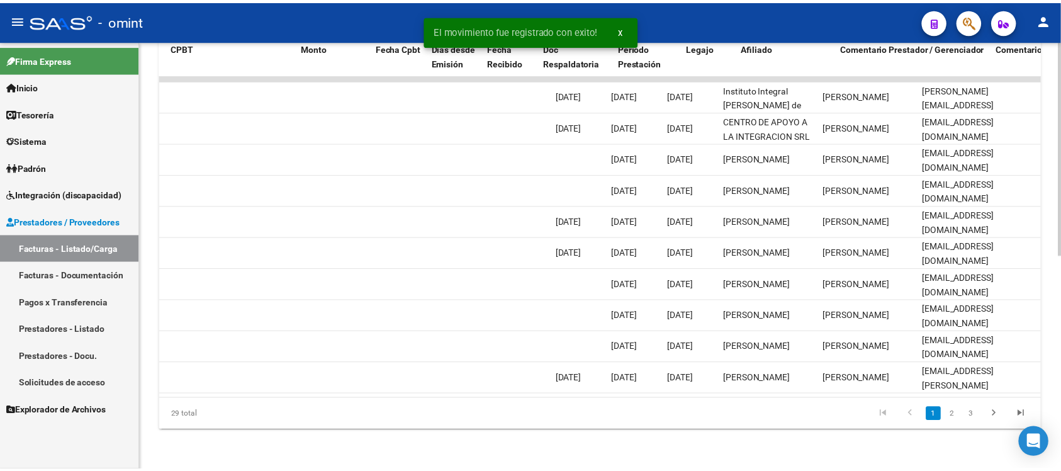
scroll to position [0, 0]
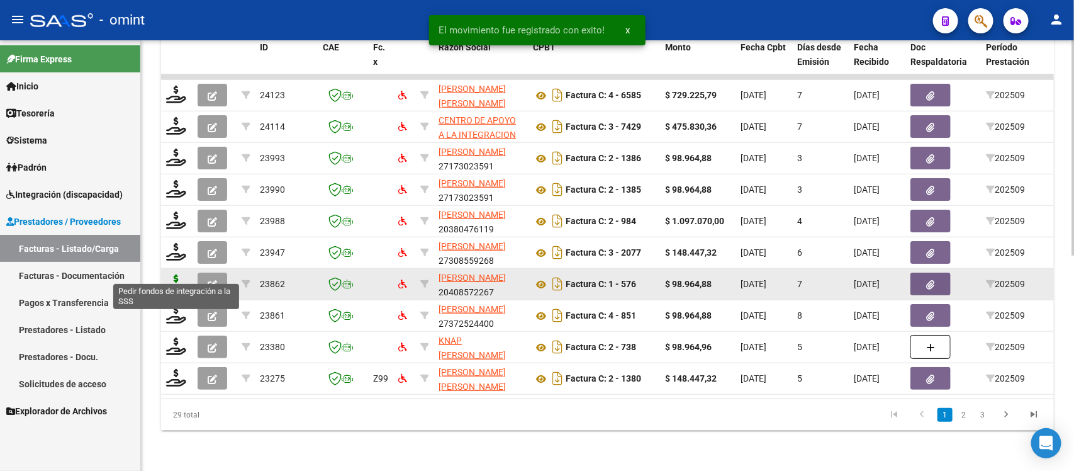
click at [170, 277] on icon at bounding box center [176, 283] width 20 height 18
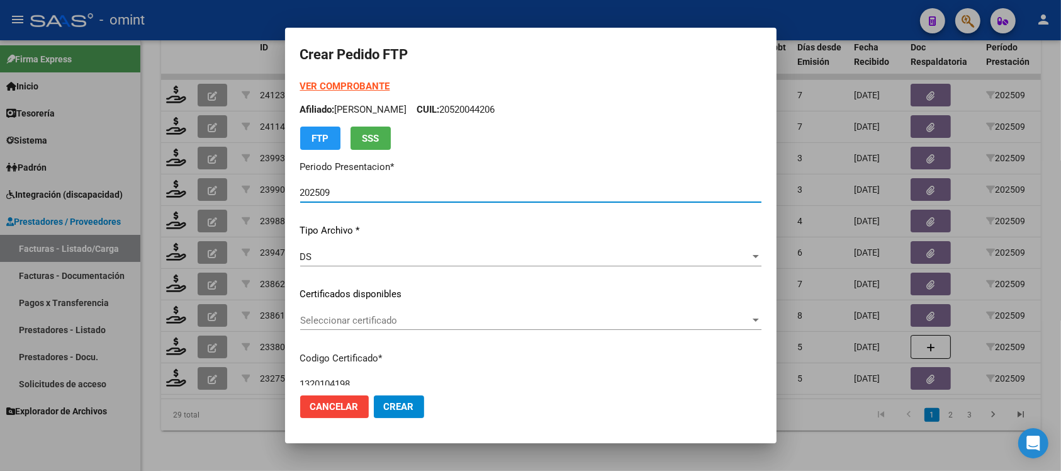
click at [357, 327] on div "Seleccionar certificado Seleccionar certificado" at bounding box center [530, 320] width 461 height 19
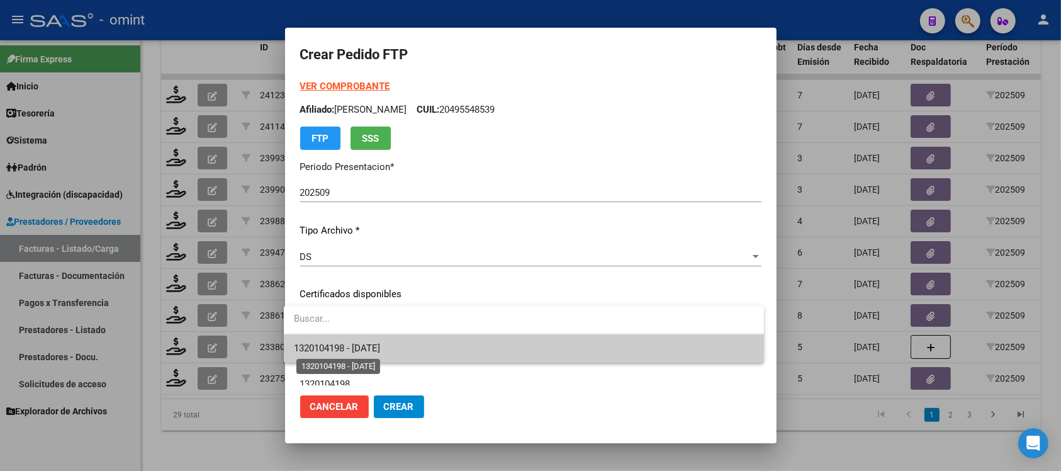
click at [378, 346] on span "1320104198 - 2028-06-30" at bounding box center [337, 347] width 86 height 11
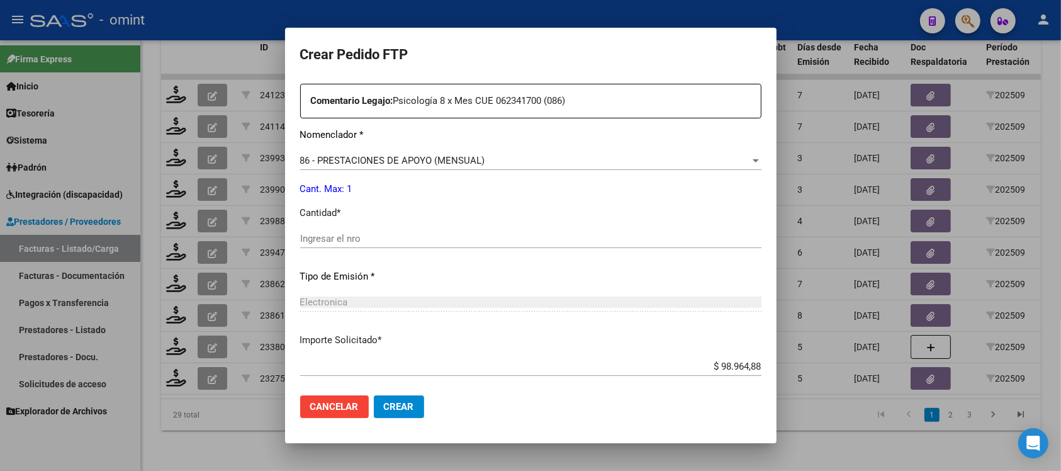
scroll to position [472, 0]
click at [331, 238] on input "Ingresar el nro" at bounding box center [530, 236] width 461 height 11
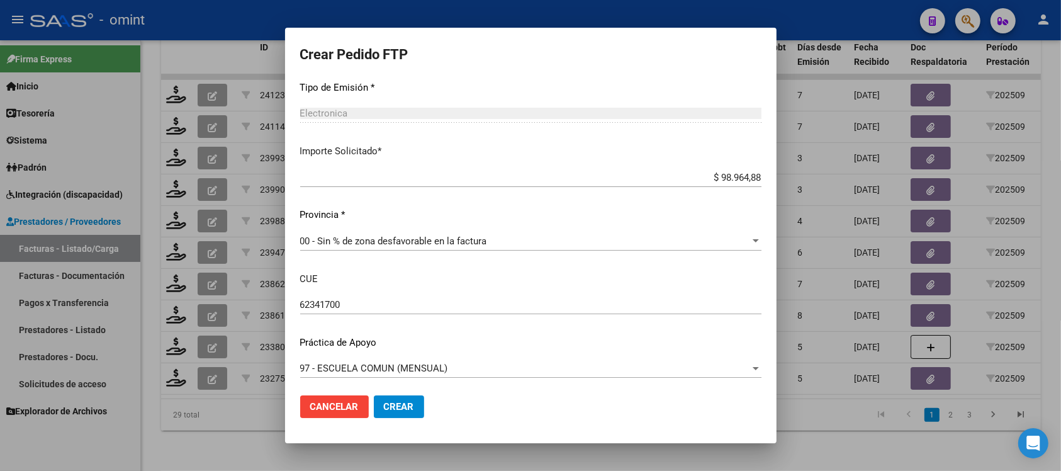
scroll to position [664, 0]
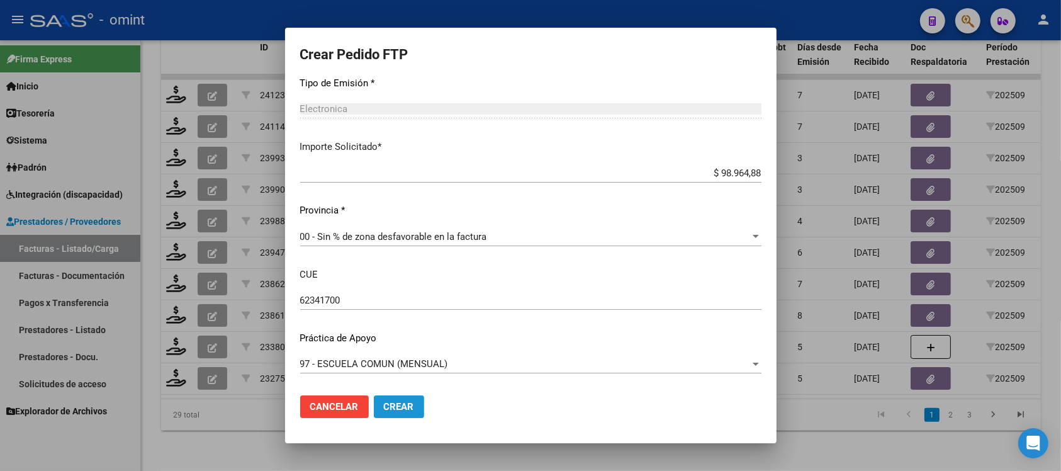
click at [401, 407] on span "Crear" at bounding box center [399, 406] width 30 height 11
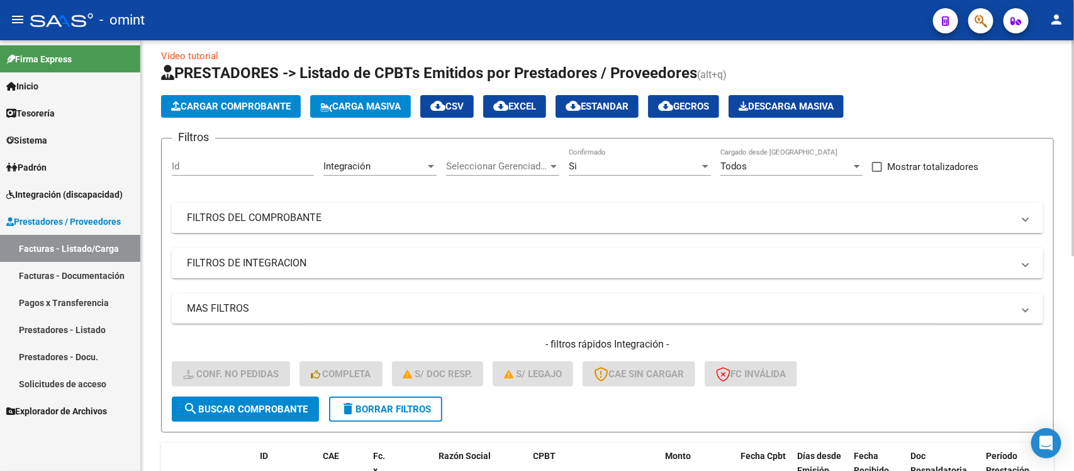
scroll to position [0, 0]
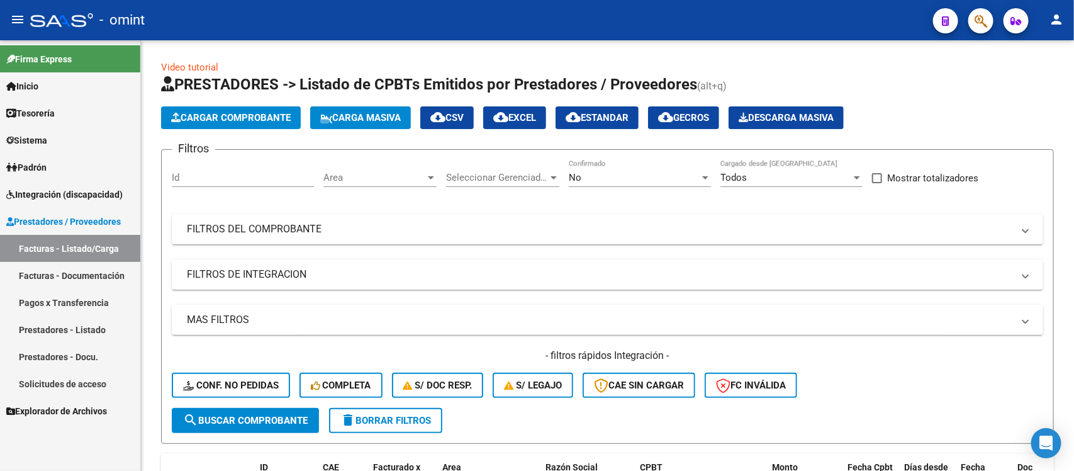
click at [108, 186] on link "Integración (discapacidad)" at bounding box center [70, 194] width 140 height 27
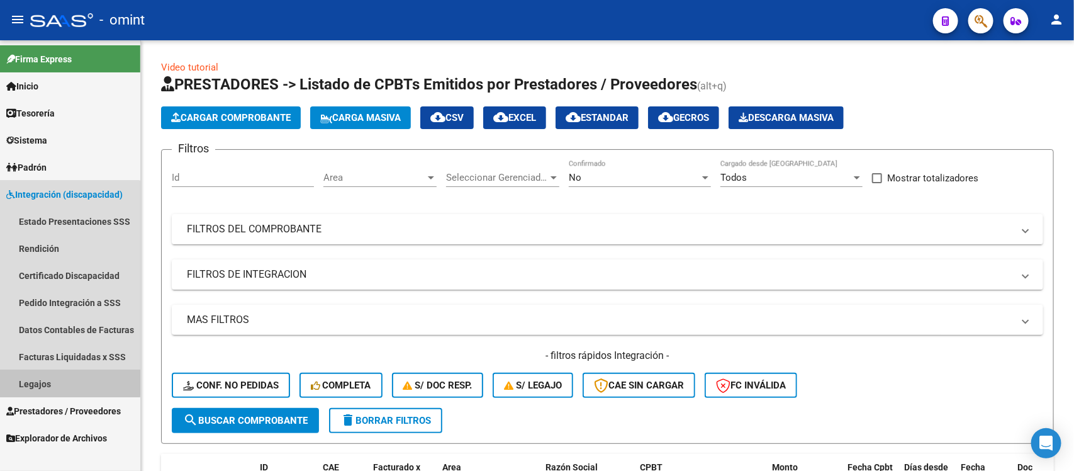
click at [58, 377] on link "Legajos" at bounding box center [70, 383] width 140 height 27
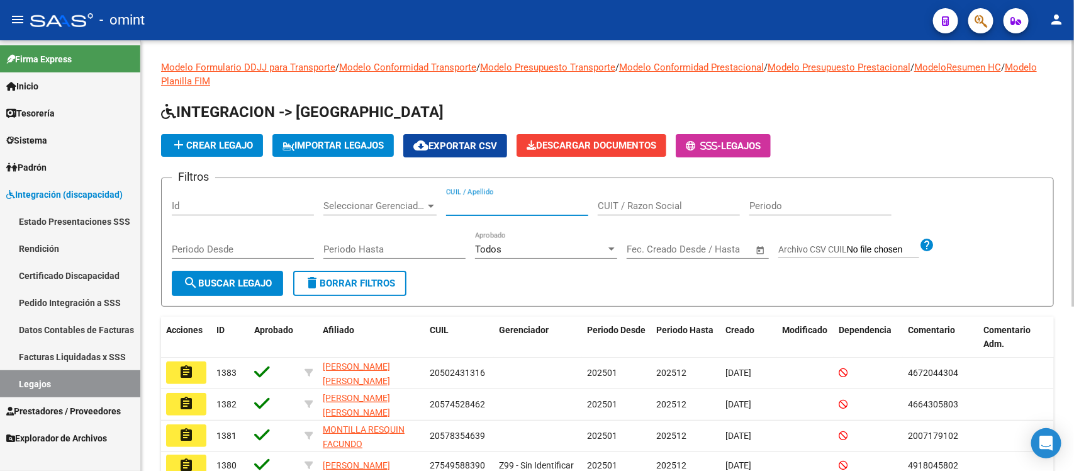
click at [523, 200] on input "CUIL / Apellido" at bounding box center [517, 205] width 142 height 11
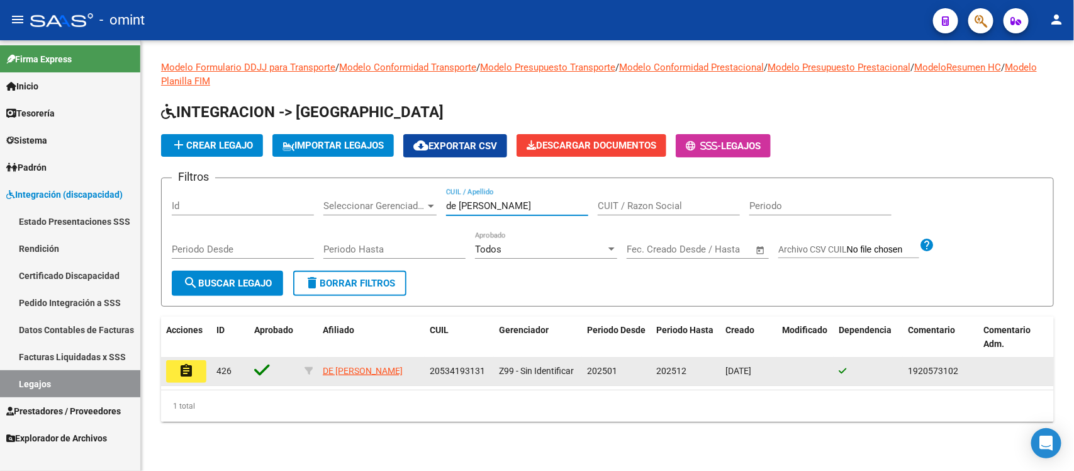
type input "de marco"
click at [174, 367] on button "assignment" at bounding box center [186, 371] width 40 height 23
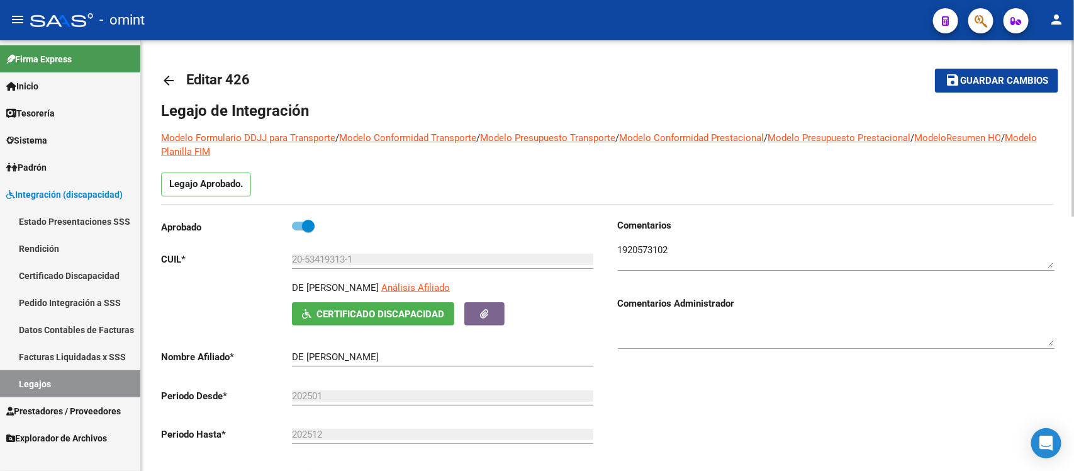
click at [162, 83] on mat-icon "arrow_back" at bounding box center [168, 80] width 15 height 15
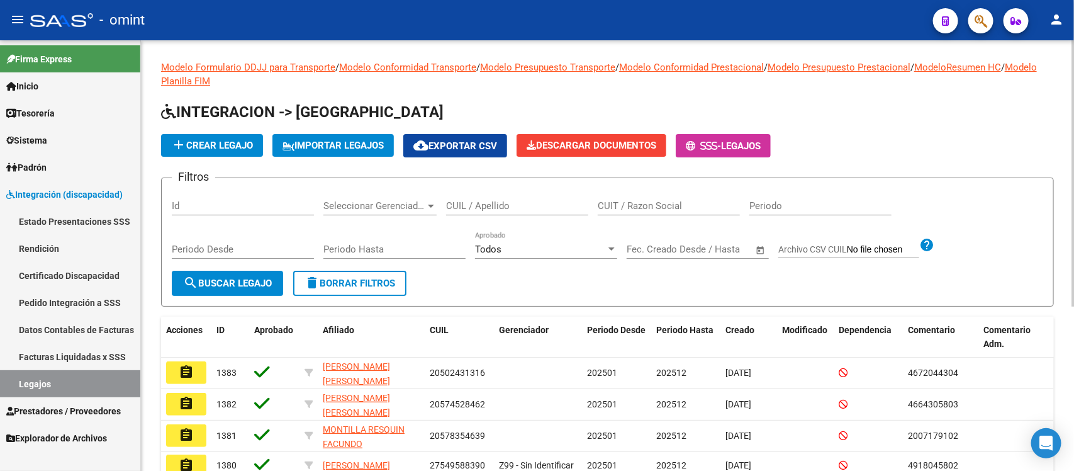
click at [355, 287] on button "delete Borrar Filtros" at bounding box center [349, 282] width 113 height 25
click at [379, 283] on span "delete Borrar Filtros" at bounding box center [349, 282] width 91 height 11
click at [379, 282] on span "delete Borrar Filtros" at bounding box center [349, 282] width 91 height 11
click at [379, 281] on span "delete Borrar Filtros" at bounding box center [349, 282] width 91 height 11
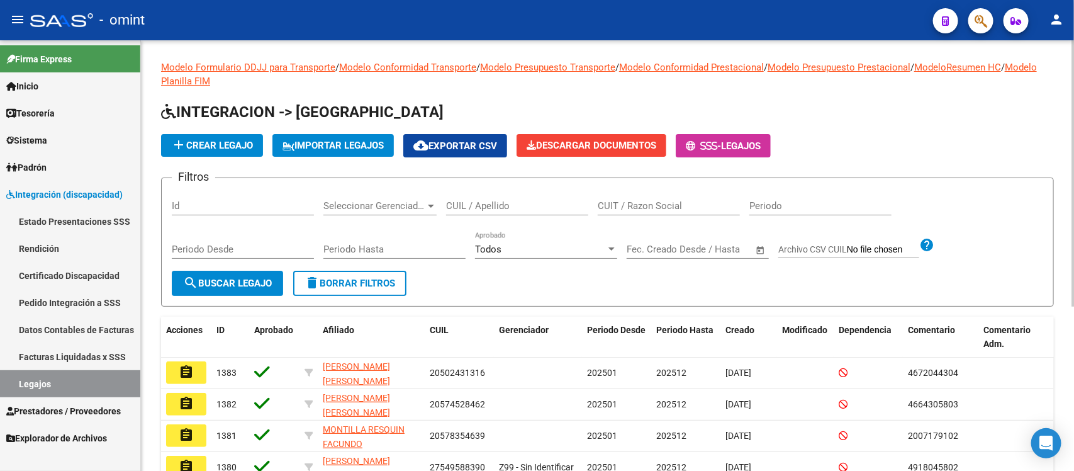
click at [532, 203] on input "CUIL / Apellido" at bounding box center [517, 205] width 142 height 11
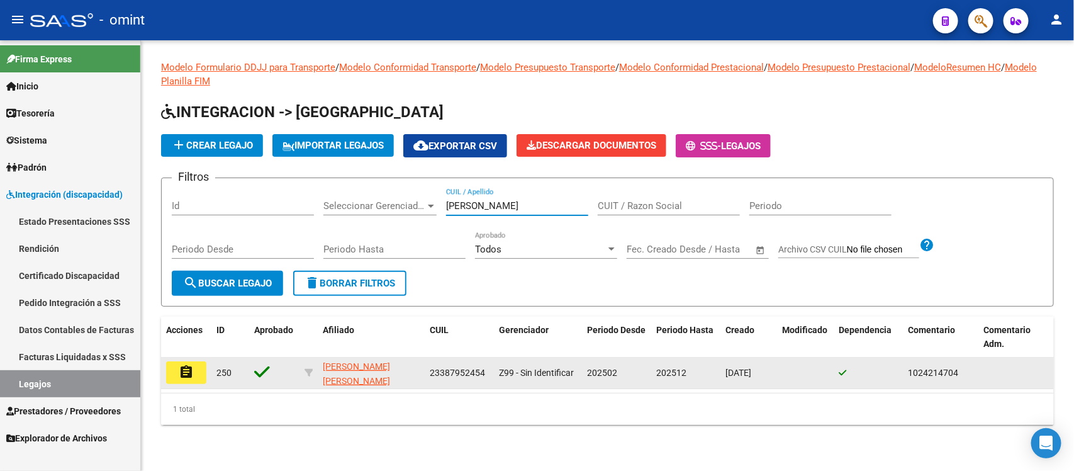
type input "[PERSON_NAME]"
click at [193, 367] on mat-icon "assignment" at bounding box center [186, 371] width 15 height 15
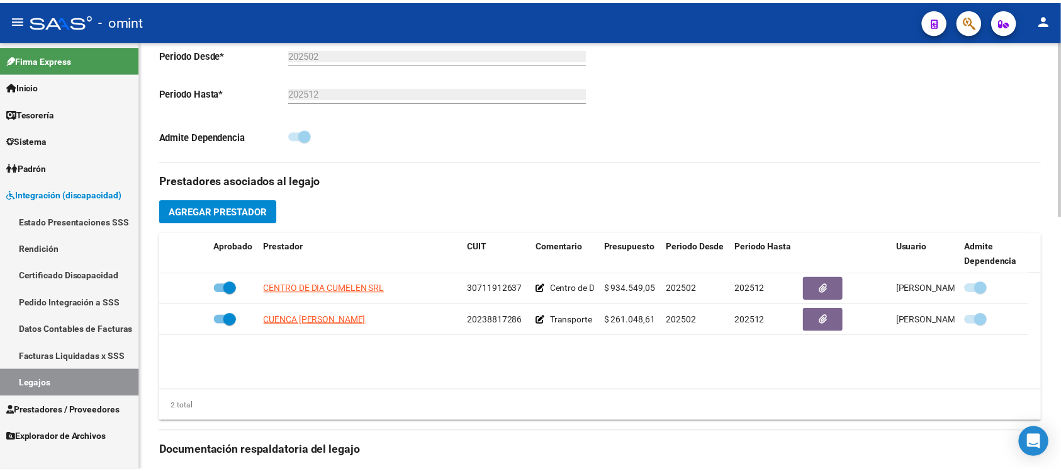
scroll to position [393, 0]
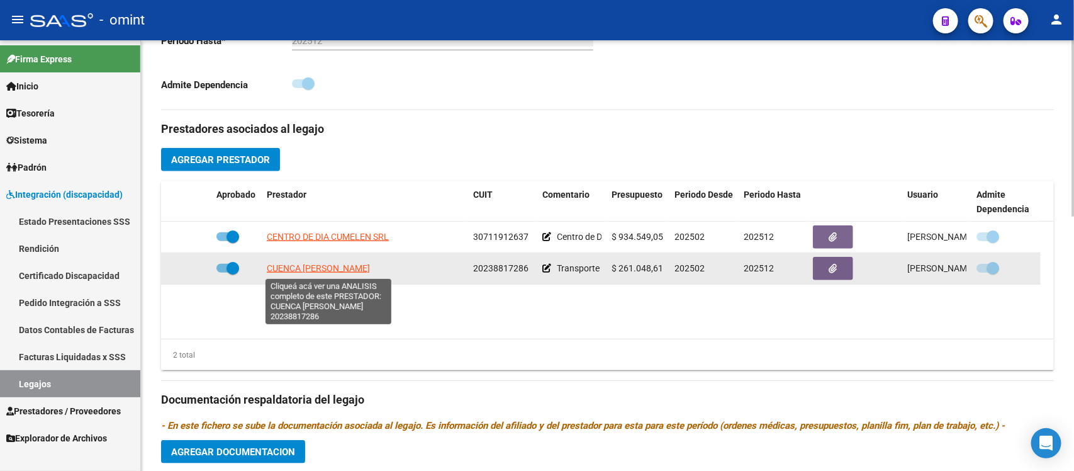
click at [340, 268] on span "CUENCA [PERSON_NAME]" at bounding box center [318, 268] width 103 height 10
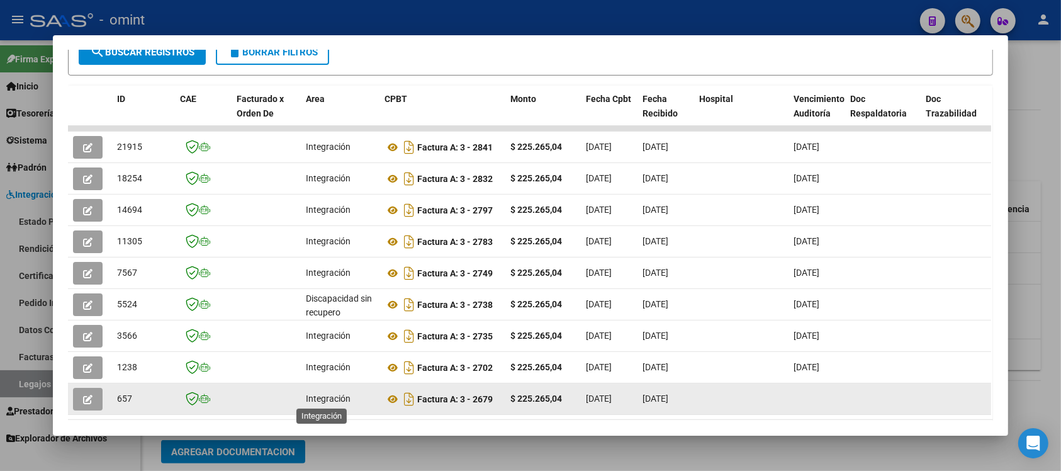
scroll to position [306, 0]
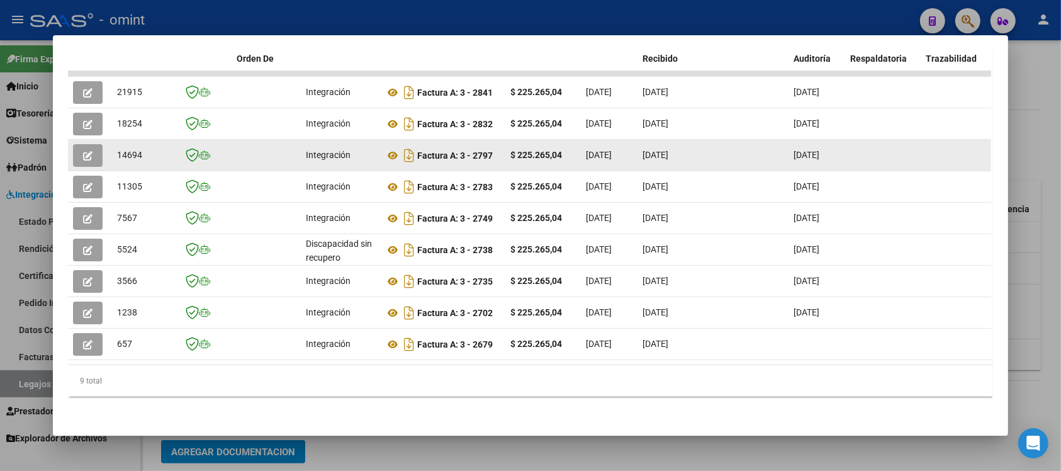
click at [83, 151] on icon "button" at bounding box center [87, 155] width 9 height 9
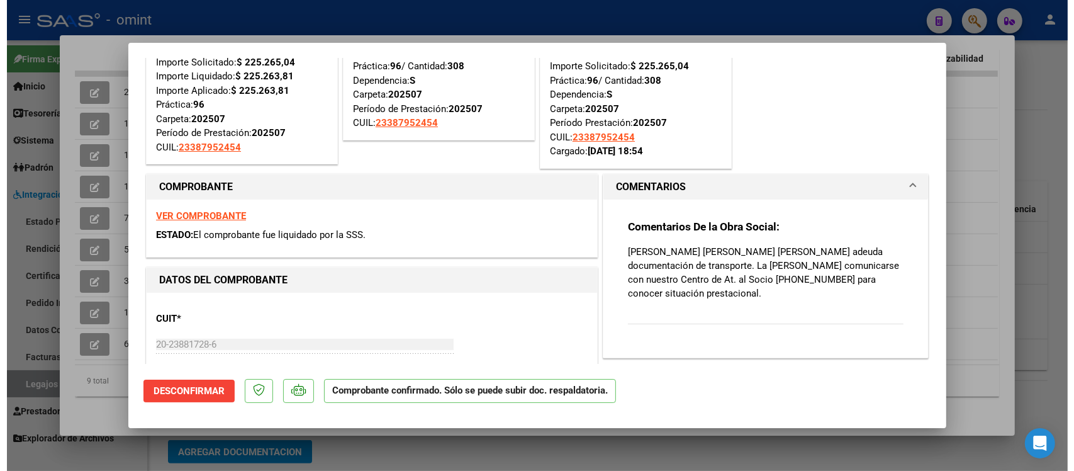
scroll to position [0, 0]
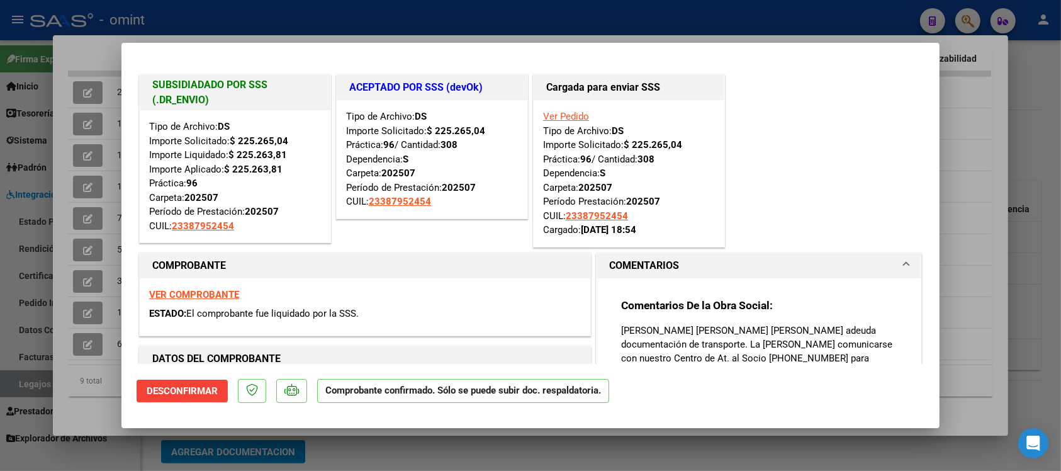
click at [347, 5] on div at bounding box center [530, 235] width 1061 height 471
type input "$ 0,00"
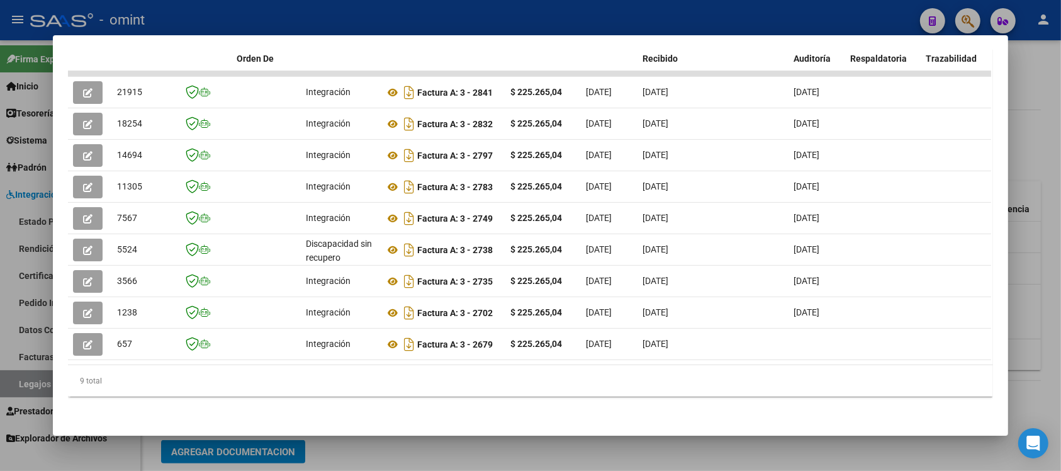
click at [349, 14] on div at bounding box center [530, 235] width 1061 height 471
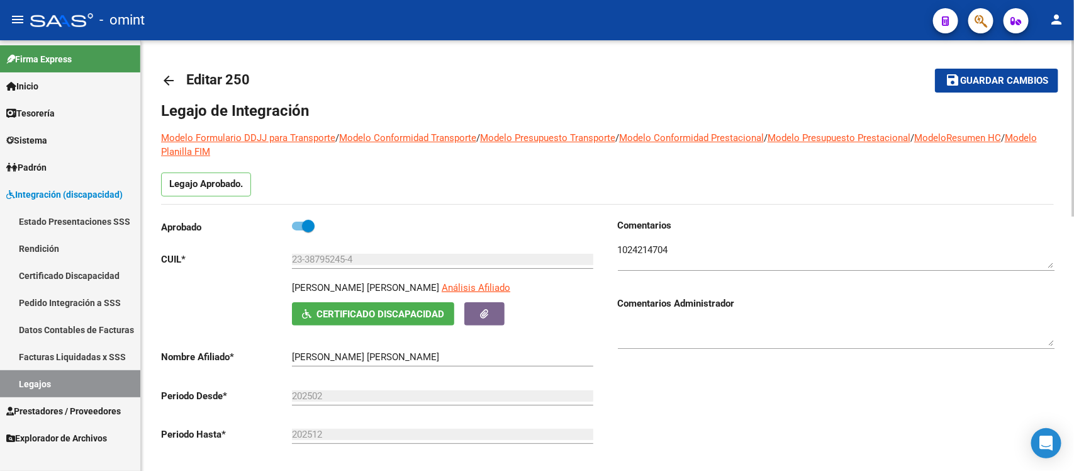
click at [173, 80] on mat-icon "arrow_back" at bounding box center [168, 80] width 15 height 15
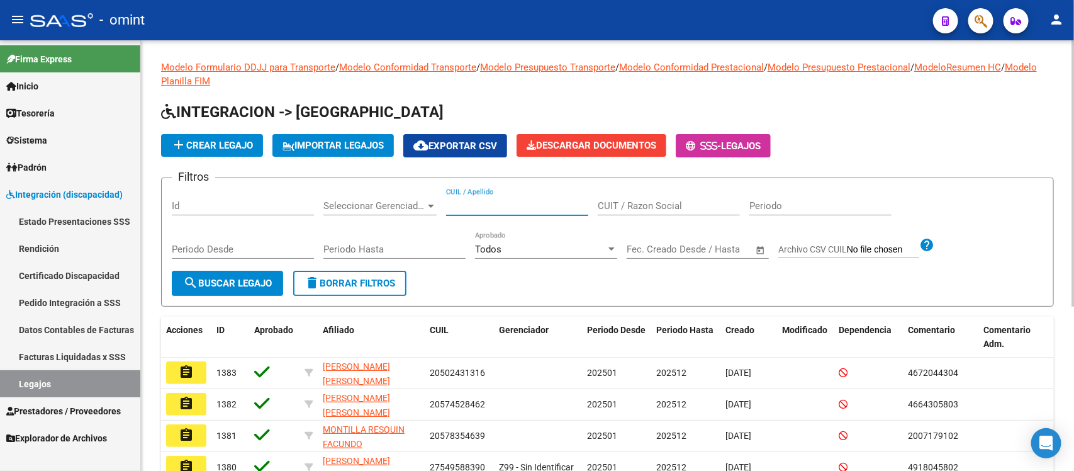
click at [486, 208] on input "CUIL / Apellido" at bounding box center [517, 205] width 142 height 11
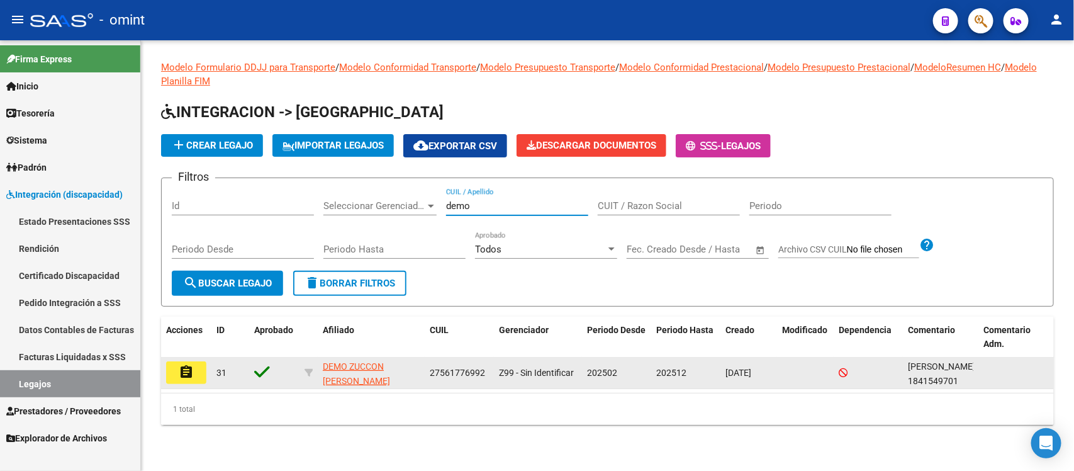
type input "demo"
click at [197, 361] on button "assignment" at bounding box center [186, 372] width 40 height 23
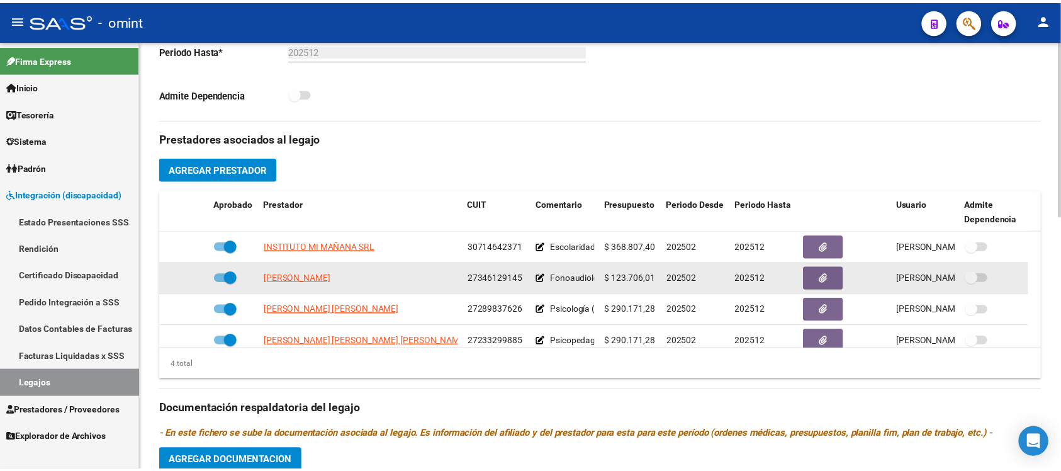
scroll to position [393, 0]
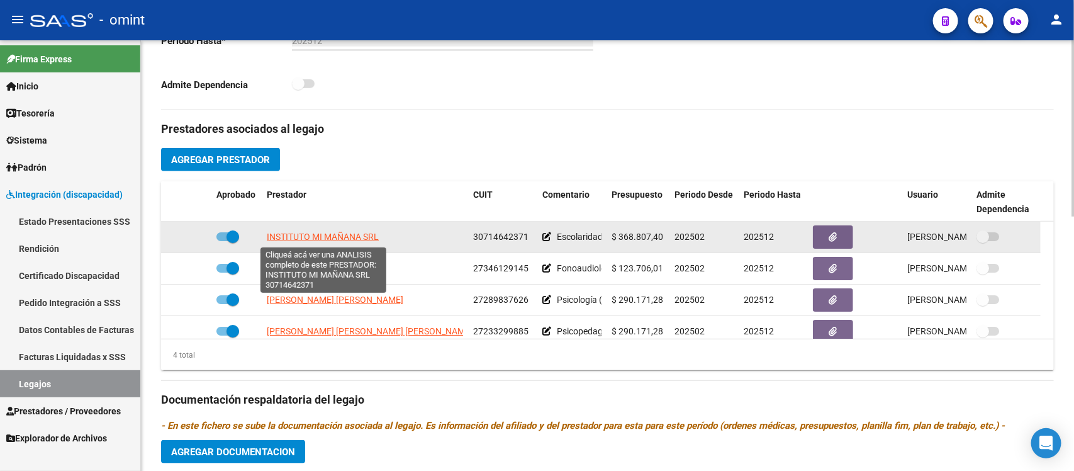
click at [340, 240] on span "INSTITUTO MI MAÑANA SRL" at bounding box center [323, 236] width 112 height 10
type textarea "30714642371"
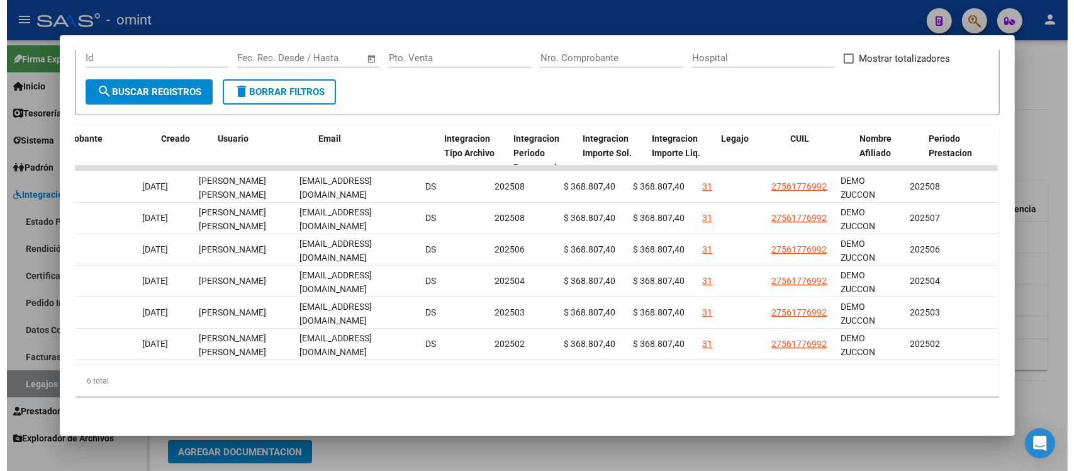
scroll to position [0, 1353]
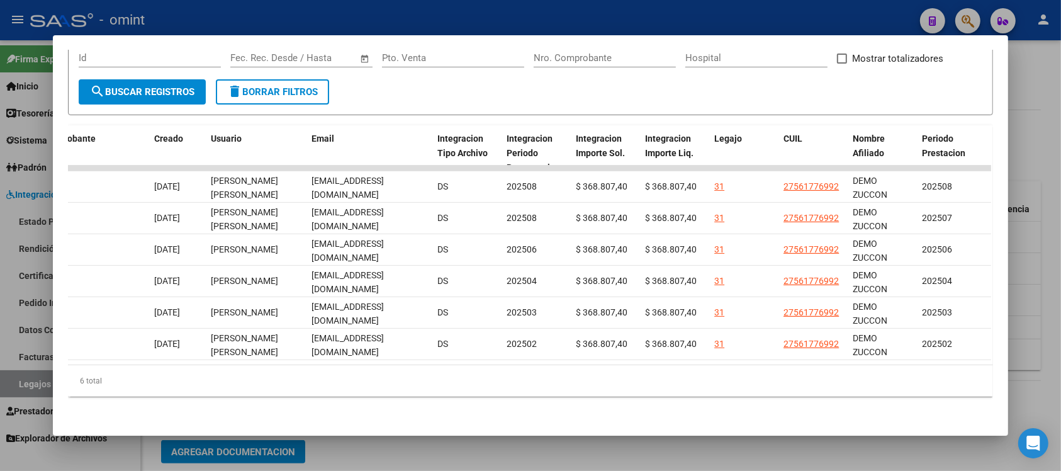
click at [440, 22] on div at bounding box center [530, 235] width 1061 height 471
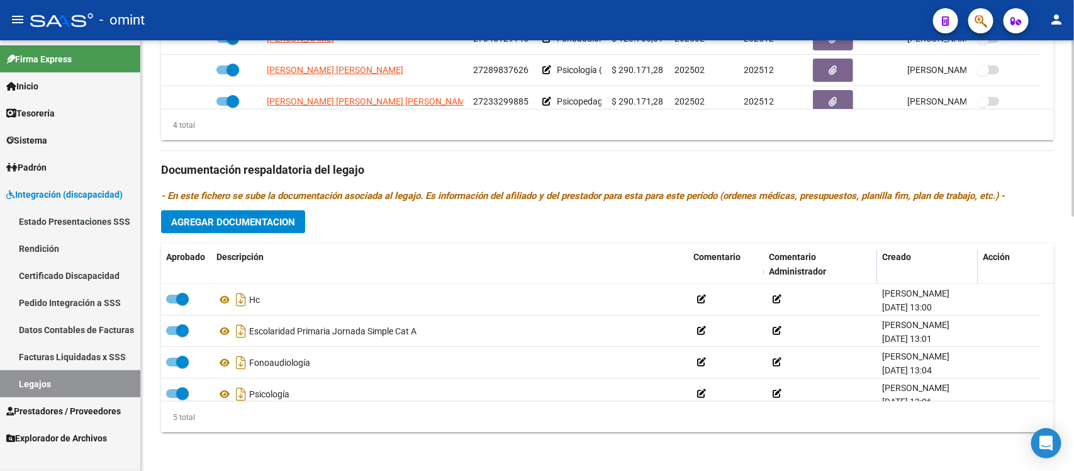
scroll to position [623, 0]
